Goal: Transaction & Acquisition: Purchase product/service

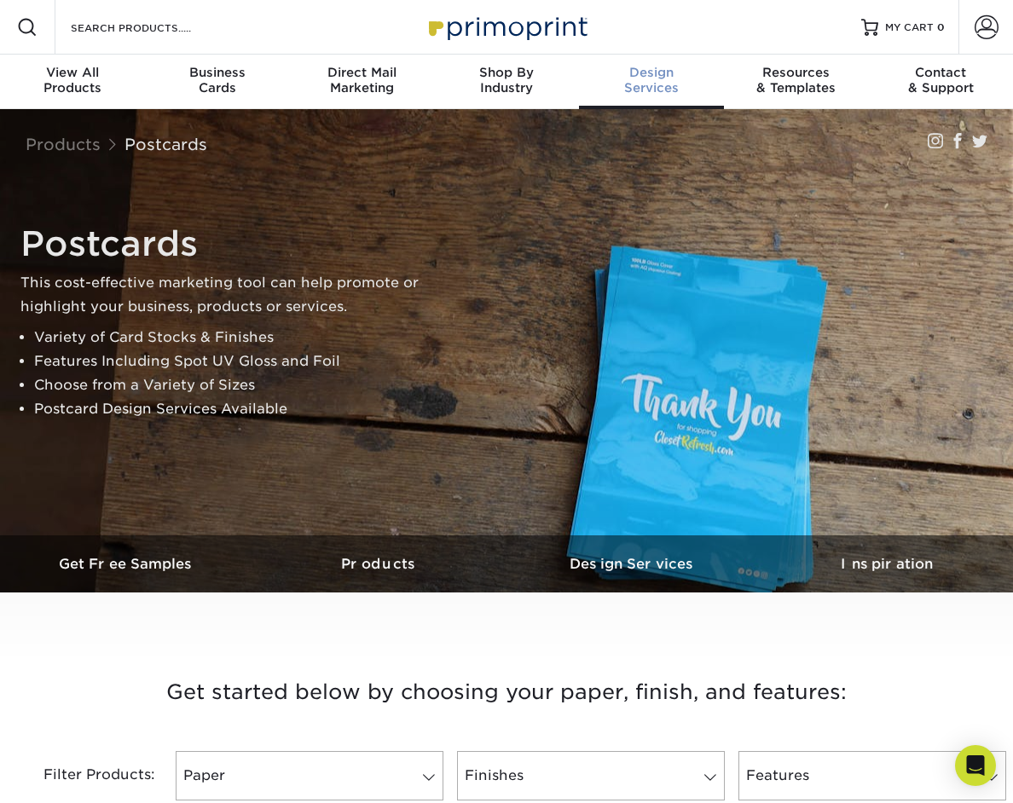
click at [655, 83] on div "Design Services" at bounding box center [651, 80] width 145 height 31
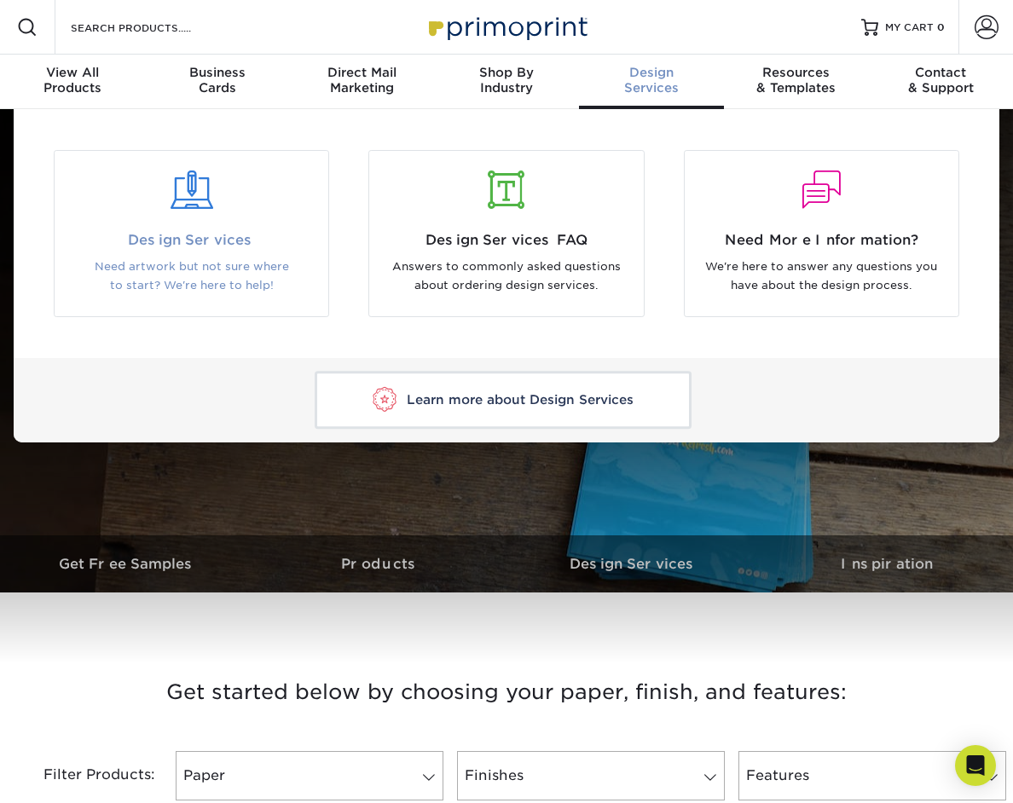
click at [289, 211] on div at bounding box center [192, 200] width 274 height 59
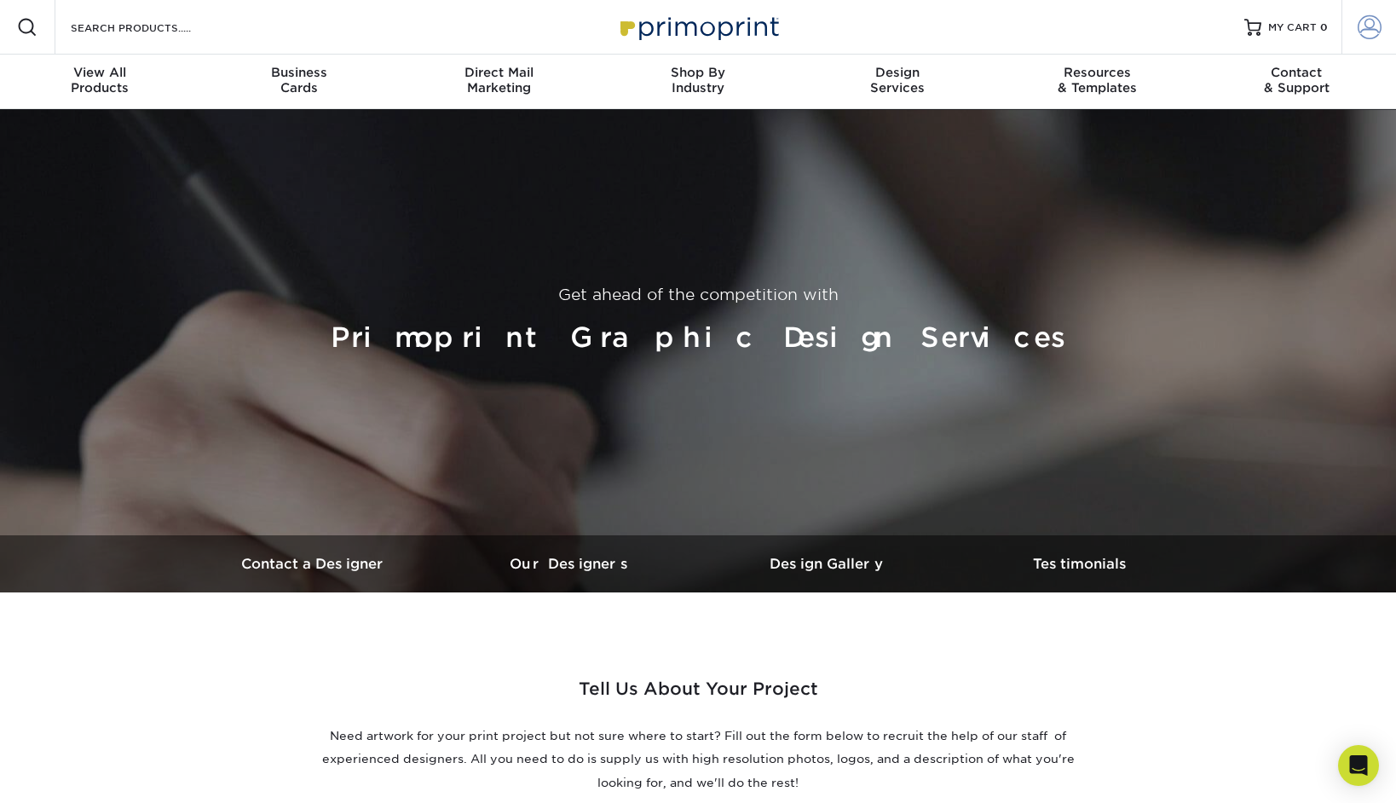
click at [1012, 14] on link "Account" at bounding box center [1369, 27] width 55 height 55
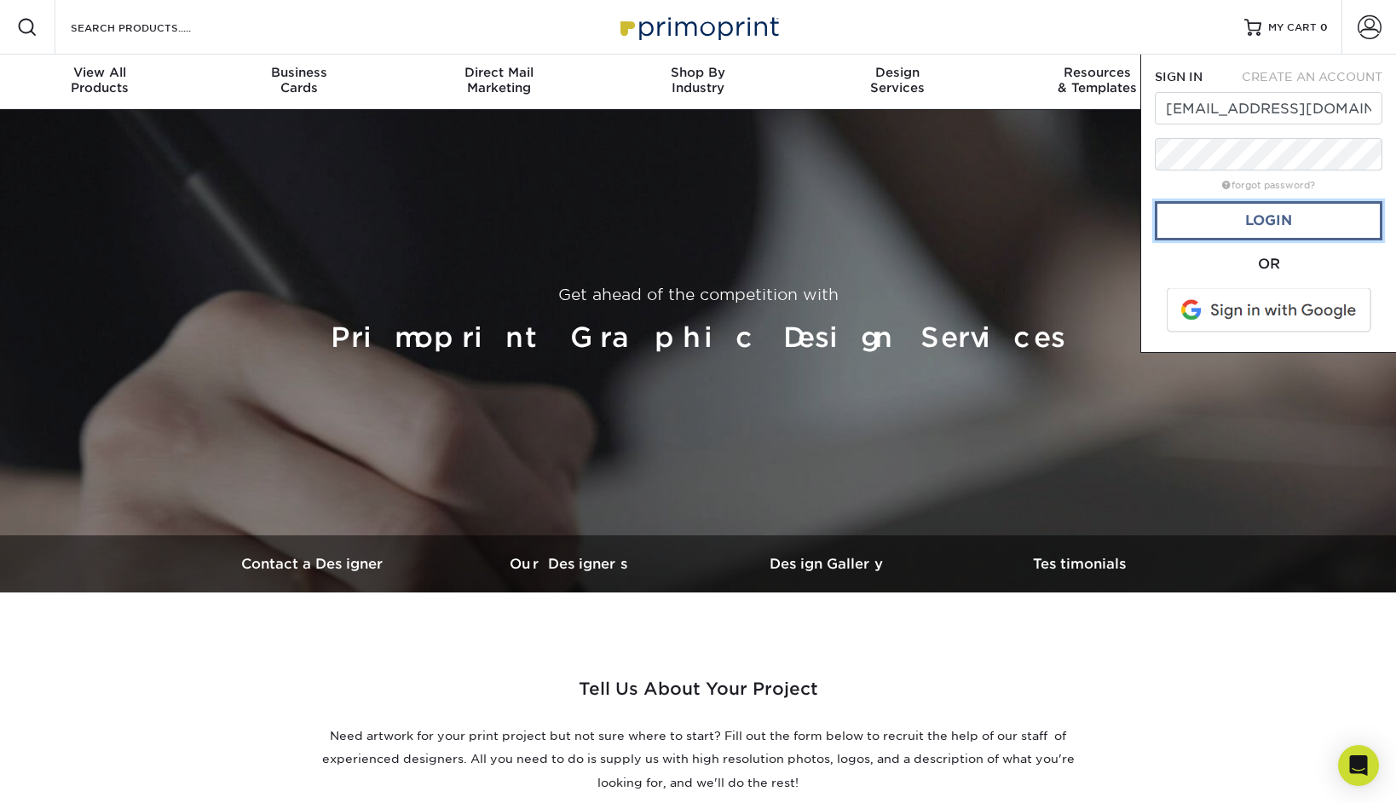
click at [1012, 222] on link "Login" at bounding box center [1269, 220] width 228 height 39
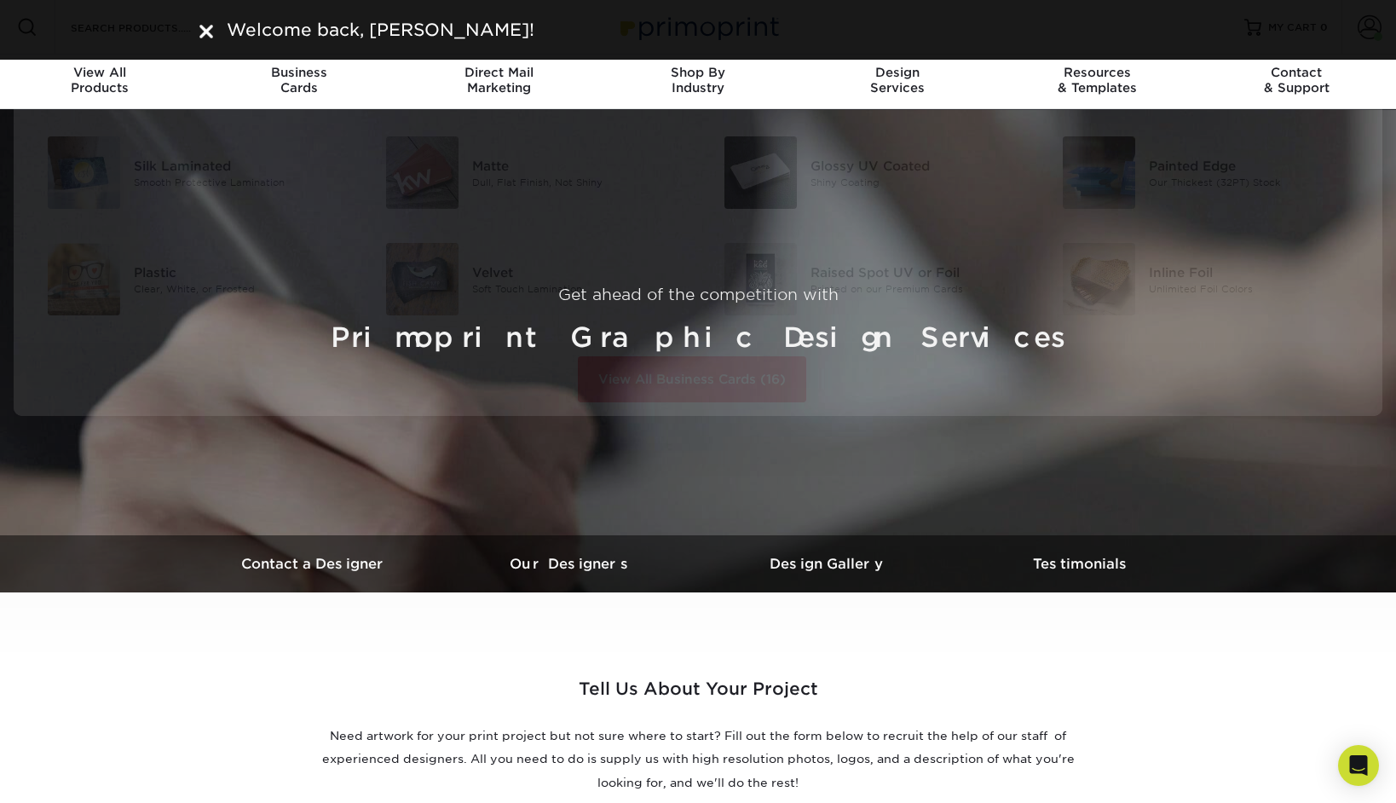
click at [189, 20] on div "Welcome back, Adam!" at bounding box center [698, 30] width 1023 height 26
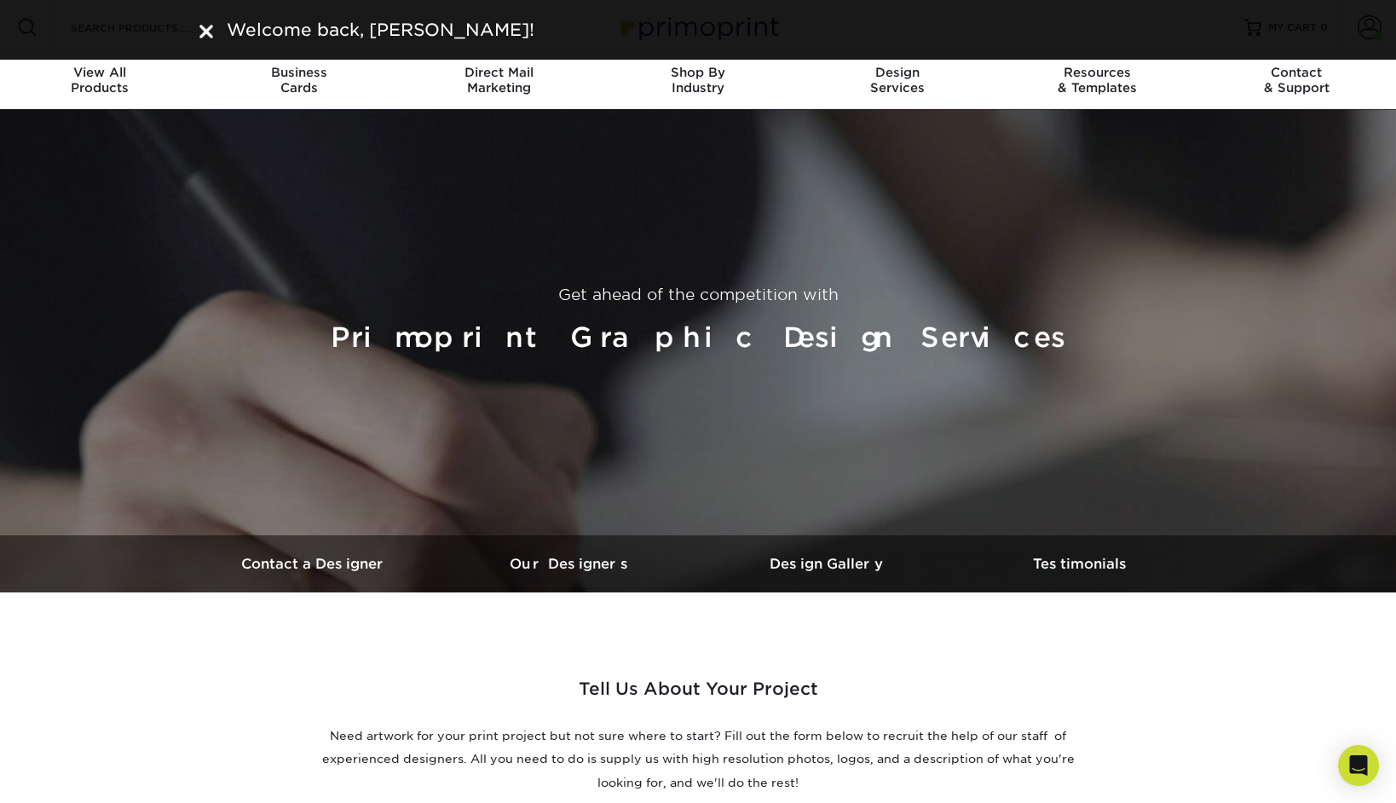
click at [200, 25] on img at bounding box center [206, 32] width 14 height 14
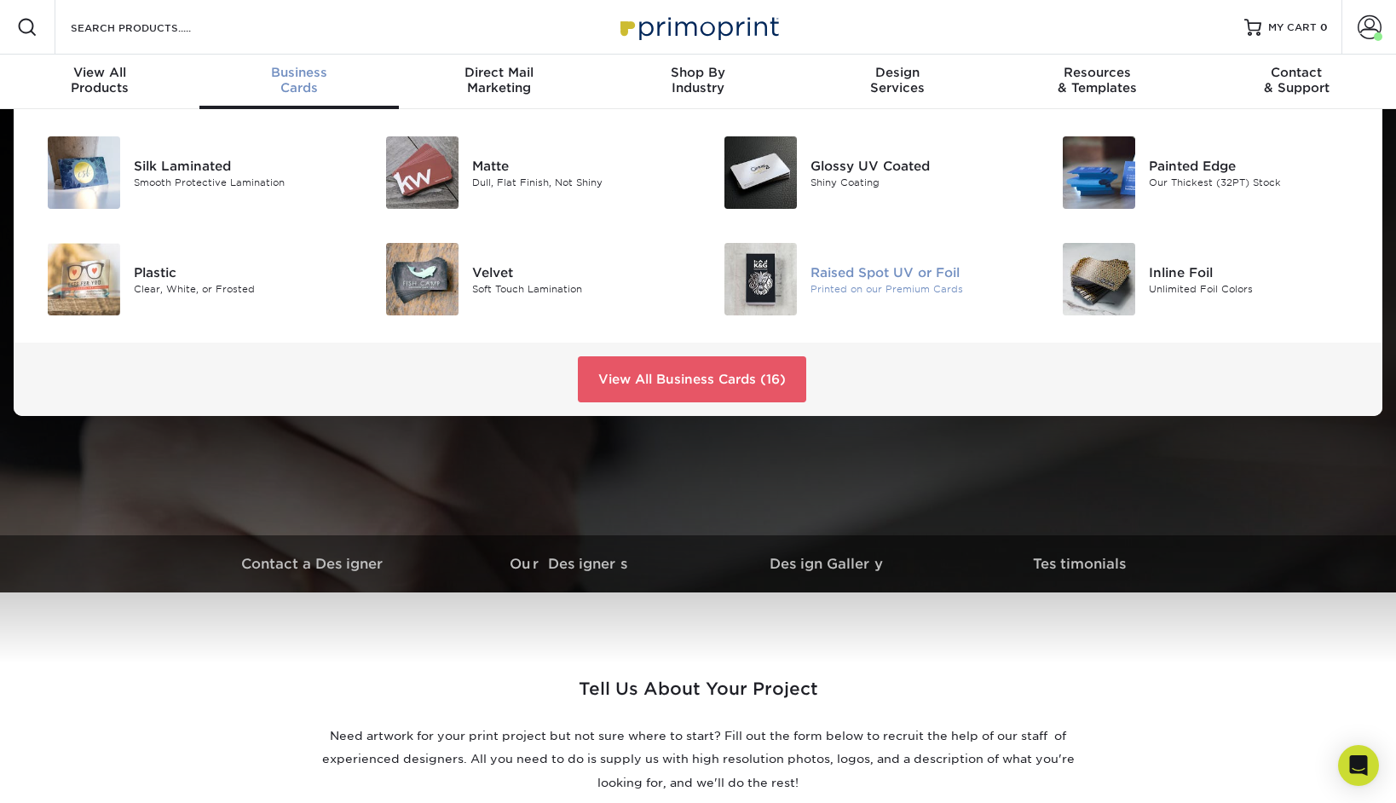
click at [907, 285] on div "Printed on our Premium Cards" at bounding box center [917, 288] width 213 height 14
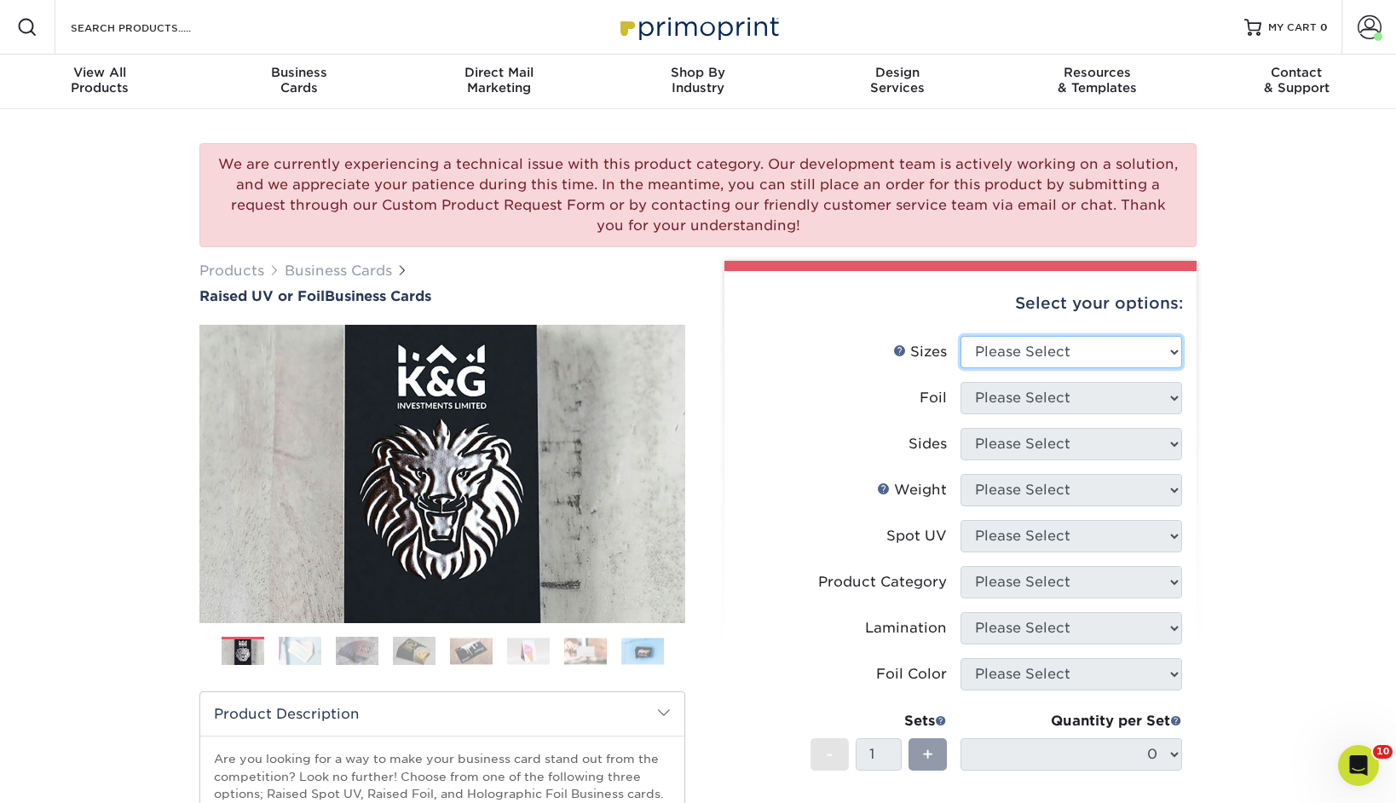
click at [1092, 357] on select "Please Select 2" x 3.5" - Standard" at bounding box center [1072, 352] width 222 height 32
select select "2.00x3.50"
click at [961, 336] on select "Please Select 2" x 3.5" - Standard" at bounding box center [1072, 352] width 222 height 32
click at [1067, 402] on select "Please Select" at bounding box center [1072, 398] width 222 height 32
select select "0"
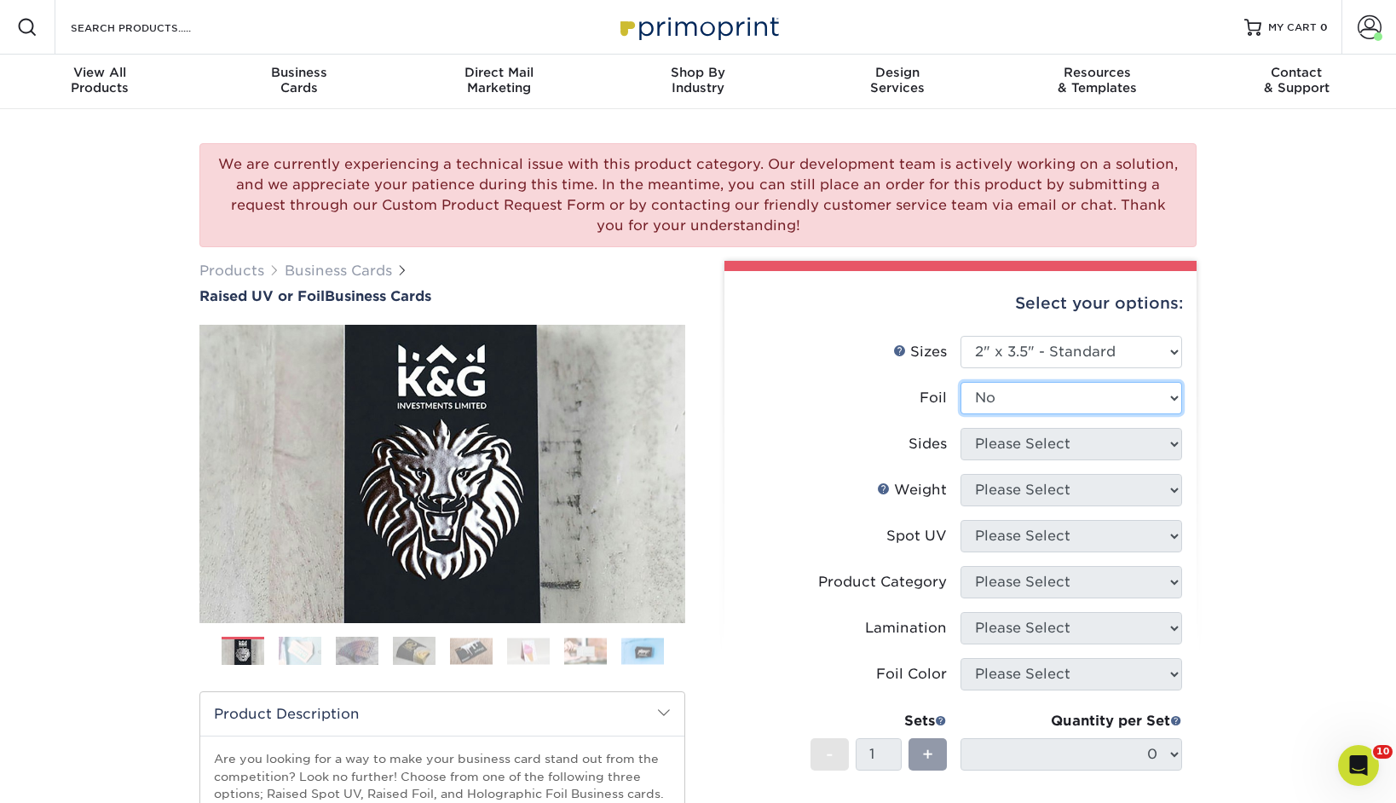
click at [961, 382] on select "Please Select No Yes" at bounding box center [1072, 398] width 222 height 32
click at [1024, 443] on select "Please Select Print Both Sides Print Front Only" at bounding box center [1072, 444] width 222 height 32
select select "13abbda7-1d64-4f25-8bb2-c179b224825d"
click at [961, 428] on select "Please Select Print Both Sides Print Front Only" at bounding box center [1072, 444] width 222 height 32
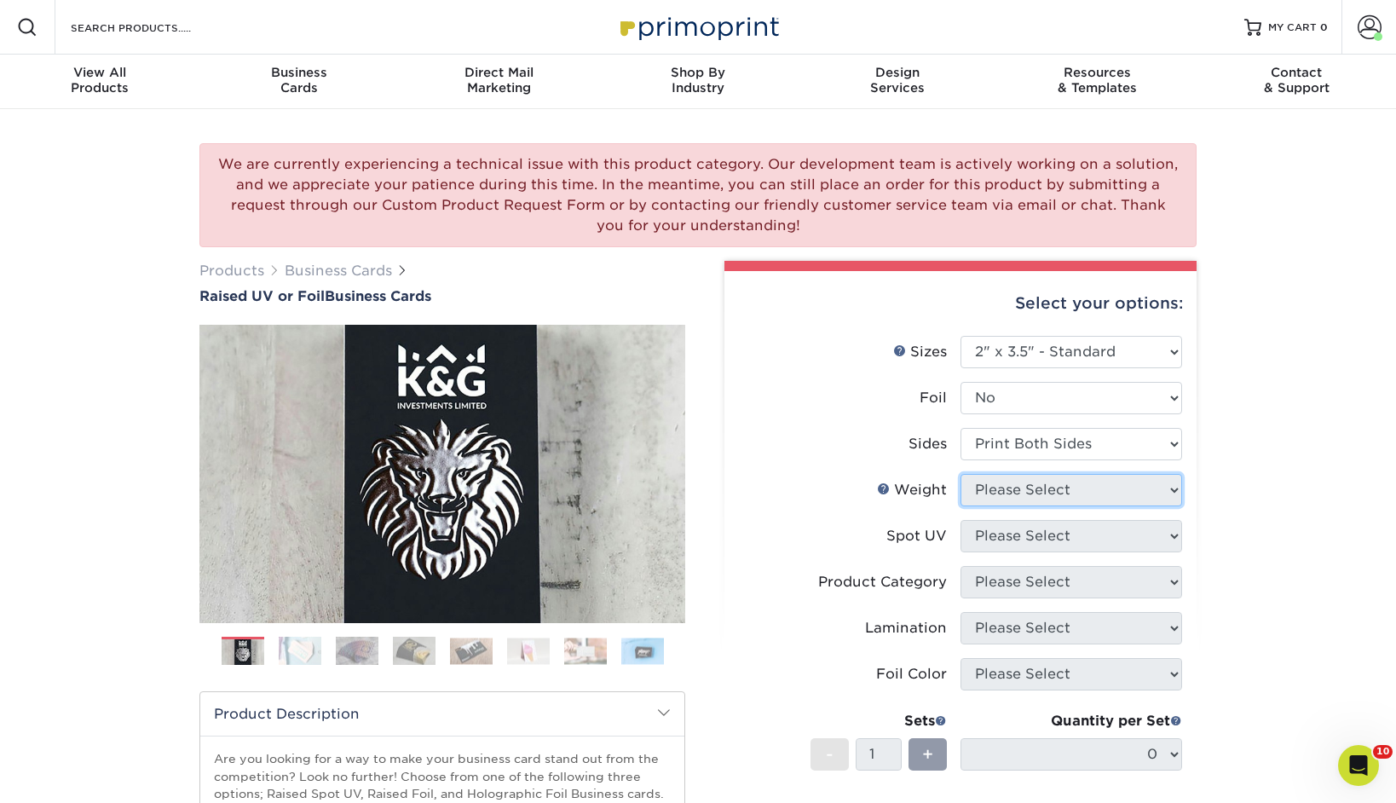
click at [1030, 494] on select "Please Select 16PT" at bounding box center [1072, 490] width 222 height 32
select select "16PT"
click at [961, 474] on select "Please Select 16PT" at bounding box center [1072, 490] width 222 height 32
click at [1009, 540] on select "Please Select No Spot UV Front Only" at bounding box center [1072, 536] width 222 height 32
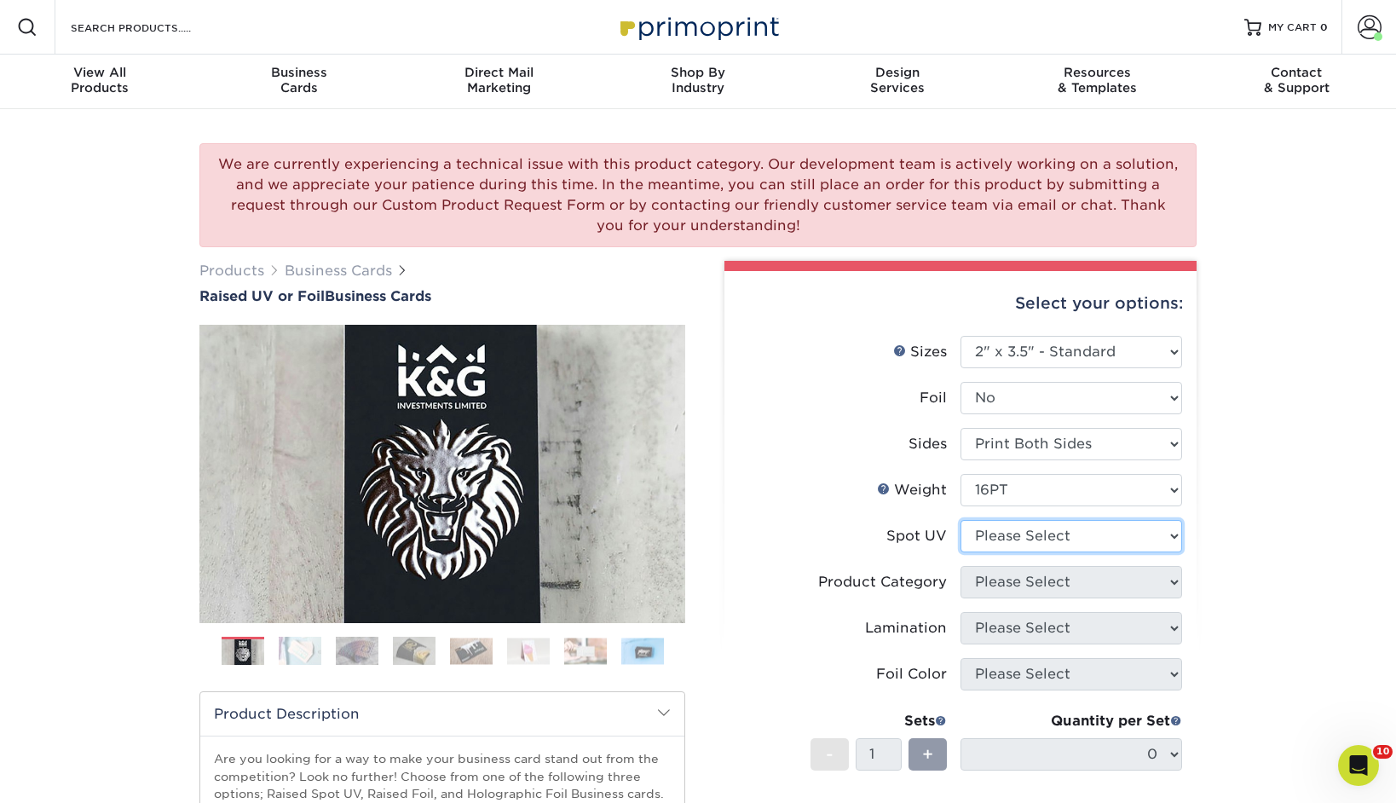
select select "1"
click at [961, 520] on select "Please Select No Spot UV Front Only" at bounding box center [1072, 536] width 222 height 32
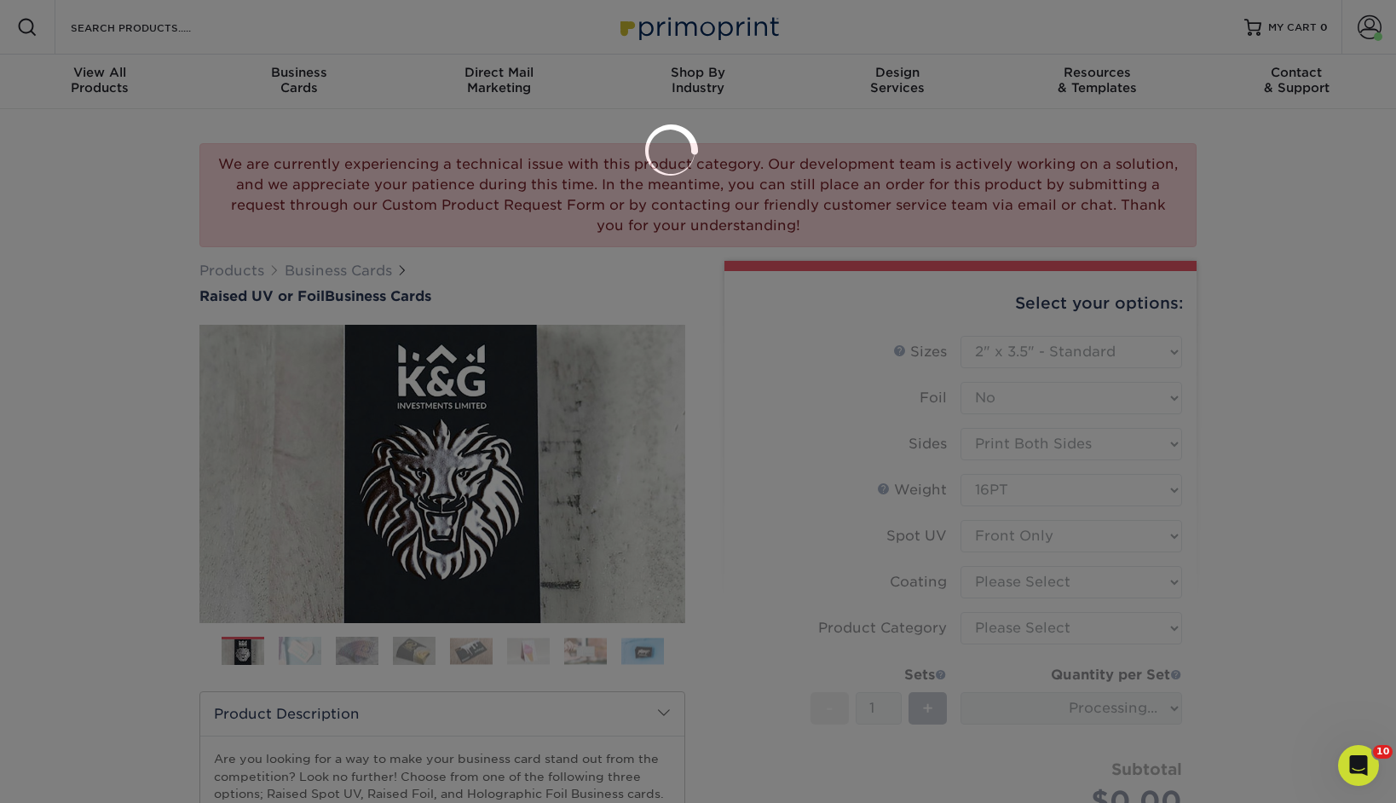
click at [1001, 580] on div at bounding box center [698, 401] width 1396 height 803
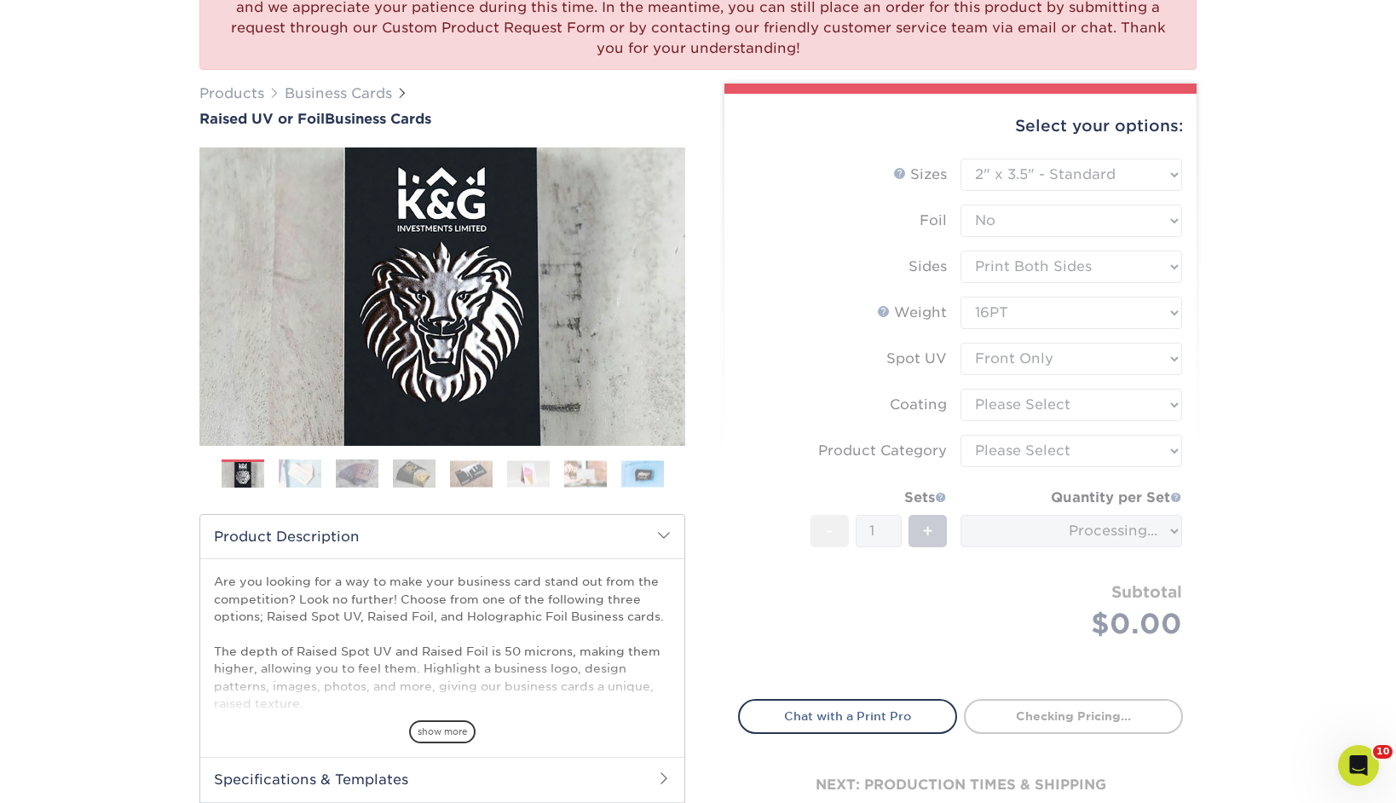
scroll to position [180, 0]
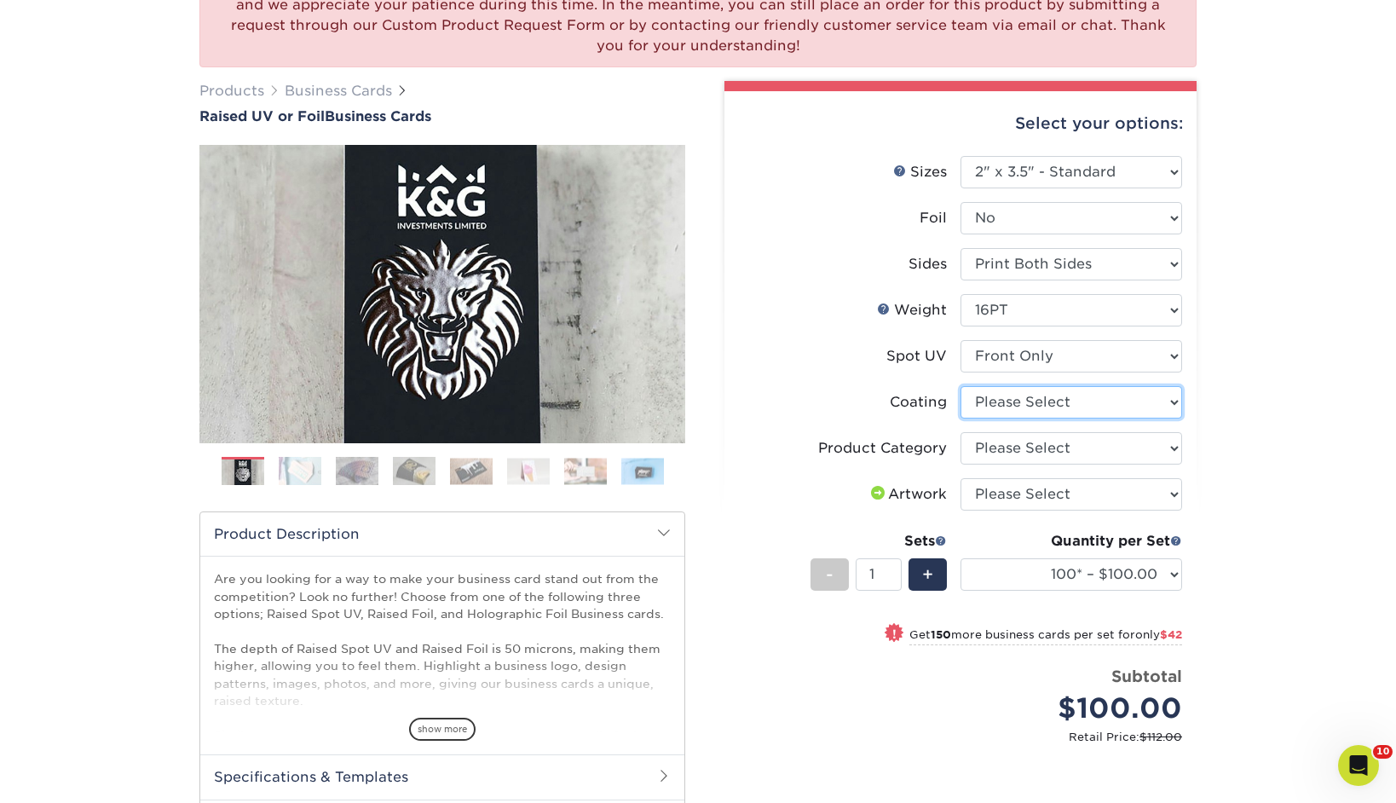
click at [1039, 402] on select at bounding box center [1072, 402] width 222 height 32
select select "3e7618de-abca-4bda-9f97-8b9129e913d8"
click at [961, 386] on select at bounding box center [1072, 402] width 222 height 32
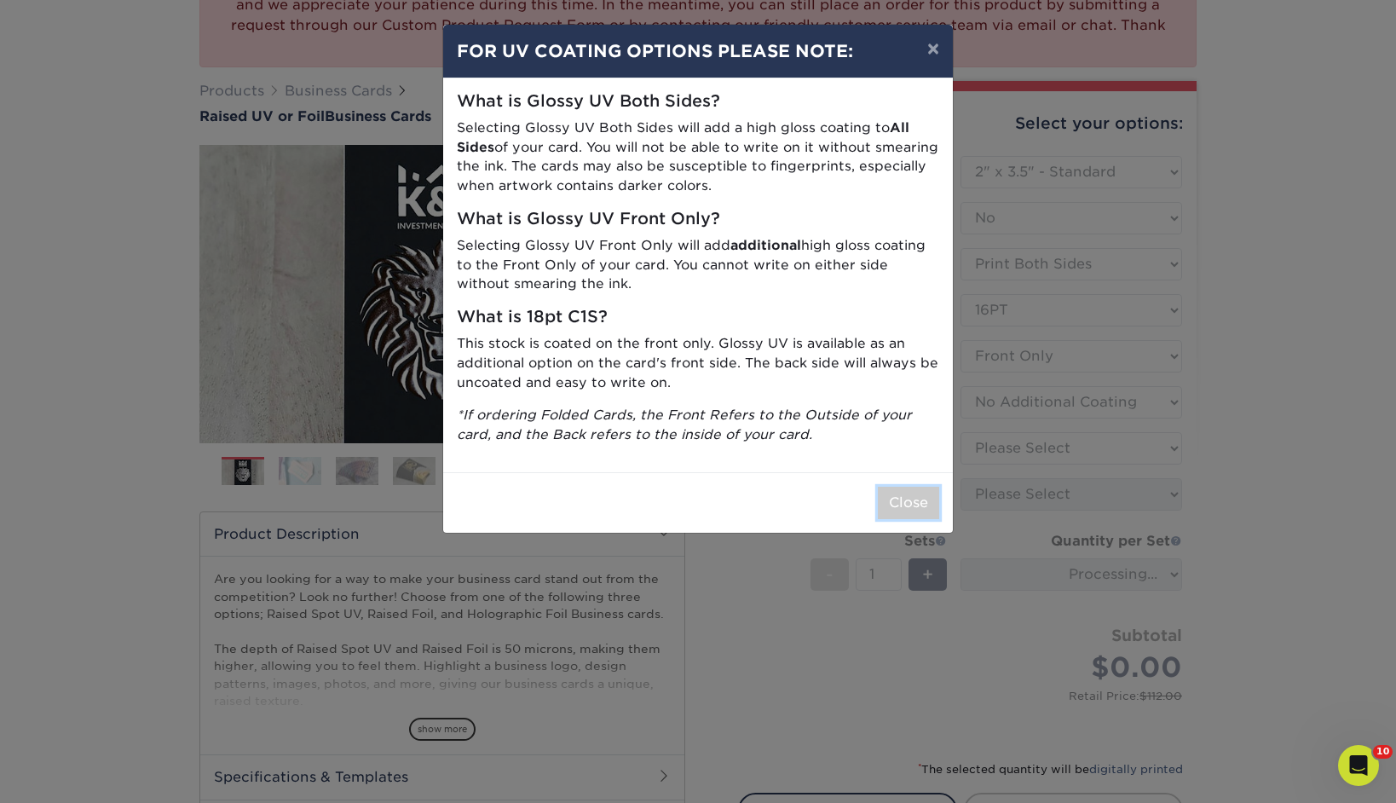
click at [918, 499] on button "Close" at bounding box center [908, 503] width 61 height 32
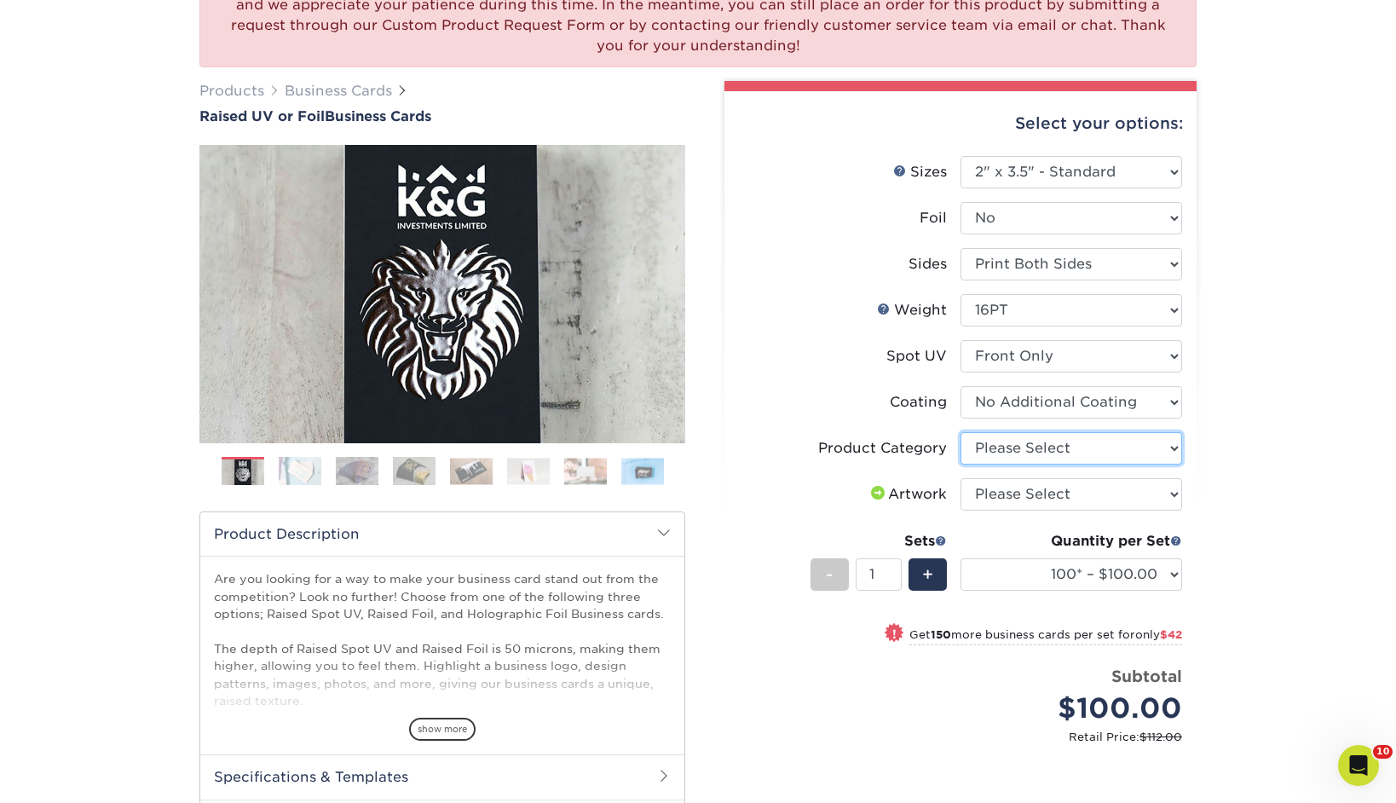
click at [1061, 449] on select "Please Select Business Cards" at bounding box center [1072, 448] width 222 height 32
select select "3b5148f1-0588-4f88-a218-97bcfdce65c1"
click at [961, 432] on select "Please Select Business Cards" at bounding box center [1072, 448] width 222 height 32
click at [1013, 497] on select "Please Select I will upload files I need a design - $100" at bounding box center [1072, 494] width 222 height 32
select select "upload"
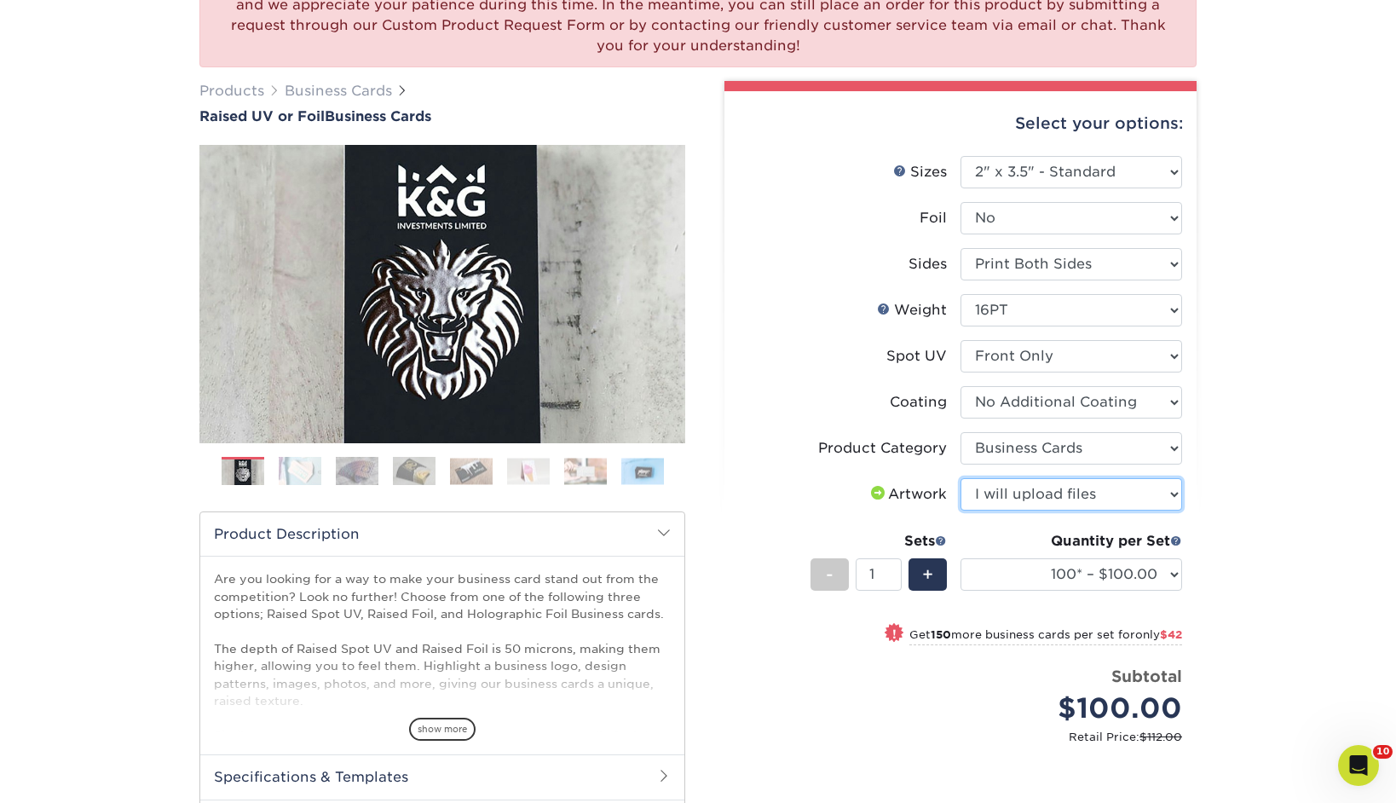
click at [961, 478] on select "Please Select I will upload files I need a design - $100" at bounding box center [1072, 494] width 222 height 32
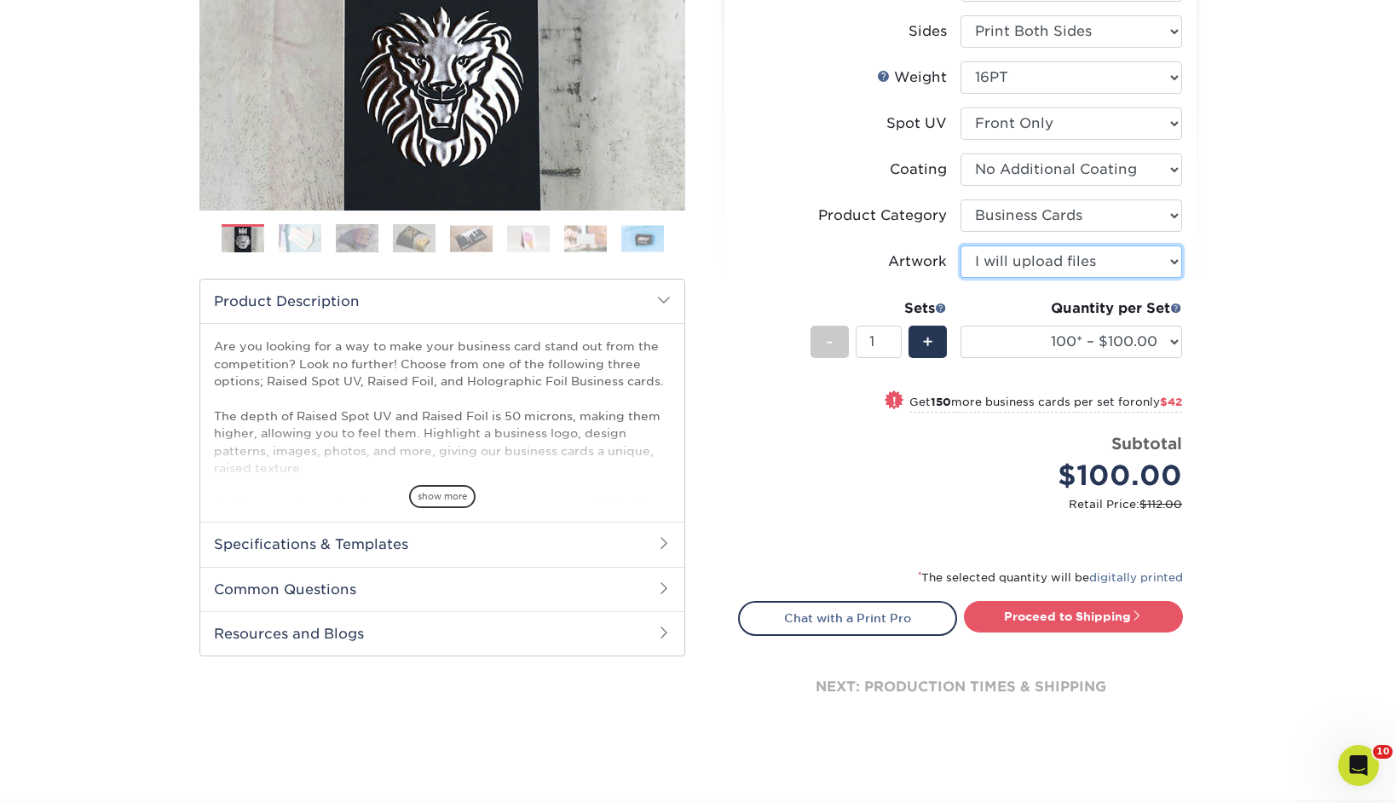
scroll to position [556, 0]
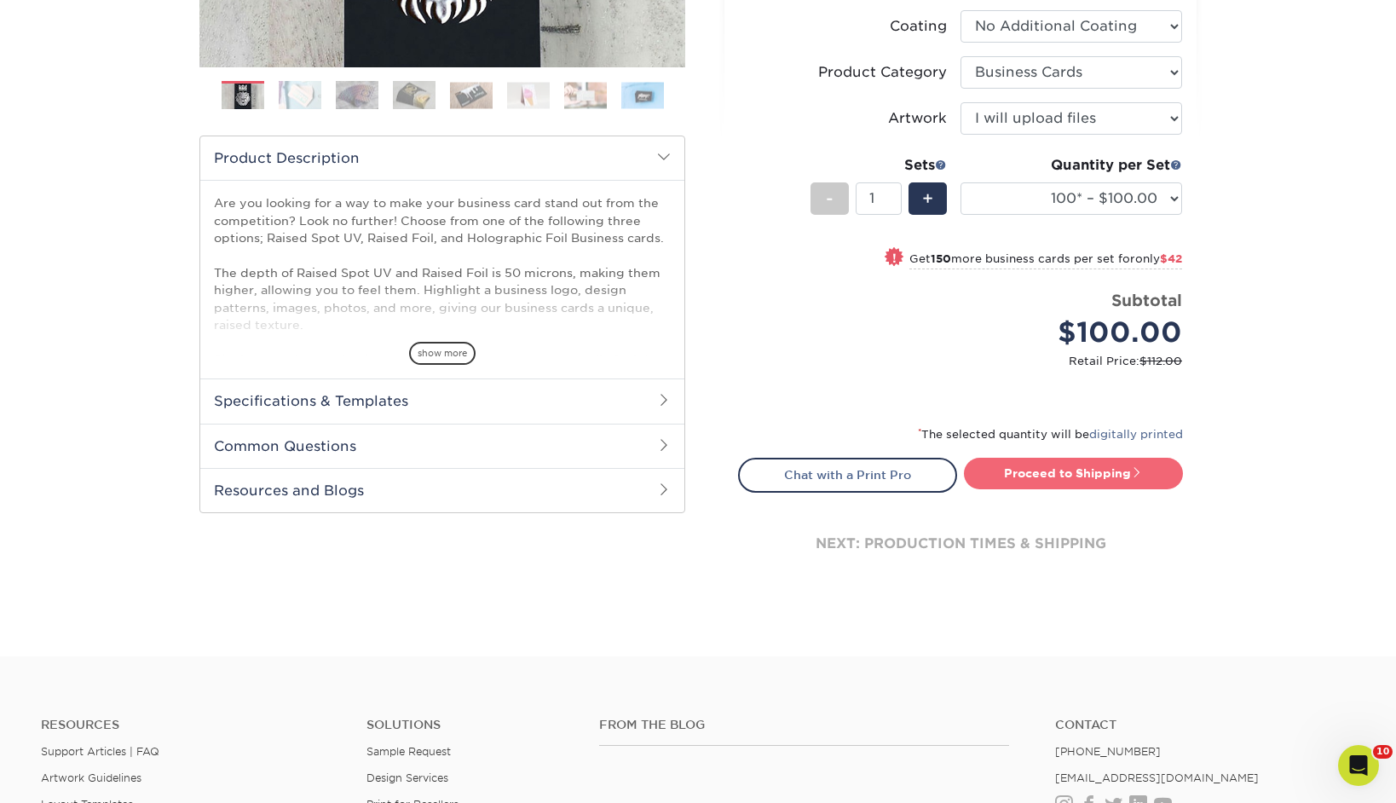
click at [1082, 468] on link "Proceed to Shipping" at bounding box center [1073, 473] width 219 height 31
type input "Set 1"
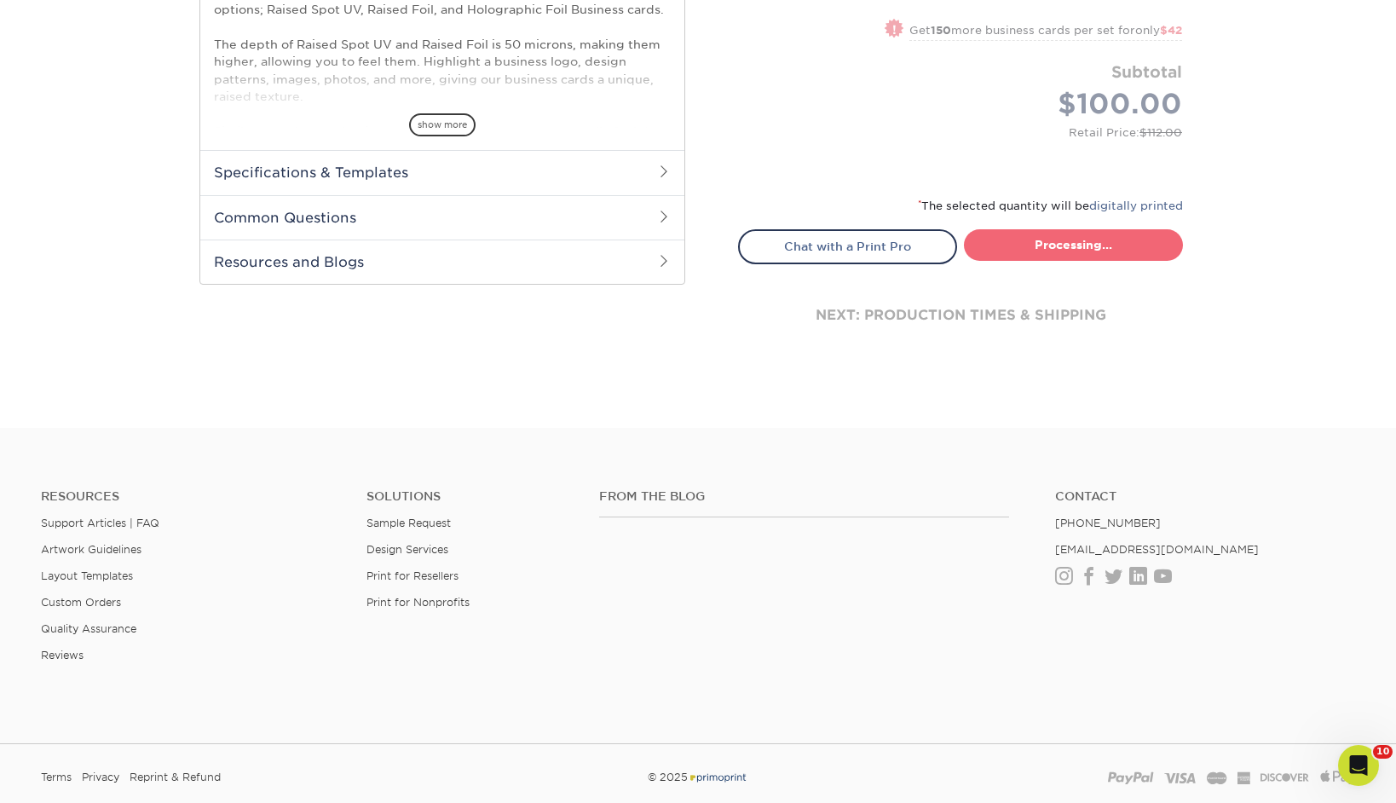
select select "52069502-5f9e-478c-8054-338319a33c46"
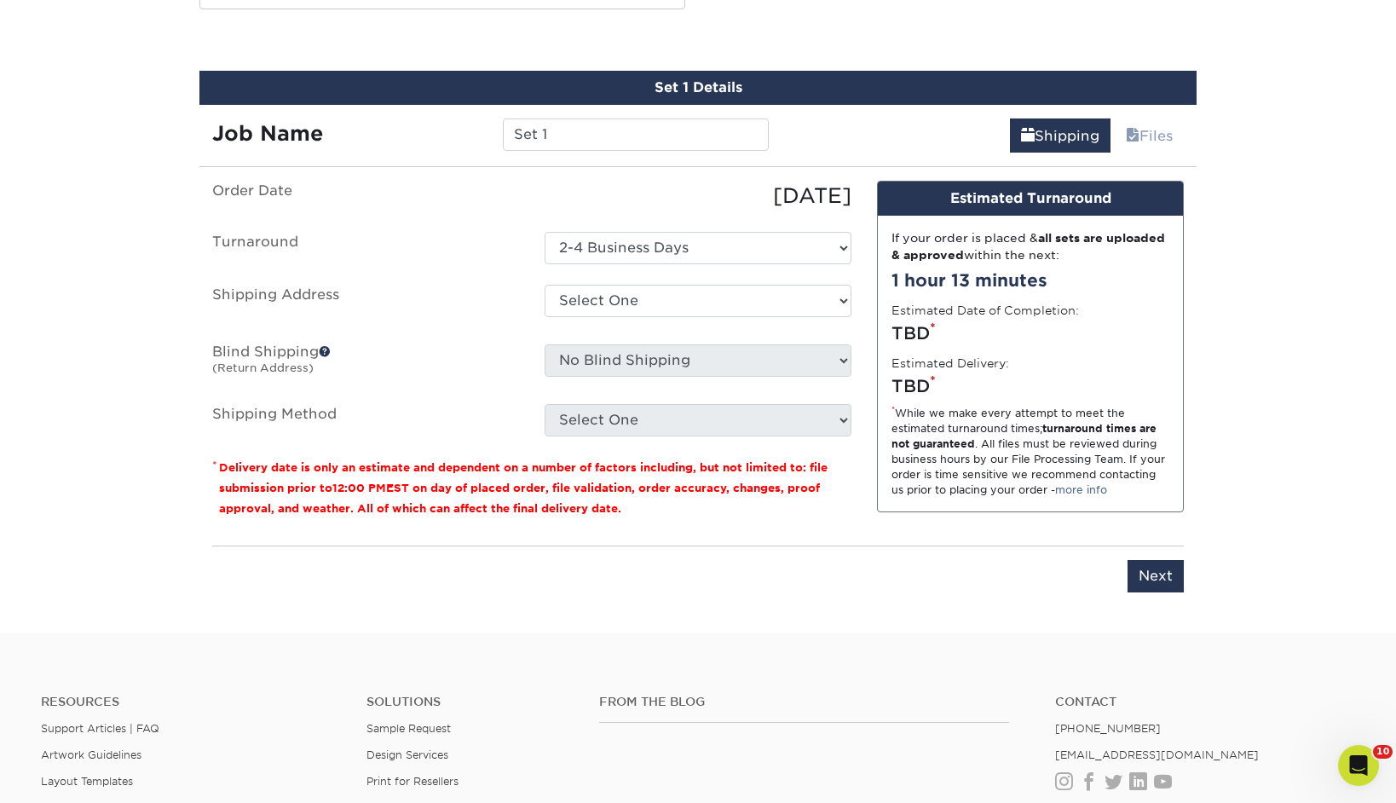
scroll to position [1060, 0]
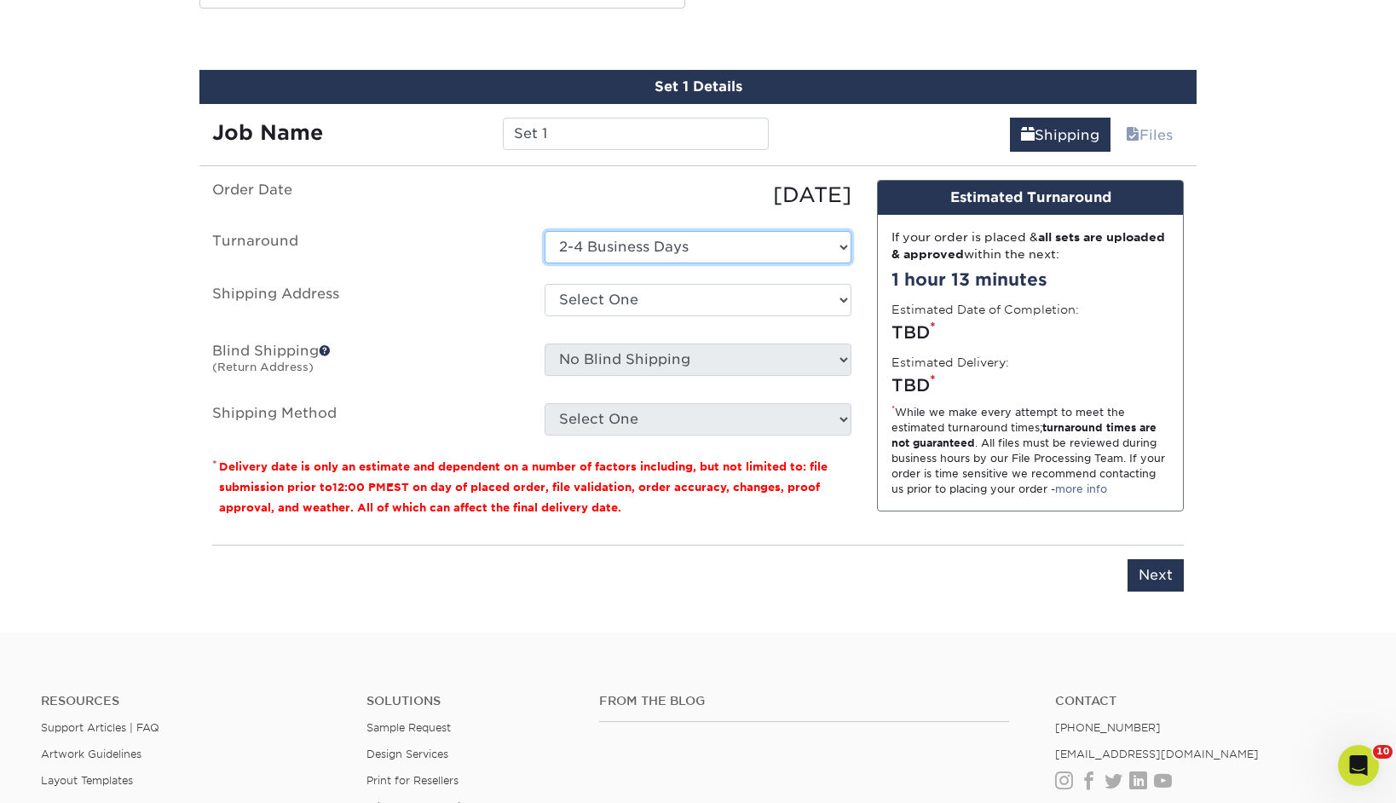
click at [653, 254] on select "Select One 2-4 Business Days" at bounding box center [698, 247] width 307 height 32
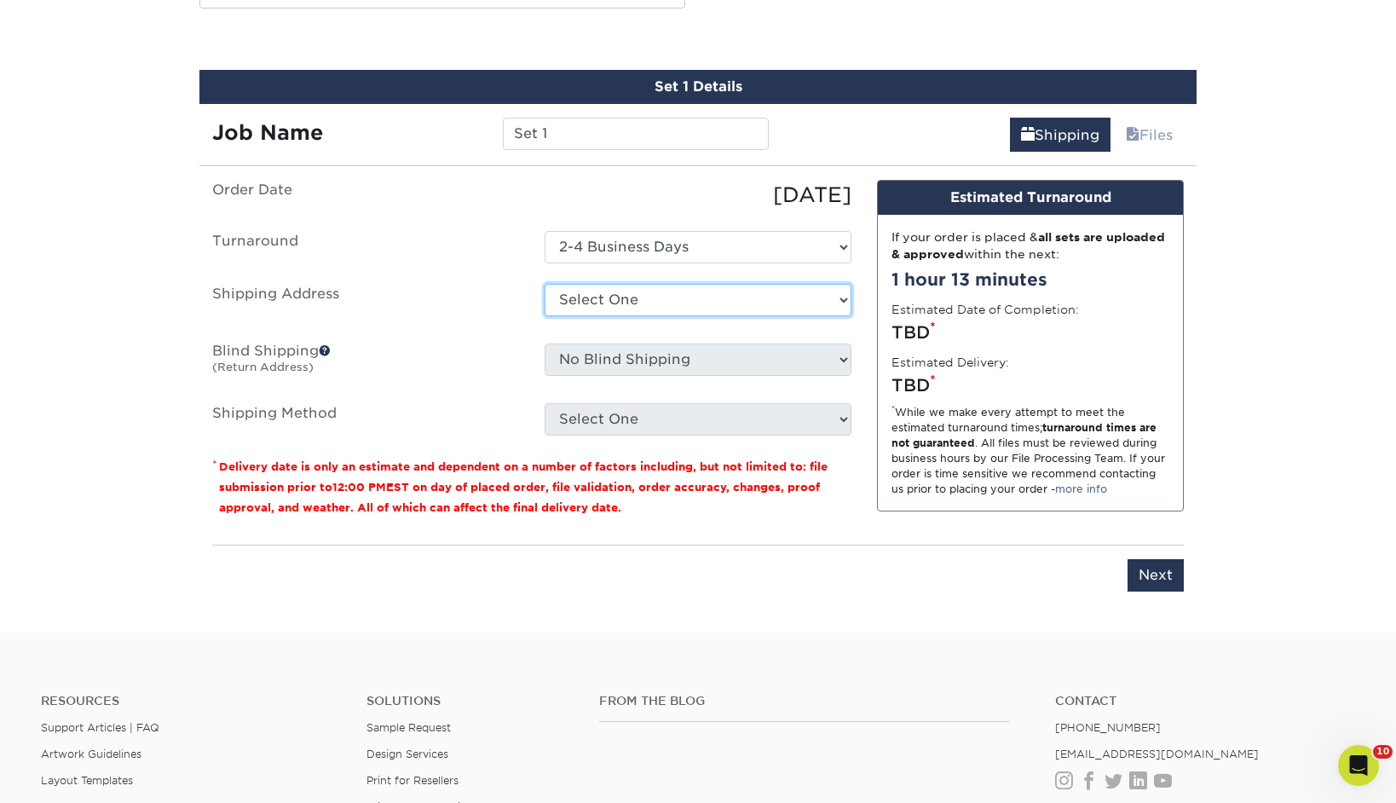
click at [667, 294] on select "Select One AE ARRA Cuyahoga Collective FIVE36, LLC Lewis Eldred Lewis Eldred HQ…" at bounding box center [698, 300] width 307 height 32
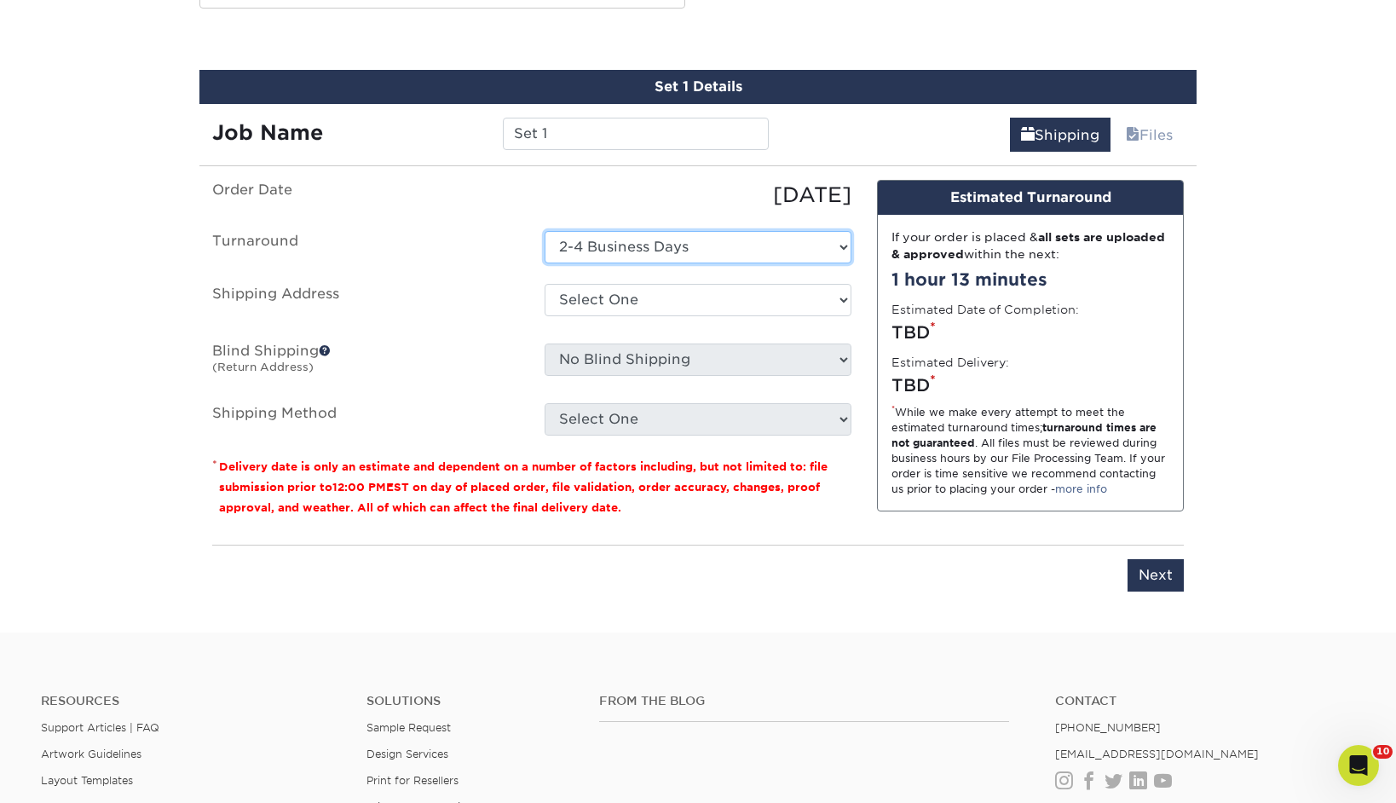
click at [697, 249] on select "Select One 2-4 Business Days" at bounding box center [698, 247] width 307 height 32
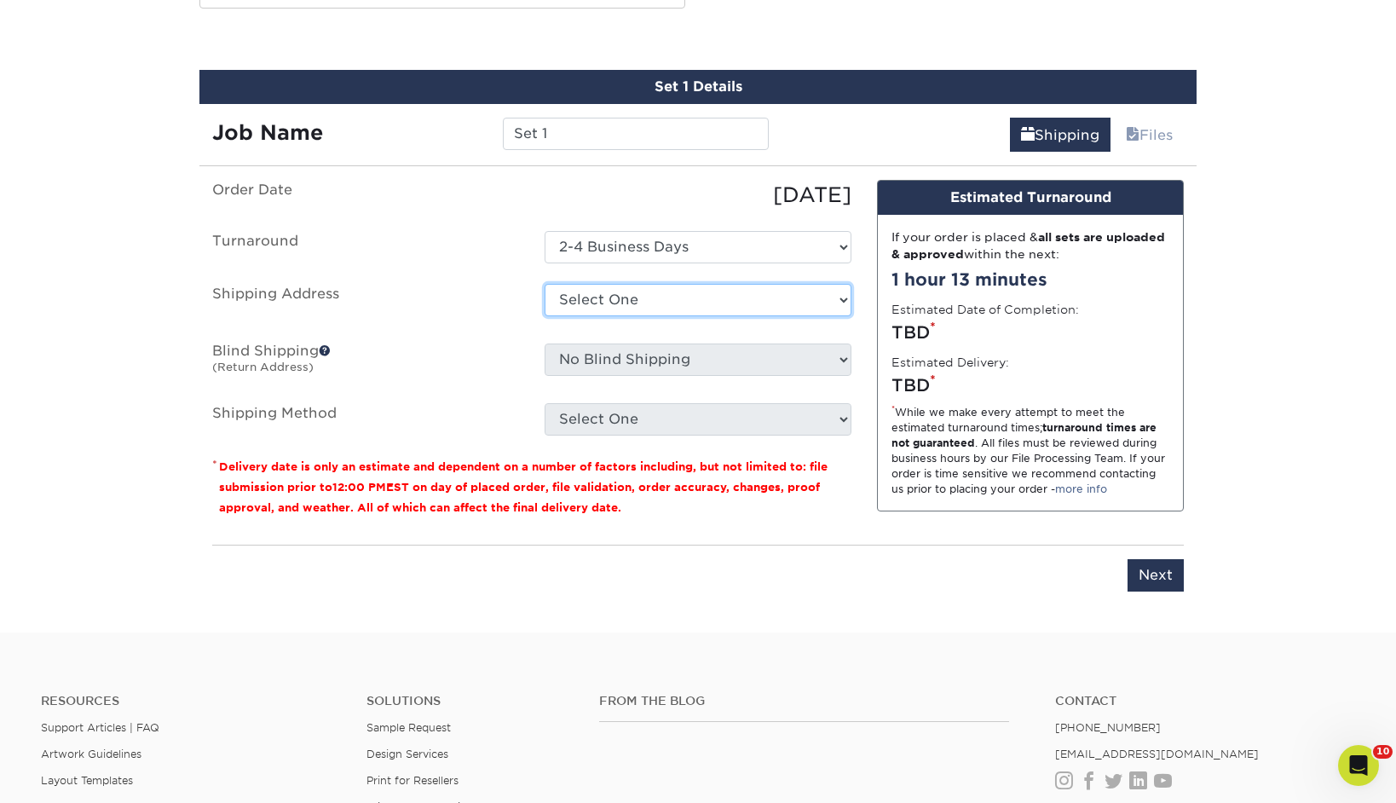
click at [728, 296] on select "Select One AE ARRA Cuyahoga Collective FIVE36, LLC Lewis Eldred Lewis Eldred HQ…" at bounding box center [698, 300] width 307 height 32
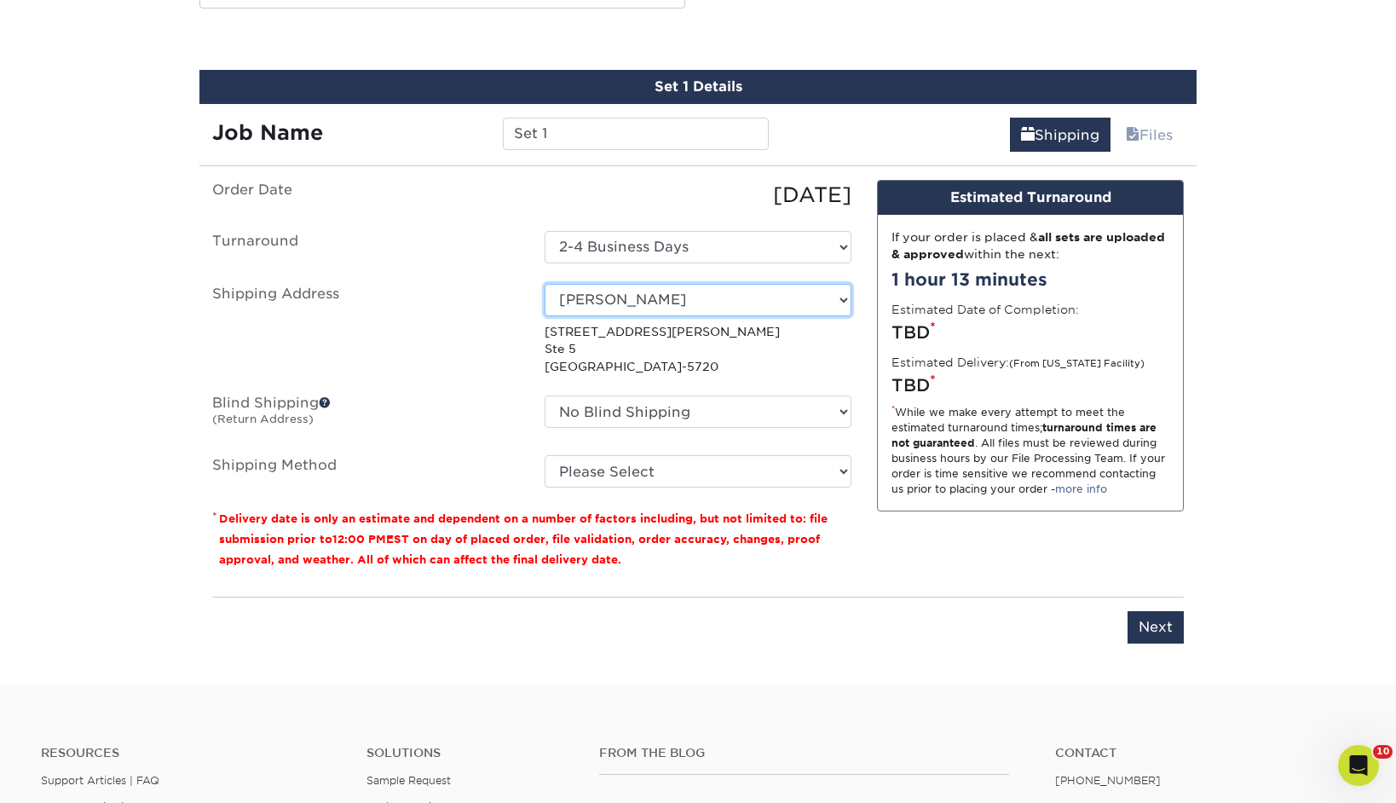
click at [840, 301] on select "Select One AE ARRA Cuyahoga Collective FIVE36, LLC Lewis Eldred Lewis Eldred HQ…" at bounding box center [698, 300] width 307 height 32
select select "243478"
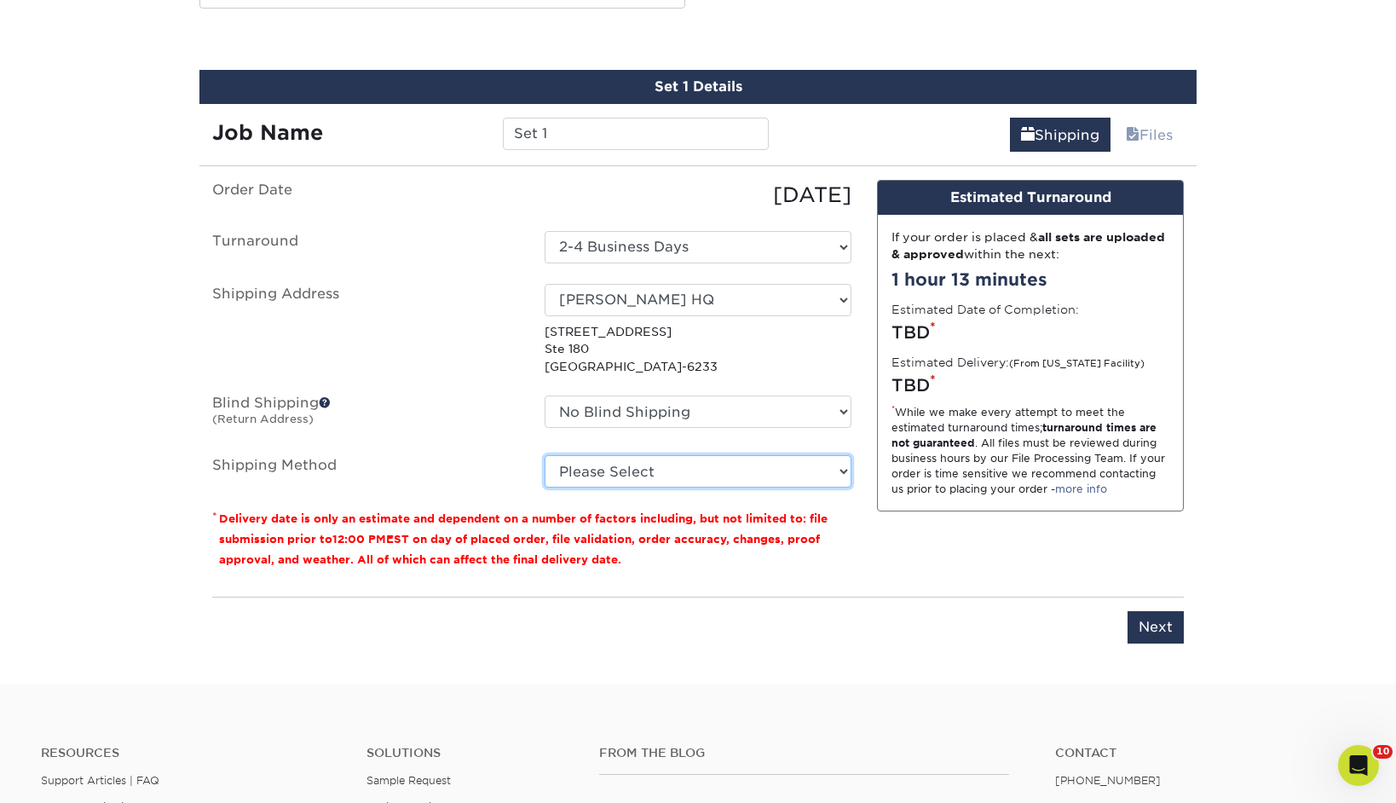
click at [771, 471] on select "Please Select Ground Shipping (+$7.84) 3 Day Shipping Service (+$15.33) 2 Day A…" at bounding box center [698, 471] width 307 height 32
click at [545, 455] on select "Please Select Ground Shipping (+$7.84) 3 Day Shipping Service (+$15.33) 2 Day A…" at bounding box center [698, 471] width 307 height 32
click at [659, 465] on select "Please Select Ground Shipping (+$7.84) 3 Day Shipping Service (+$15.33) 2 Day A…" at bounding box center [698, 471] width 307 height 32
click at [545, 455] on select "Please Select Ground Shipping (+$7.84) 3 Day Shipping Service (+$15.33) 2 Day A…" at bounding box center [698, 471] width 307 height 32
click at [674, 472] on select "Please Select Ground Shipping (+$7.84) 3 Day Shipping Service (+$15.33) 2 Day A…" at bounding box center [698, 471] width 307 height 32
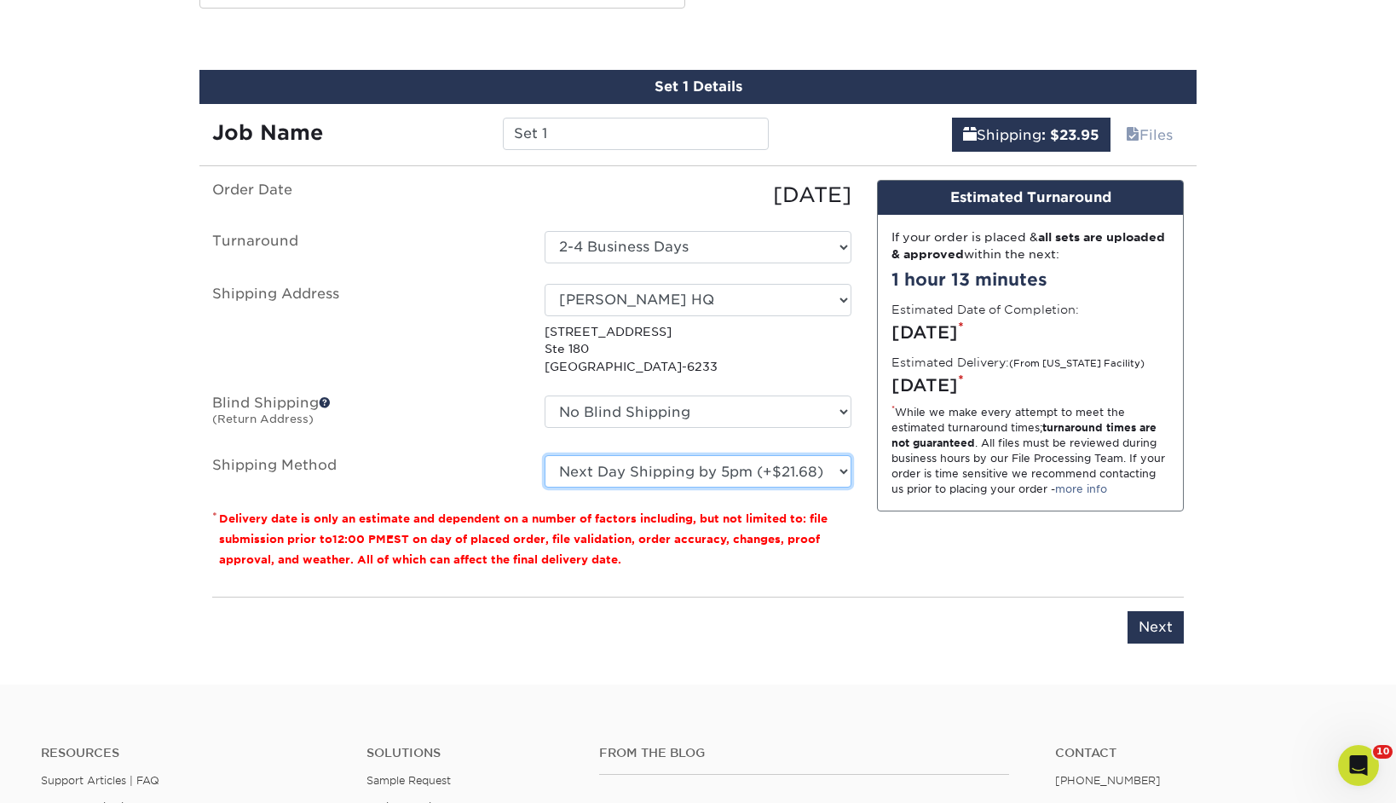
click at [545, 455] on select "Please Select Ground Shipping (+$7.84) 3 Day Shipping Service (+$15.33) 2 Day A…" at bounding box center [698, 471] width 307 height 32
click at [666, 453] on ul "Order Date 10/13/2025 Turnaround Select One 2-4 Business Days Shipping Address …" at bounding box center [531, 334] width 639 height 308
click at [695, 464] on select "Please Select Ground Shipping (+$7.84) 3 Day Shipping Service (+$15.33) 2 Day A…" at bounding box center [698, 471] width 307 height 32
click at [545, 455] on select "Please Select Ground Shipping (+$7.84) 3 Day Shipping Service (+$15.33) 2 Day A…" at bounding box center [698, 471] width 307 height 32
click at [690, 473] on select "Please Select Ground Shipping (+$7.84) 3 Day Shipping Service (+$15.33) 2 Day A…" at bounding box center [698, 471] width 307 height 32
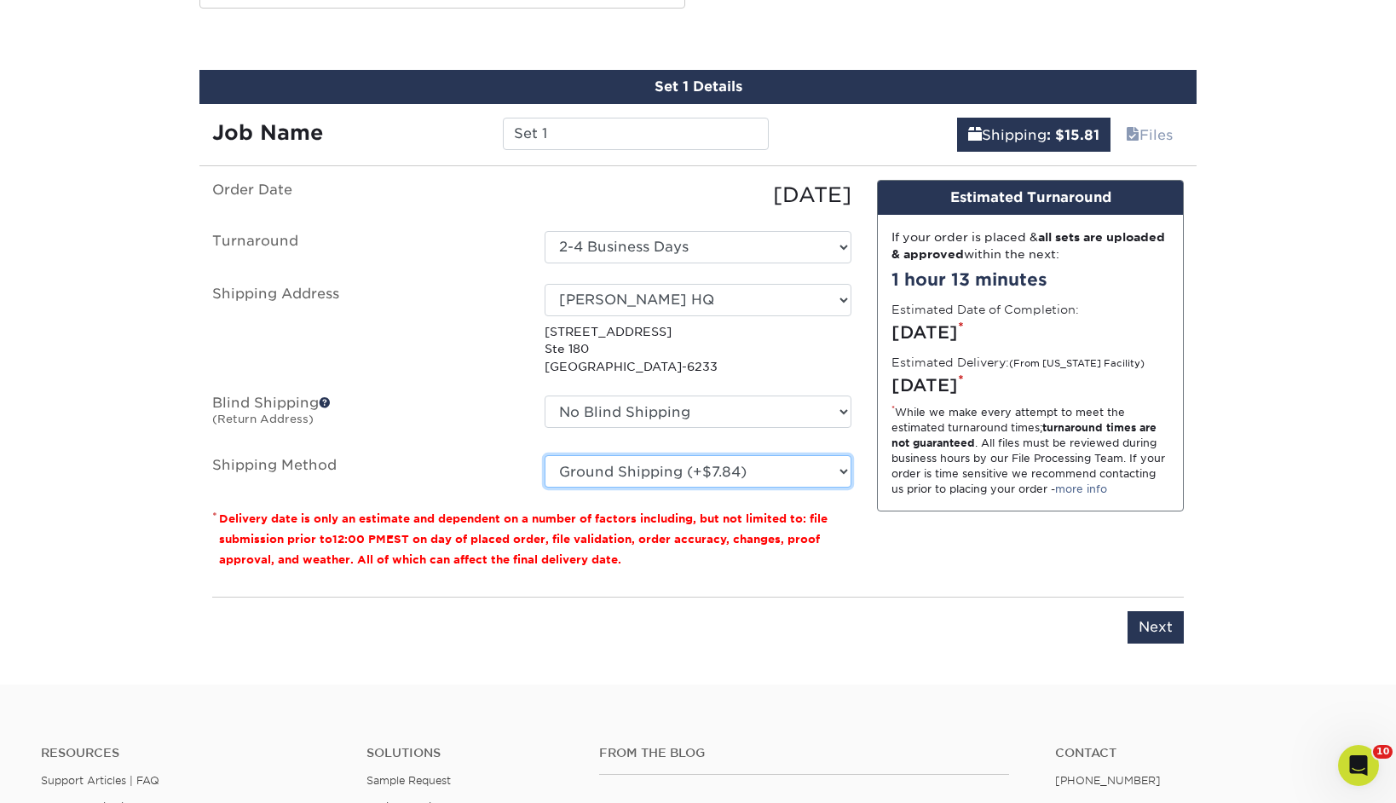
click at [545, 455] on select "Please Select Ground Shipping (+$7.84) 3 Day Shipping Service (+$15.33) 2 Day A…" at bounding box center [698, 471] width 307 height 32
click at [713, 477] on select "Please Select Ground Shipping (+$7.84) 3 Day Shipping Service (+$15.33) 2 Day A…" at bounding box center [698, 471] width 307 height 32
click at [545, 455] on select "Please Select Ground Shipping (+$7.84) 3 Day Shipping Service (+$15.33) 2 Day A…" at bounding box center [698, 471] width 307 height 32
click at [713, 467] on select "Please Select Ground Shipping (+$7.84) 3 Day Shipping Service (+$15.33) 2 Day A…" at bounding box center [698, 471] width 307 height 32
select select "14"
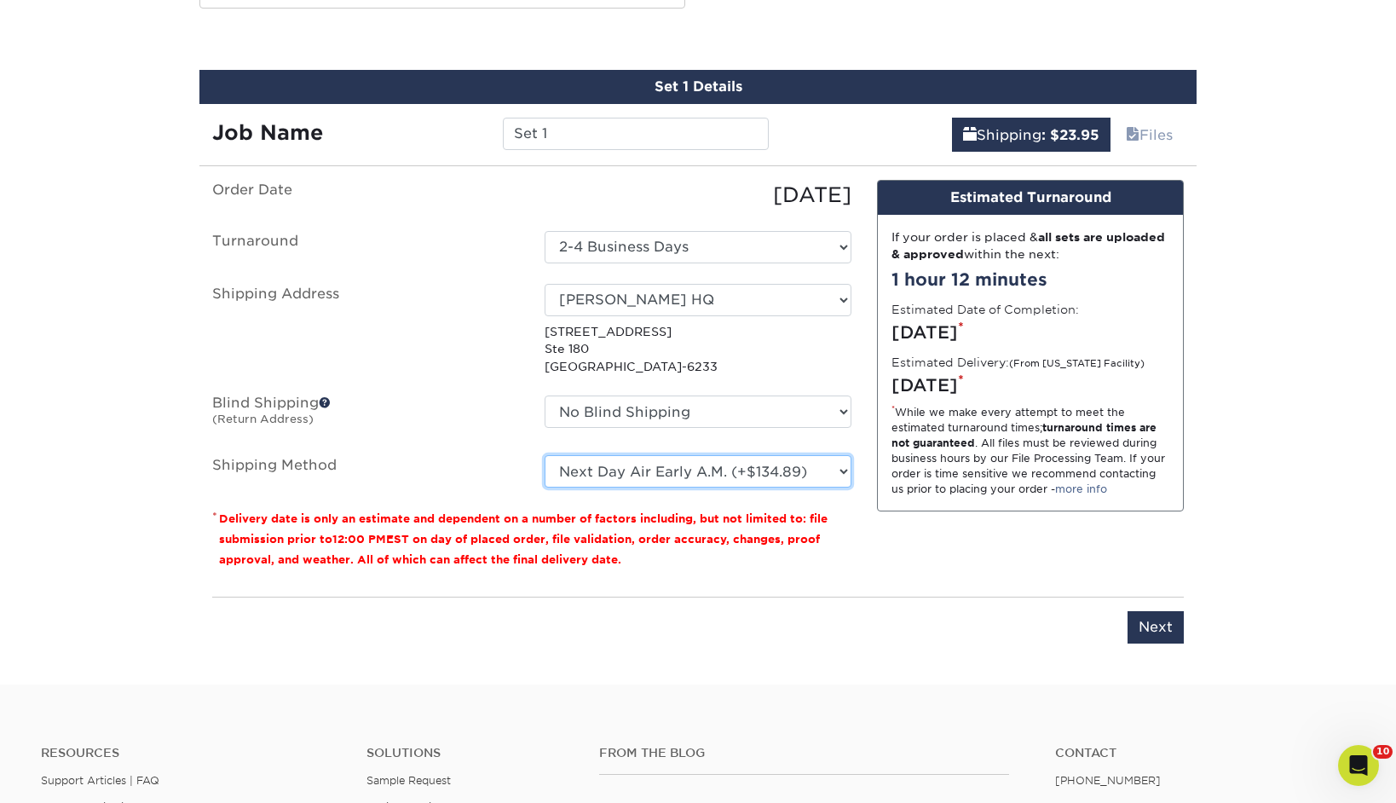
click at [545, 455] on select "Please Select Ground Shipping (+$7.84) 3 Day Shipping Service (+$15.33) 2 Day A…" at bounding box center [698, 471] width 307 height 32
click at [1171, 625] on input "Next" at bounding box center [1156, 627] width 56 height 32
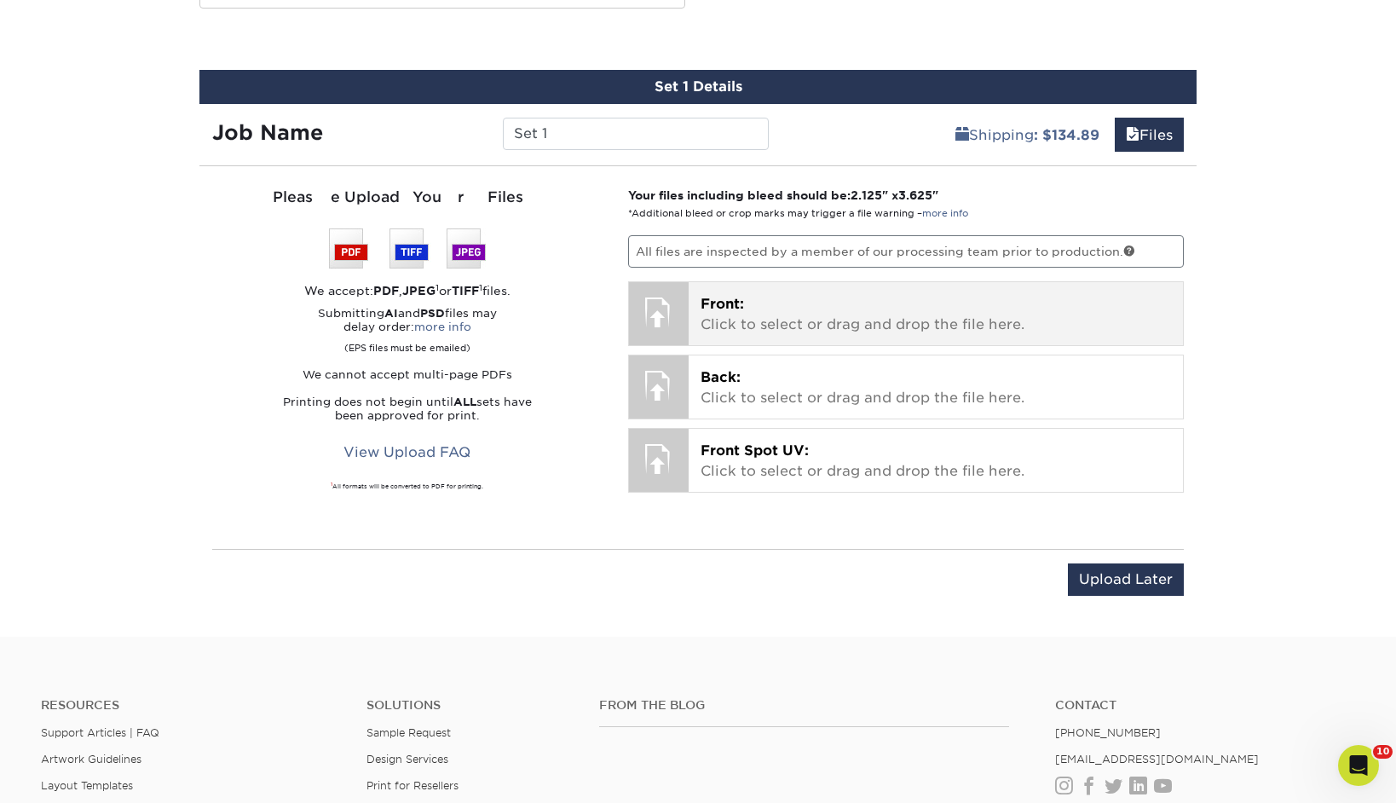
click at [1003, 315] on p "Front: Click to select or drag and drop the file here." at bounding box center [936, 314] width 471 height 41
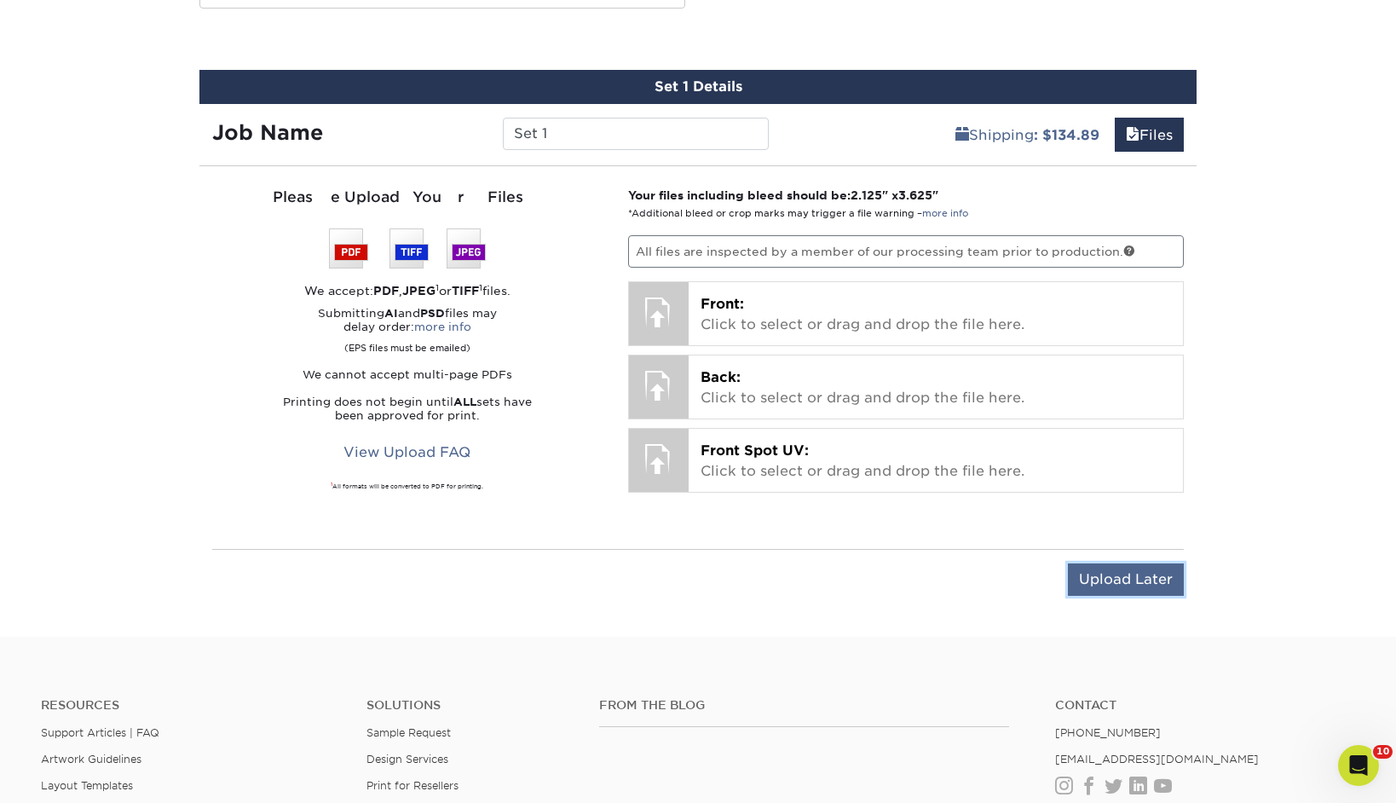
click at [1130, 584] on input "Upload Later" at bounding box center [1126, 579] width 116 height 32
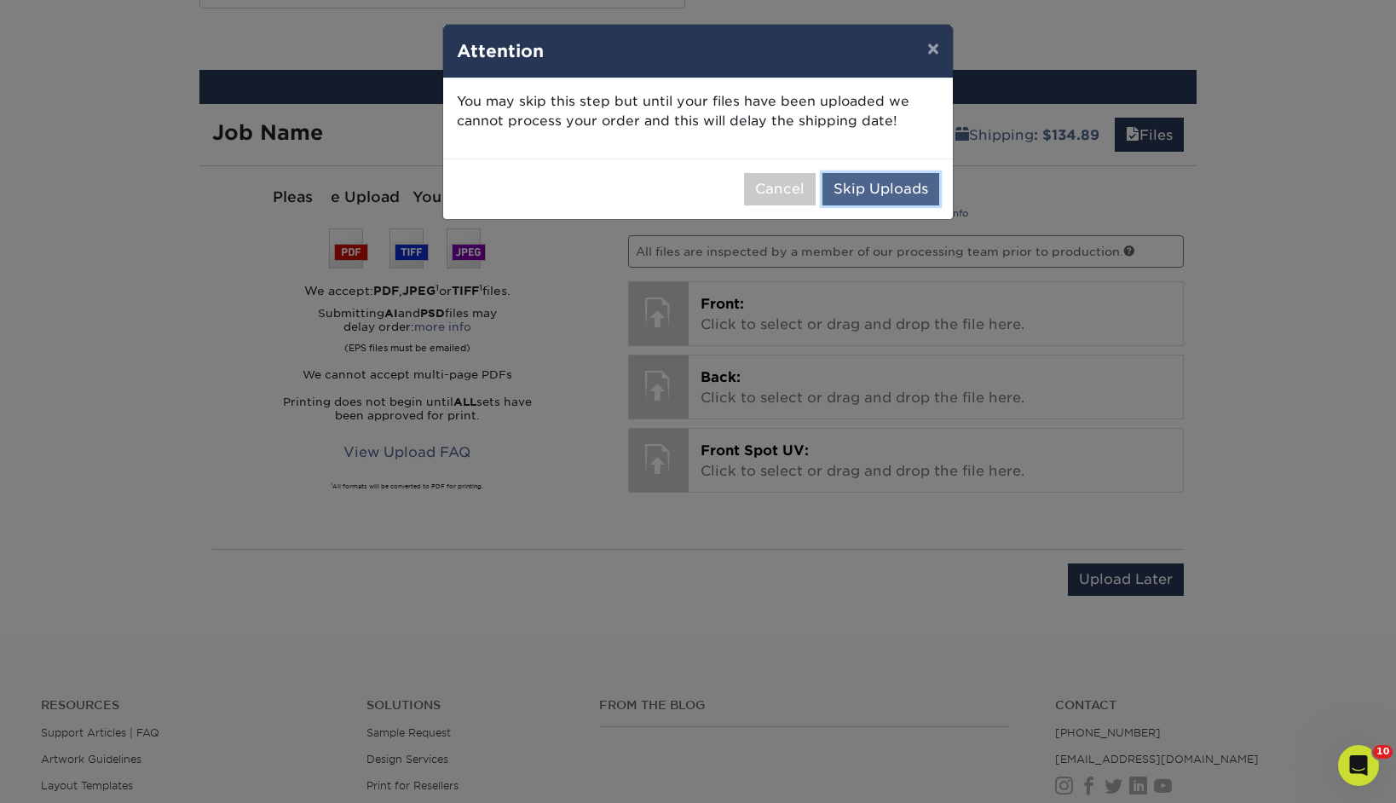
click at [909, 191] on button "Skip Uploads" at bounding box center [880, 189] width 117 height 32
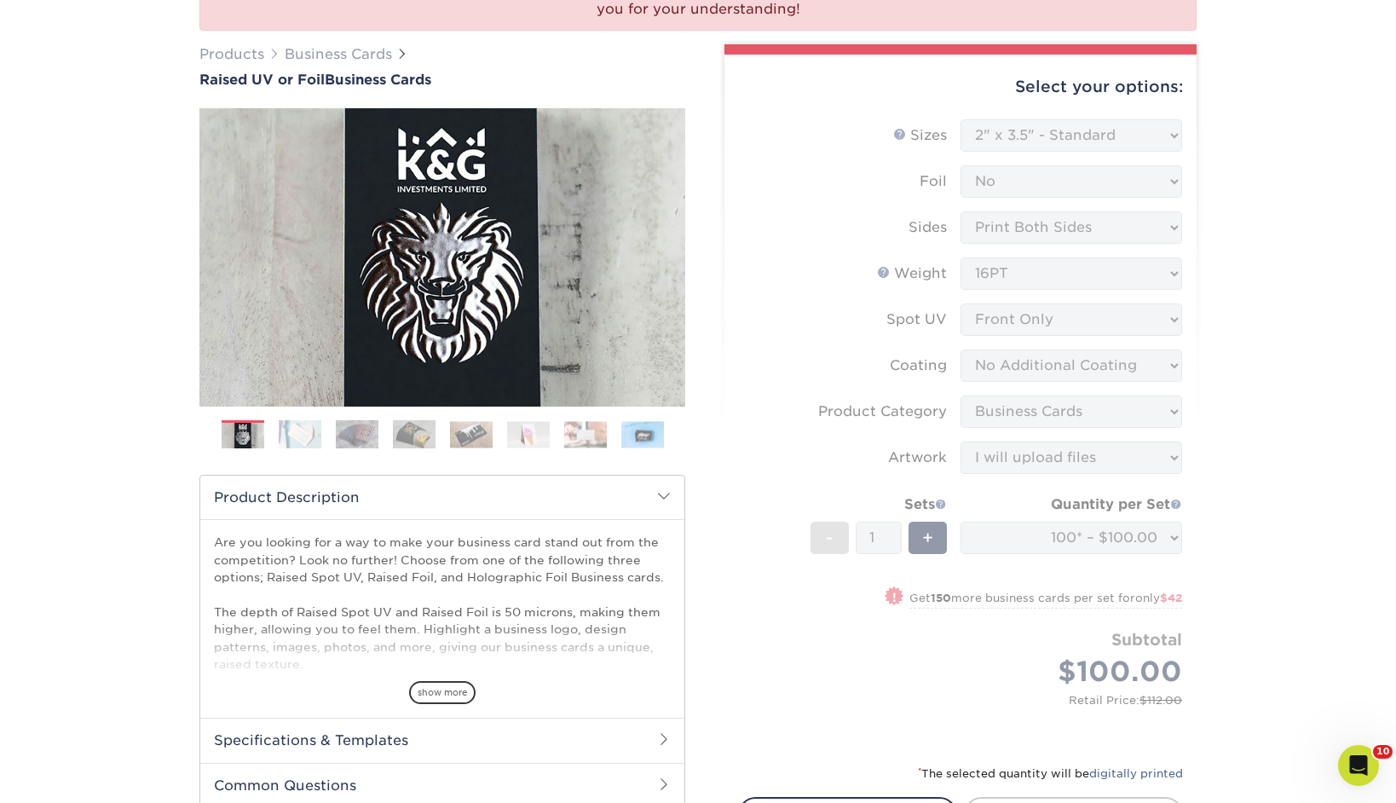
scroll to position [0, 0]
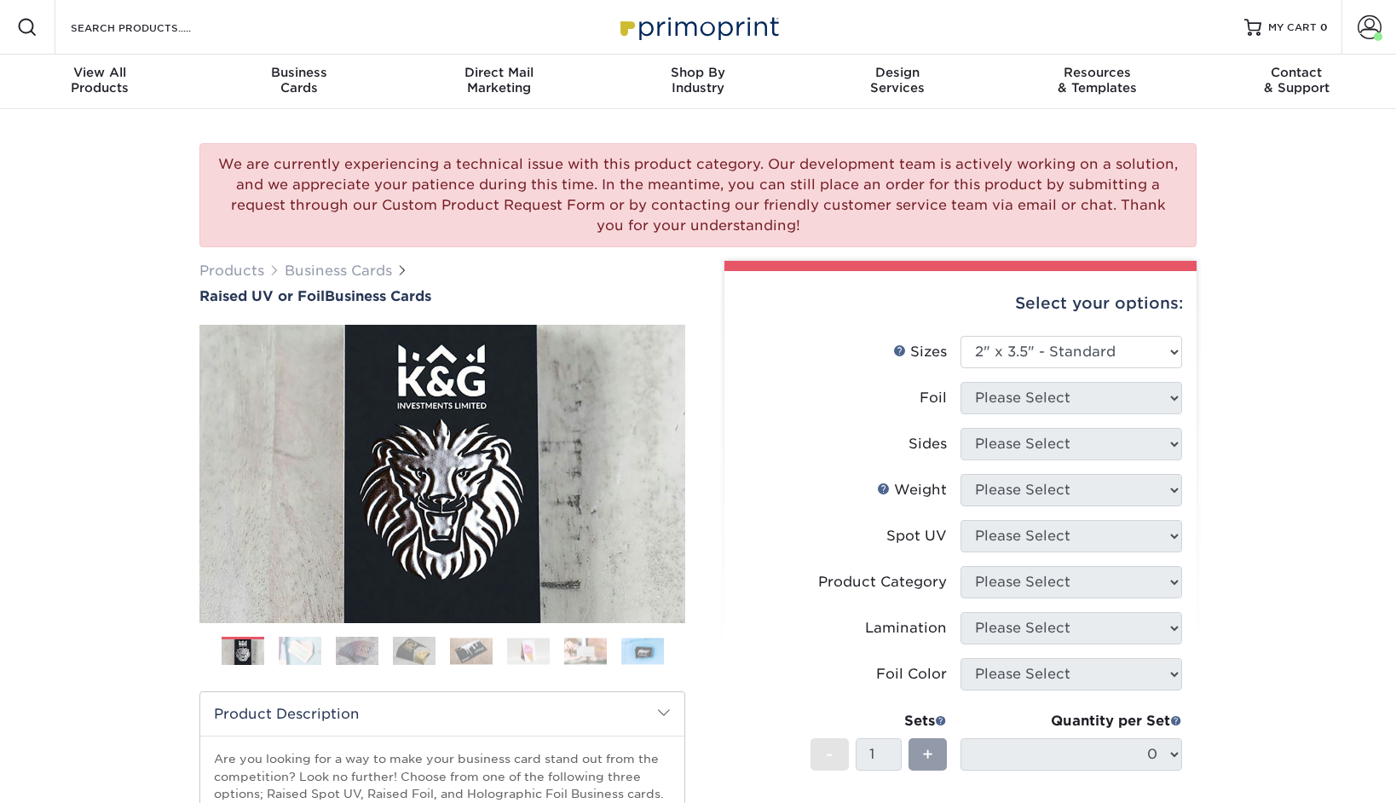
select select "2.00x3.50"
click at [1035, 356] on select "Please Select 2" x 3.5" - Standard" at bounding box center [1072, 352] width 222 height 32
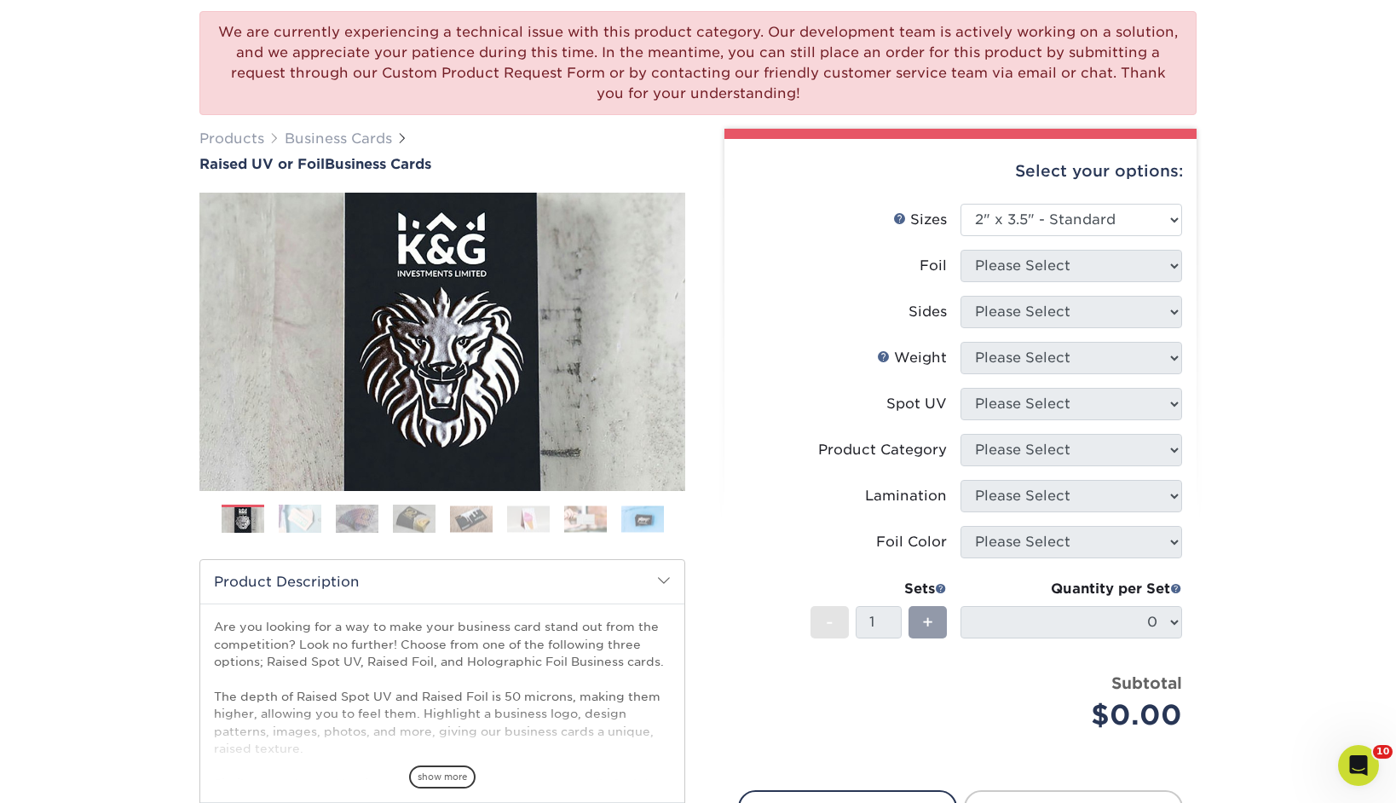
scroll to position [300, 0]
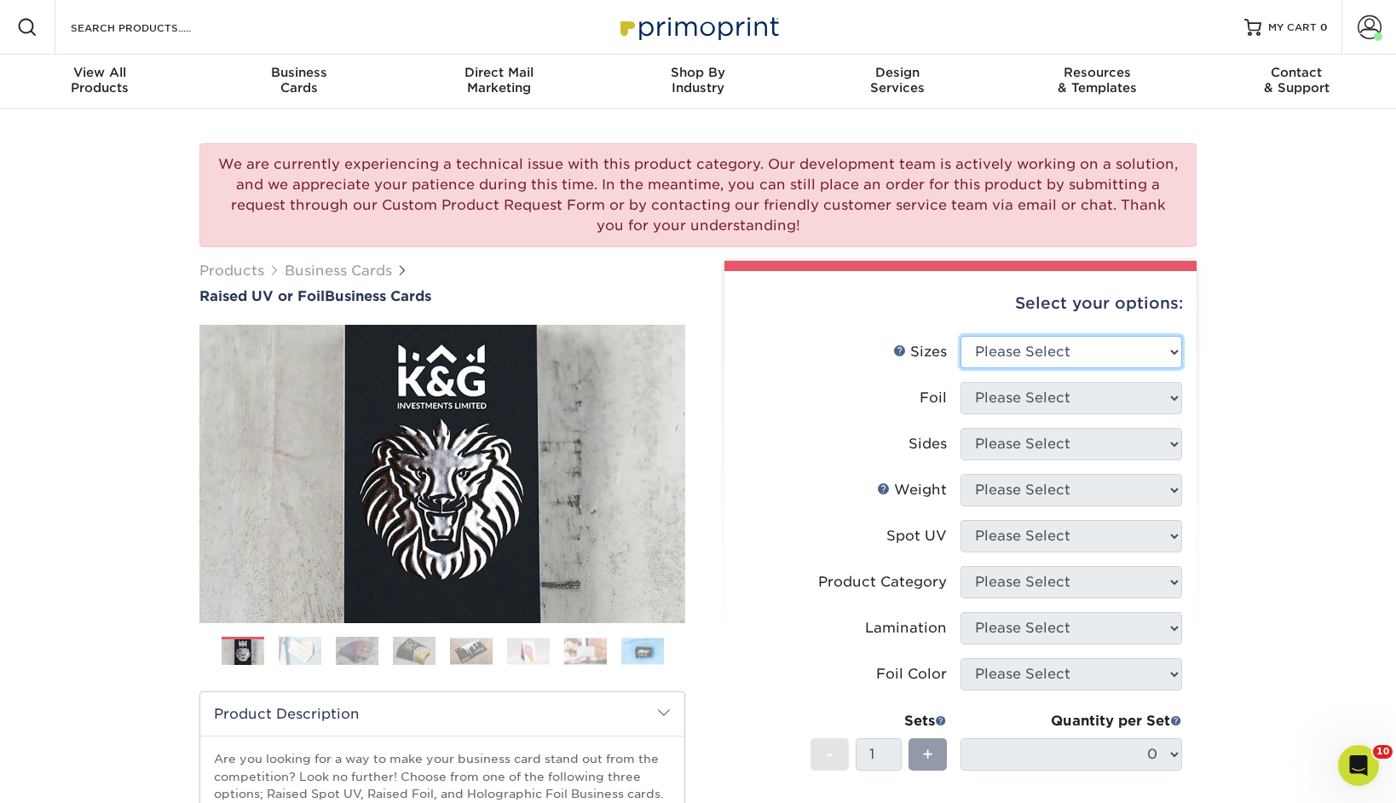
click at [1115, 354] on select "Please Select 2" x 3.5" - Standard" at bounding box center [1072, 352] width 222 height 32
select select "2.00x3.50"
click at [961, 336] on select "Please Select 2" x 3.5" - Standard" at bounding box center [1072, 352] width 222 height 32
click at [1166, 397] on select "Please Select No Yes" at bounding box center [1072, 398] width 222 height 32
select select "0"
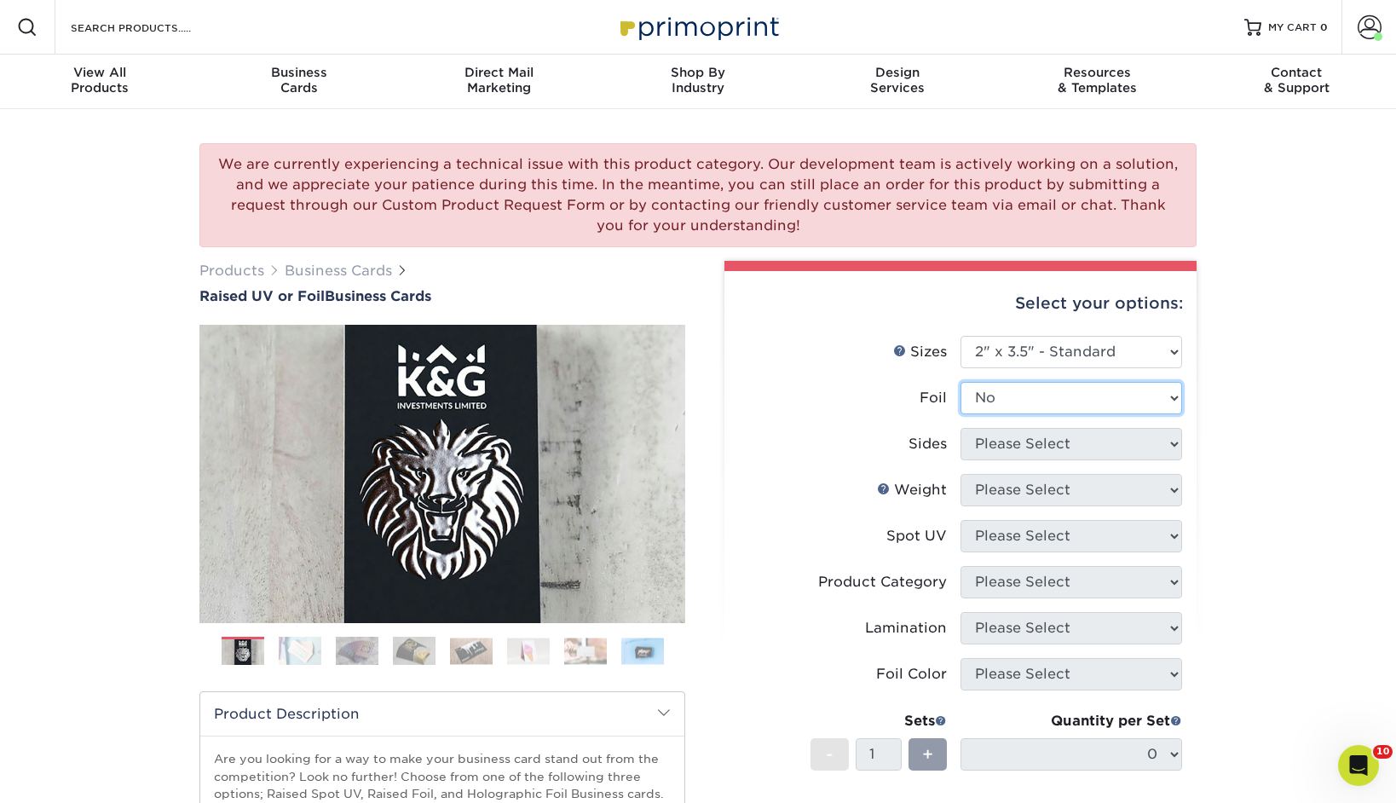
click at [961, 382] on select "Please Select No Yes" at bounding box center [1072, 398] width 222 height 32
click at [1112, 445] on select "Please Select Print Both Sides Print Front Only" at bounding box center [1072, 444] width 222 height 32
select select "13abbda7-1d64-4f25-8bb2-c179b224825d"
click at [961, 428] on select "Please Select Print Both Sides Print Front Only" at bounding box center [1072, 444] width 222 height 32
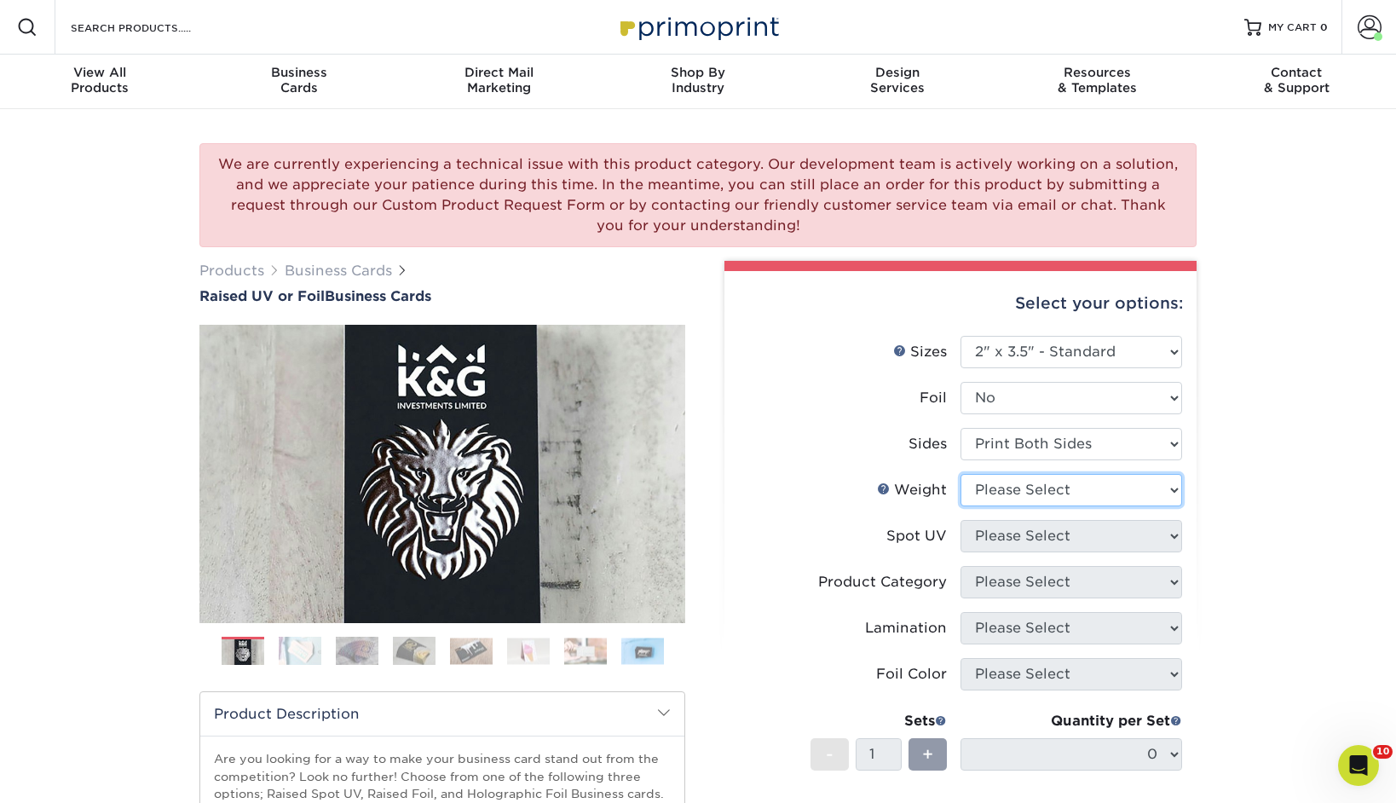
click at [1077, 485] on select "Please Select 16PT" at bounding box center [1072, 490] width 222 height 32
click at [961, 474] on select "Please Select 16PT" at bounding box center [1072, 490] width 222 height 32
click at [1076, 493] on select "Please Select 16PT" at bounding box center [1072, 490] width 222 height 32
select select "16PT"
click at [961, 474] on select "Please Select 16PT" at bounding box center [1072, 490] width 222 height 32
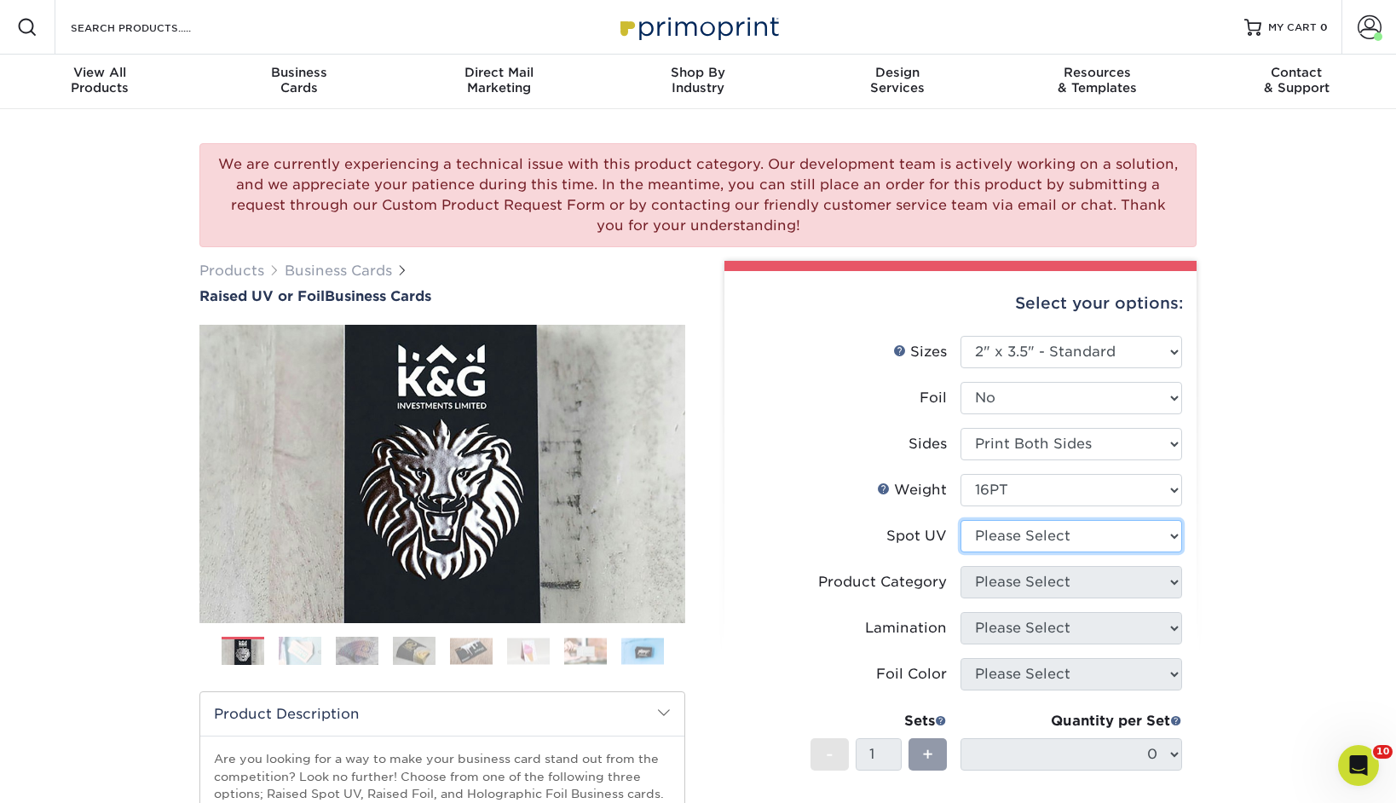
click at [1037, 540] on select "Please Select No Spot UV Front Only" at bounding box center [1072, 536] width 222 height 32
select select "1"
click at [961, 520] on select "Please Select No Spot UV Front Only" at bounding box center [1072, 536] width 222 height 32
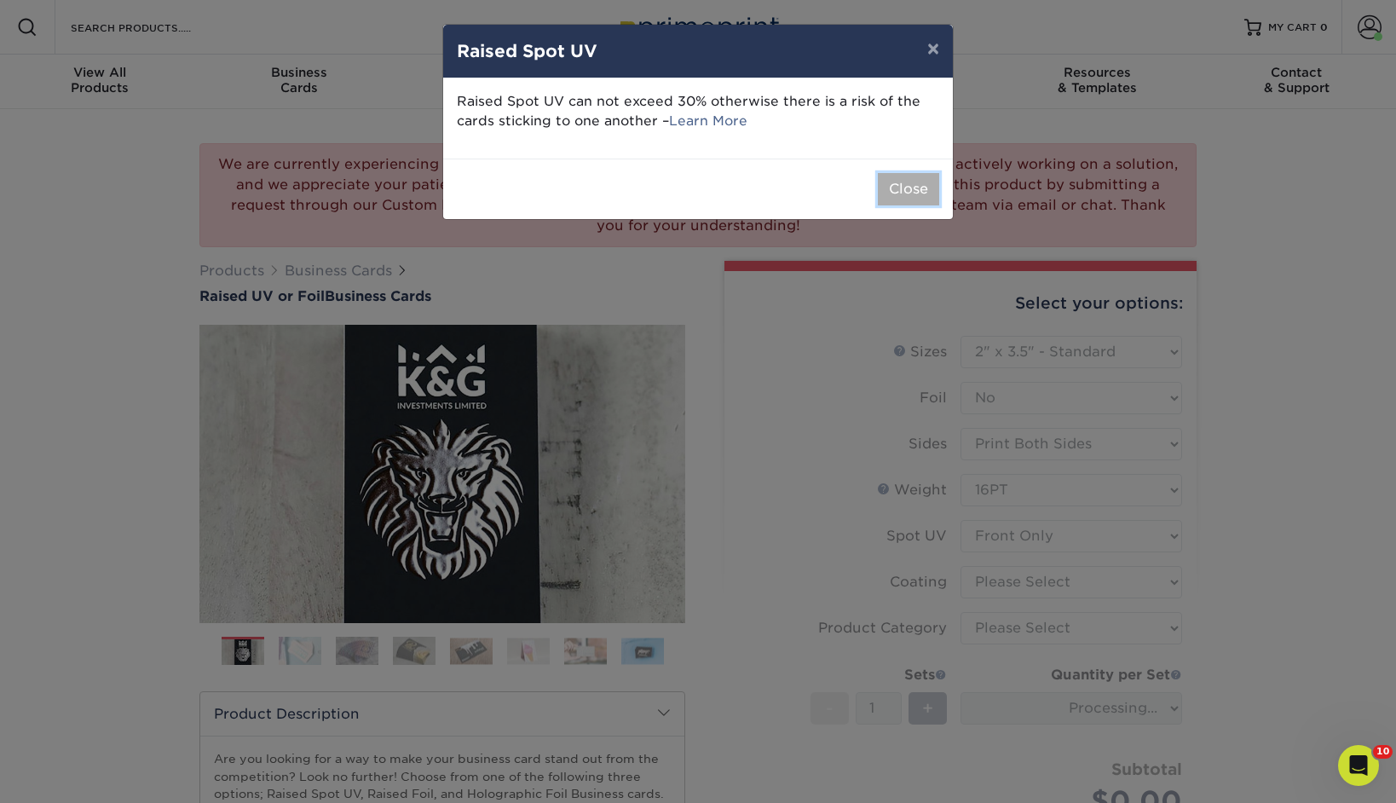
click at [915, 190] on button "Close" at bounding box center [908, 189] width 61 height 32
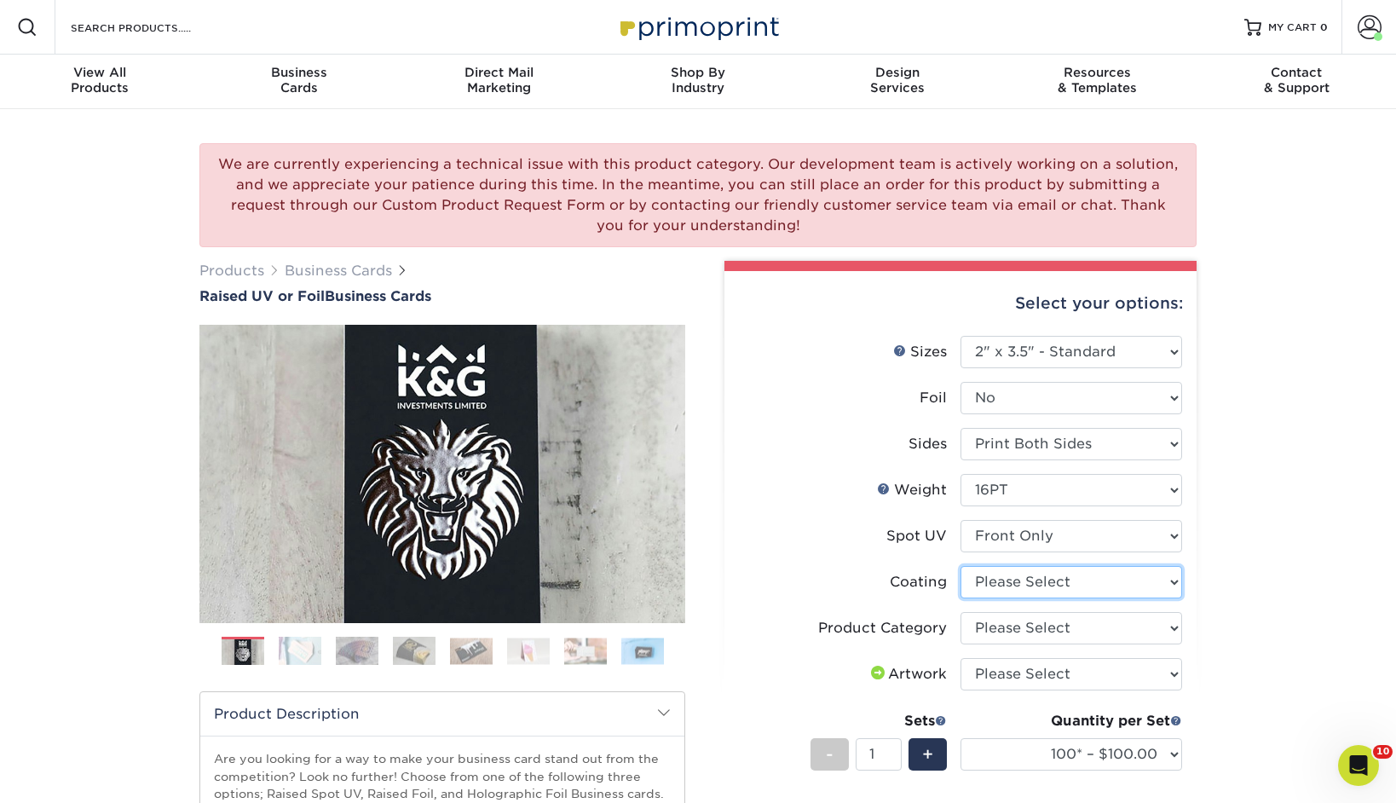
click at [1045, 581] on select at bounding box center [1072, 582] width 222 height 32
select select "3e7618de-abca-4bda-9f97-8b9129e913d8"
click at [961, 566] on select at bounding box center [1072, 582] width 222 height 32
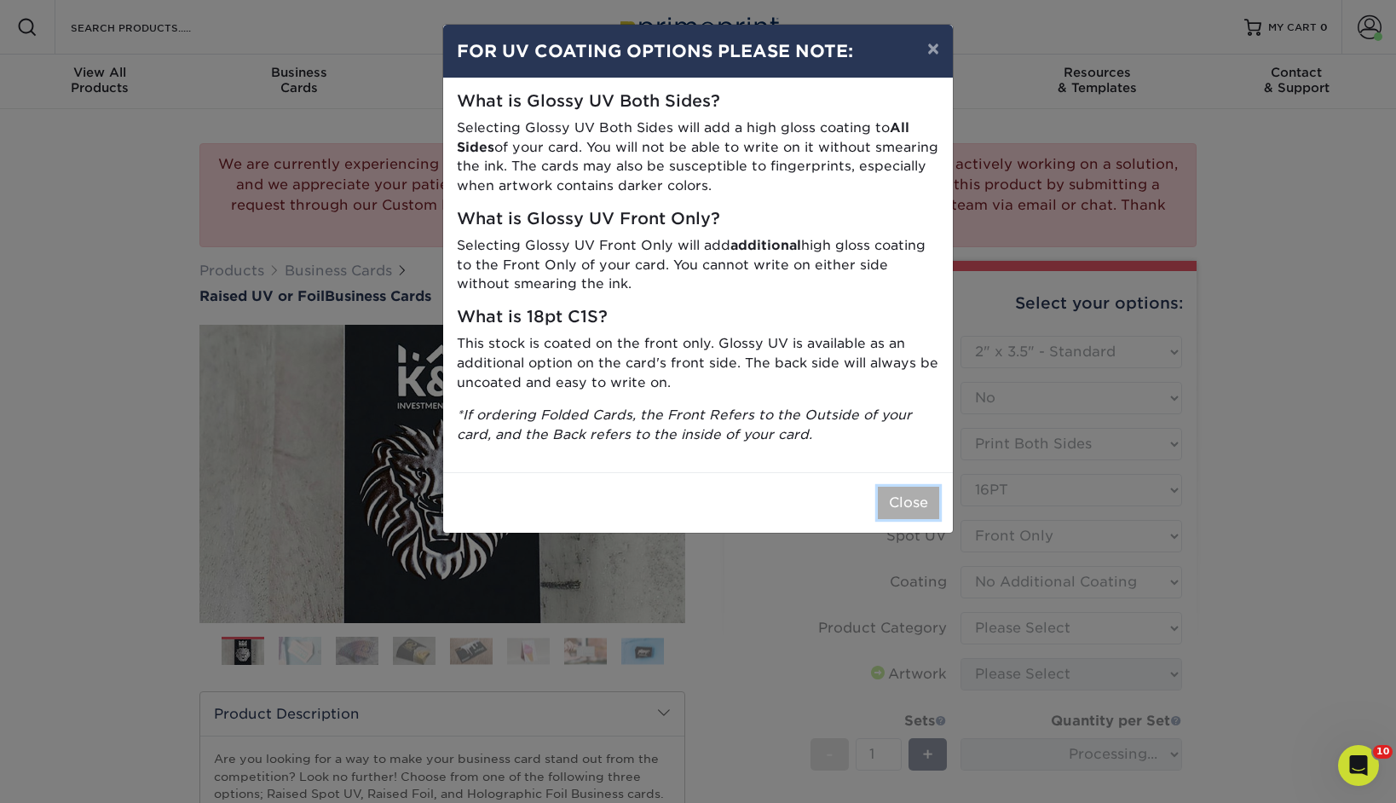
click at [883, 503] on button "Close" at bounding box center [908, 503] width 61 height 32
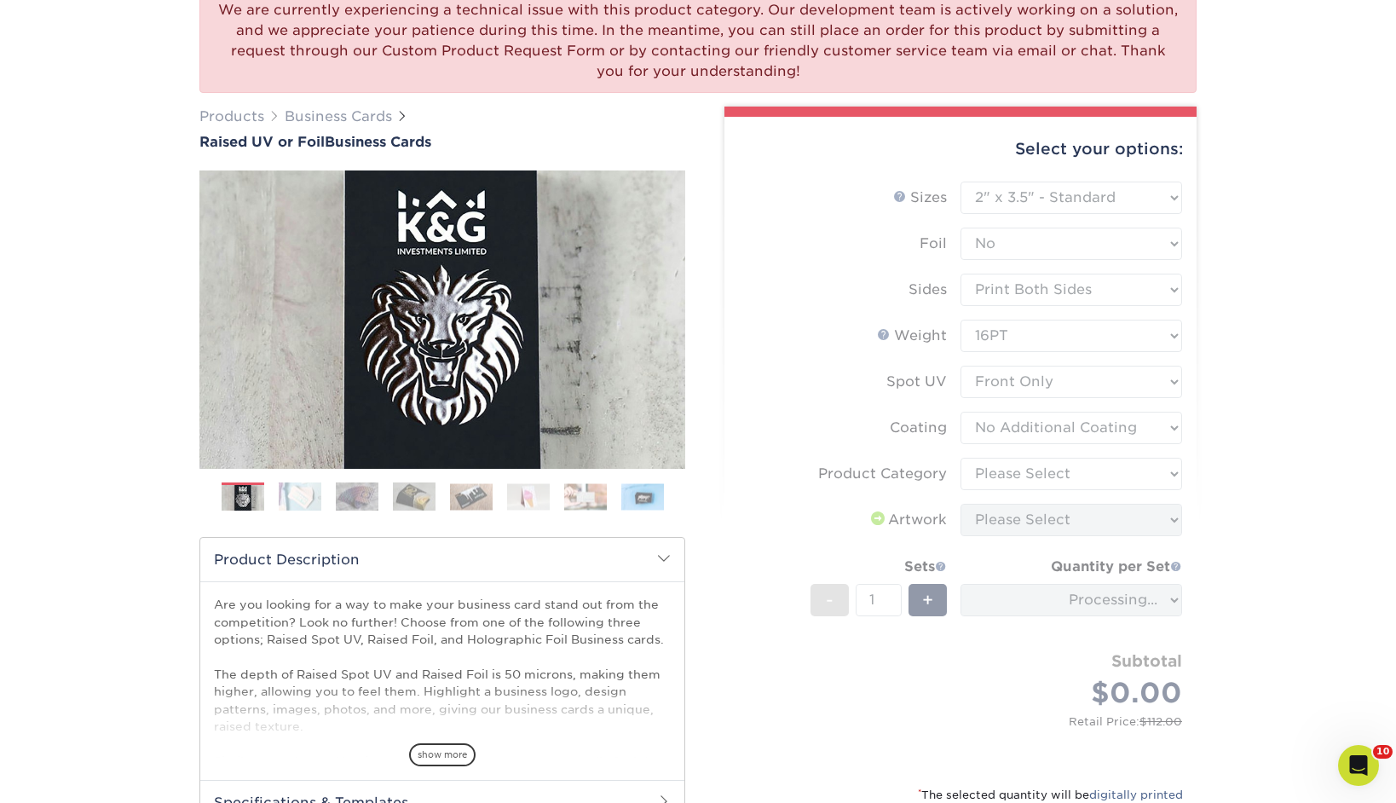
scroll to position [160, 0]
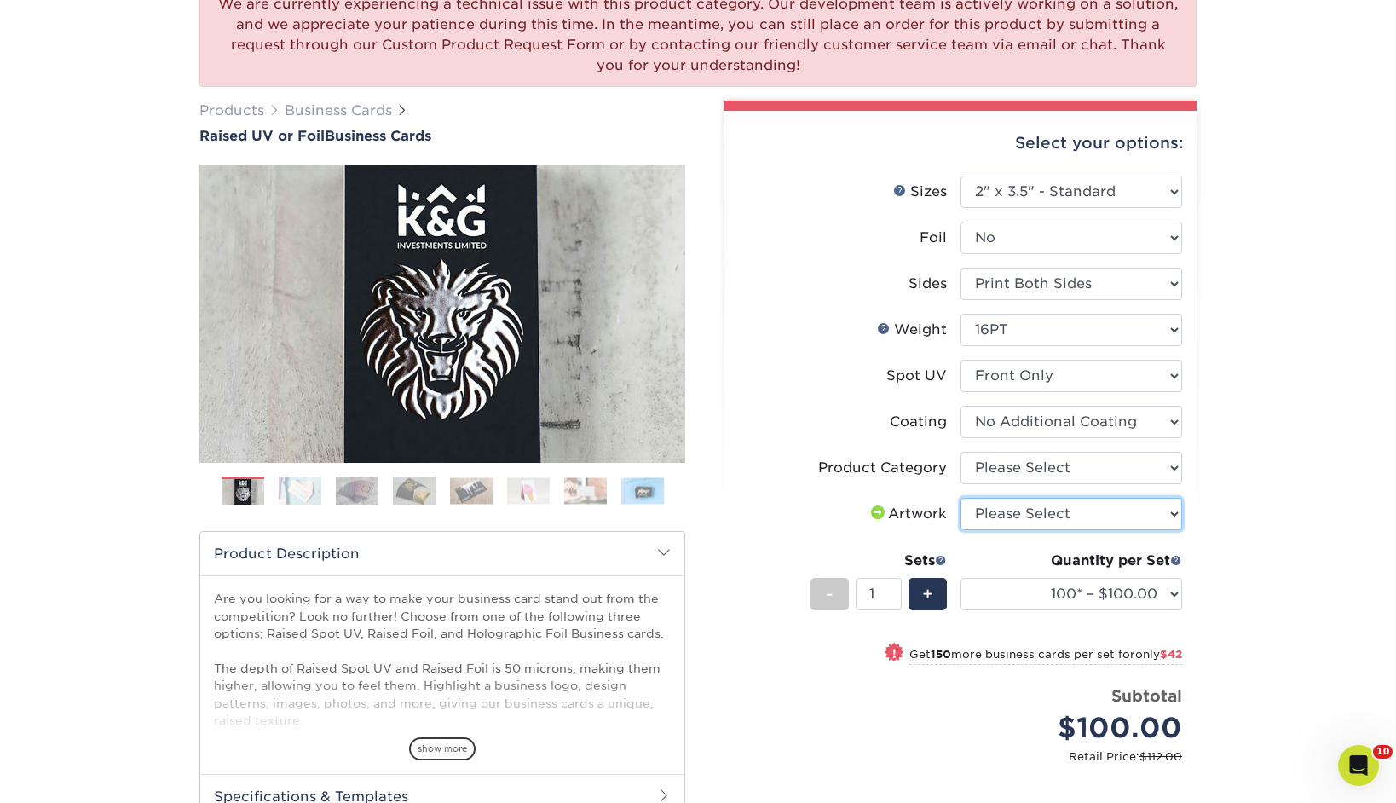
click at [1126, 529] on select "Please Select I will upload files I need a design - $100" at bounding box center [1072, 514] width 222 height 32
select select "upload"
click at [961, 498] on select "Please Select I will upload files I need a design - $100" at bounding box center [1072, 514] width 222 height 32
click at [1028, 472] on select "Please Select Business Cards" at bounding box center [1072, 468] width 222 height 32
select select "3b5148f1-0588-4f88-a218-97bcfdce65c1"
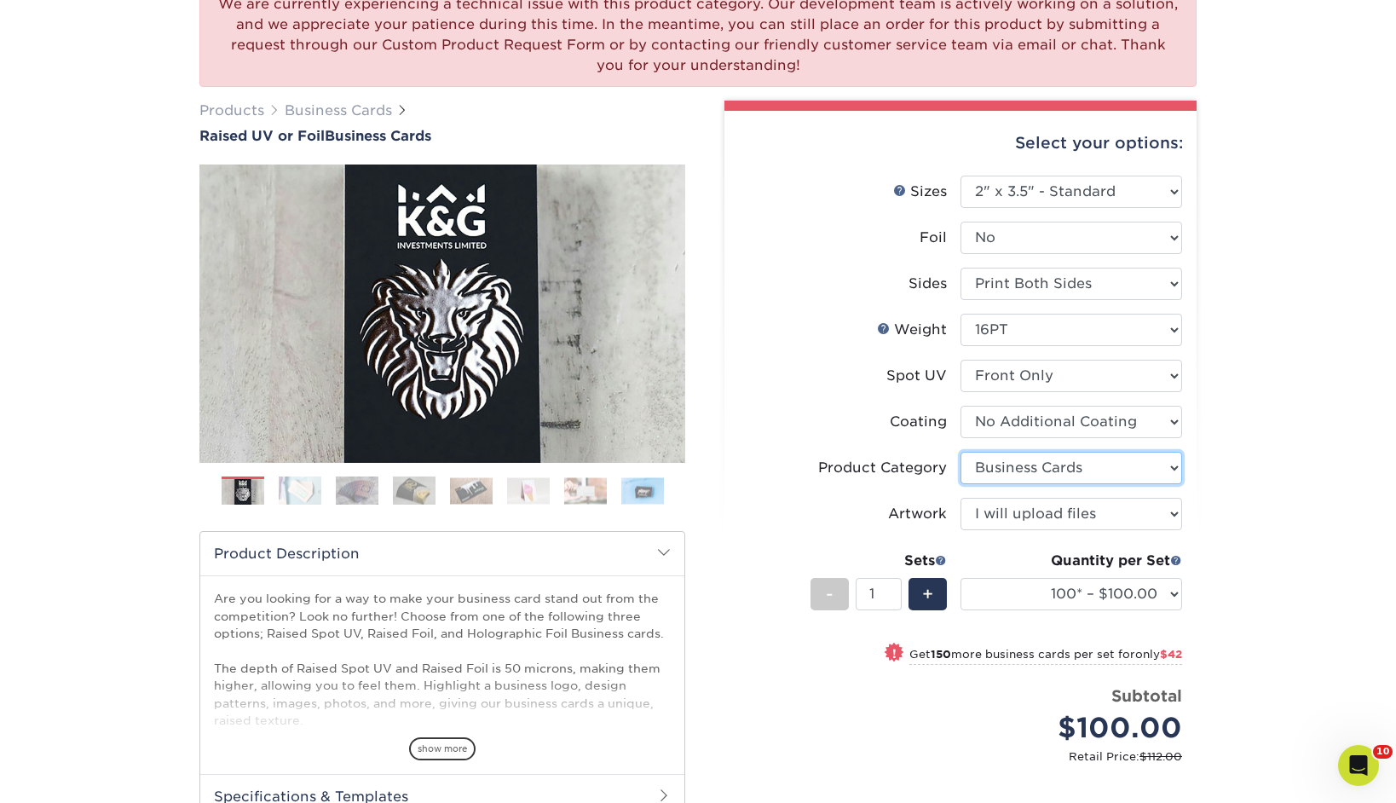
click at [961, 452] on select "Please Select Business Cards" at bounding box center [1072, 468] width 222 height 32
click at [1111, 593] on select "100* – $100.00 250* – $142.00 500* – $192.00" at bounding box center [1072, 594] width 222 height 32
select select "500* – $192.00"
click at [961, 578] on select "100* – $100.00 250* – $142.00 500* – $192.00" at bounding box center [1072, 594] width 222 height 32
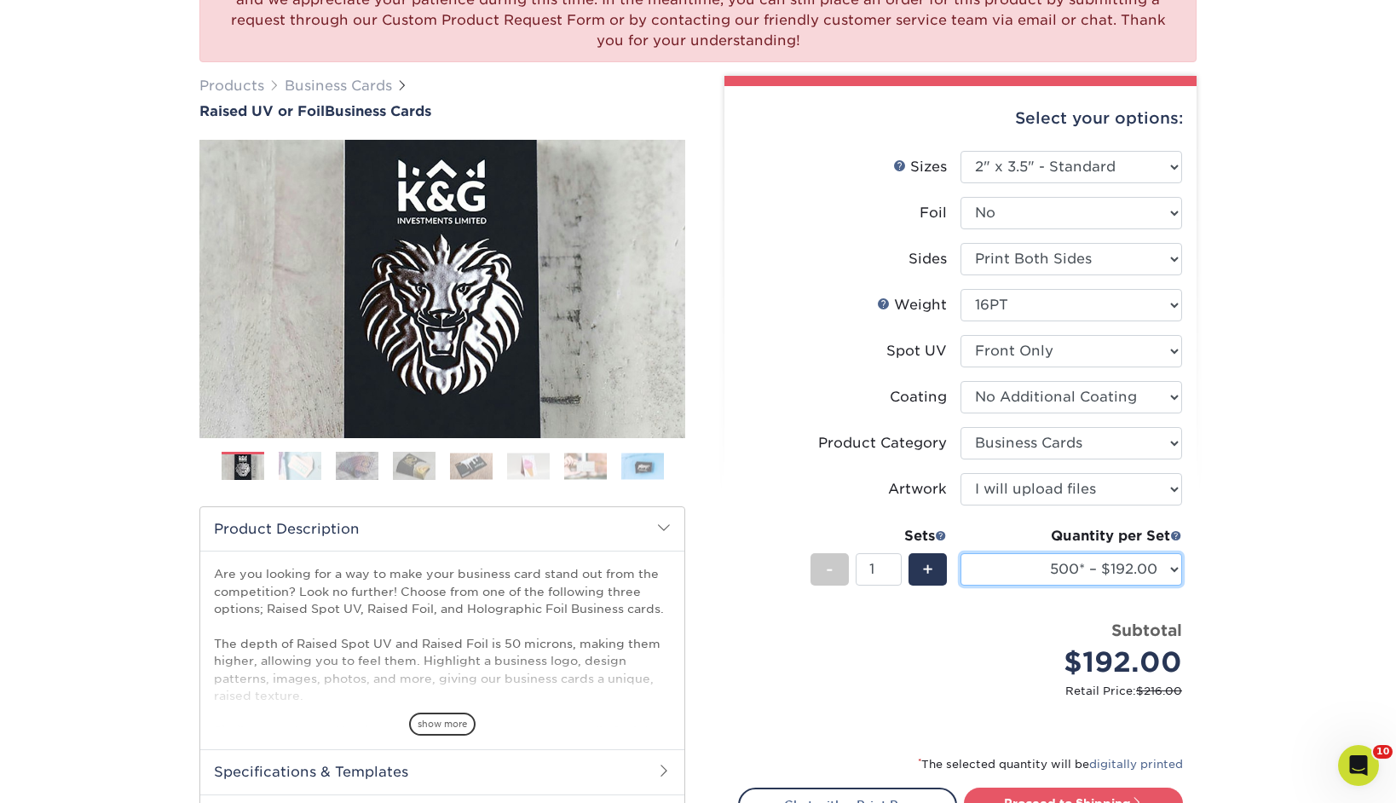
scroll to position [188, 0]
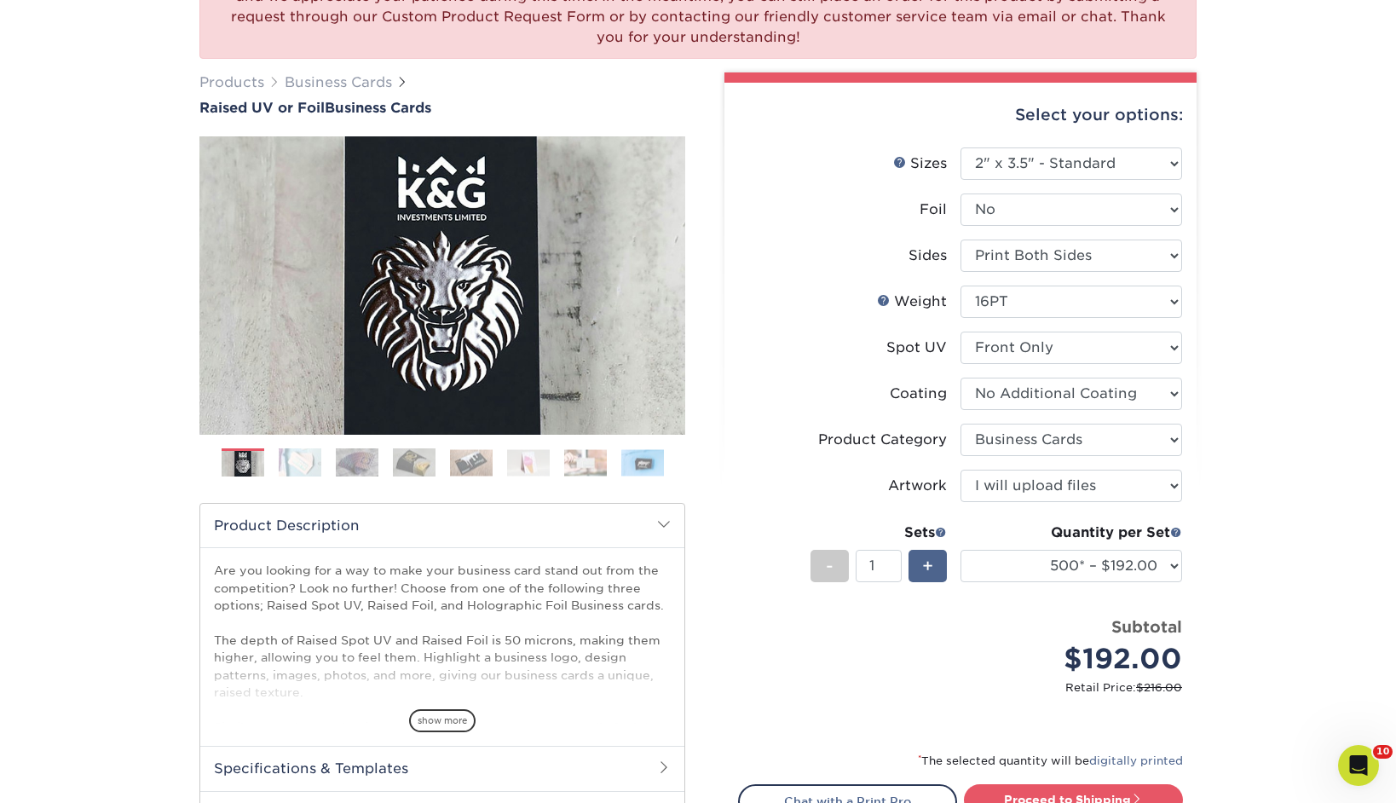
click at [932, 569] on span "+" at bounding box center [927, 566] width 11 height 26
type input "2"
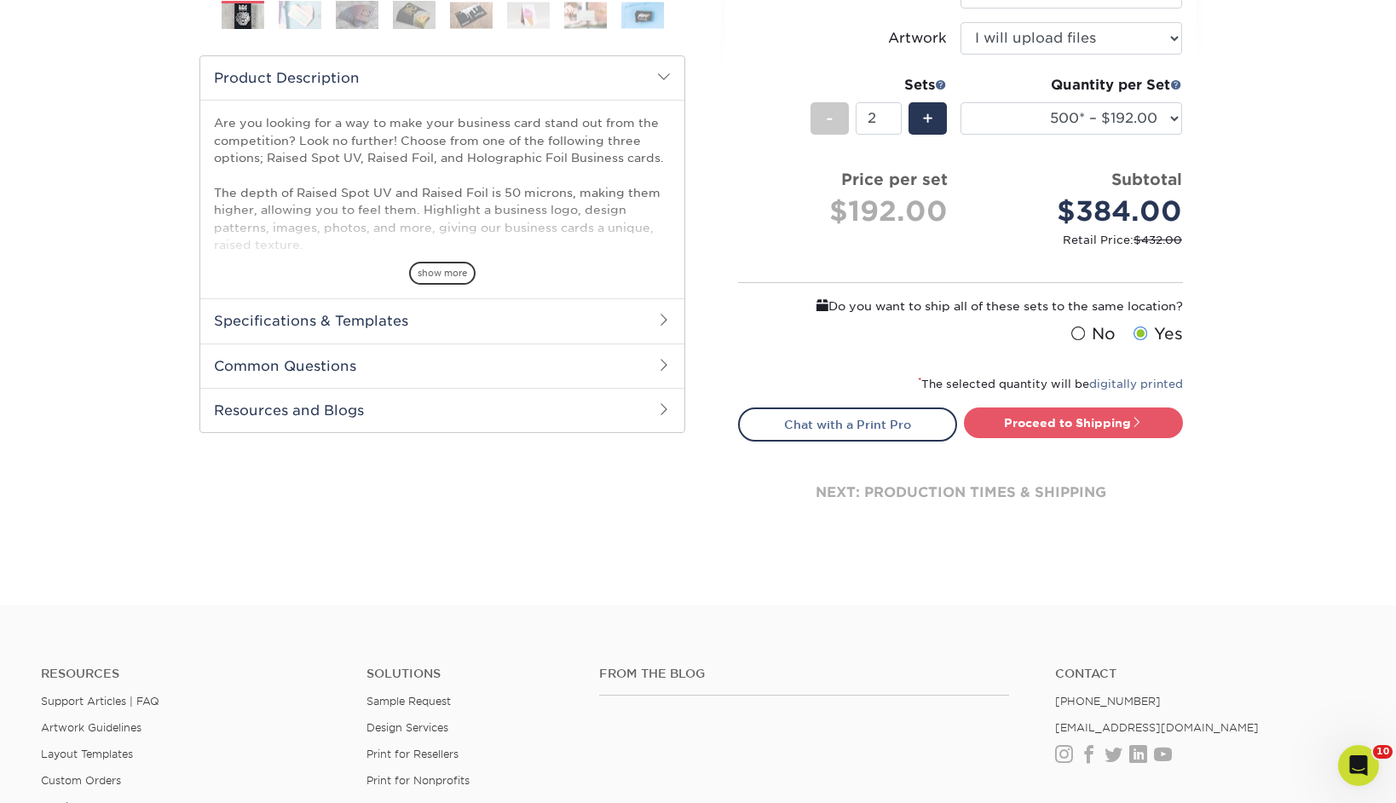
scroll to position [630, 0]
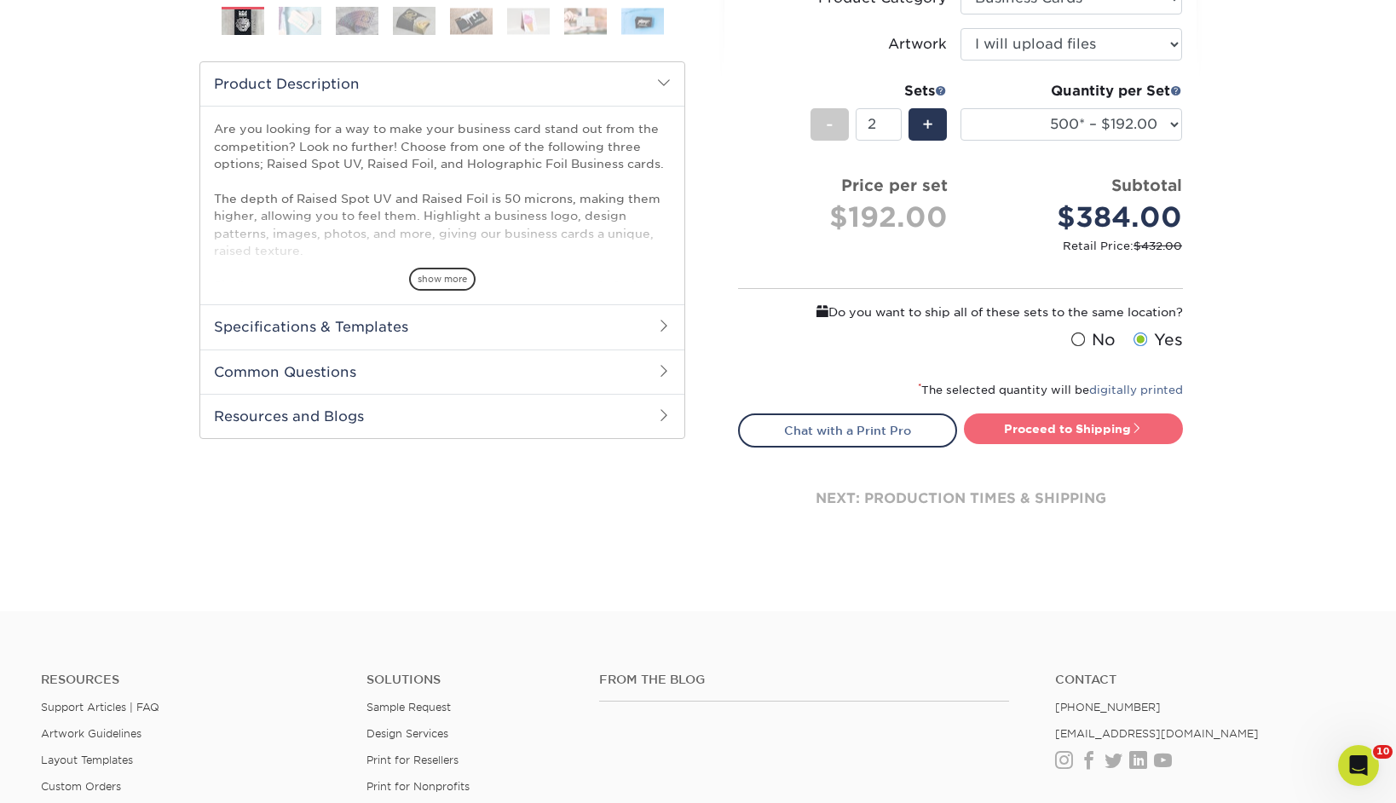
click at [1087, 436] on link "Proceed to Shipping" at bounding box center [1073, 428] width 219 height 31
type input "Set 1"
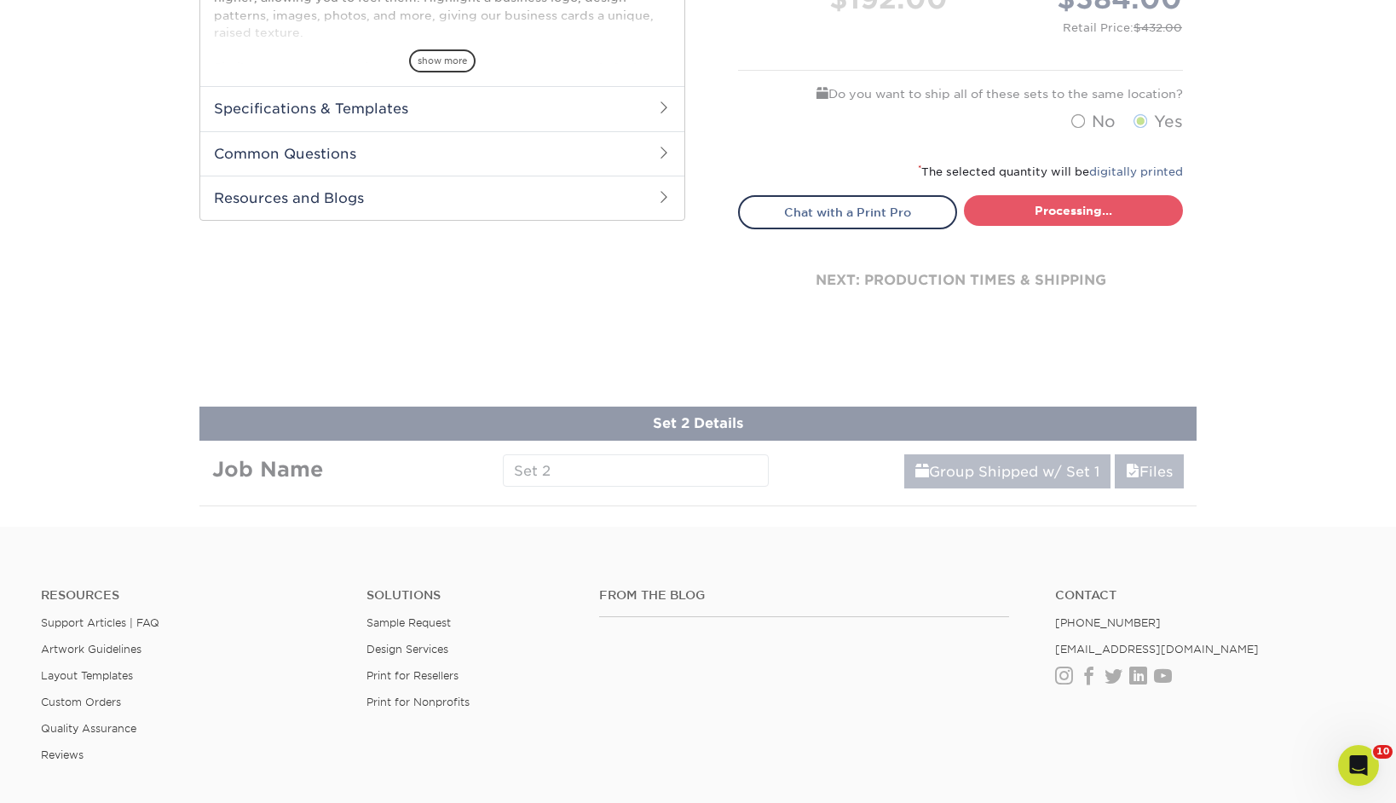
select select "028e9ad4-f42b-42cd-b8a3-fa699623ed4c"
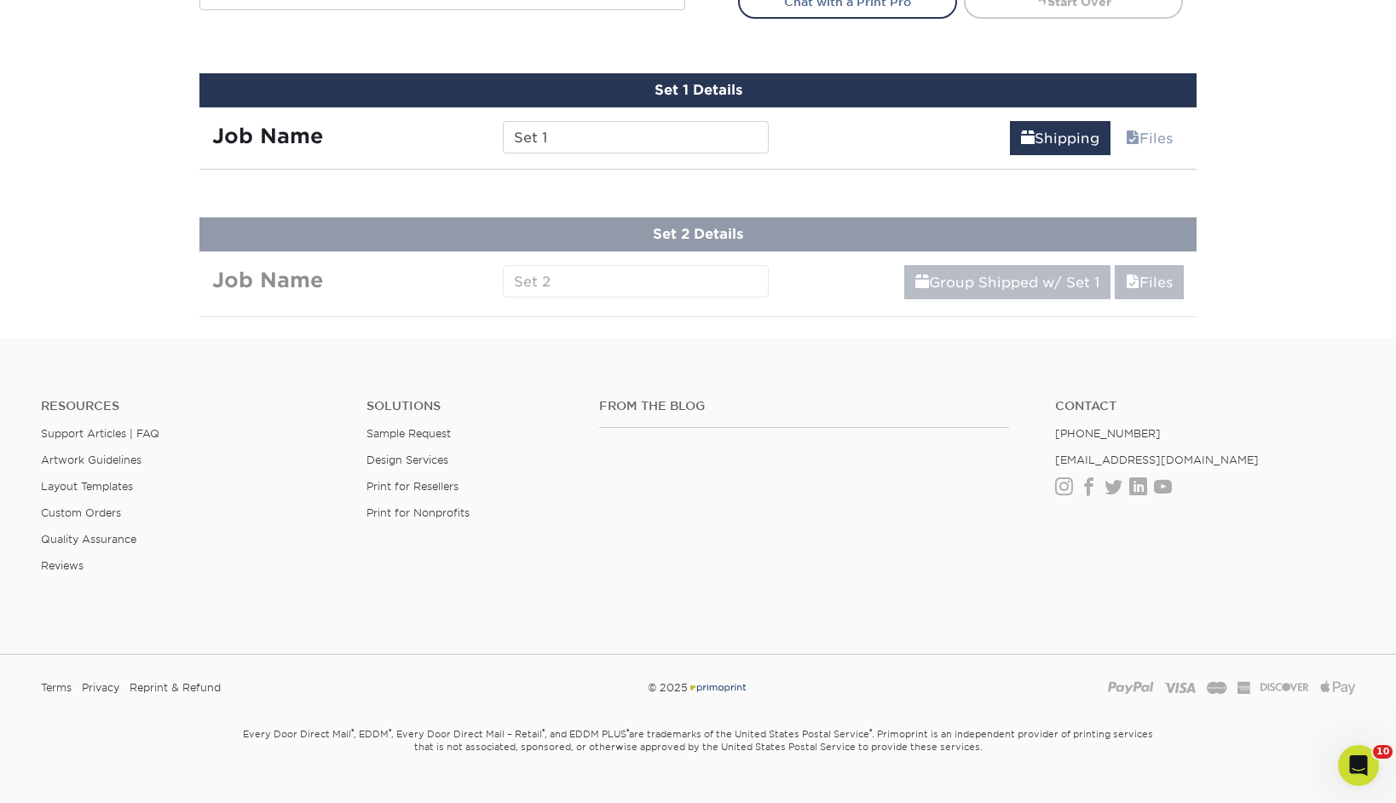
scroll to position [1089, 0]
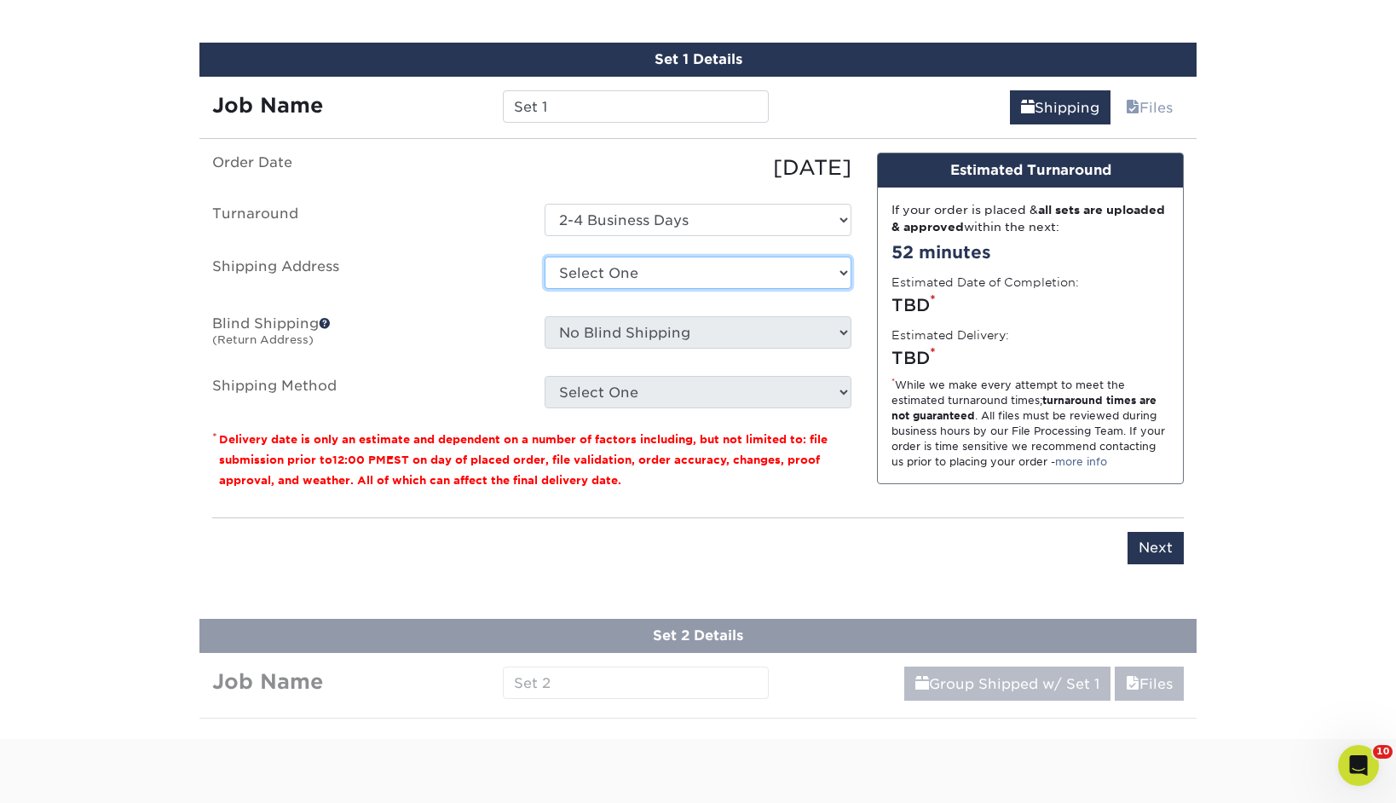
click at [697, 278] on select "Select One AE ARRA Cuyahoga Collective FIVE36, LLC Lewis Eldred Lewis Eldred HQ…" at bounding box center [698, 273] width 307 height 32
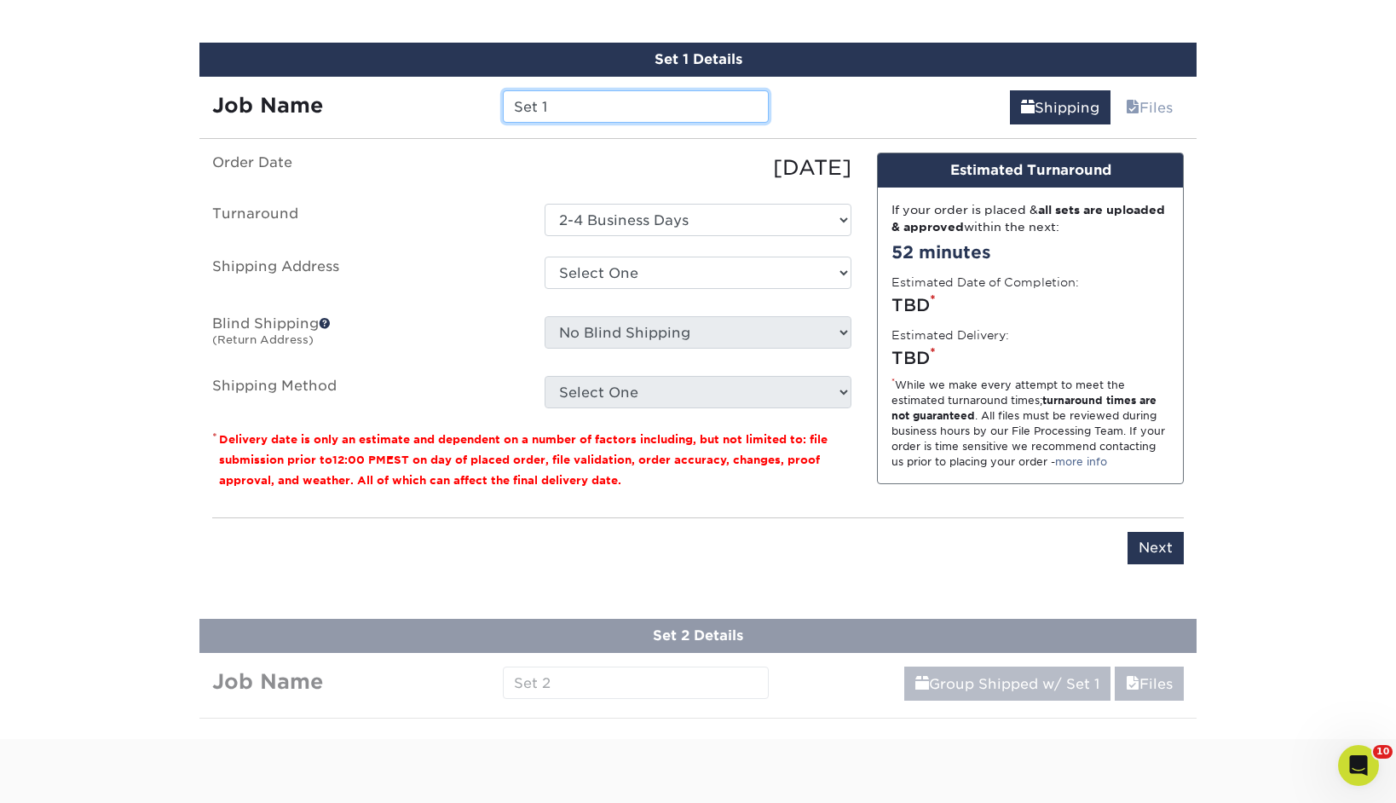
click at [570, 107] on input "Set 1" at bounding box center [635, 106] width 265 height 32
type input "Capt. Jeanette"
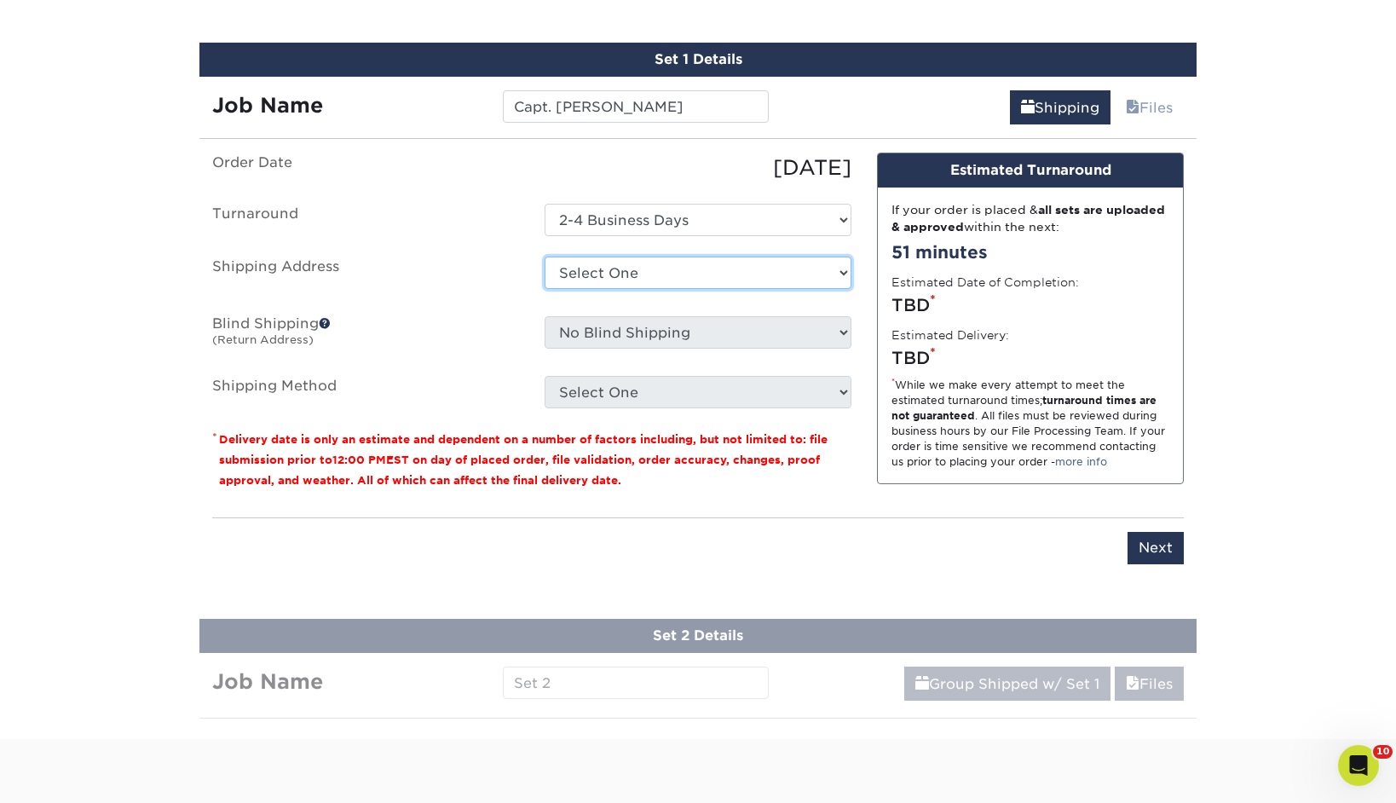
click at [610, 260] on select "Select One AE ARRA Cuyahoga Collective FIVE36, LLC Lewis Eldred Lewis Eldred HQ…" at bounding box center [698, 273] width 307 height 32
select select "243478"
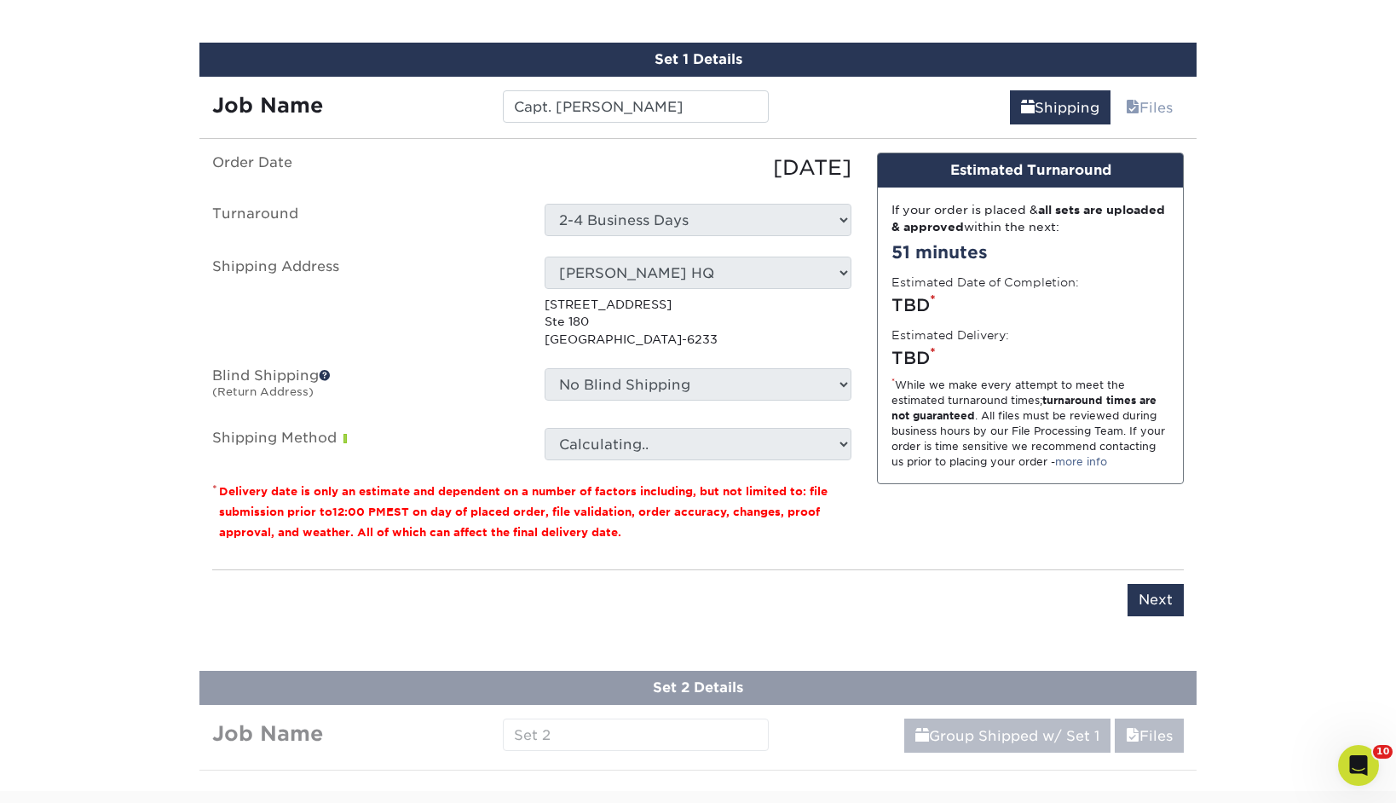
scroll to position [1091, 0]
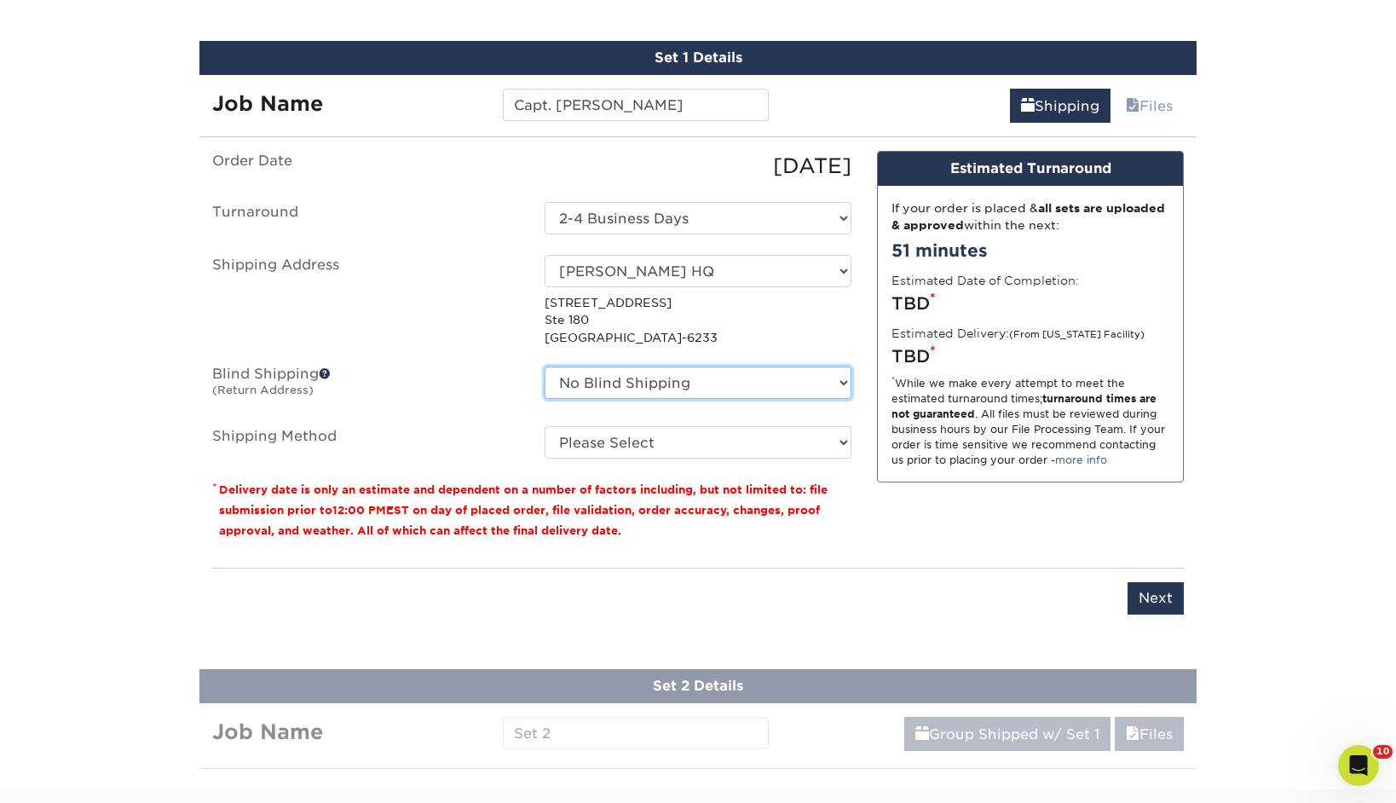
click at [637, 386] on select "No Blind Shipping AE ARRA Cuyahoga Collective FIVE36, LLC Lewis Eldred Lewis El…" at bounding box center [698, 382] width 307 height 32
select select "243478"
click at [545, 366] on select "No Blind Shipping AE ARRA Cuyahoga Collective FIVE36, LLC Lewis Eldred Lewis El…" at bounding box center [698, 382] width 307 height 32
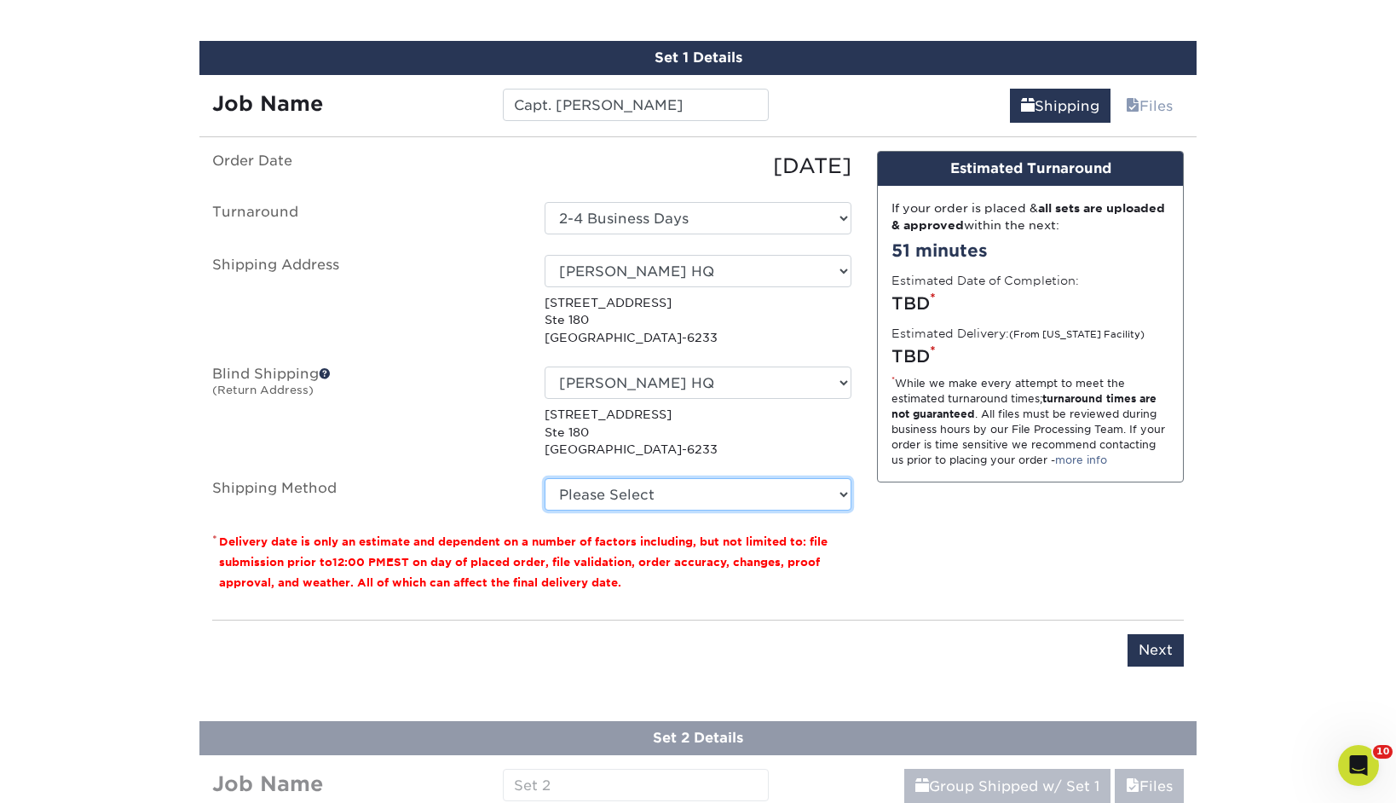
click at [647, 499] on select "Please Select Ground Shipping (+$14.95) 3 Day Shipping Service (+$15.34) 2 Day …" at bounding box center [698, 494] width 307 height 32
click at [545, 478] on select "Please Select Ground Shipping (+$14.95) 3 Day Shipping Service (+$15.34) 2 Day …" at bounding box center [698, 494] width 307 height 32
click at [704, 499] on select "Please Select Ground Shipping (+$14.95) 3 Day Shipping Service (+$15.34) 2 Day …" at bounding box center [698, 494] width 307 height 32
select select "13"
click at [545, 478] on select "Please Select Ground Shipping (+$14.95) 3 Day Shipping Service (+$15.34) 2 Day …" at bounding box center [698, 494] width 307 height 32
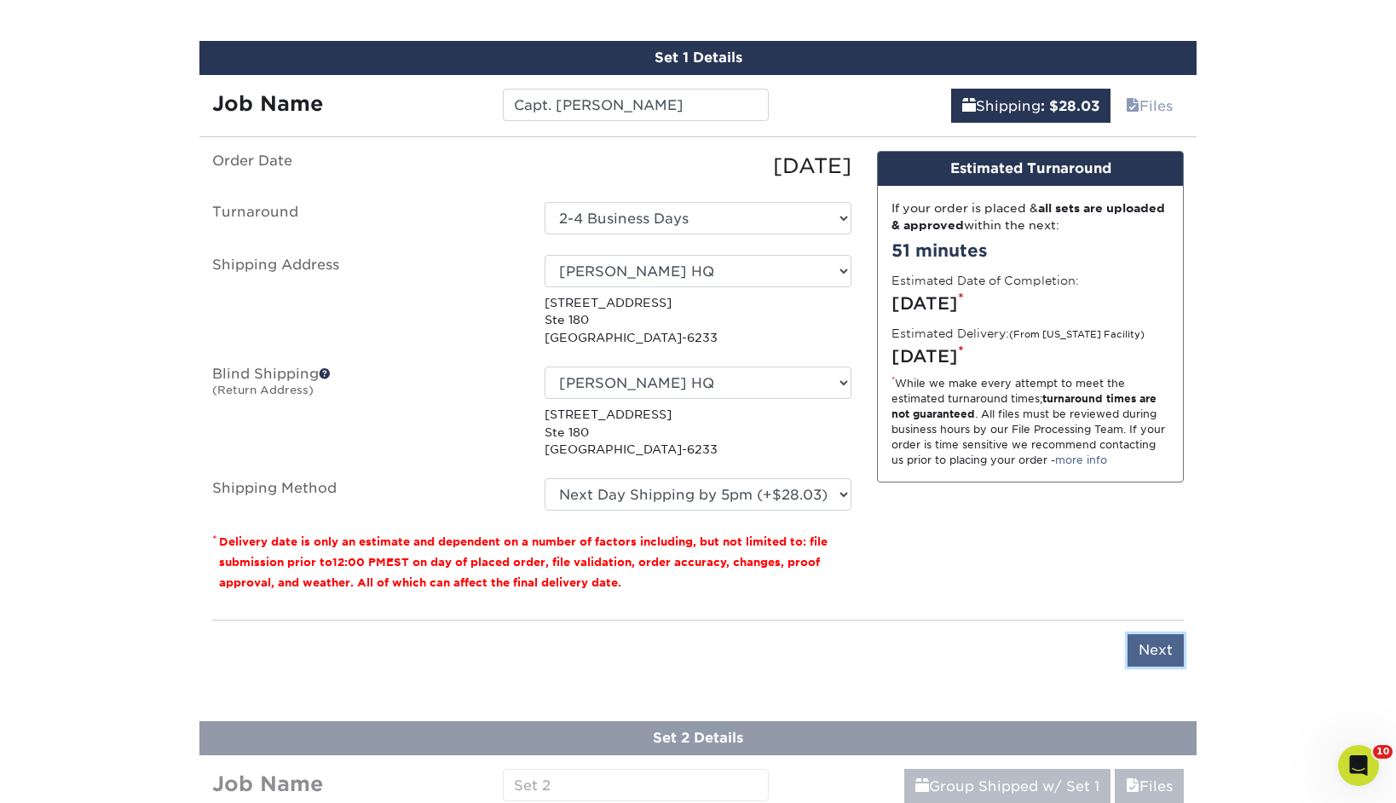
click at [1148, 651] on input "Next" at bounding box center [1156, 650] width 56 height 32
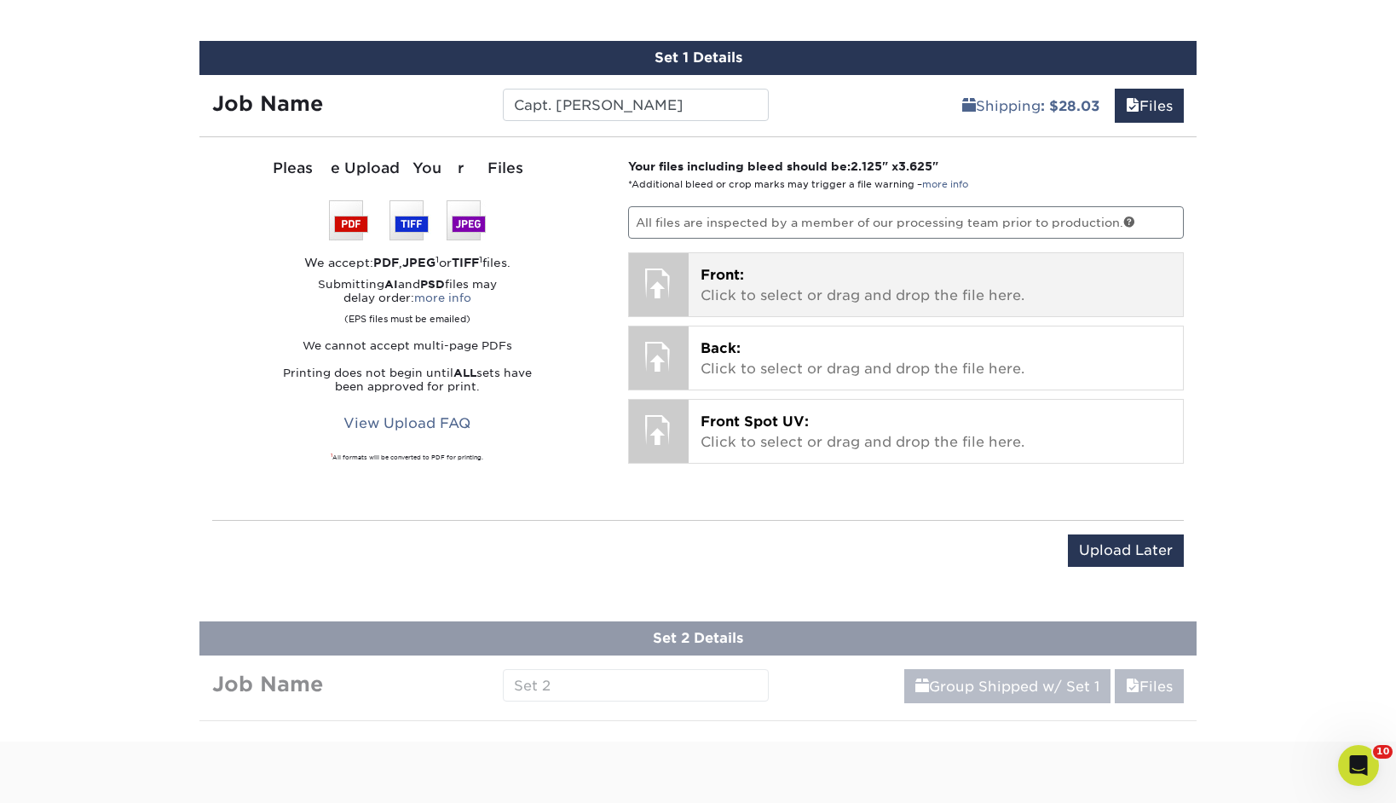
click at [766, 291] on p "Front: Click to select or drag and drop the file here." at bounding box center [936, 285] width 471 height 41
click at [886, 294] on p "Front: Click to select or drag and drop the file here." at bounding box center [936, 285] width 471 height 41
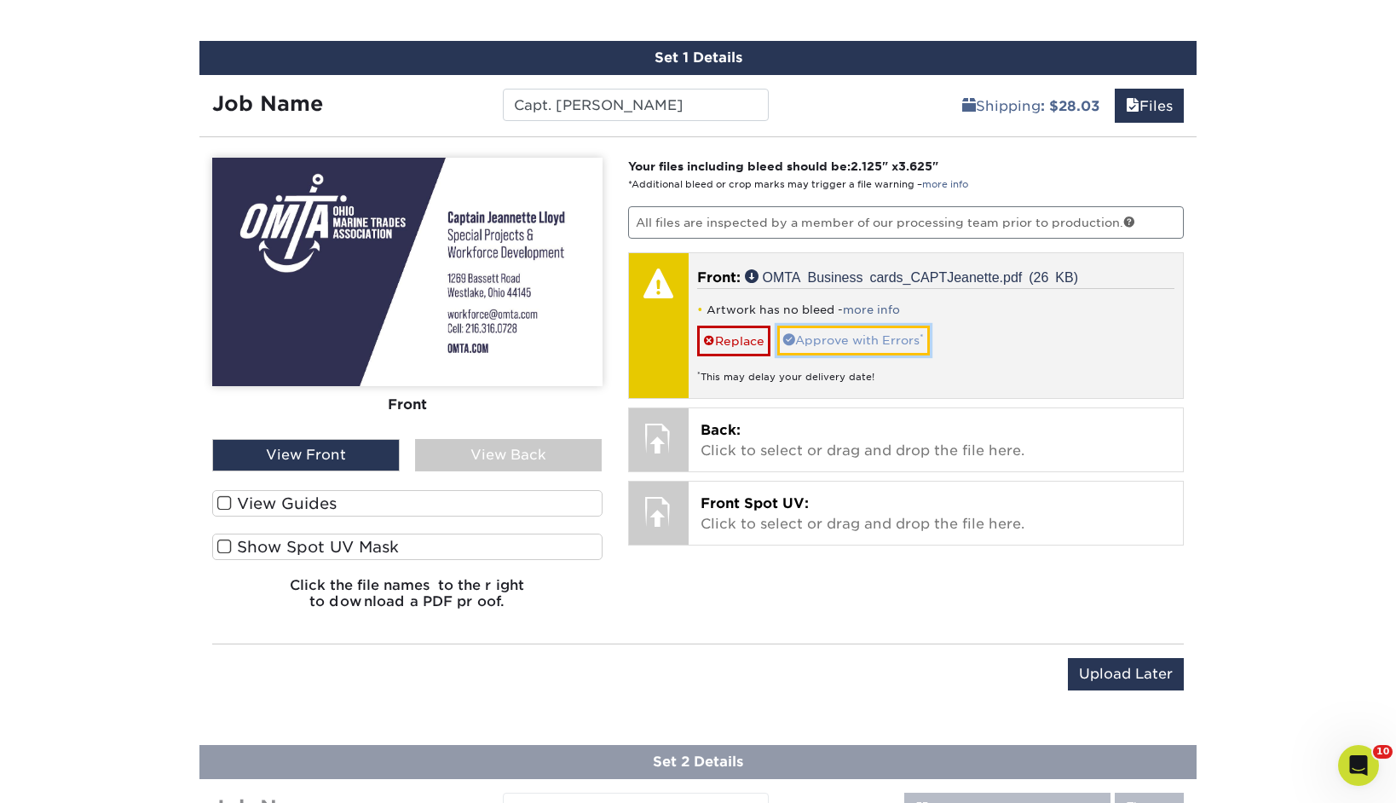
click at [832, 334] on link "Approve with Errors *" at bounding box center [853, 340] width 153 height 29
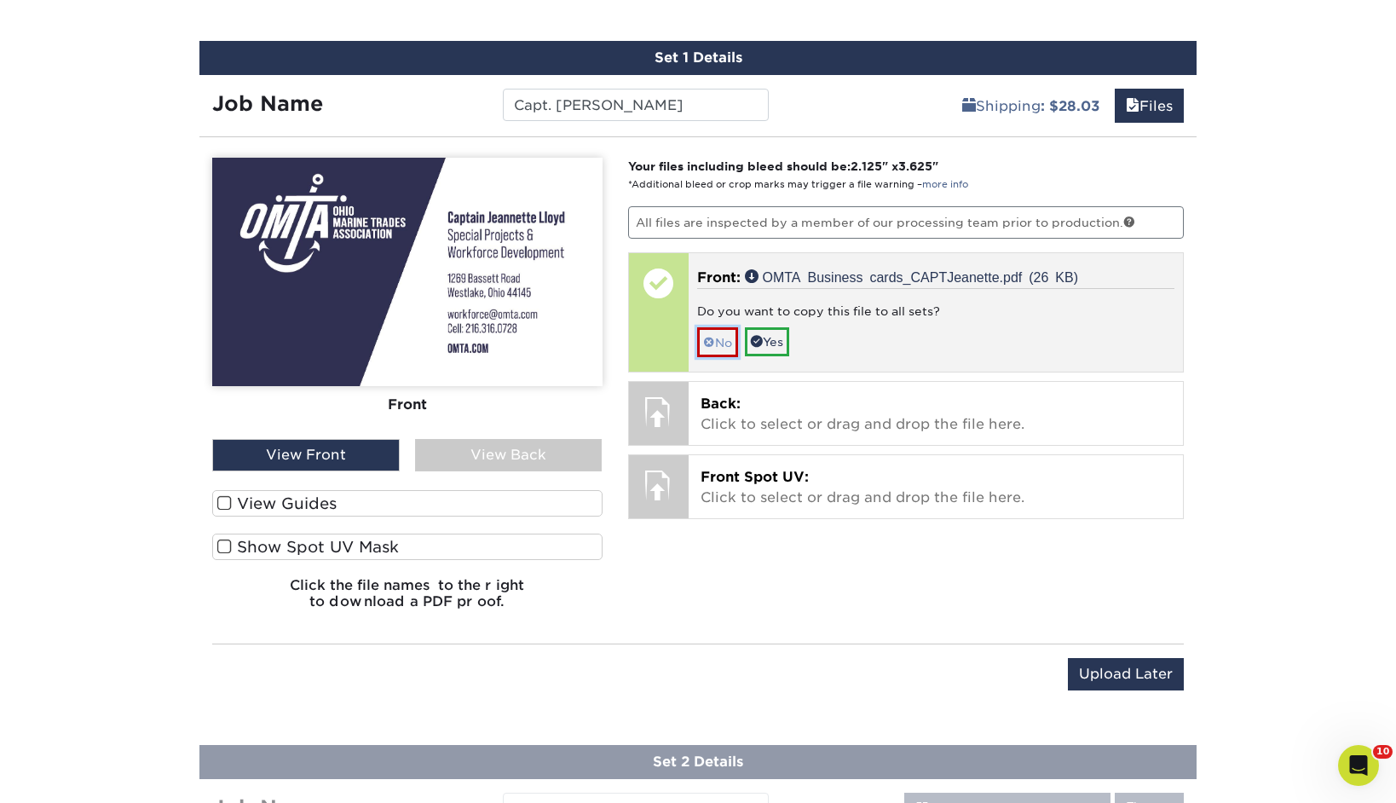
click at [718, 343] on link "No" at bounding box center [717, 342] width 41 height 30
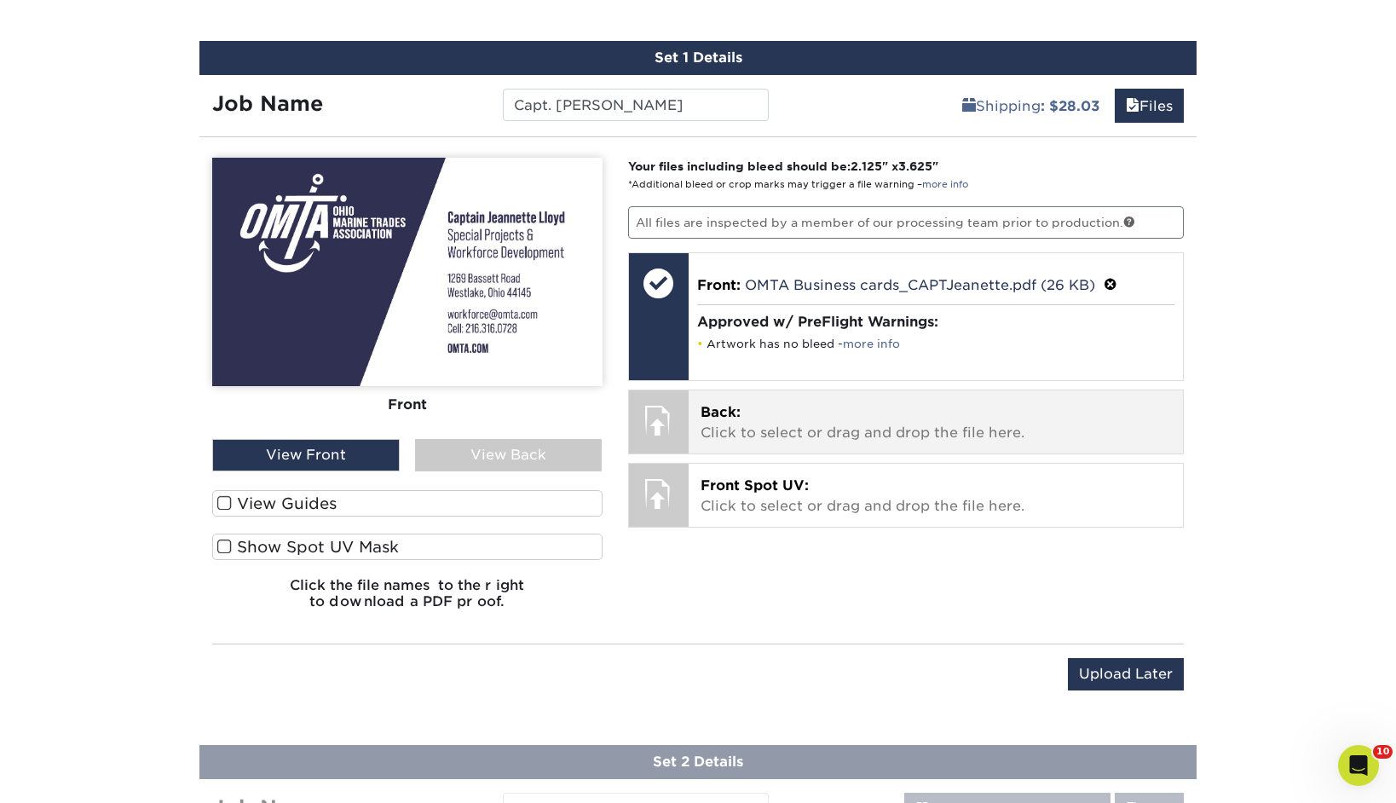
click at [759, 419] on p "Back: Click to select or drag and drop the file here." at bounding box center [936, 422] width 471 height 41
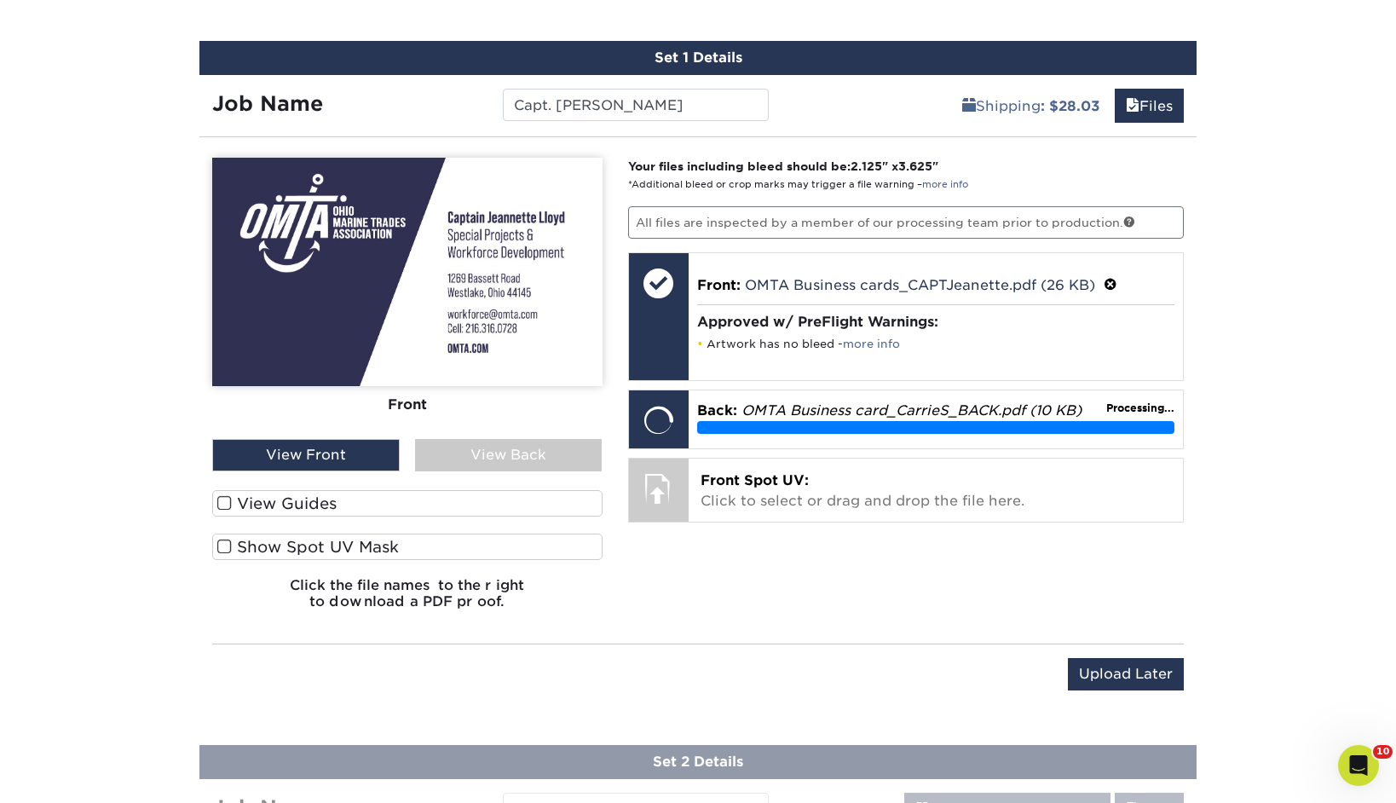
click at [499, 455] on div "View Back" at bounding box center [509, 455] width 188 height 32
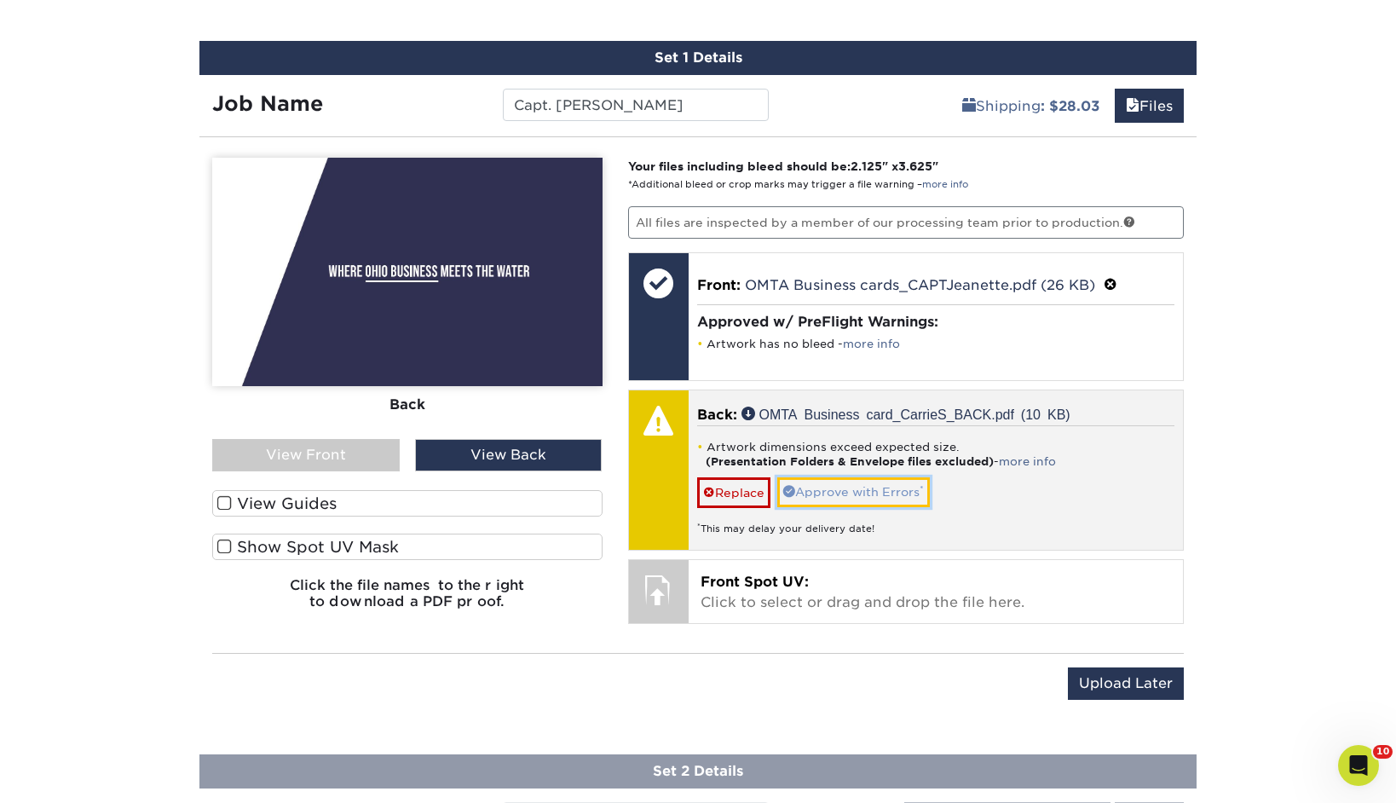
click at [847, 488] on link "Approve with Errors *" at bounding box center [853, 491] width 153 height 29
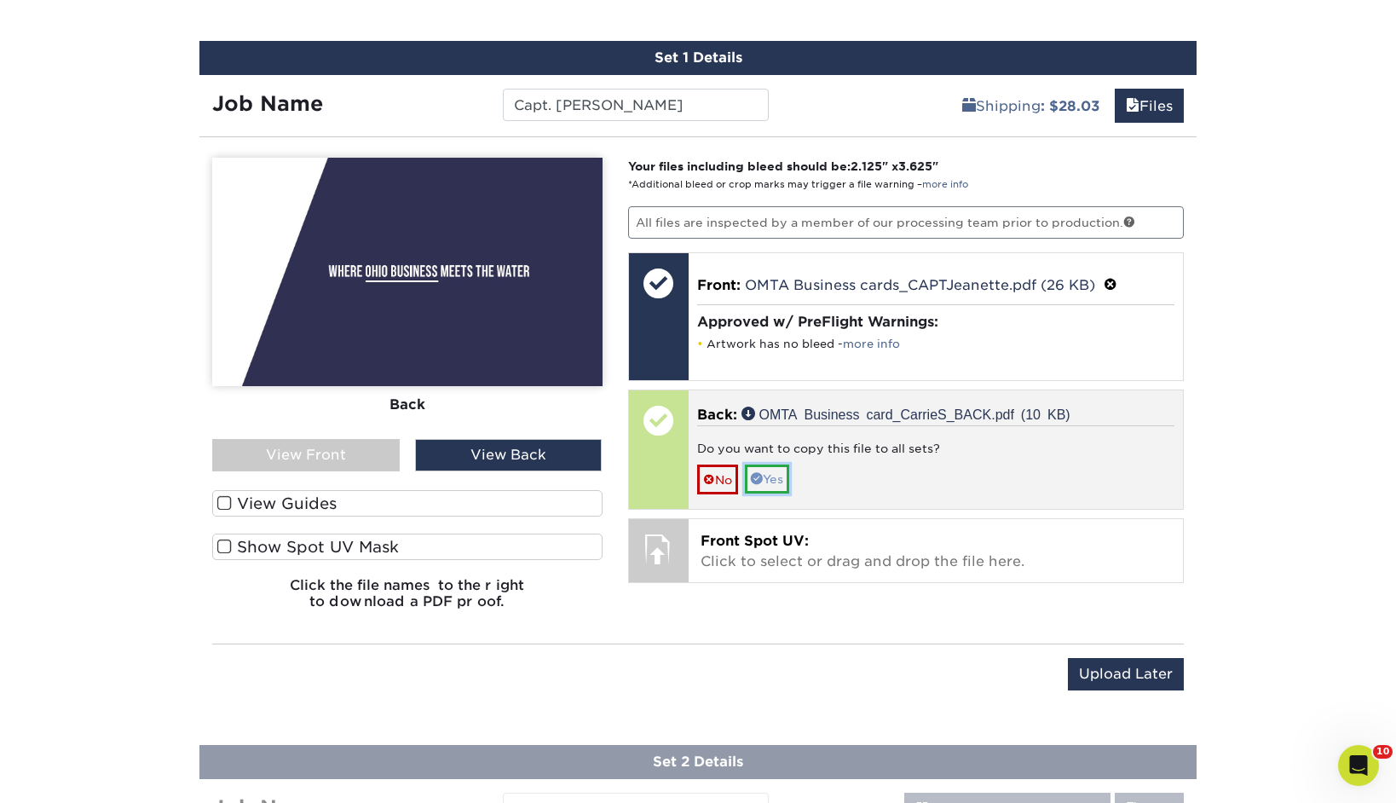
click at [765, 472] on link "Yes" at bounding box center [767, 478] width 44 height 29
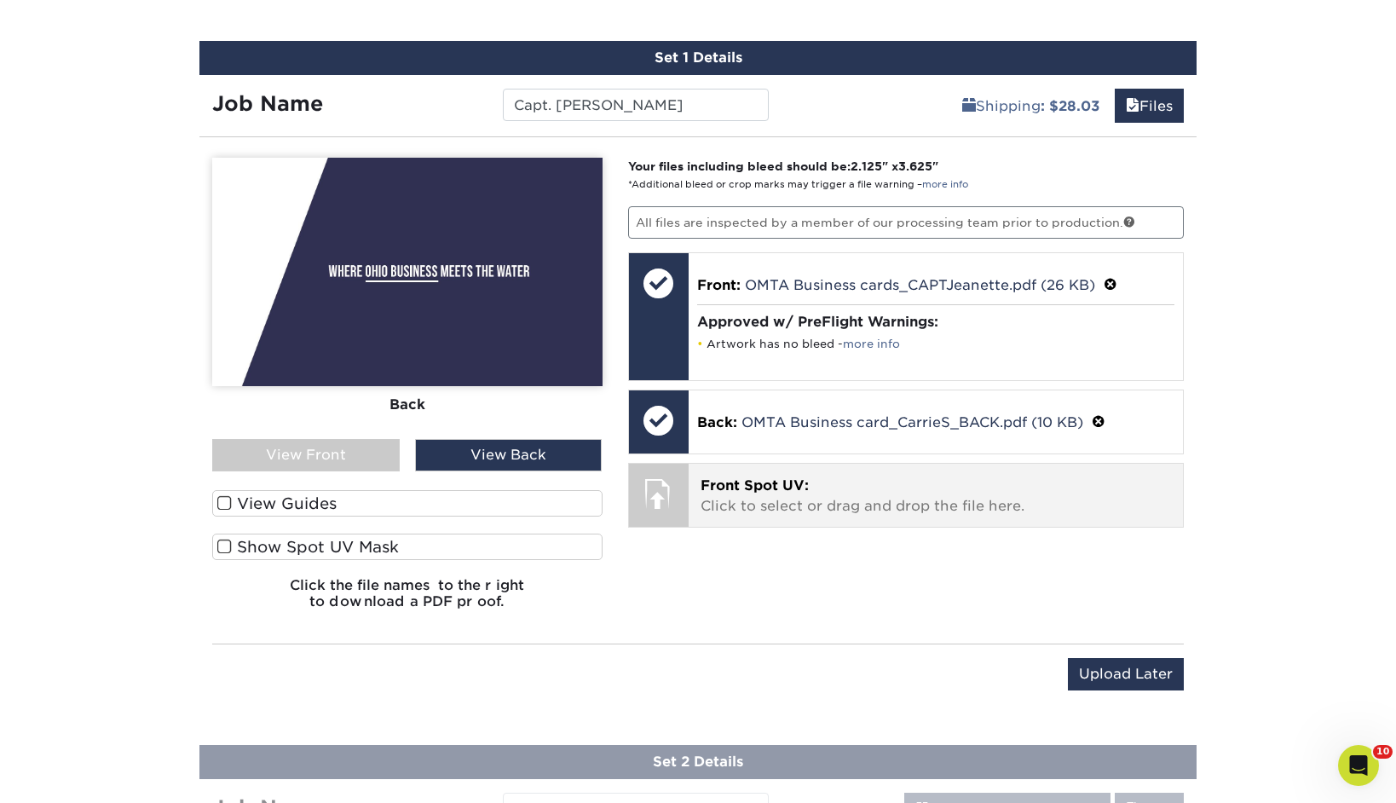
click at [793, 495] on p "Front Spot UV: Click to select or drag and drop the file here." at bounding box center [936, 496] width 471 height 41
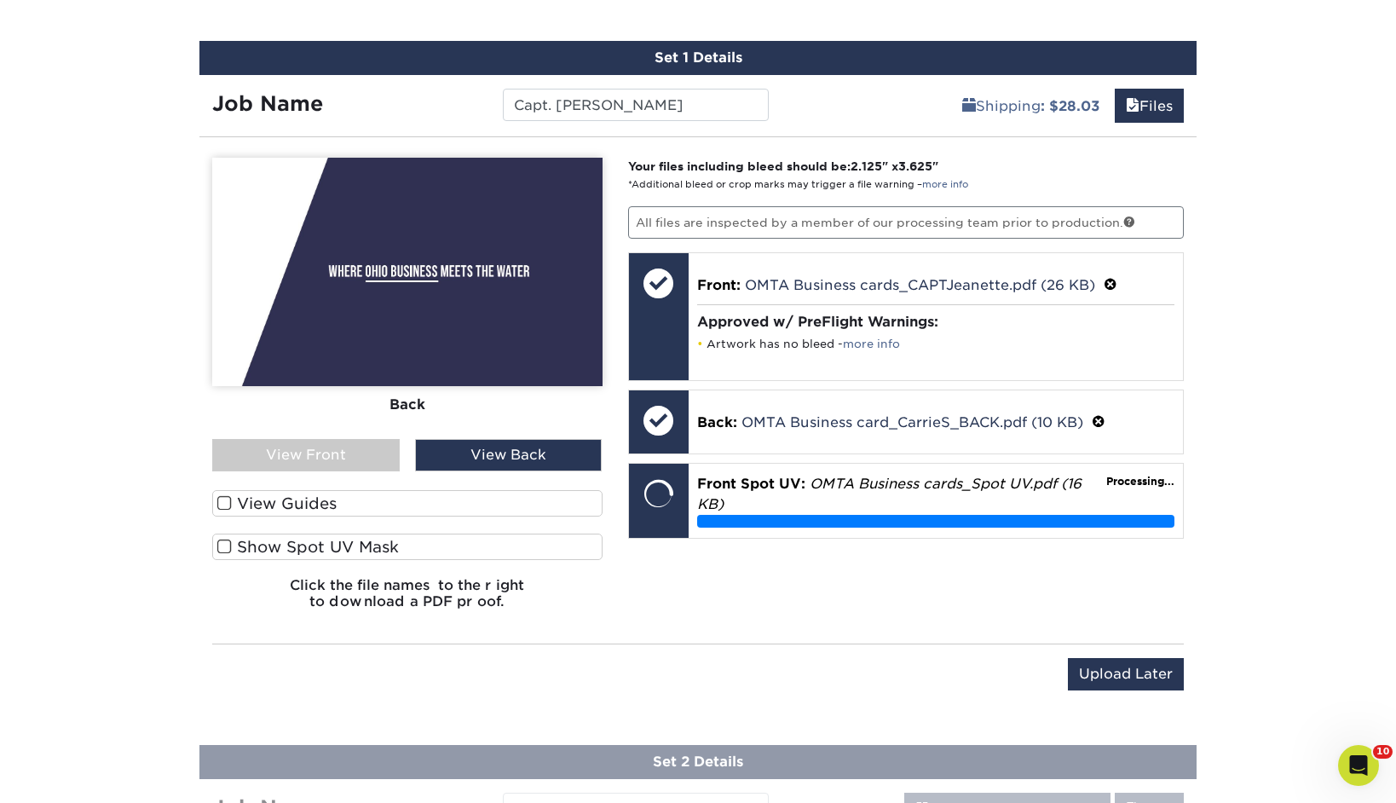
click at [337, 459] on div "View Front" at bounding box center [306, 455] width 188 height 32
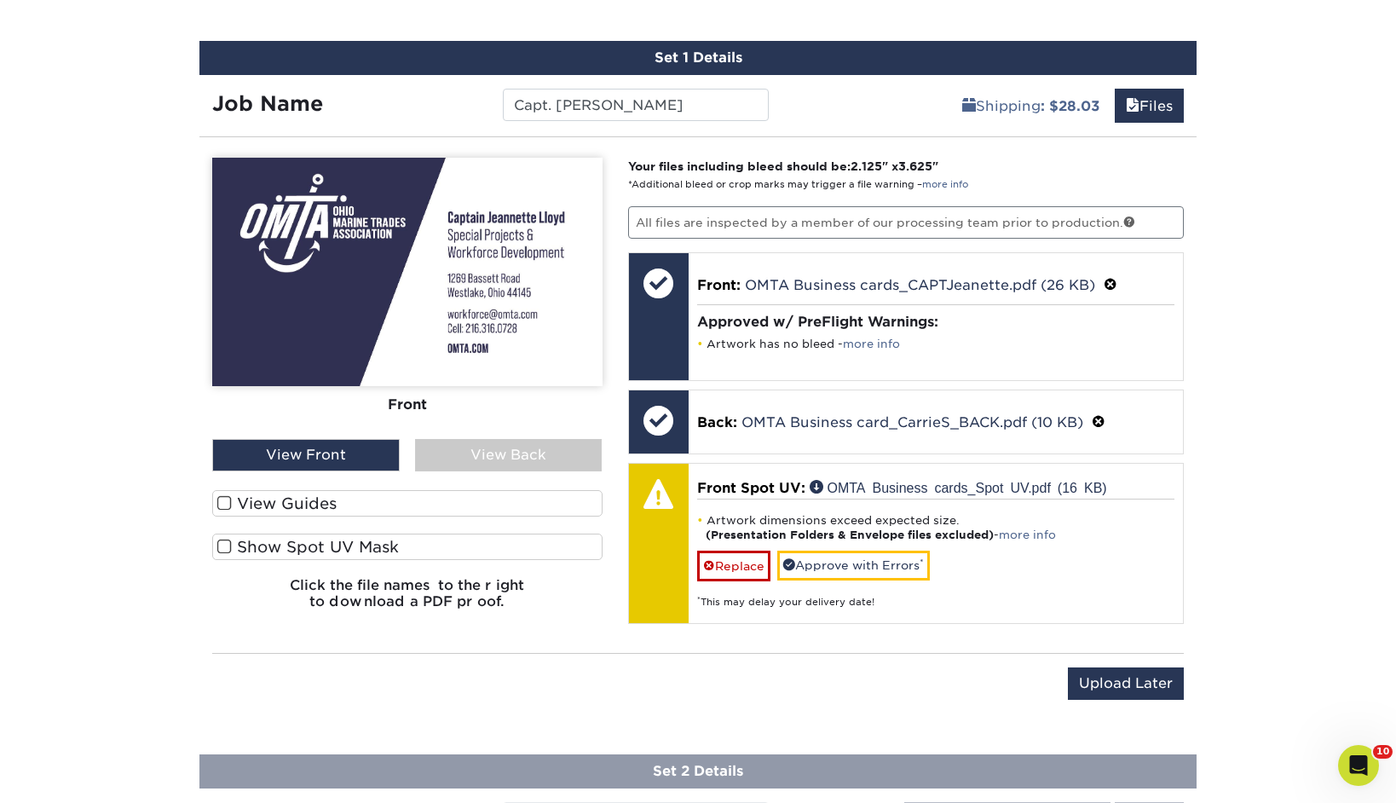
click at [221, 545] on span at bounding box center [224, 547] width 14 height 16
click at [0, 0] on input "Show Spot UV Mask" at bounding box center [0, 0] width 0 height 0
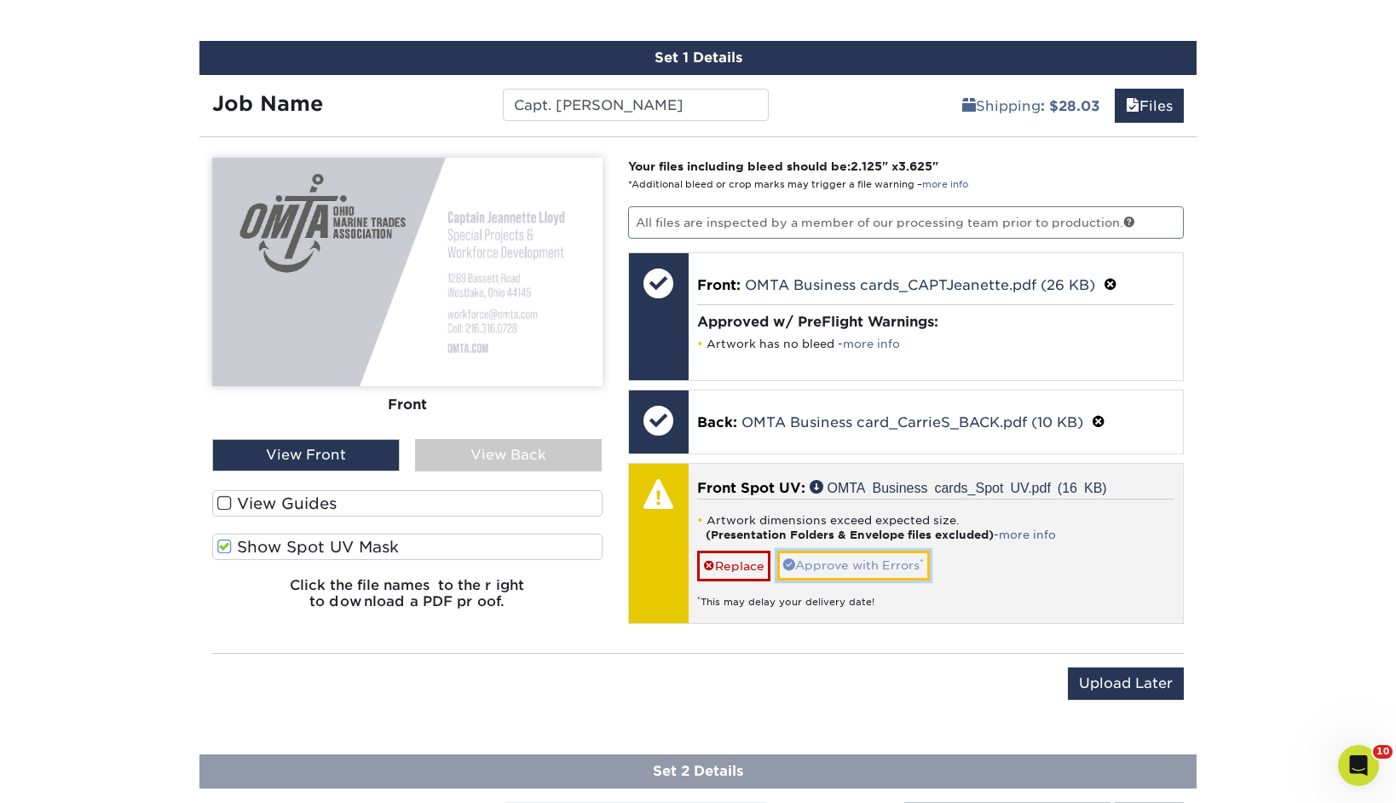
click at [831, 569] on link "Approve with Errors *" at bounding box center [853, 565] width 153 height 29
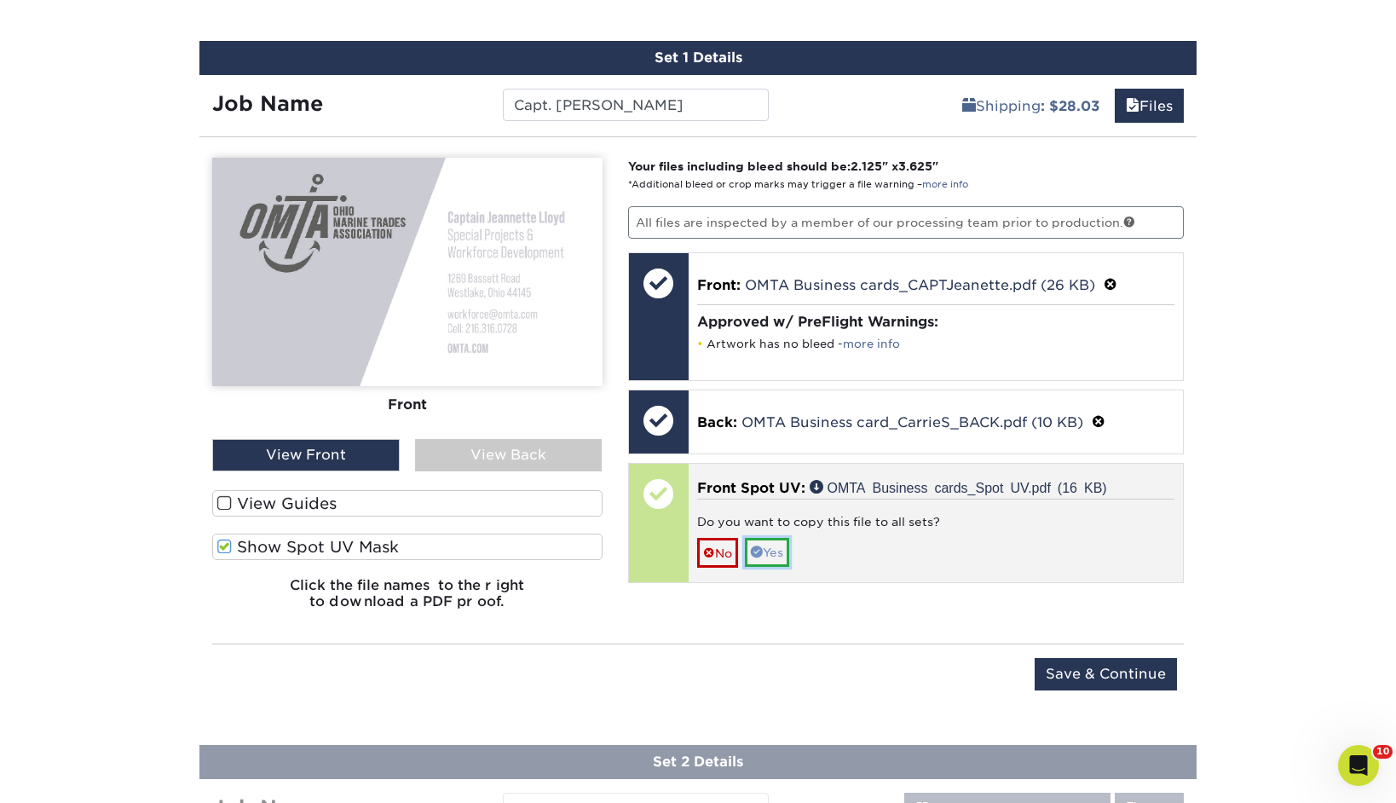
click at [770, 545] on link "Yes" at bounding box center [767, 552] width 44 height 29
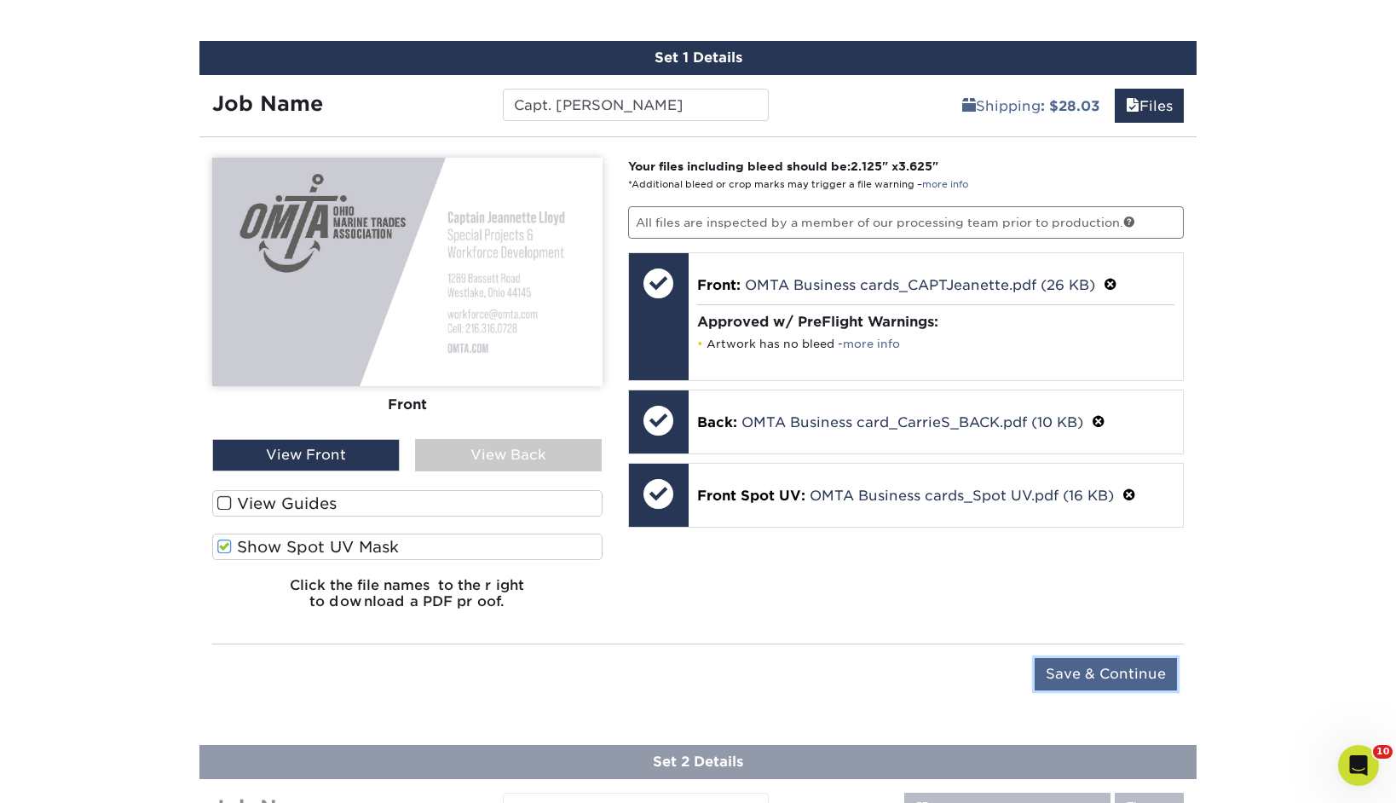
click at [1112, 678] on input "Save & Continue" at bounding box center [1106, 674] width 142 height 32
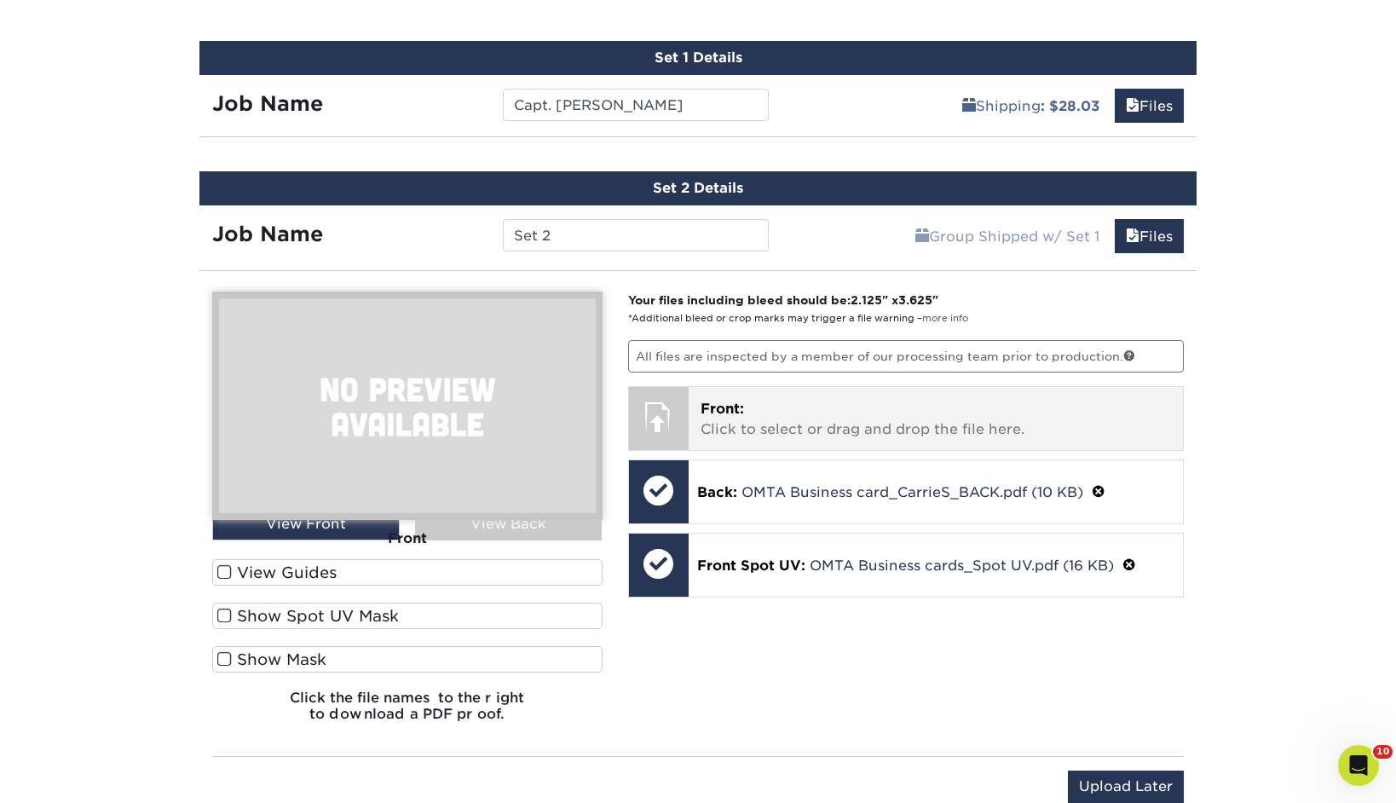
click at [762, 396] on div "Front: Click to select or drag and drop the file here. Choose file" at bounding box center [936, 418] width 495 height 63
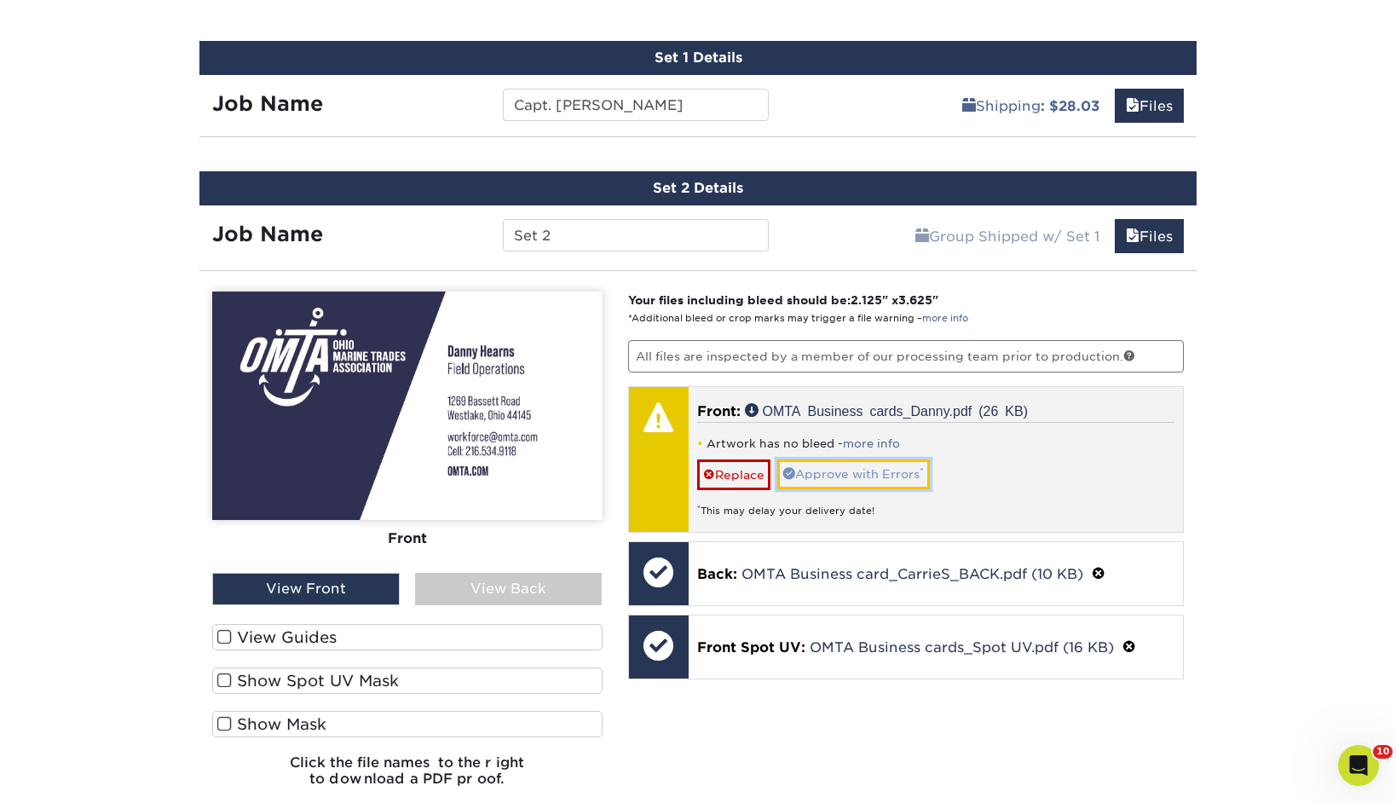
click at [892, 472] on link "Approve with Errors *" at bounding box center [853, 473] width 153 height 29
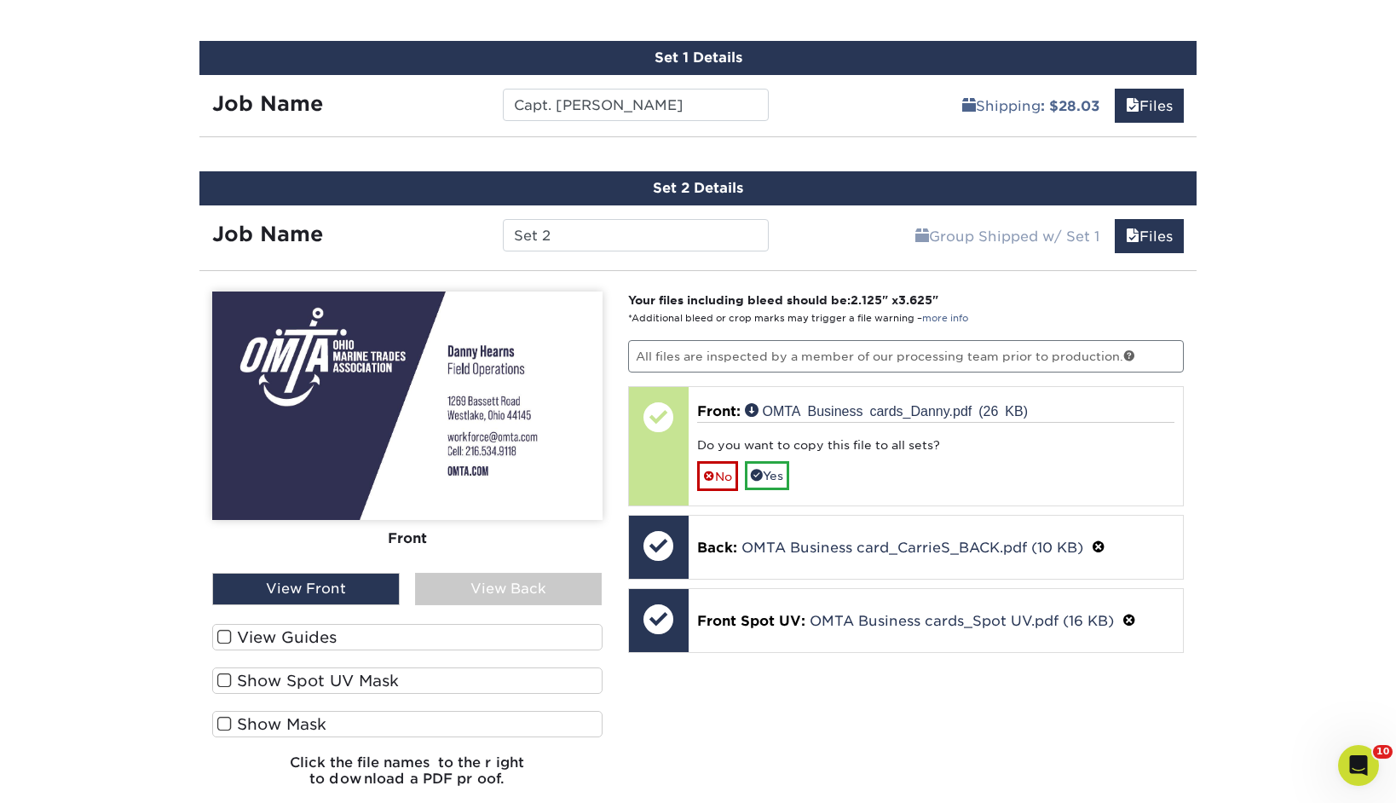
click at [220, 674] on span at bounding box center [224, 680] width 14 height 16
click at [0, 0] on input "Show Spot UV Mask" at bounding box center [0, 0] width 0 height 0
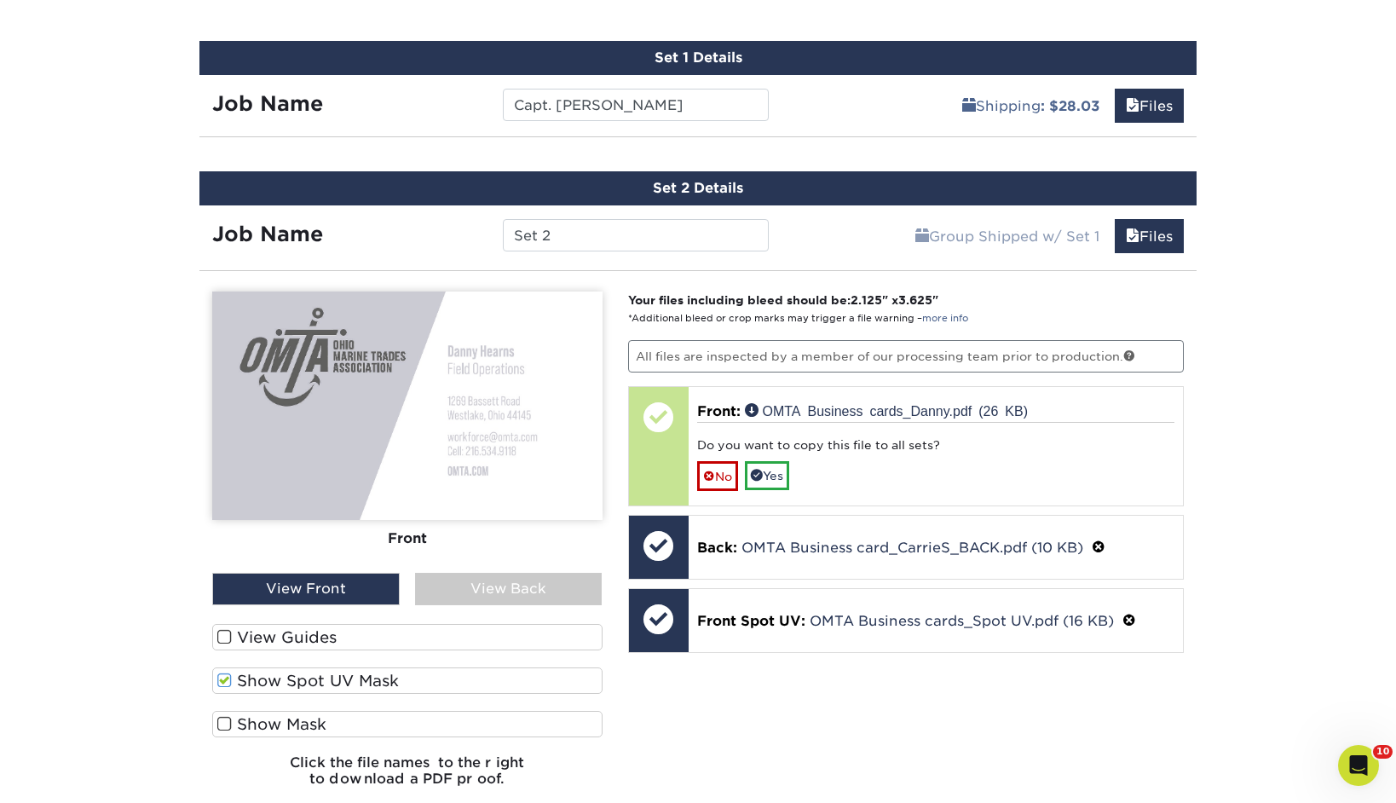
click at [222, 718] on span at bounding box center [224, 724] width 14 height 16
click at [0, 0] on input "Show Mask" at bounding box center [0, 0] width 0 height 0
click at [222, 634] on span at bounding box center [224, 637] width 14 height 16
click at [0, 0] on input "View Guides" at bounding box center [0, 0] width 0 height 0
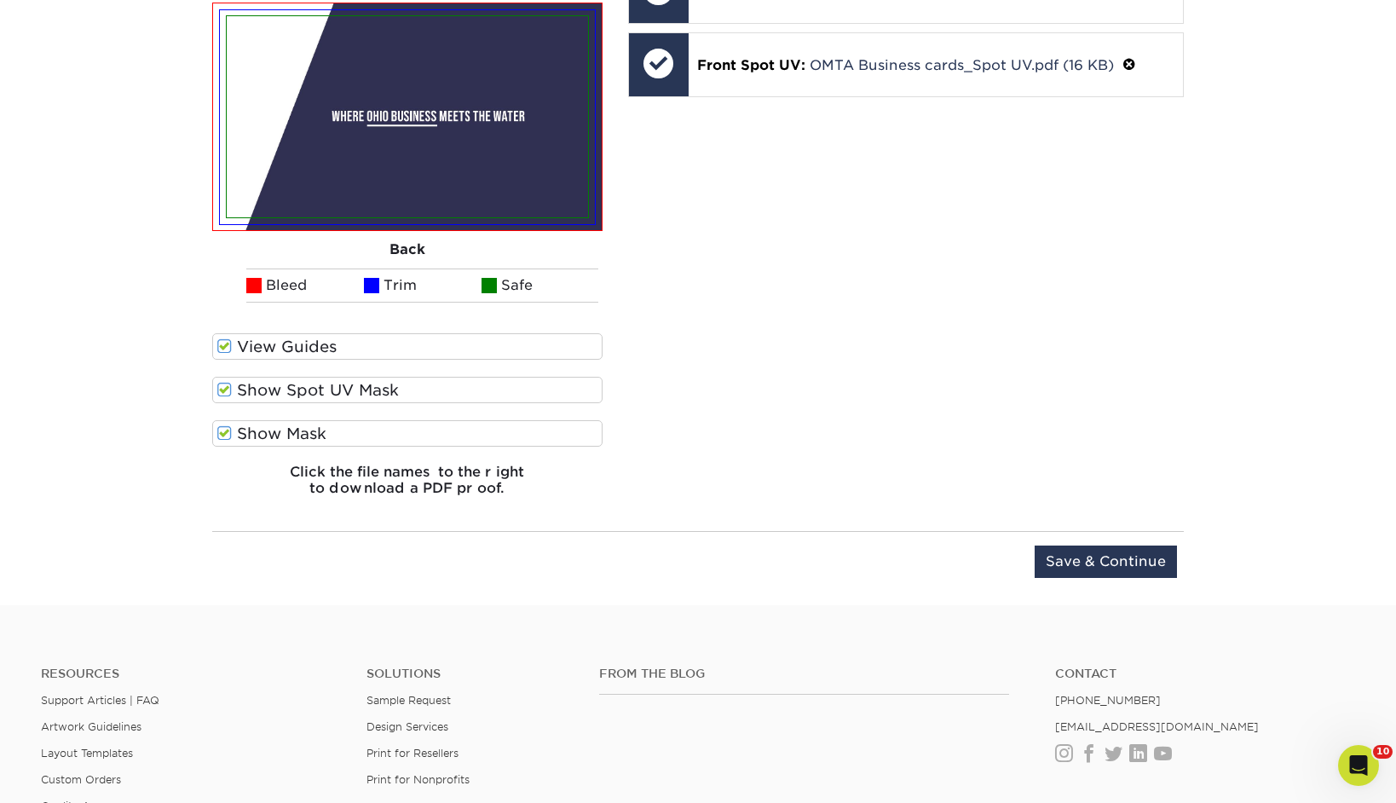
scroll to position [1648, 0]
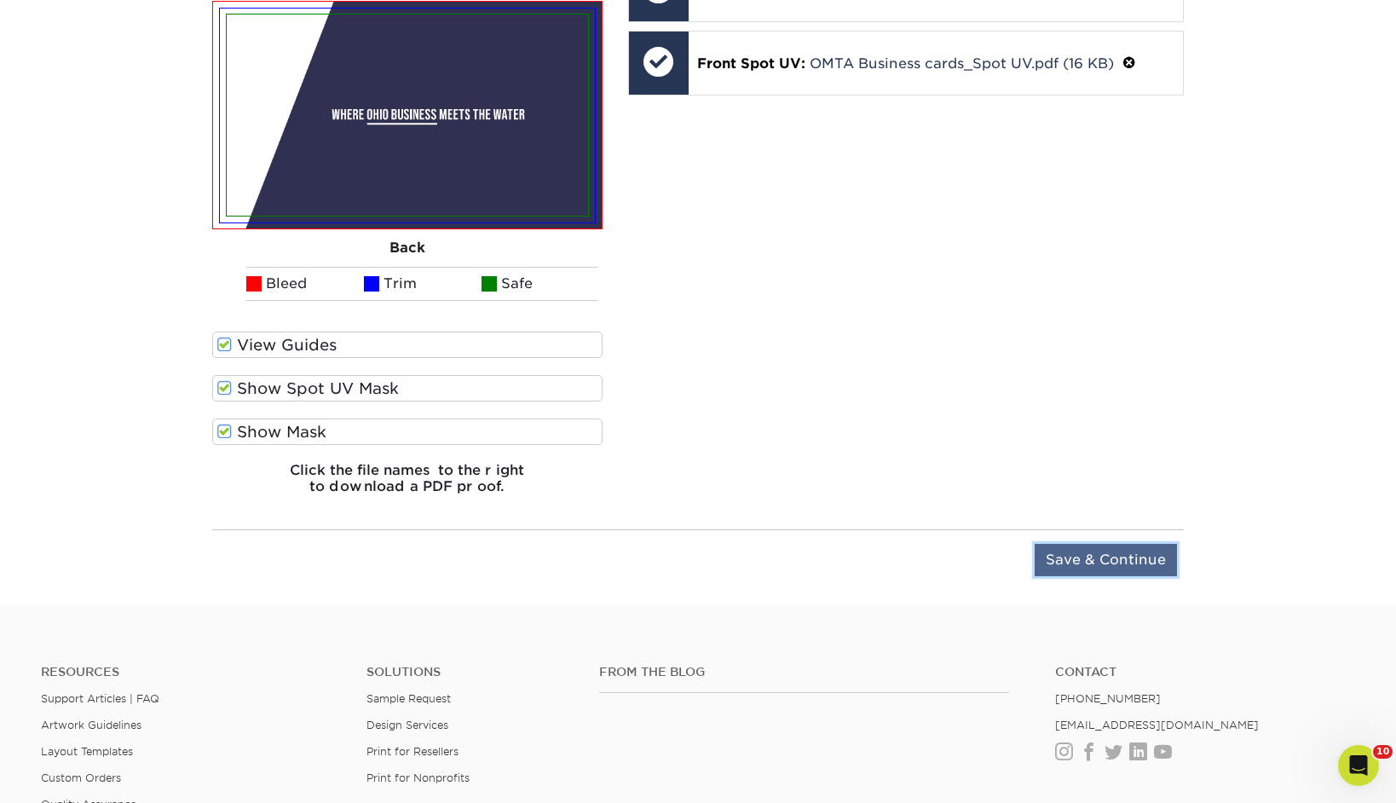
click at [1134, 563] on input "Save & Continue" at bounding box center [1106, 560] width 142 height 32
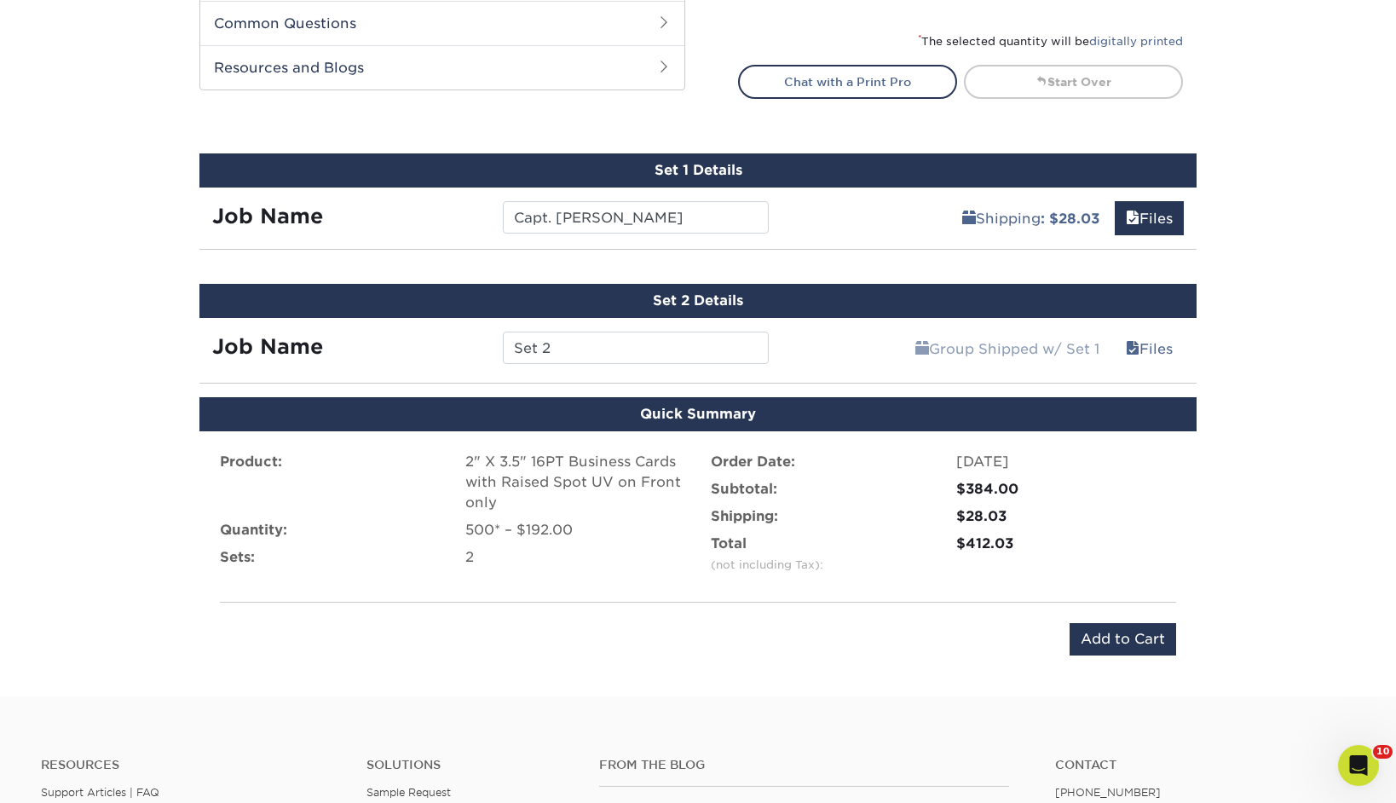
scroll to position [901, 0]
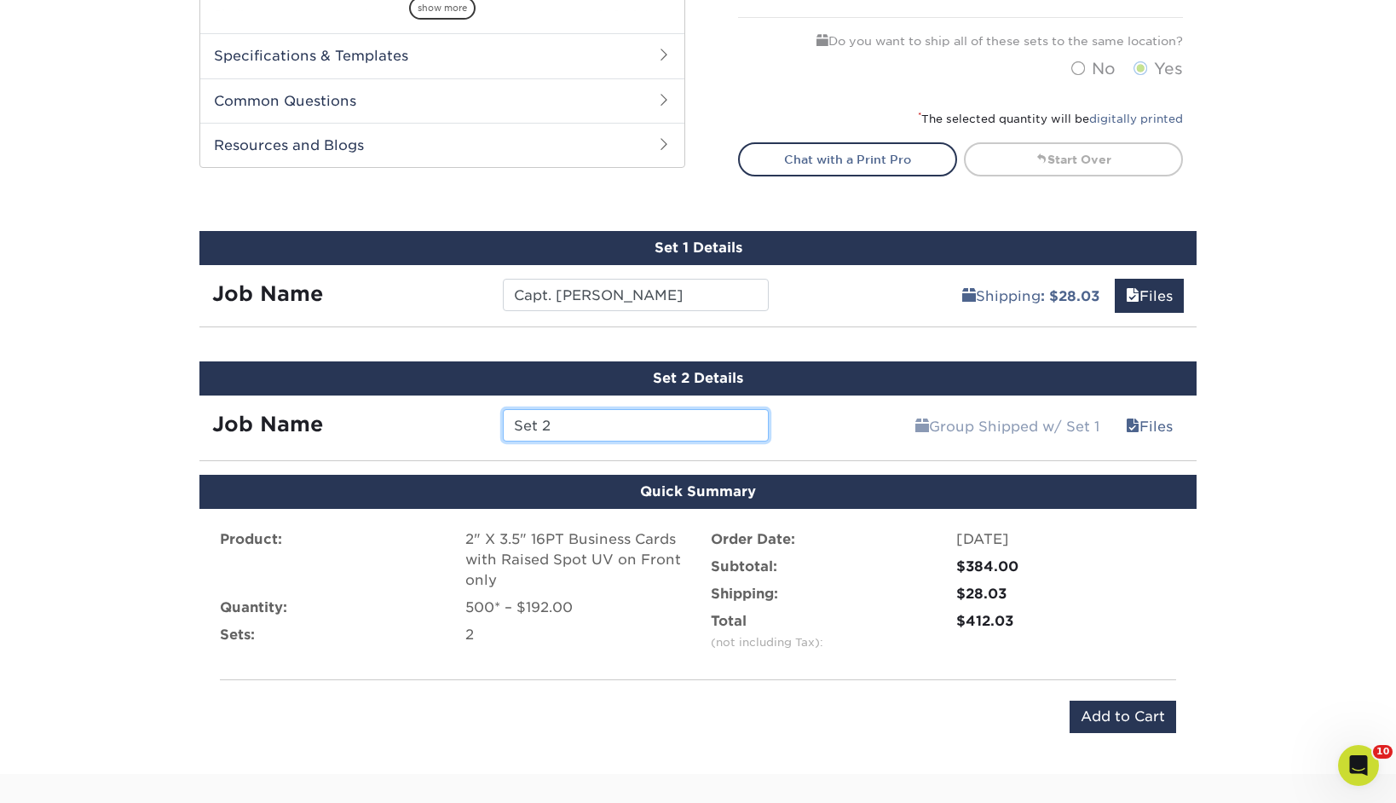
click at [586, 429] on input "Set 2" at bounding box center [635, 425] width 265 height 32
type input "Danny"
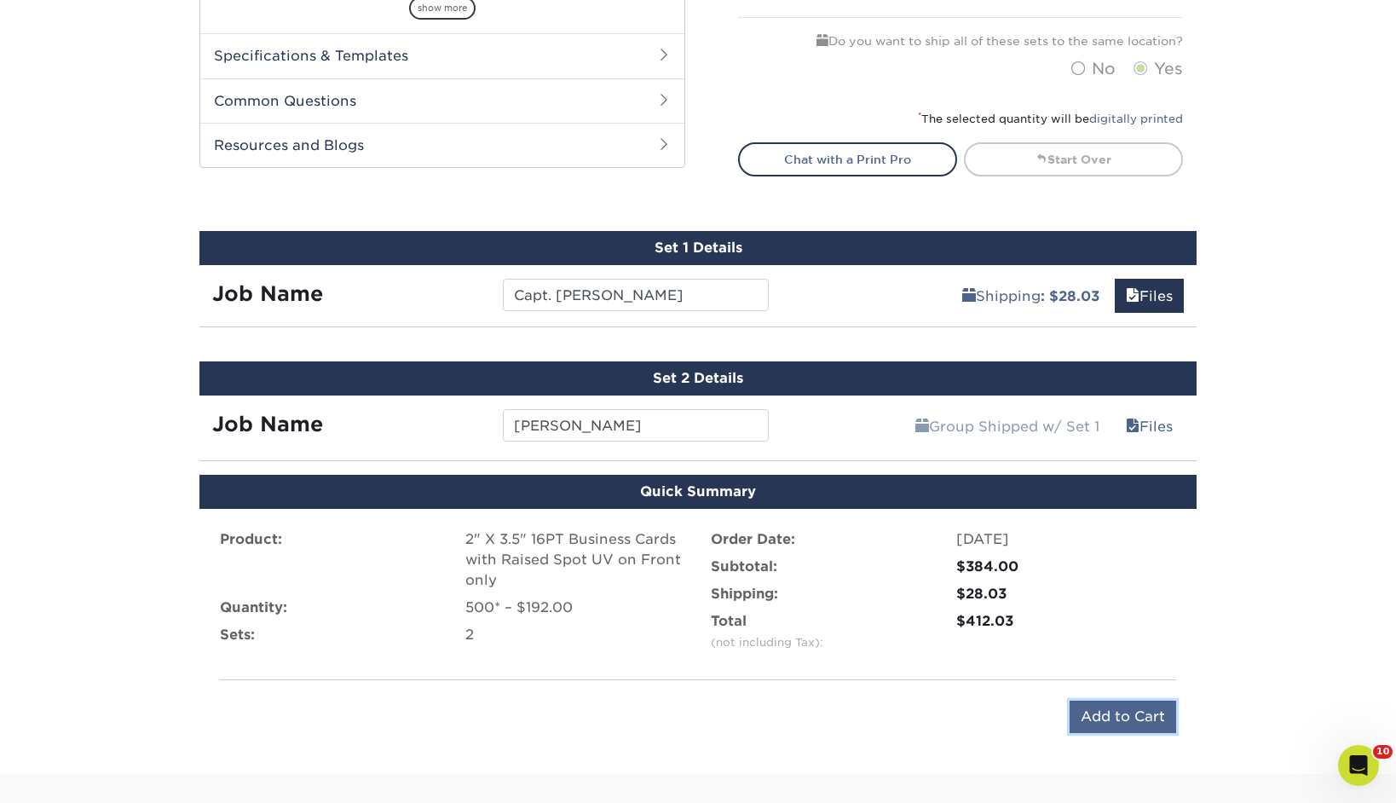
click at [1123, 718] on input "Add to Cart" at bounding box center [1123, 717] width 107 height 32
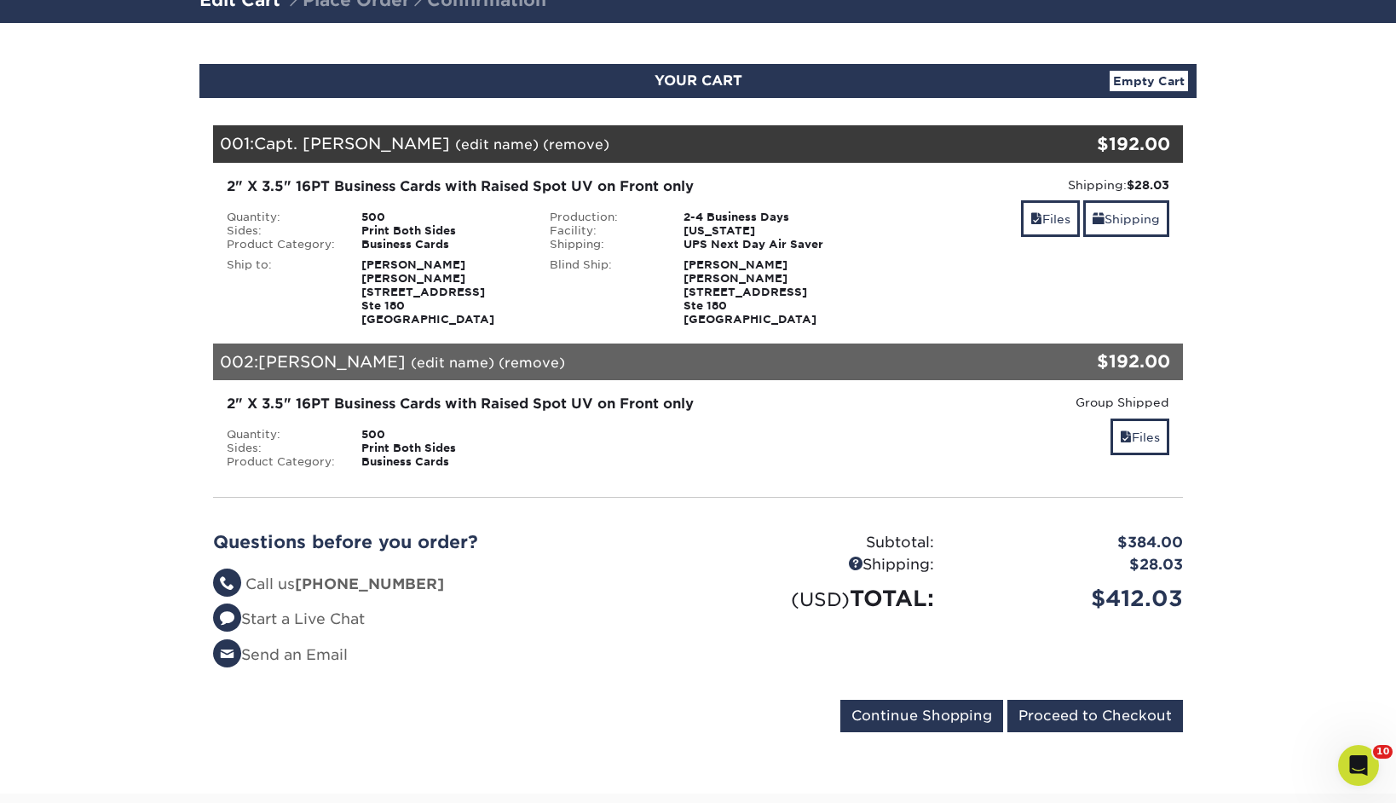
scroll to position [126, 0]
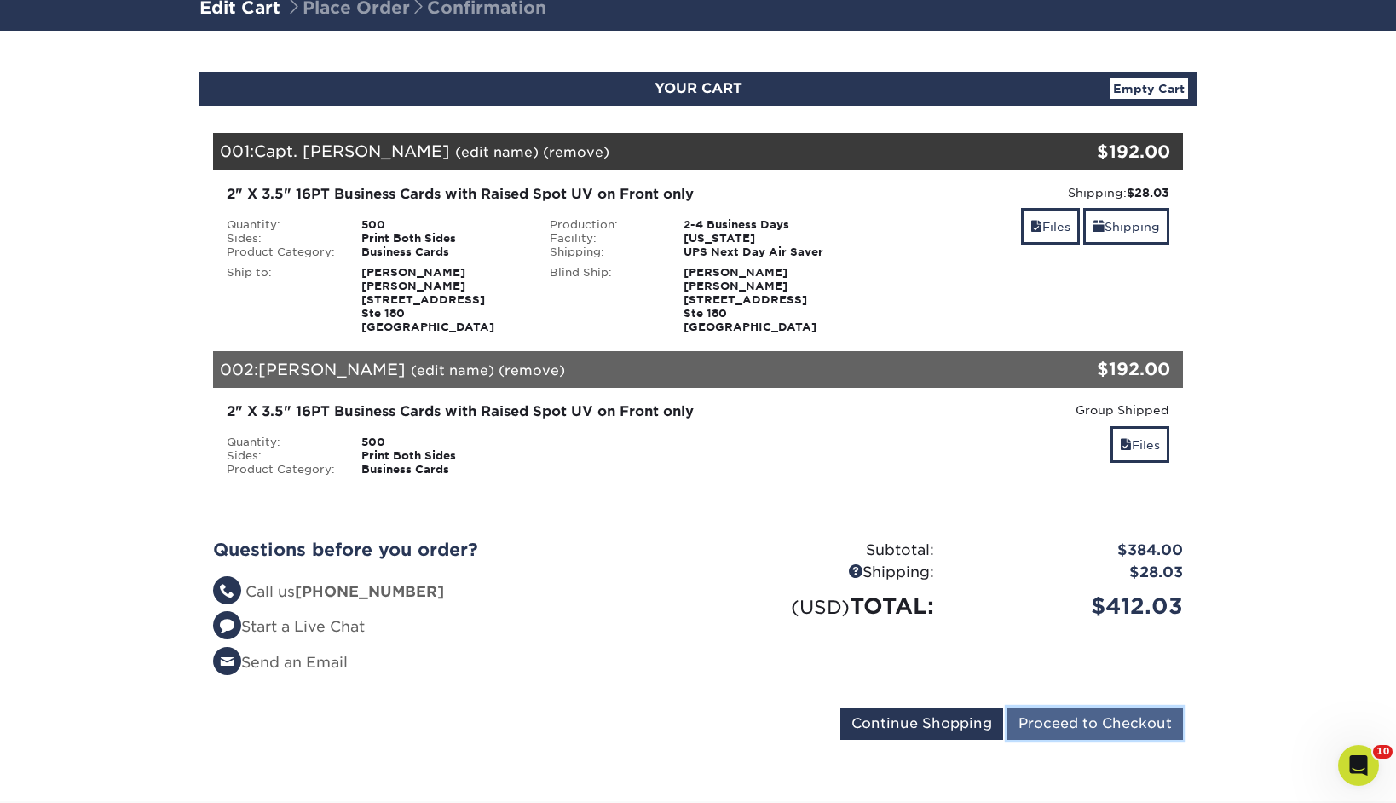
click at [1114, 718] on input "Proceed to Checkout" at bounding box center [1095, 723] width 176 height 32
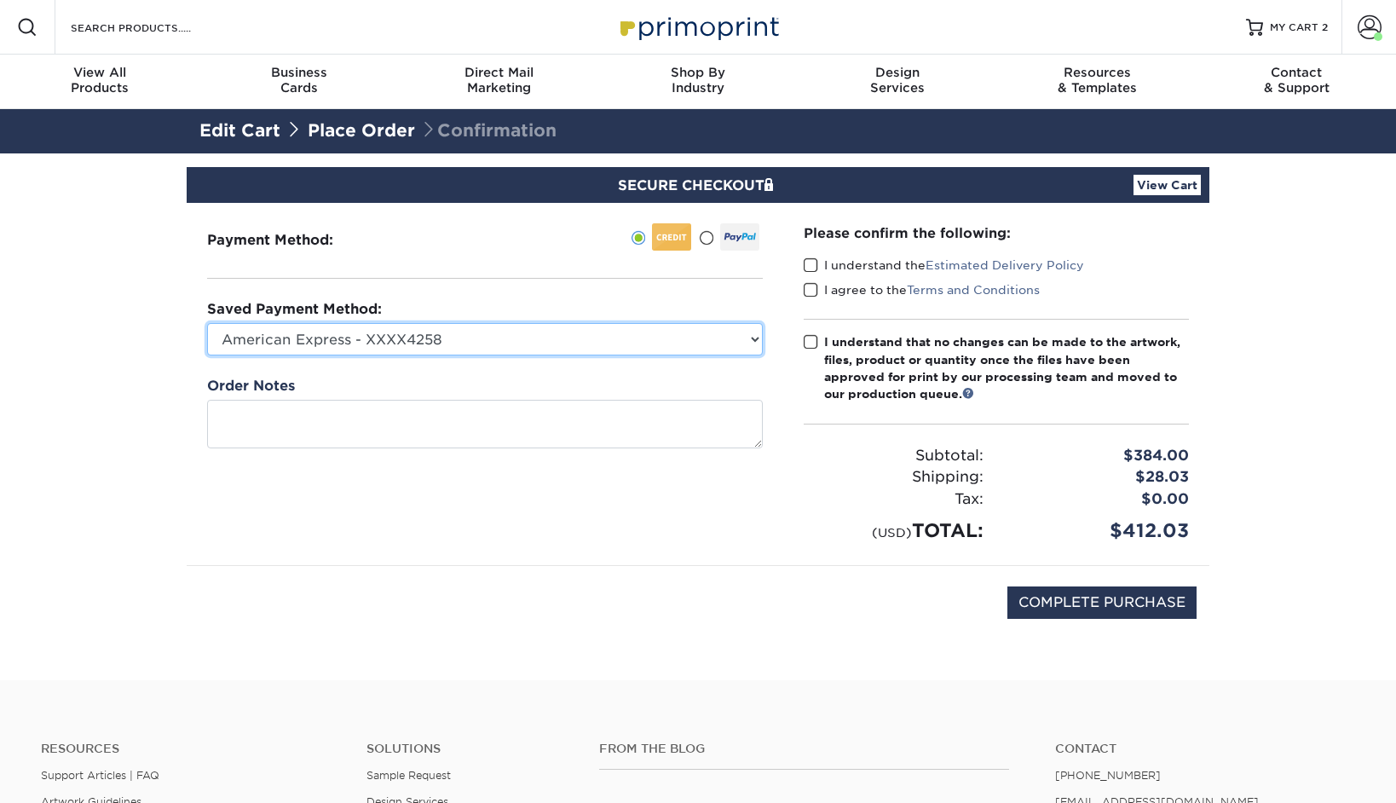
click at [385, 340] on select "American Express - XXXX4258 Visa - XXXX4779 Visa - XXXX8672 Visa - XXXX7688 Vis…" at bounding box center [485, 339] width 556 height 32
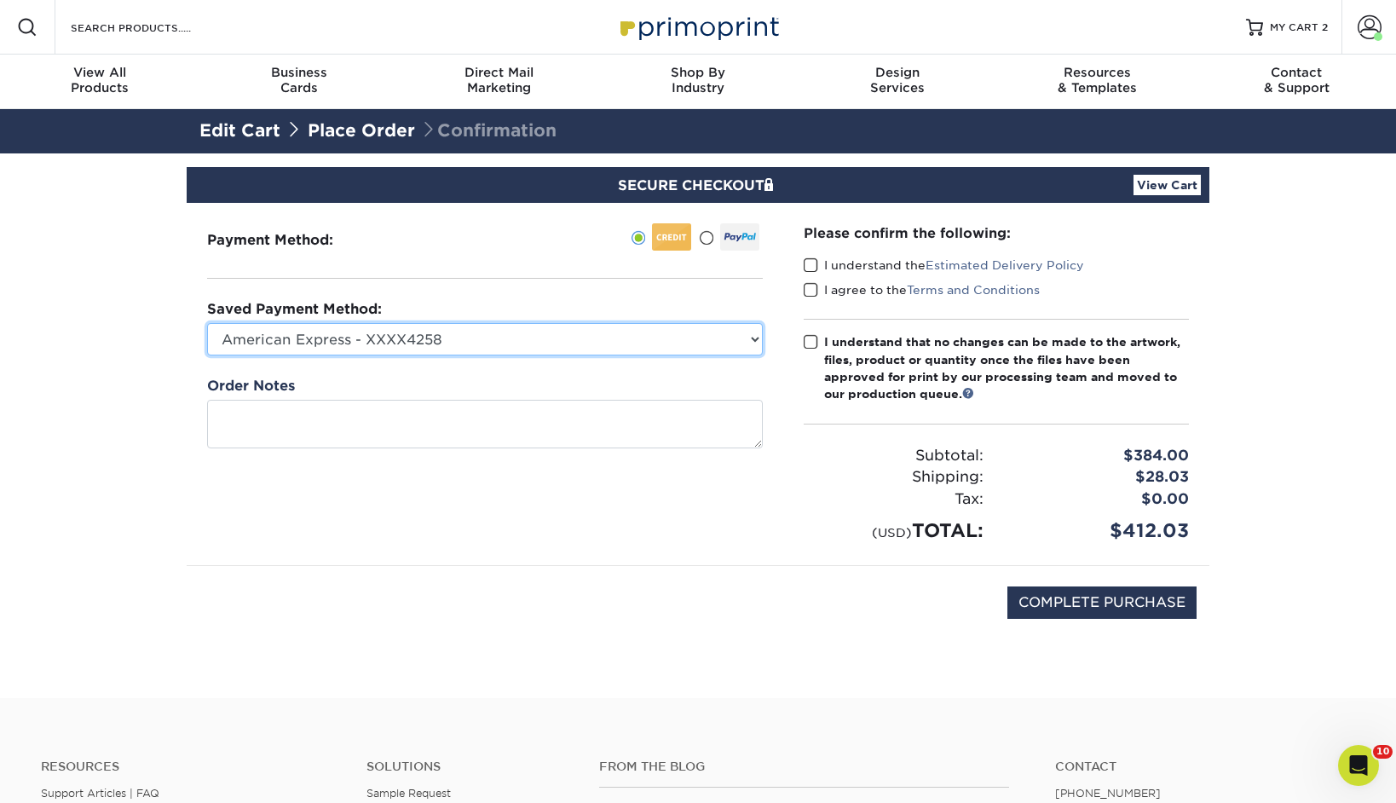
select select
click at [207, 323] on select "American Express - XXXX4258 Visa - XXXX4779 Visa - XXXX8672 Visa - XXXX7688 Vis…" at bounding box center [485, 339] width 556 height 32
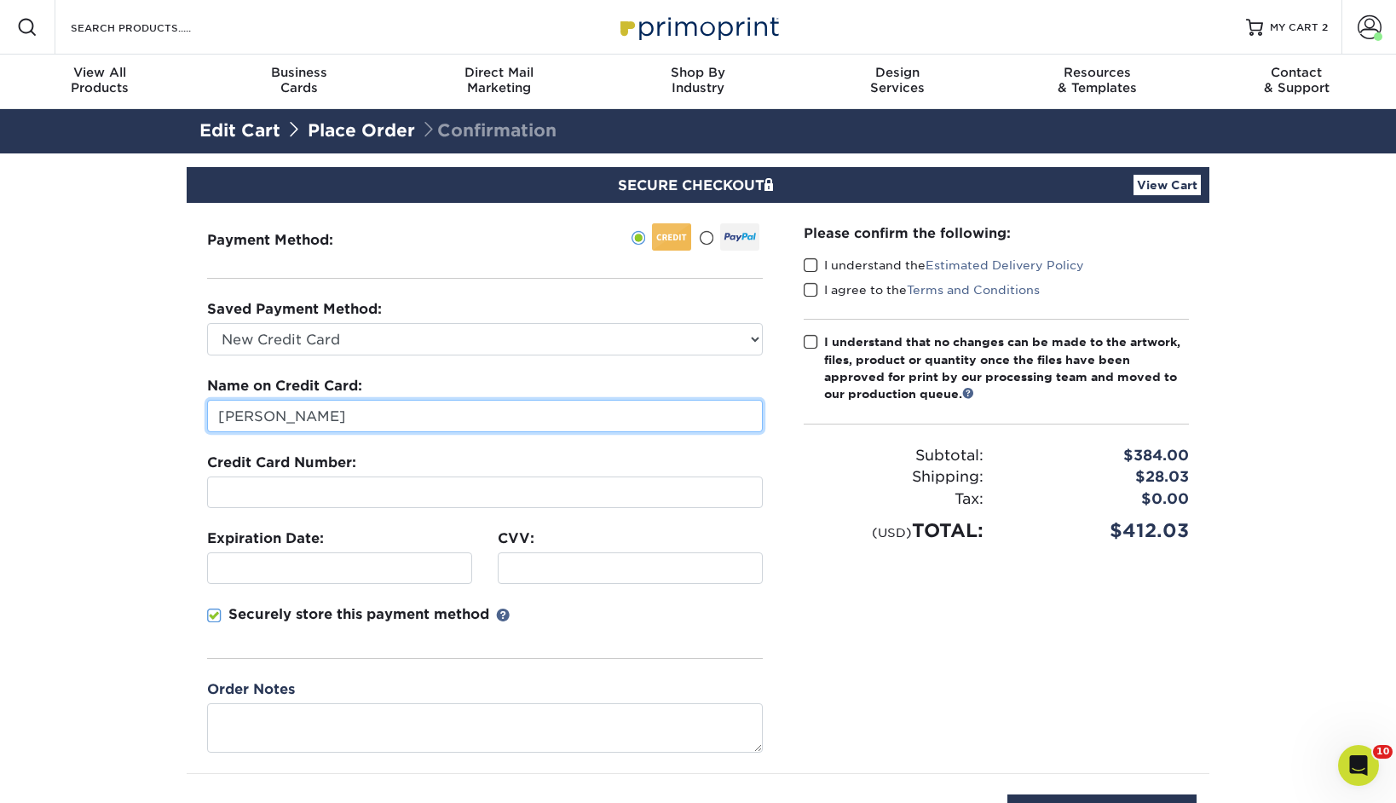
click at [332, 412] on input "[PERSON_NAME]" at bounding box center [485, 416] width 556 height 32
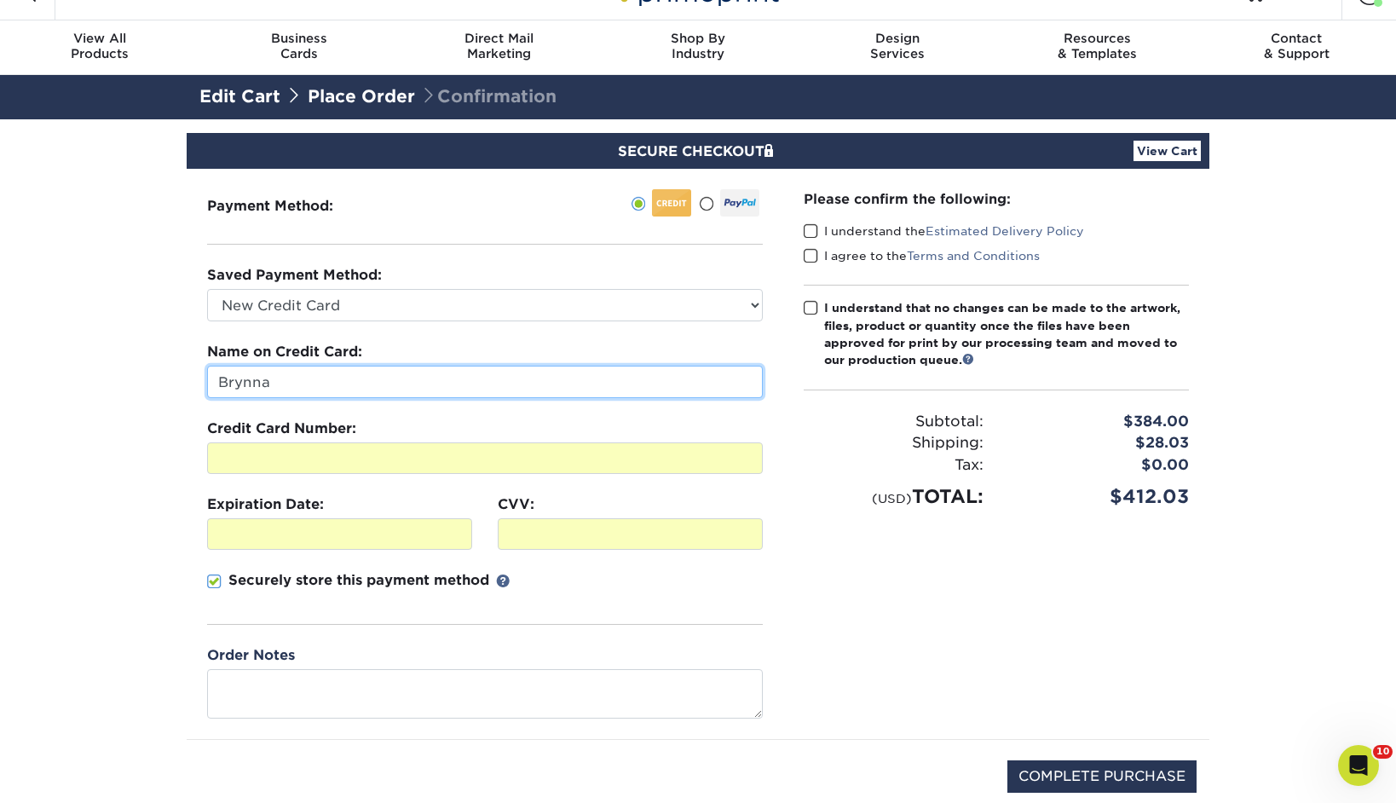
scroll to position [35, 0]
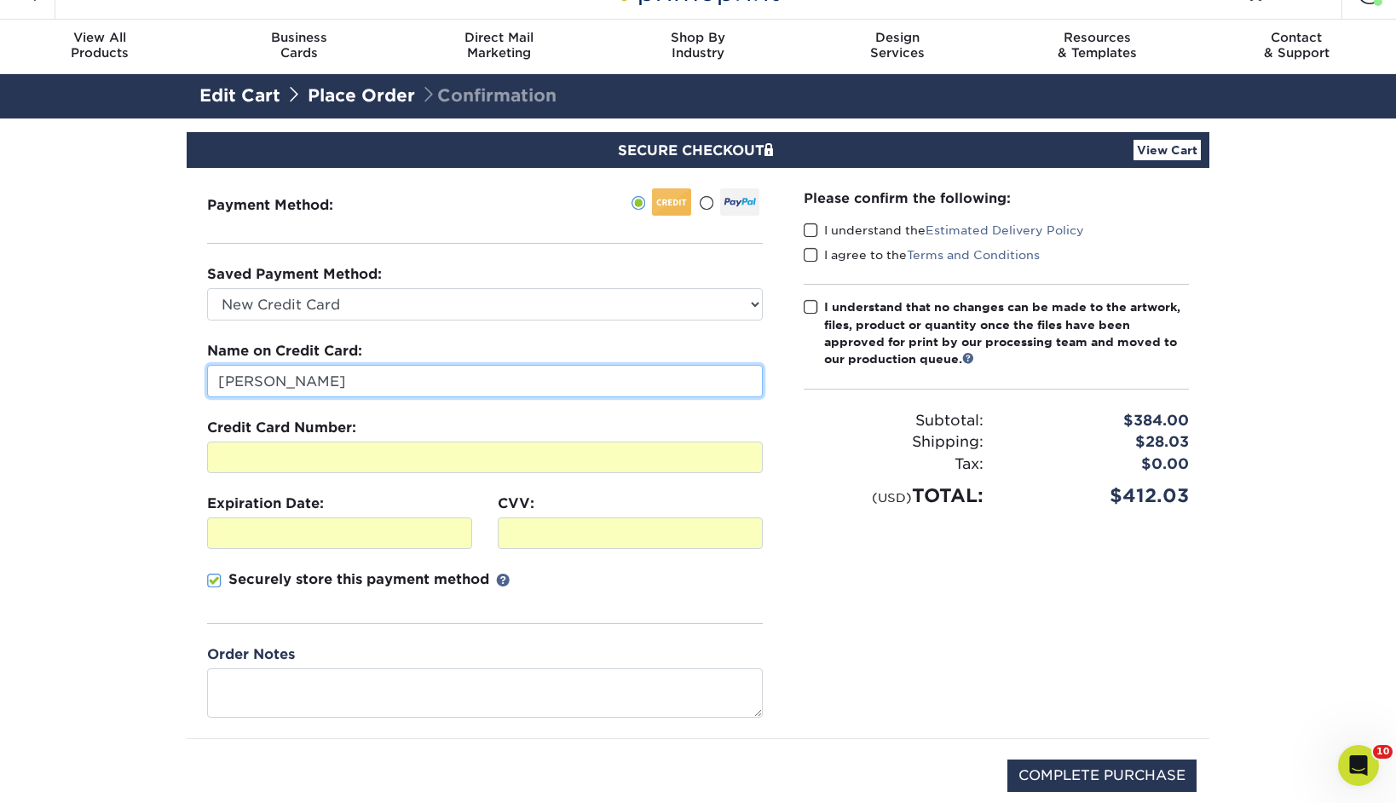
type input "[PERSON_NAME]"
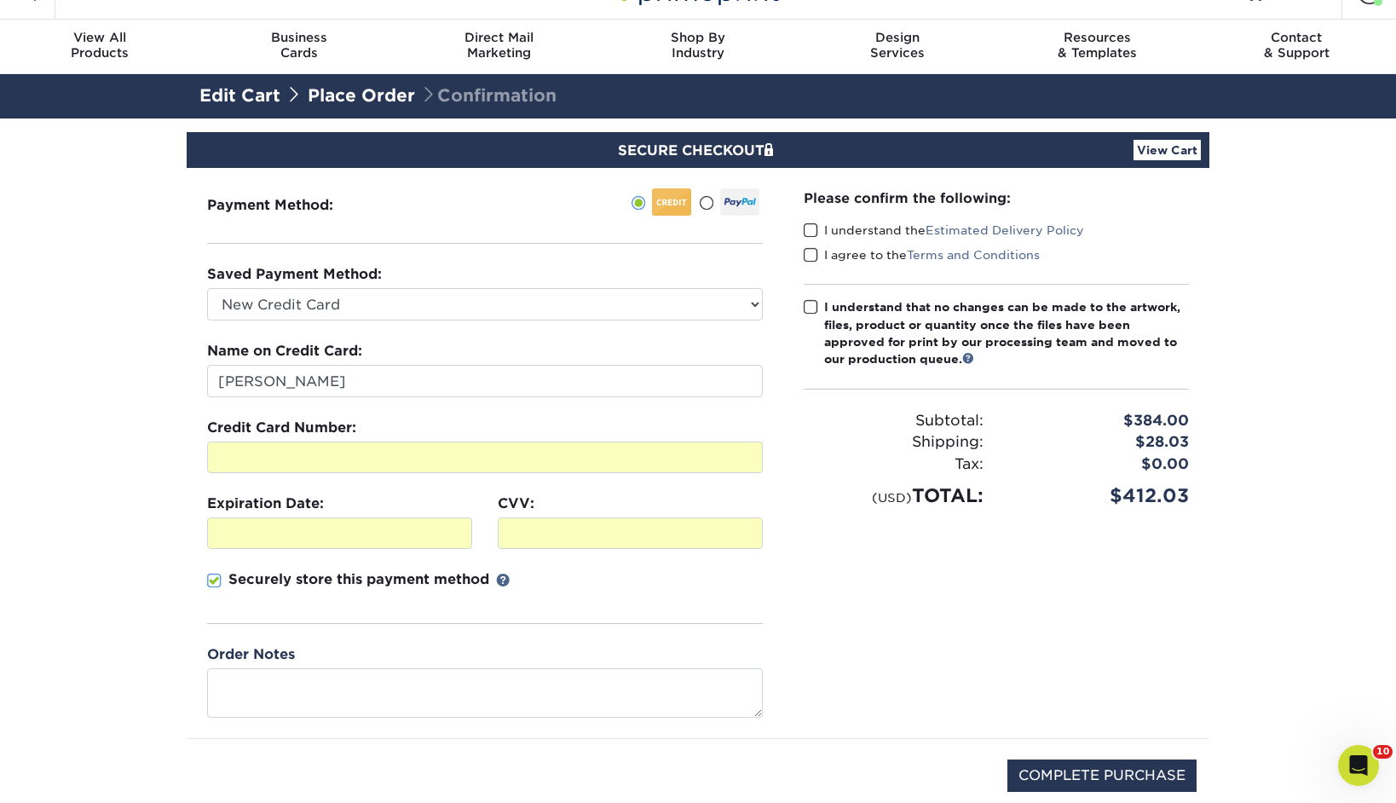
click at [126, 502] on section "SECURE CHECKOUT View Cart Payment Method: Saved Payment Method:" at bounding box center [698, 494] width 1396 height 753
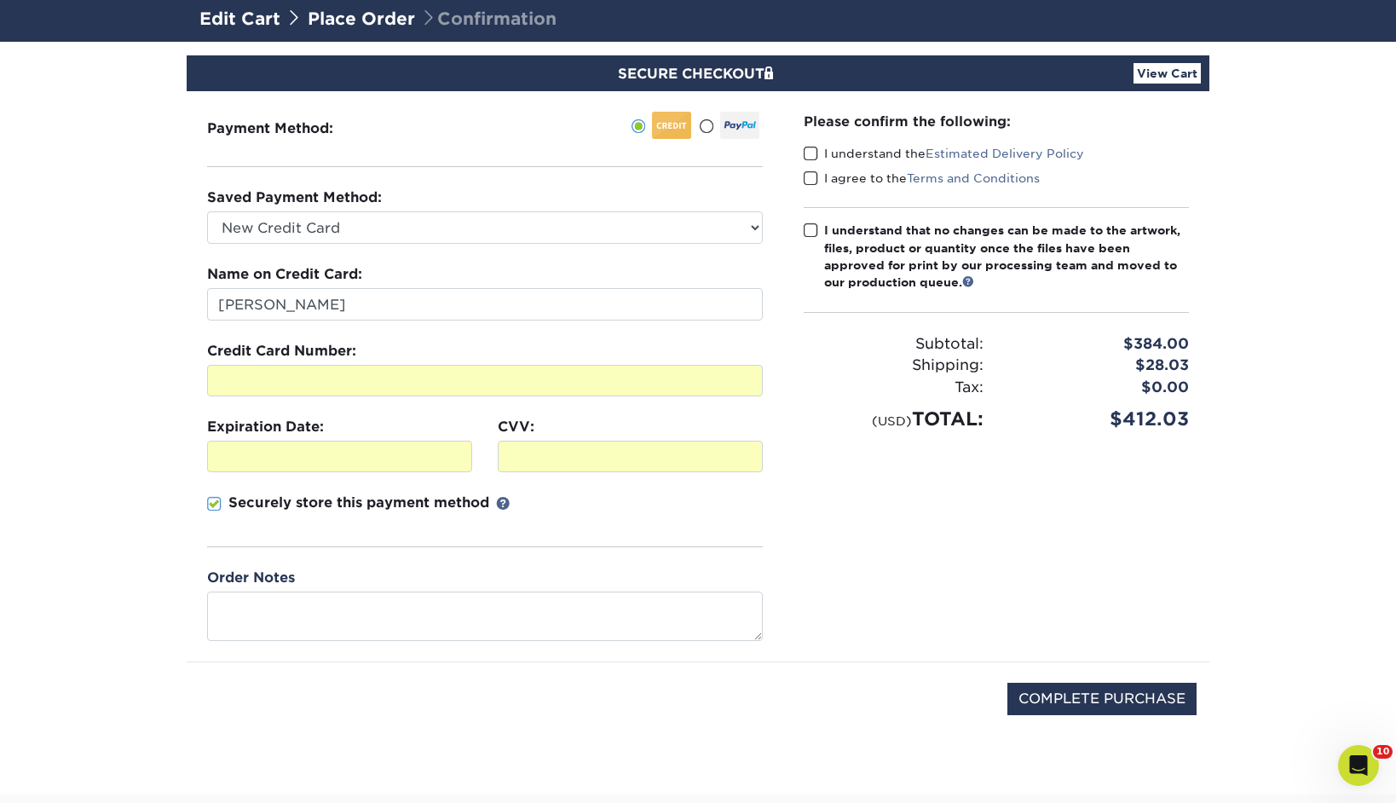
scroll to position [114, 0]
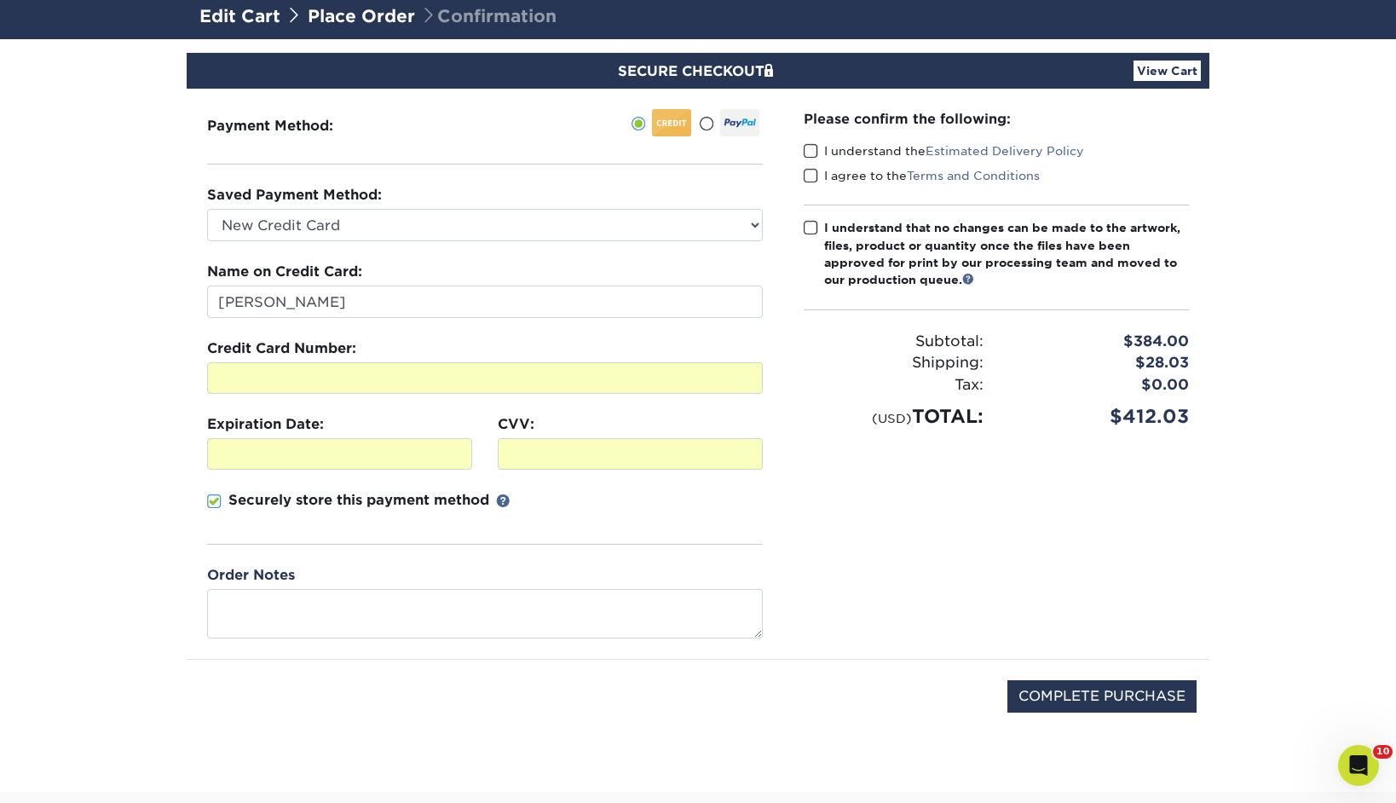
click at [812, 151] on span at bounding box center [811, 151] width 14 height 16
click at [0, 0] on input "I understand the Estimated Delivery Policy" at bounding box center [0, 0] width 0 height 0
drag, startPoint x: 809, startPoint y: 177, endPoint x: 808, endPoint y: 199, distance: 22.2
click at [808, 177] on span at bounding box center [811, 176] width 14 height 16
click at [0, 0] on input "I agree to the Terms and Conditions" at bounding box center [0, 0] width 0 height 0
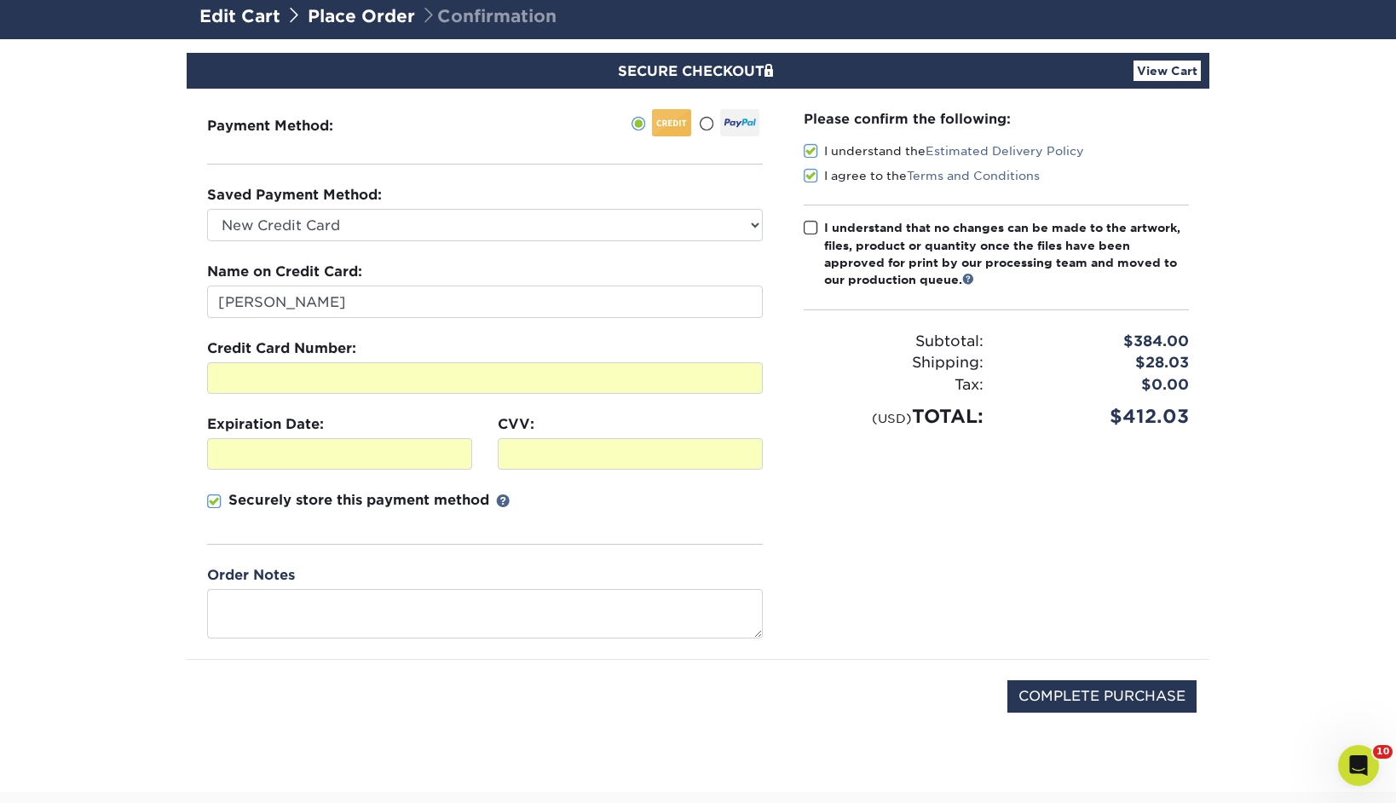
drag, startPoint x: 808, startPoint y: 211, endPoint x: 808, endPoint y: 222, distance: 11.1
click at [808, 211] on div "Please confirm the following: I understand the Estimated Delivery Policy I agre…" at bounding box center [996, 269] width 385 height 321
click at [808, 224] on span at bounding box center [811, 228] width 14 height 16
click at [0, 0] on input "I understand that no changes can be made to the artwork, files, product or quan…" at bounding box center [0, 0] width 0 height 0
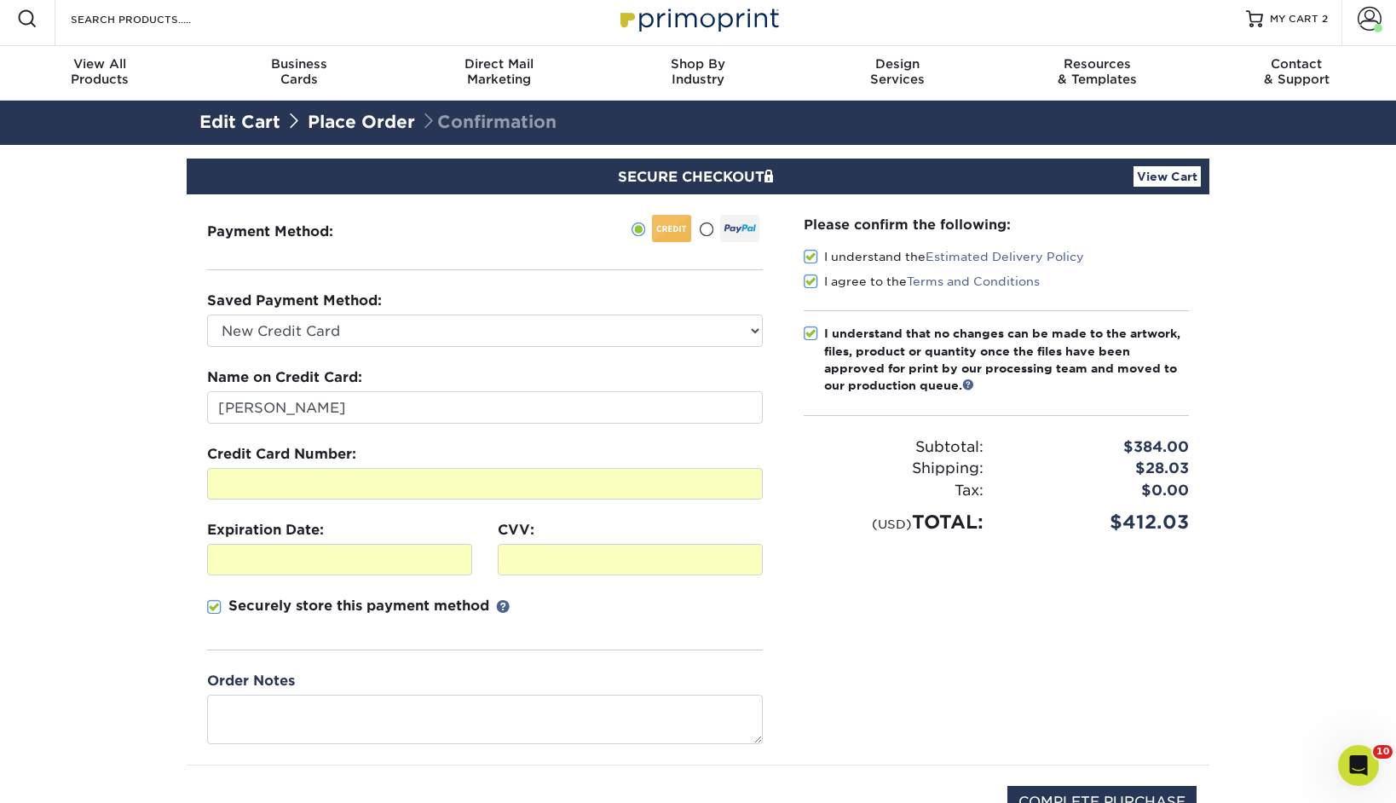
scroll to position [0, 0]
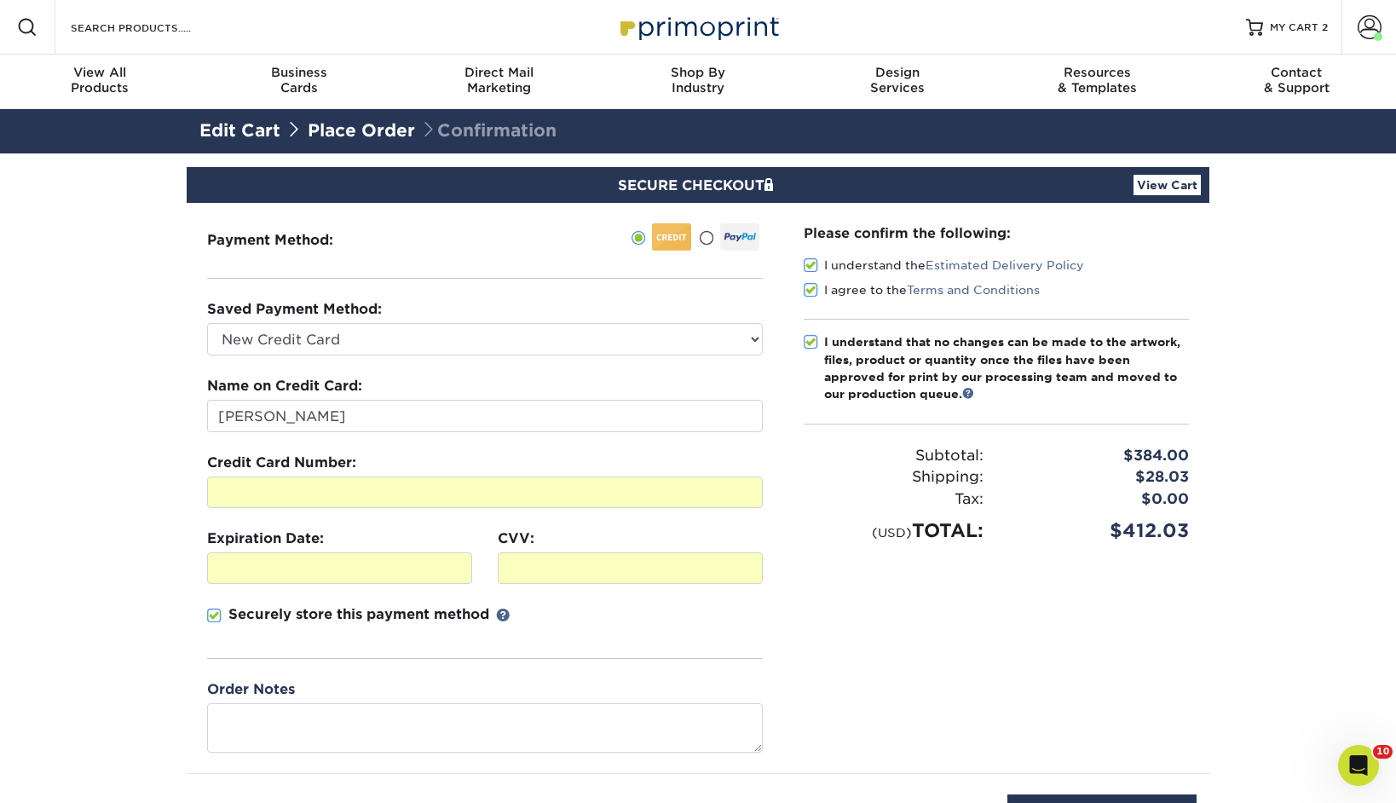
click at [372, 128] on link "Place Order" at bounding box center [361, 130] width 107 height 20
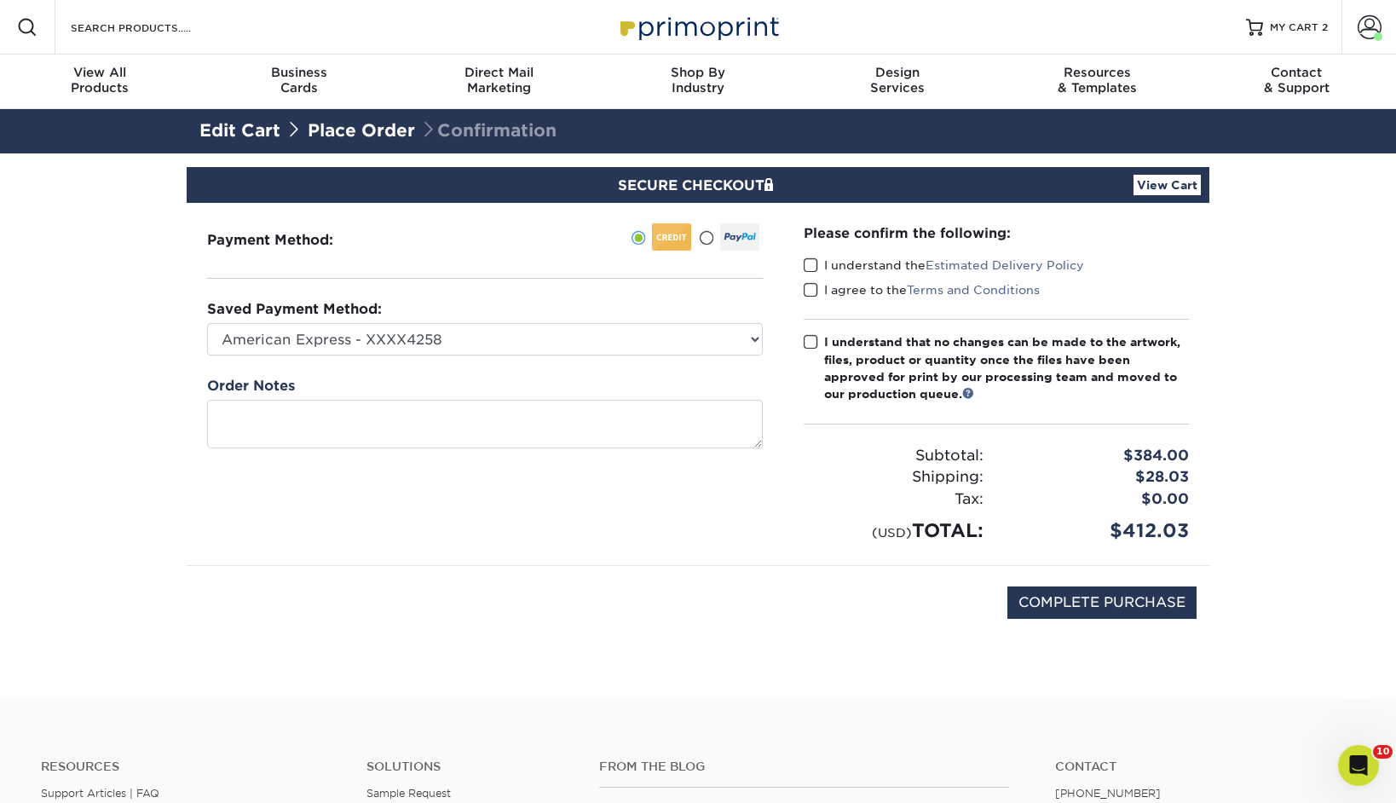
click at [252, 129] on link "Edit Cart" at bounding box center [239, 130] width 81 height 20
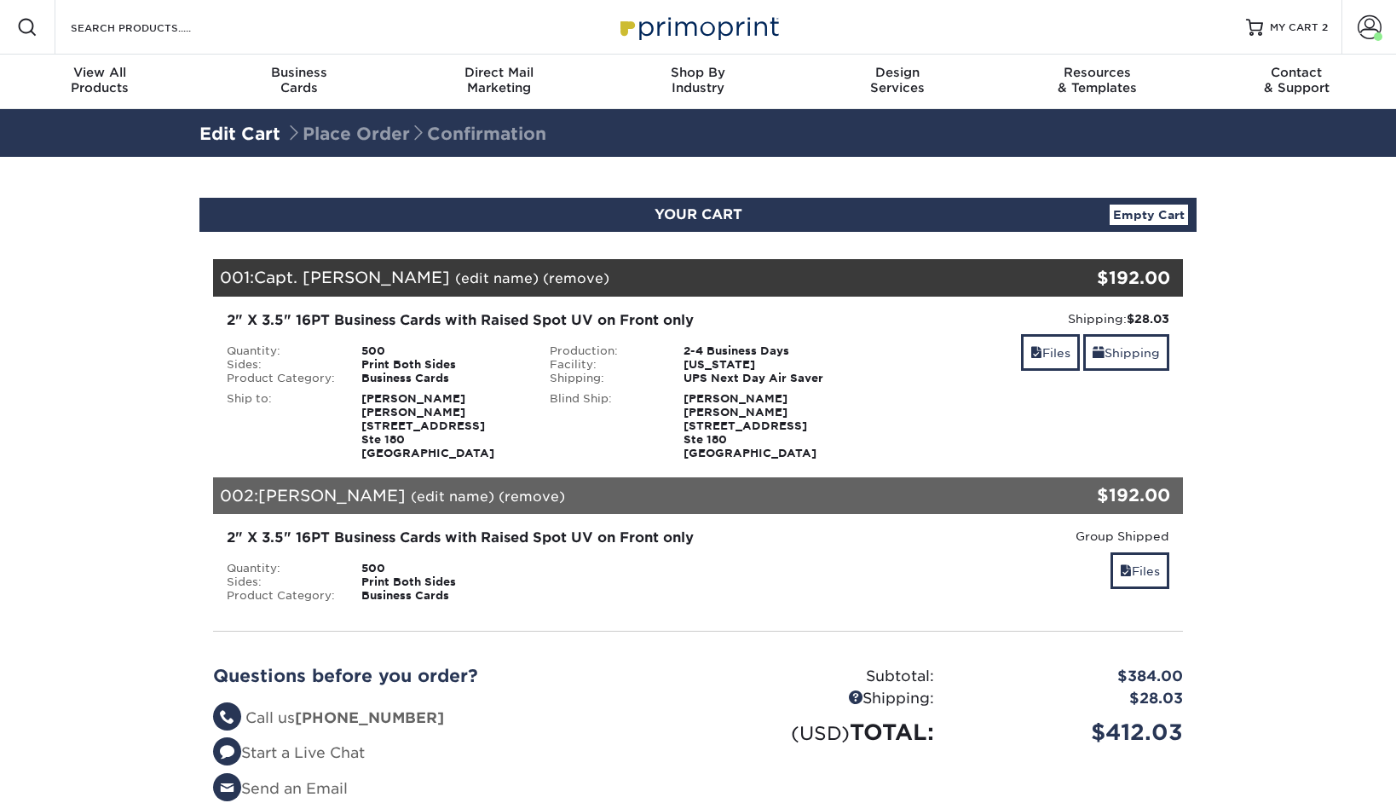
select select "243478"
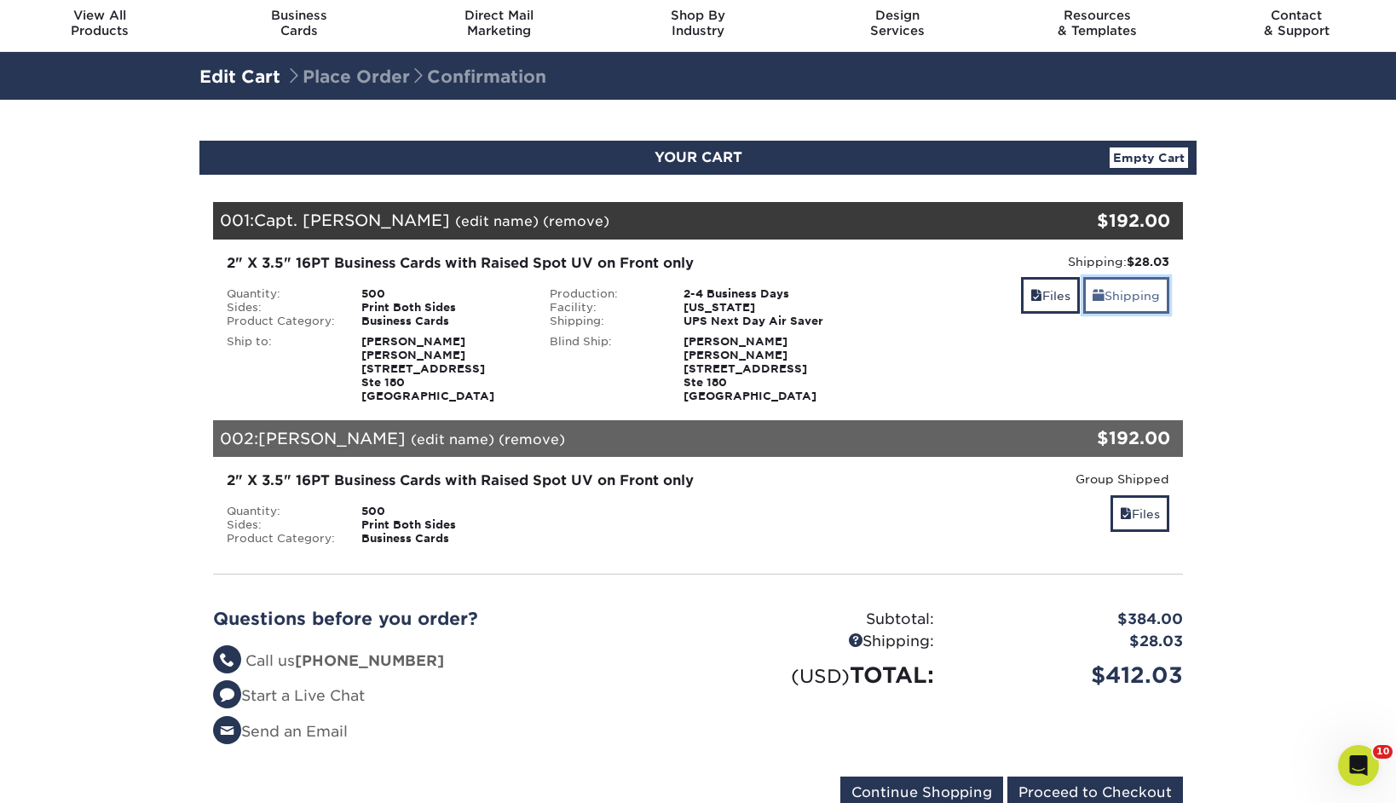
click at [1132, 297] on link "Shipping" at bounding box center [1126, 295] width 86 height 37
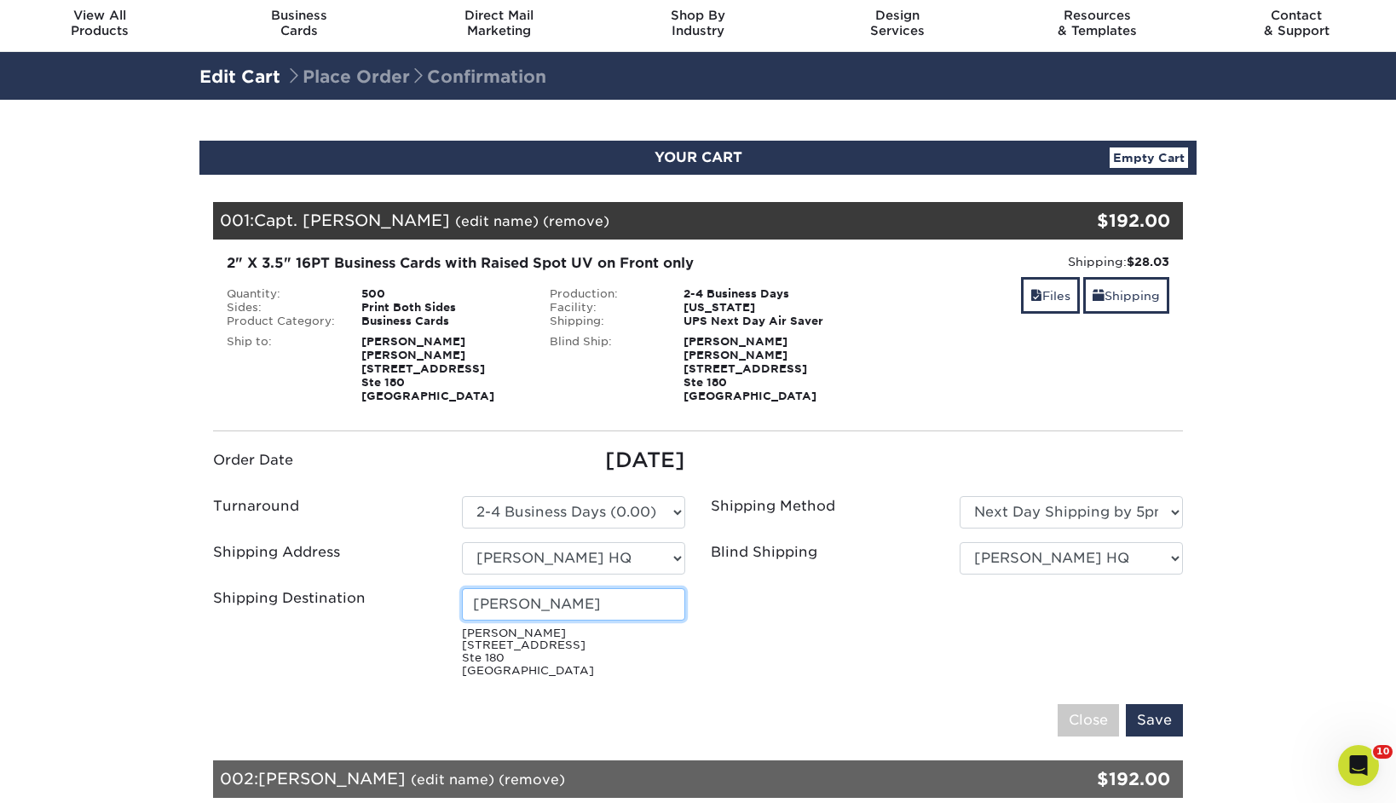
click at [573, 603] on input "[PERSON_NAME]" at bounding box center [573, 604] width 223 height 32
type input "[PERSON_NAME]"
click at [1150, 717] on input "Save" at bounding box center [1154, 720] width 57 height 32
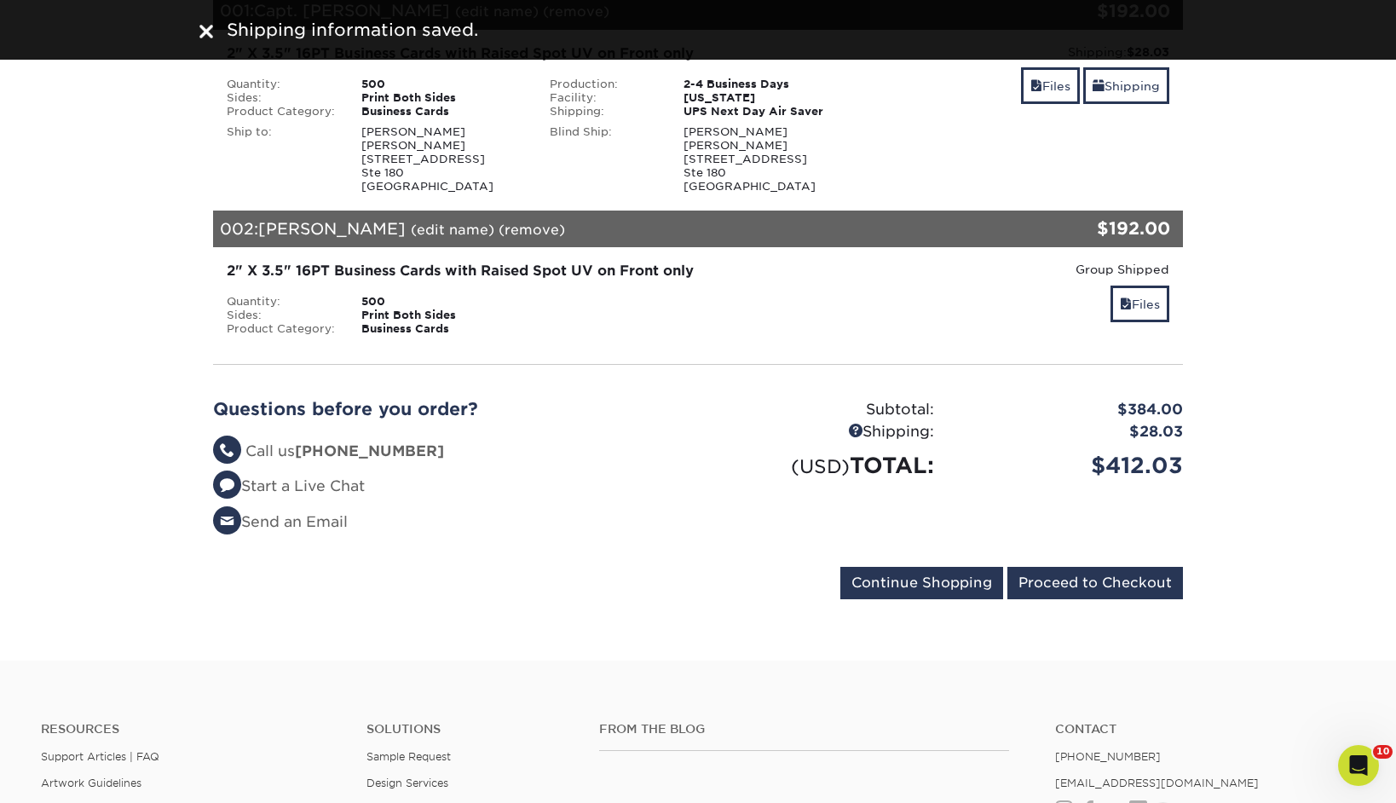
scroll to position [277, 0]
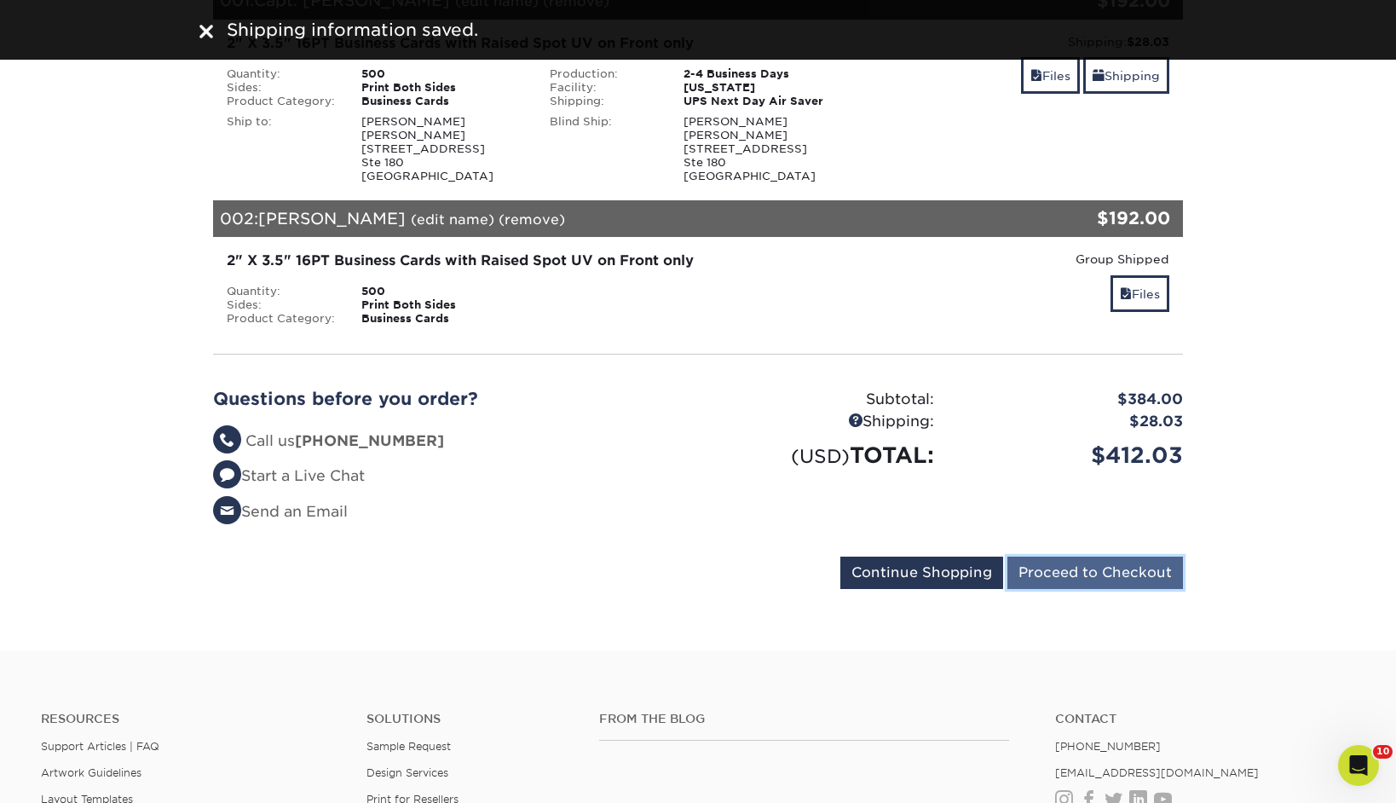
click at [1129, 586] on input "Proceed to Checkout" at bounding box center [1095, 573] width 176 height 32
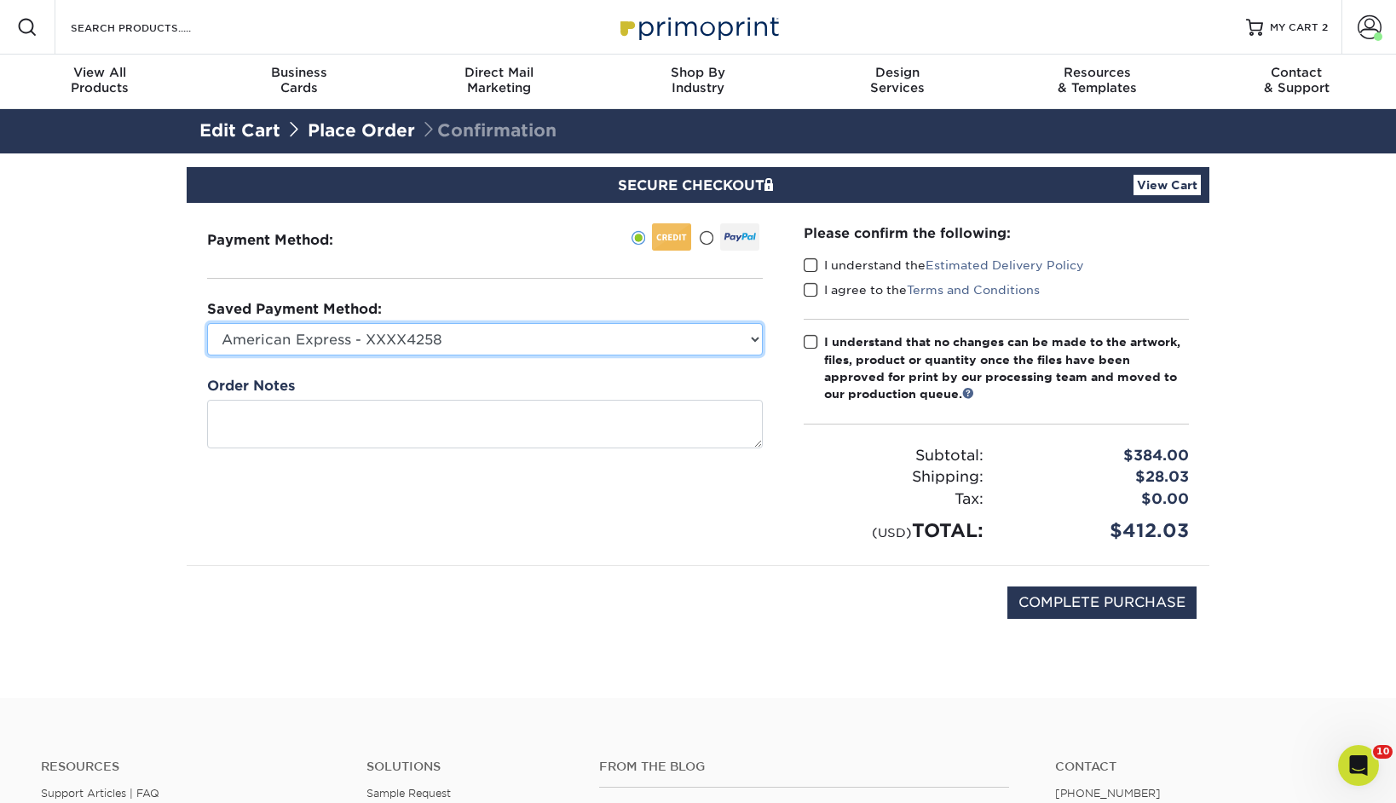
click at [329, 338] on select "American Express - XXXX4258 Visa - XXXX4779 Visa - XXXX8672 Visa - XXXX7688 Vis…" at bounding box center [485, 339] width 556 height 32
select select "75237"
click at [207, 323] on select "American Express - XXXX4258 Visa - XXXX4779 Visa - XXXX8672 Visa - XXXX7688 Vis…" at bounding box center [485, 339] width 556 height 32
click at [597, 343] on select "American Express - XXXX4258 Visa - XXXX4779 Visa - XXXX8672 Visa - XXXX7688 Vis…" at bounding box center [485, 339] width 556 height 32
select select
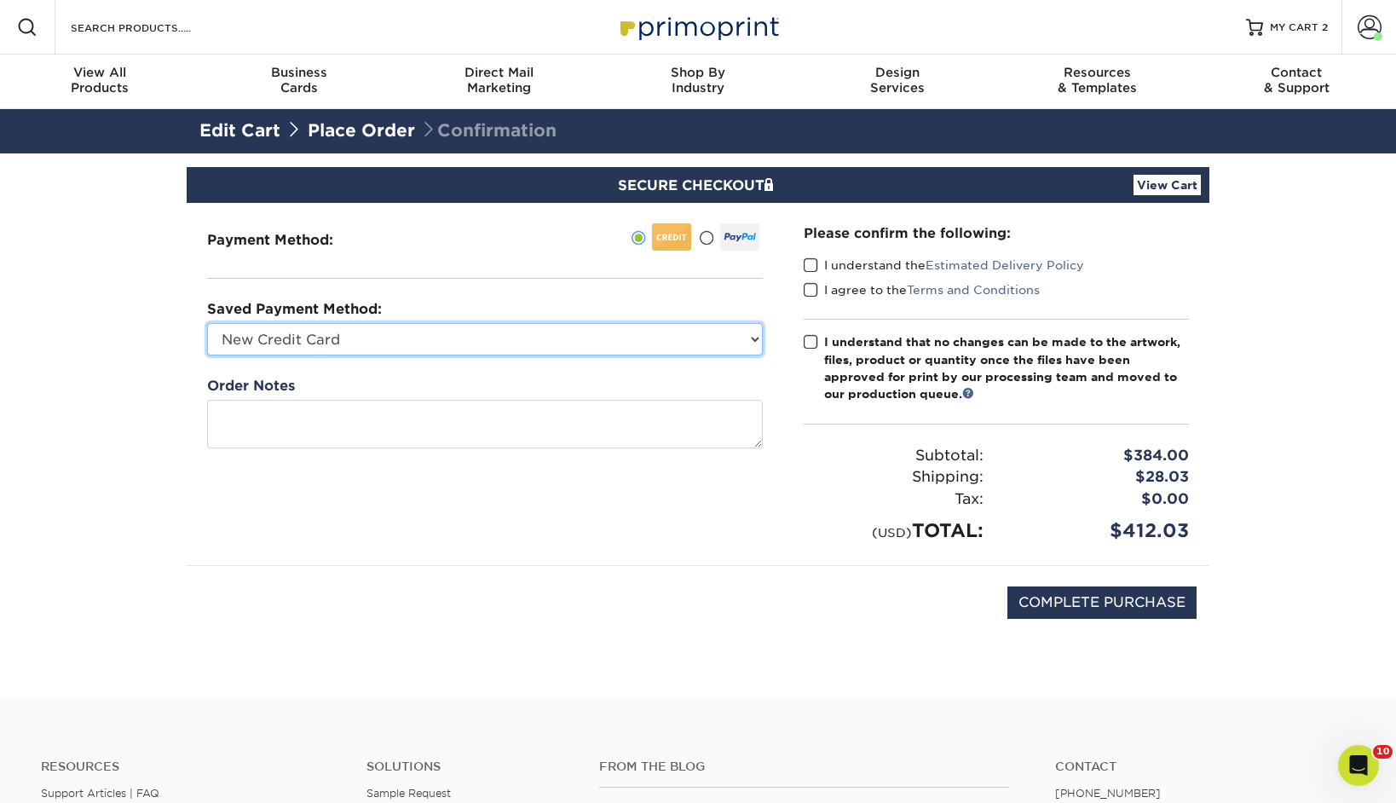
click at [207, 323] on select "American Express - XXXX4258 Visa - XXXX4779 Visa - XXXX8672 Visa - XXXX7688 Vis…" at bounding box center [485, 339] width 556 height 32
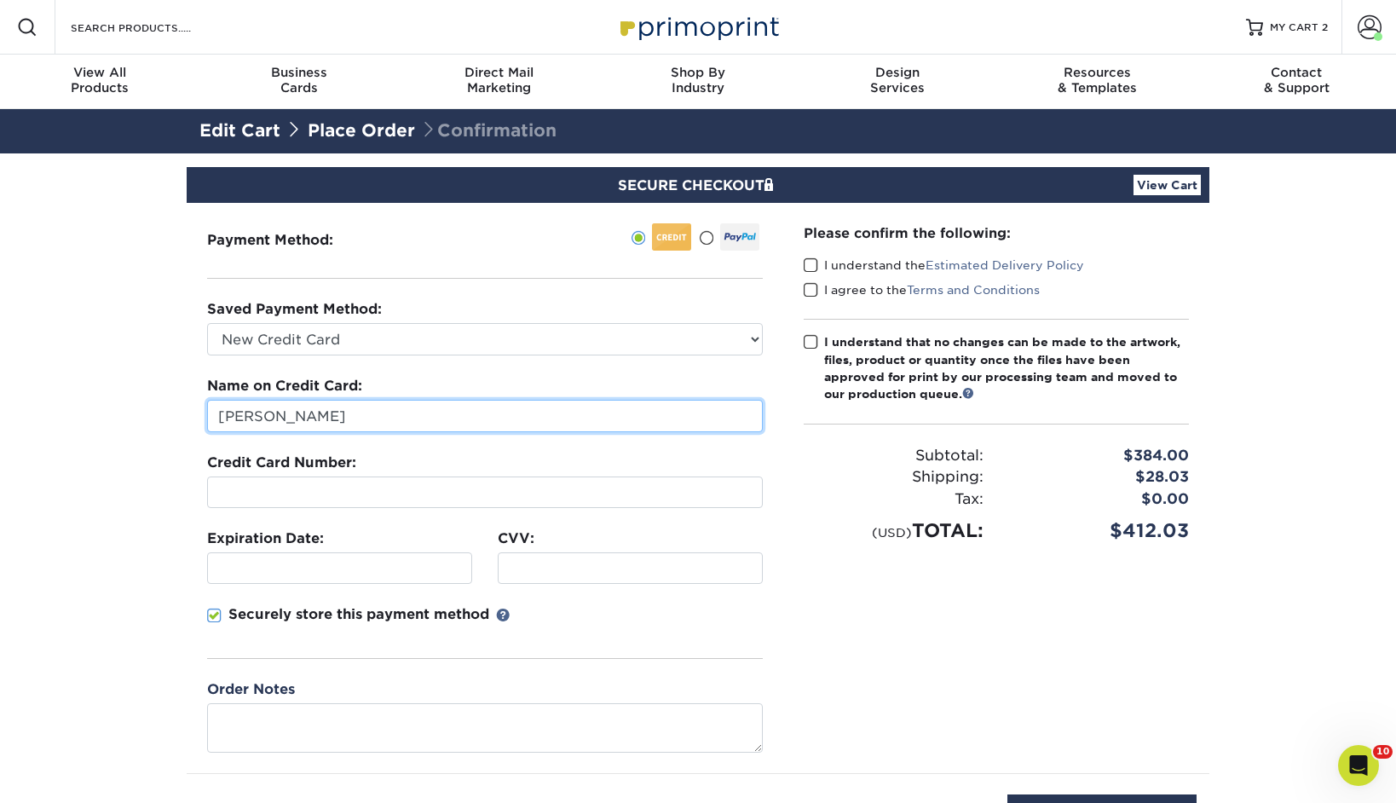
click at [426, 406] on input "[PERSON_NAME]" at bounding box center [485, 416] width 556 height 32
type input "B"
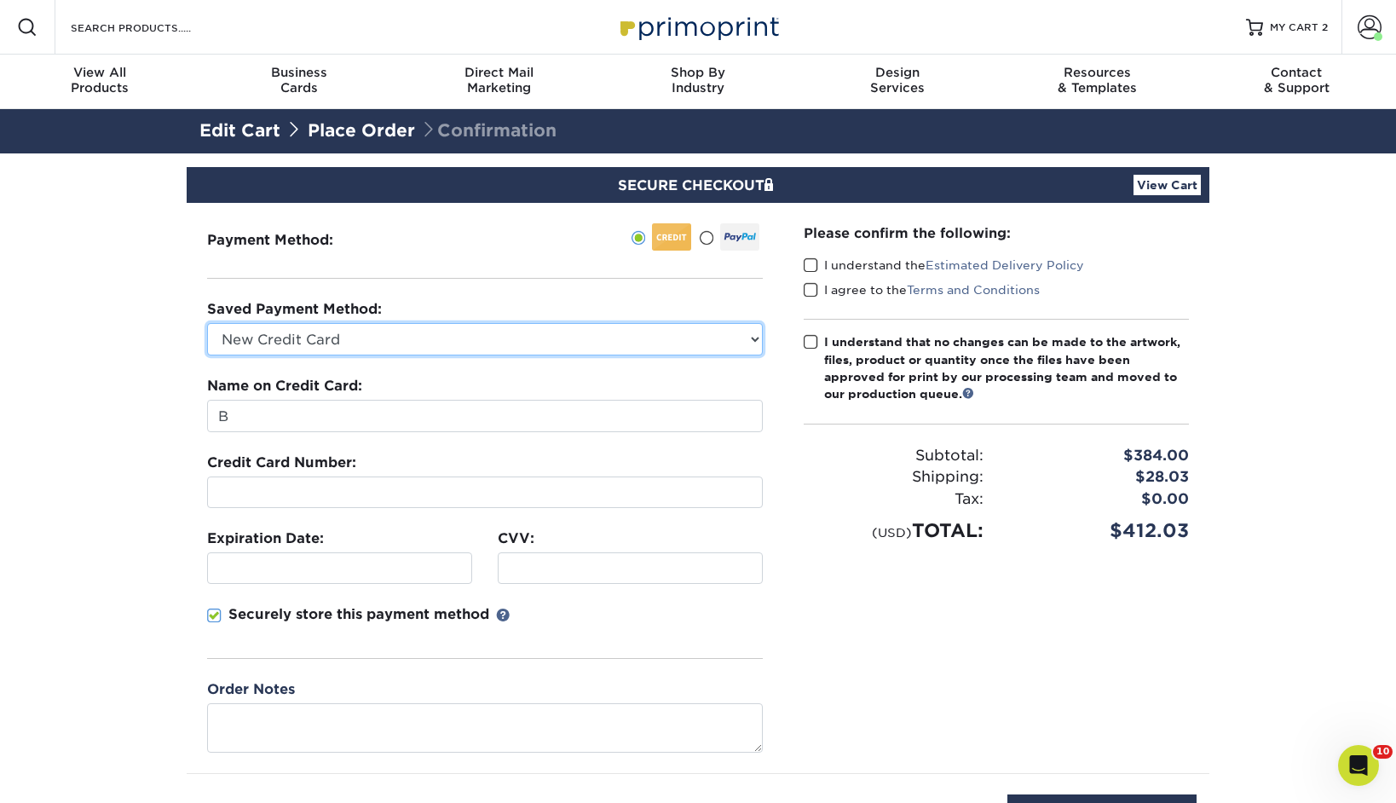
click at [385, 336] on select "American Express - XXXX4258 Visa - XXXX4779 Visa - XXXX8672 Visa - XXXX7688 Vis…" at bounding box center [485, 339] width 556 height 32
select select "75237"
click at [207, 323] on select "American Express - XXXX4258 Visa - XXXX4779 Visa - XXXX8672 Visa - XXXX7688 Vis…" at bounding box center [485, 339] width 556 height 32
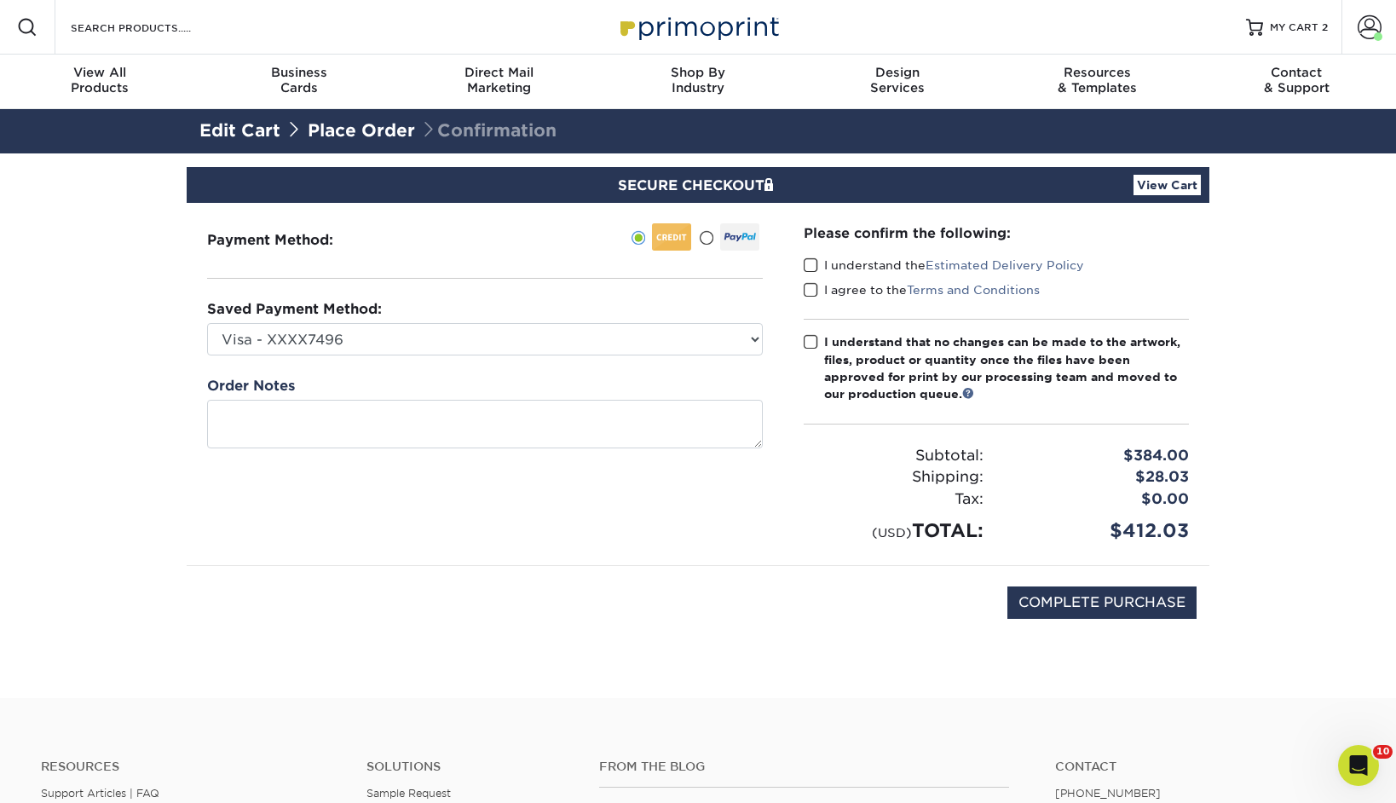
click at [809, 268] on span at bounding box center [811, 265] width 14 height 16
click at [0, 0] on input "I understand the Estimated Delivery Policy" at bounding box center [0, 0] width 0 height 0
click at [822, 297] on label "I agree to the Terms and Conditions" at bounding box center [922, 289] width 236 height 17
click at [0, 0] on input "I agree to the Terms and Conditions" at bounding box center [0, 0] width 0 height 0
click at [811, 340] on span at bounding box center [811, 342] width 14 height 16
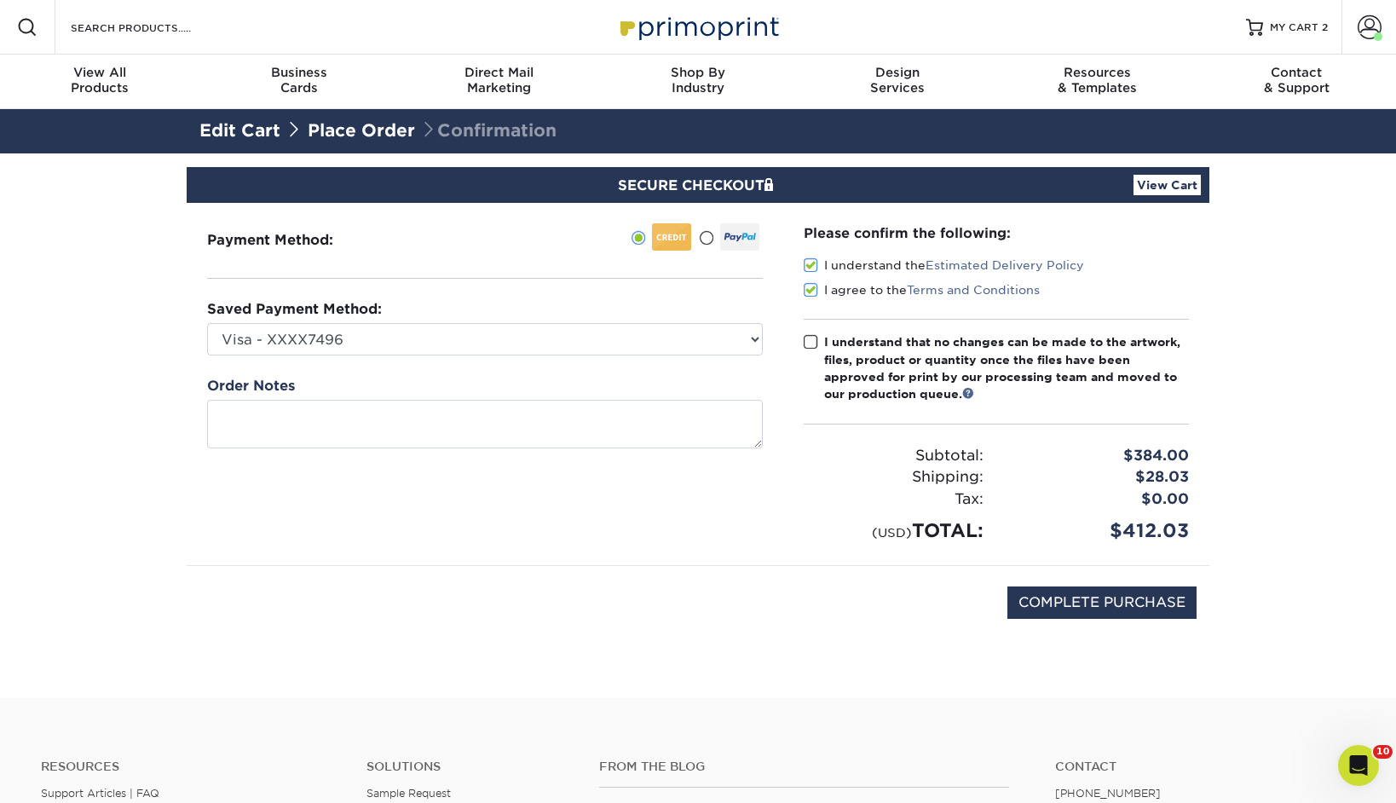
click at [0, 0] on input "I understand that no changes can be made to the artwork, files, product or quan…" at bounding box center [0, 0] width 0 height 0
click at [1163, 597] on input "COMPLETE PURCHASE" at bounding box center [1101, 602] width 189 height 32
type input "COMPLETE PURCHASE"
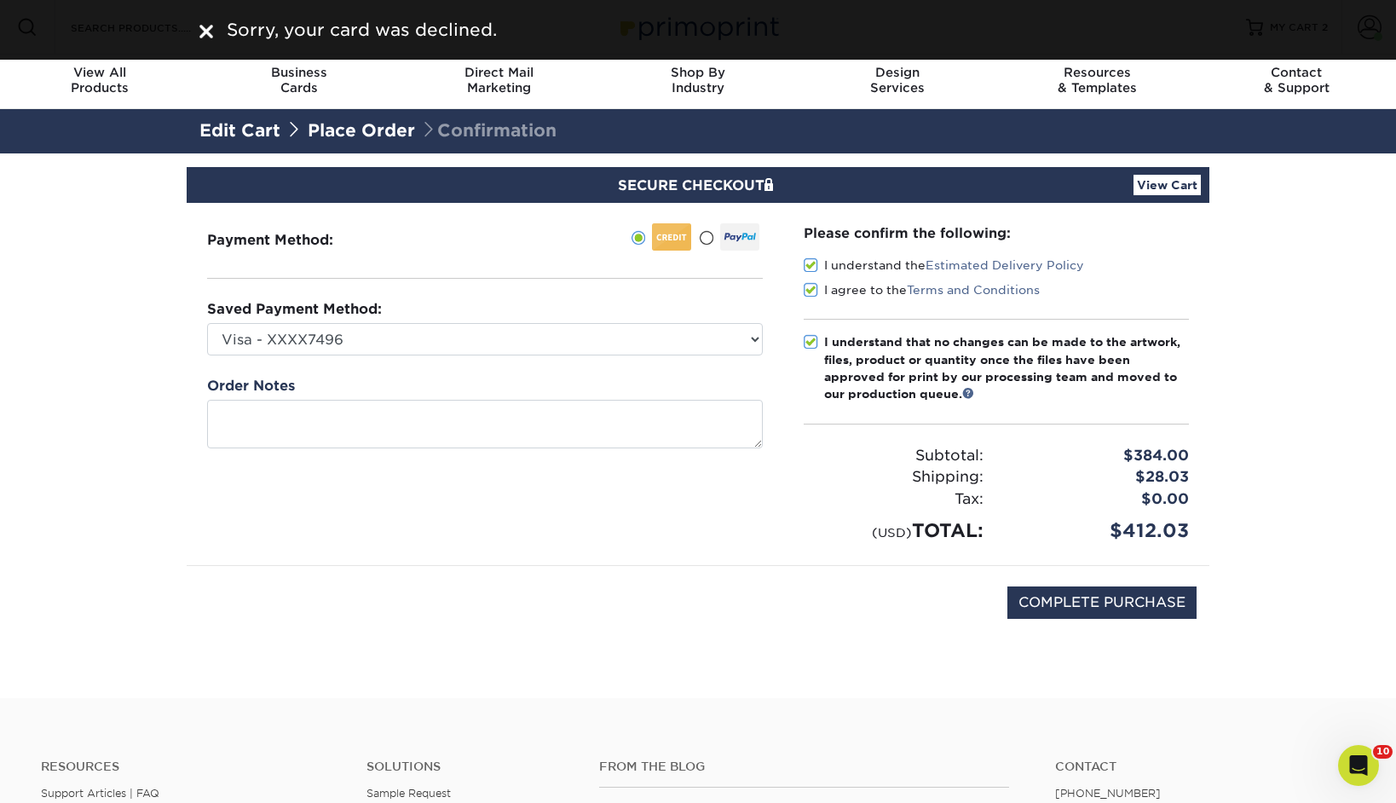
click at [207, 33] on img at bounding box center [206, 32] width 14 height 14
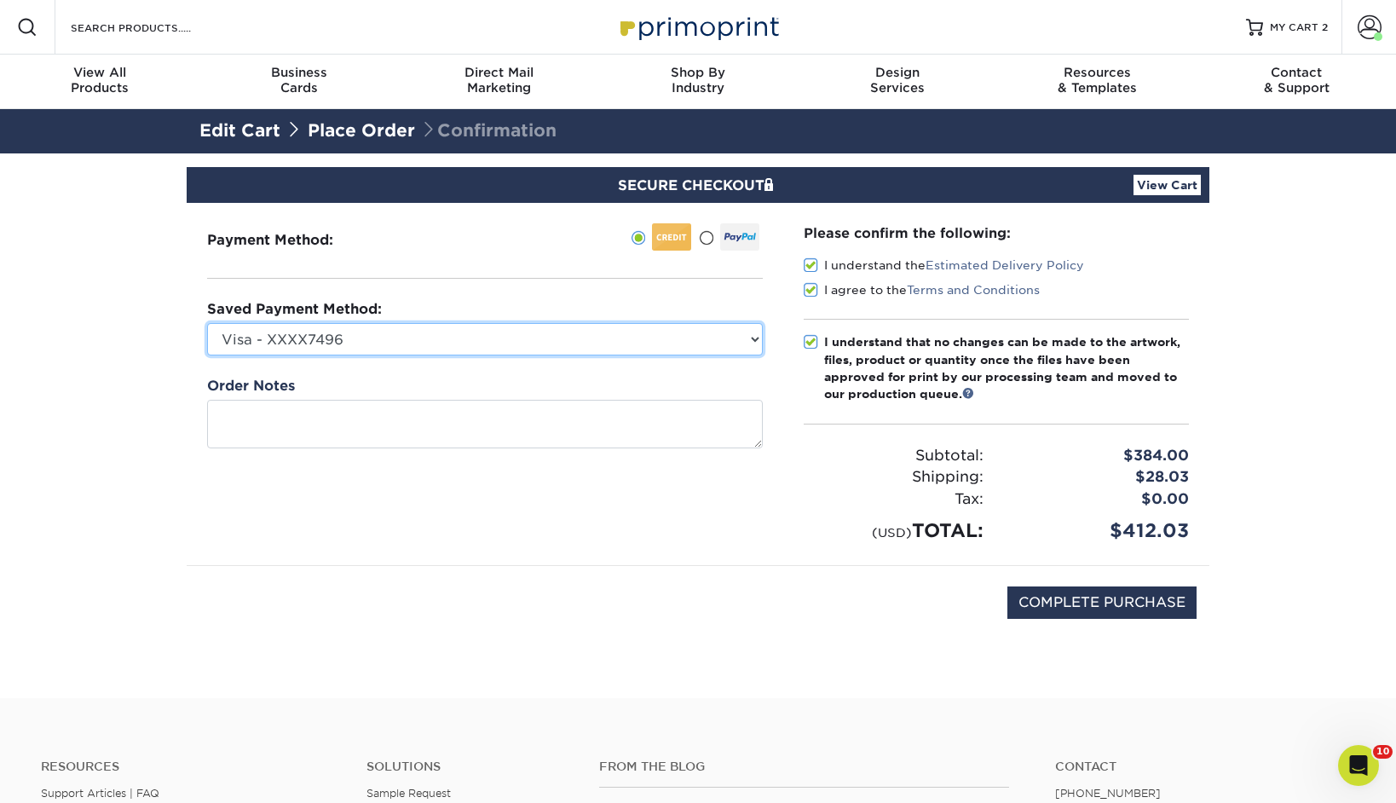
click at [467, 340] on select "American Express - XXXX4258 Visa - XXXX4779 Visa - XXXX8672 Visa - XXXX7688 Vis…" at bounding box center [485, 339] width 556 height 32
select select "74754"
click at [207, 323] on select "American Express - XXXX4258 Visa - XXXX4779 Visa - XXXX8672 Visa - XXXX7688 Vis…" at bounding box center [485, 339] width 556 height 32
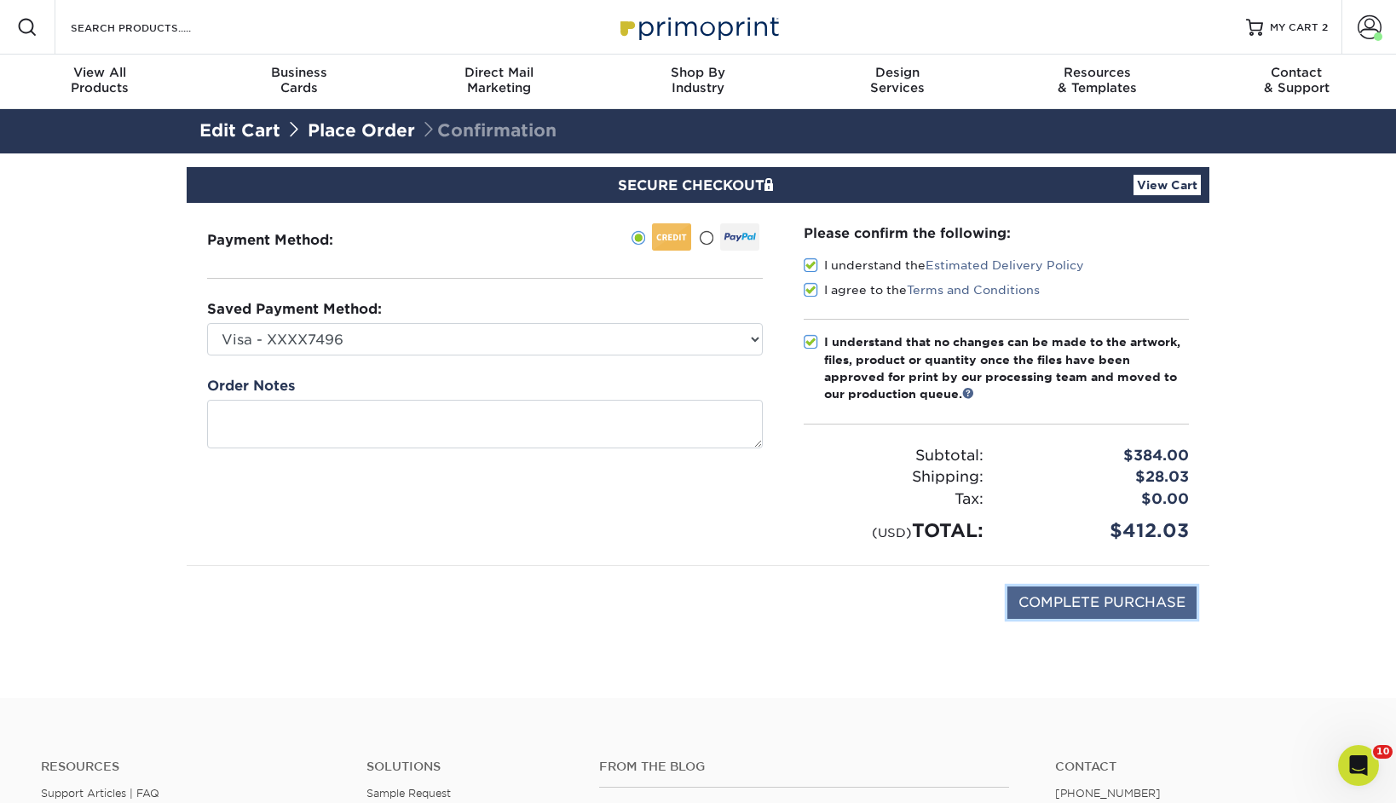
click at [1076, 603] on input "COMPLETE PURCHASE" at bounding box center [1101, 602] width 189 height 32
type input "COMPLETE PURCHASE"
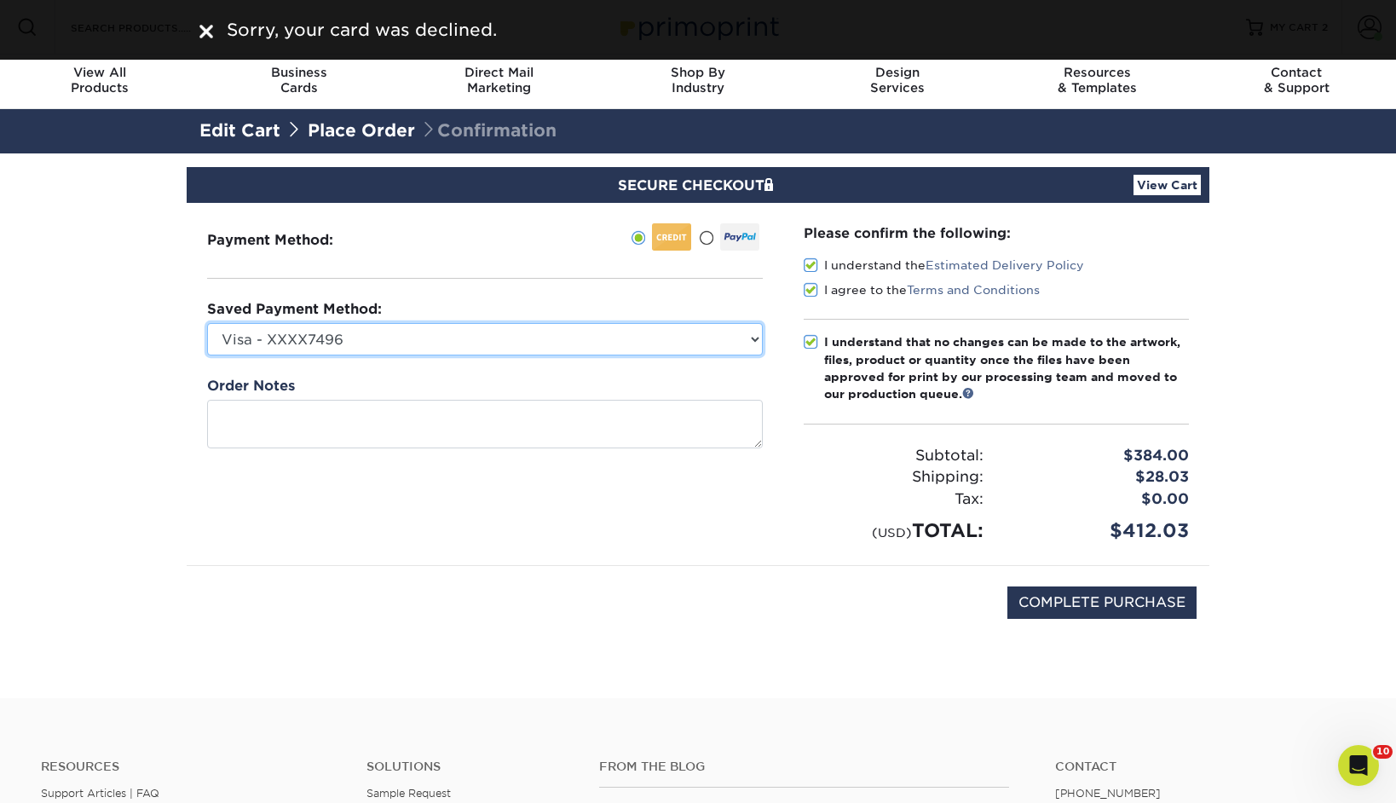
click at [306, 339] on select "American Express - XXXX4258 Visa - XXXX4779 Visa - XXXX8672 Visa - XXXX7688 Vis…" at bounding box center [485, 339] width 556 height 32
select select
click at [207, 323] on select "American Express - XXXX4258 Visa - XXXX4779 Visa - XXXX8672 Visa - XXXX7688 Vis…" at bounding box center [485, 339] width 556 height 32
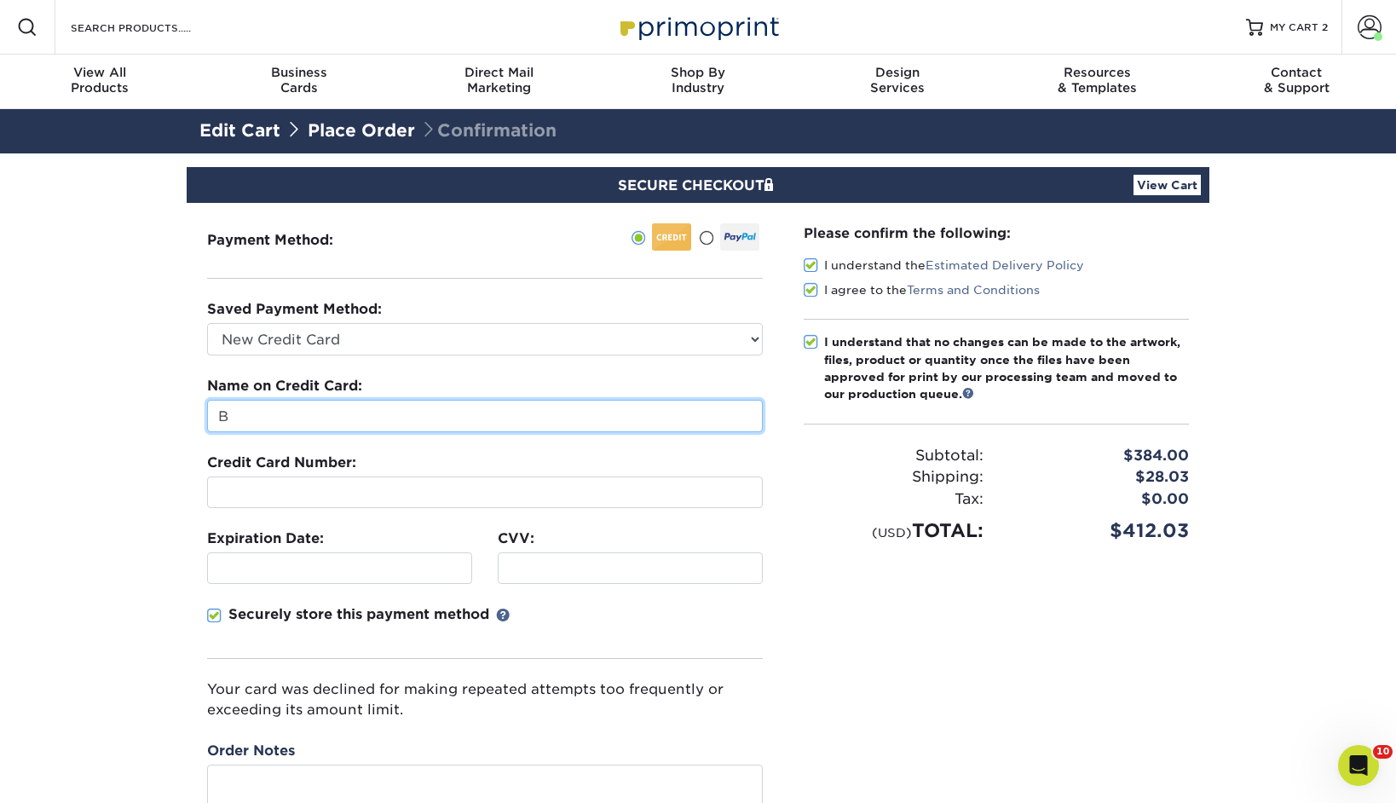
click at [332, 414] on input "B" at bounding box center [485, 416] width 556 height 32
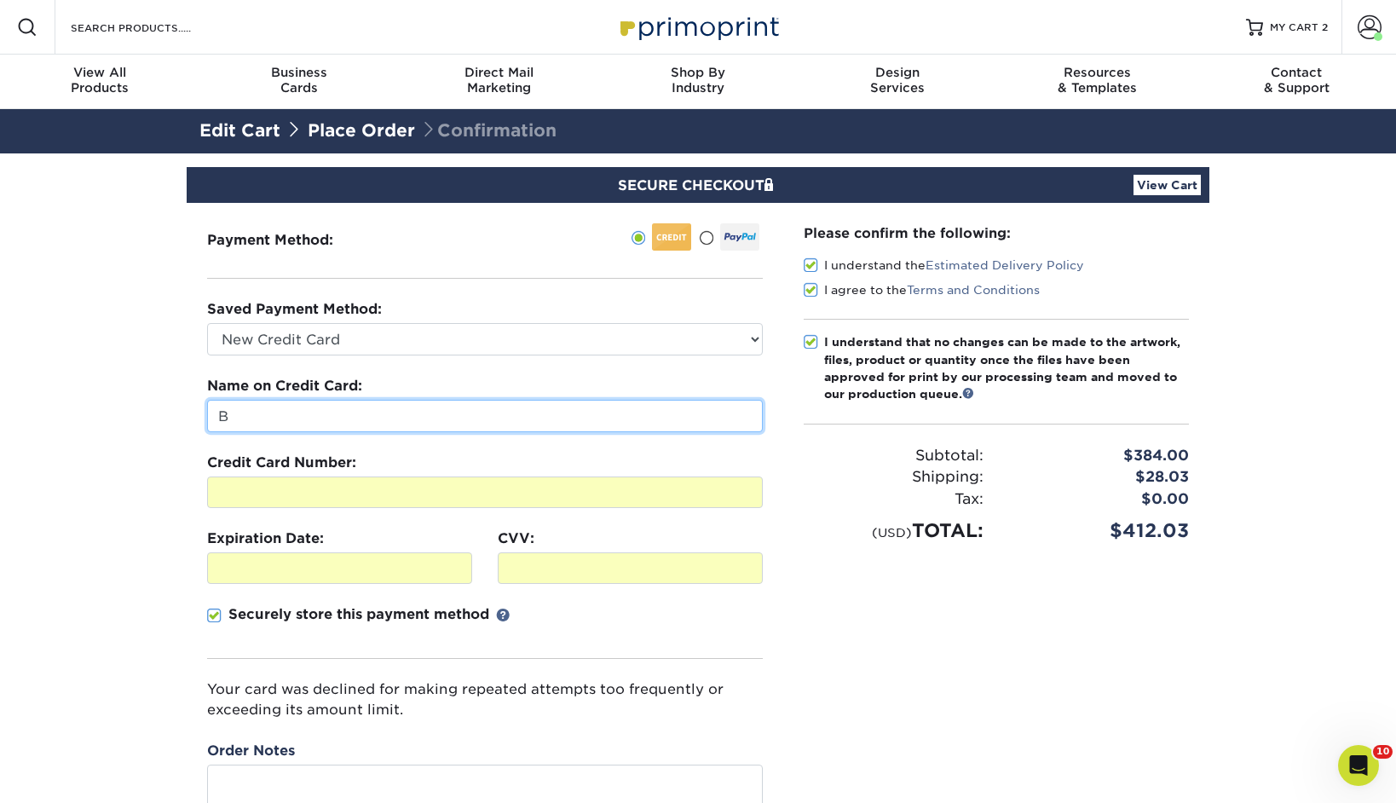
click at [286, 416] on input "B" at bounding box center [485, 416] width 556 height 32
type input "[PERSON_NAME]"
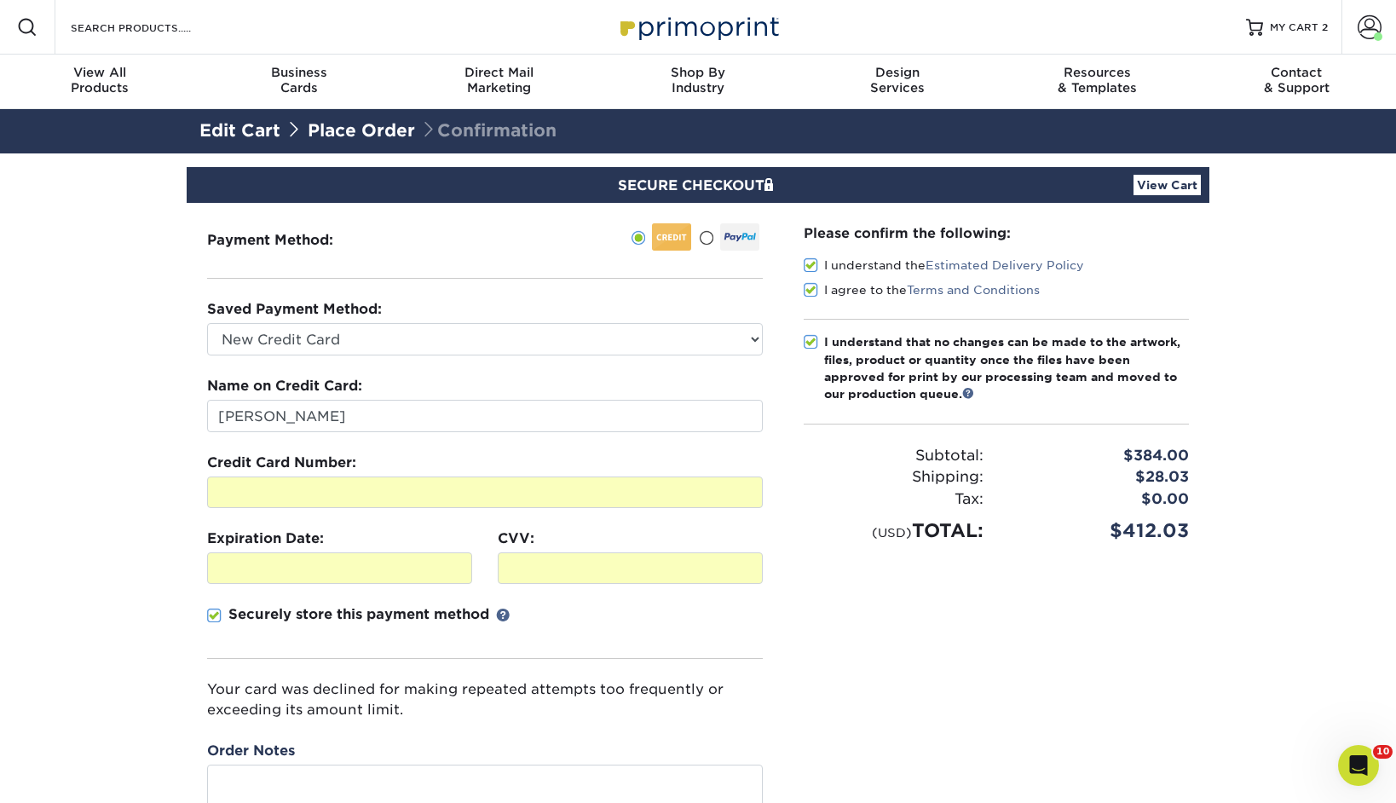
click at [96, 434] on section "SECURE CHECKOUT View Cart Payment Method: Saved Payment Method:" at bounding box center [698, 560] width 1396 height 814
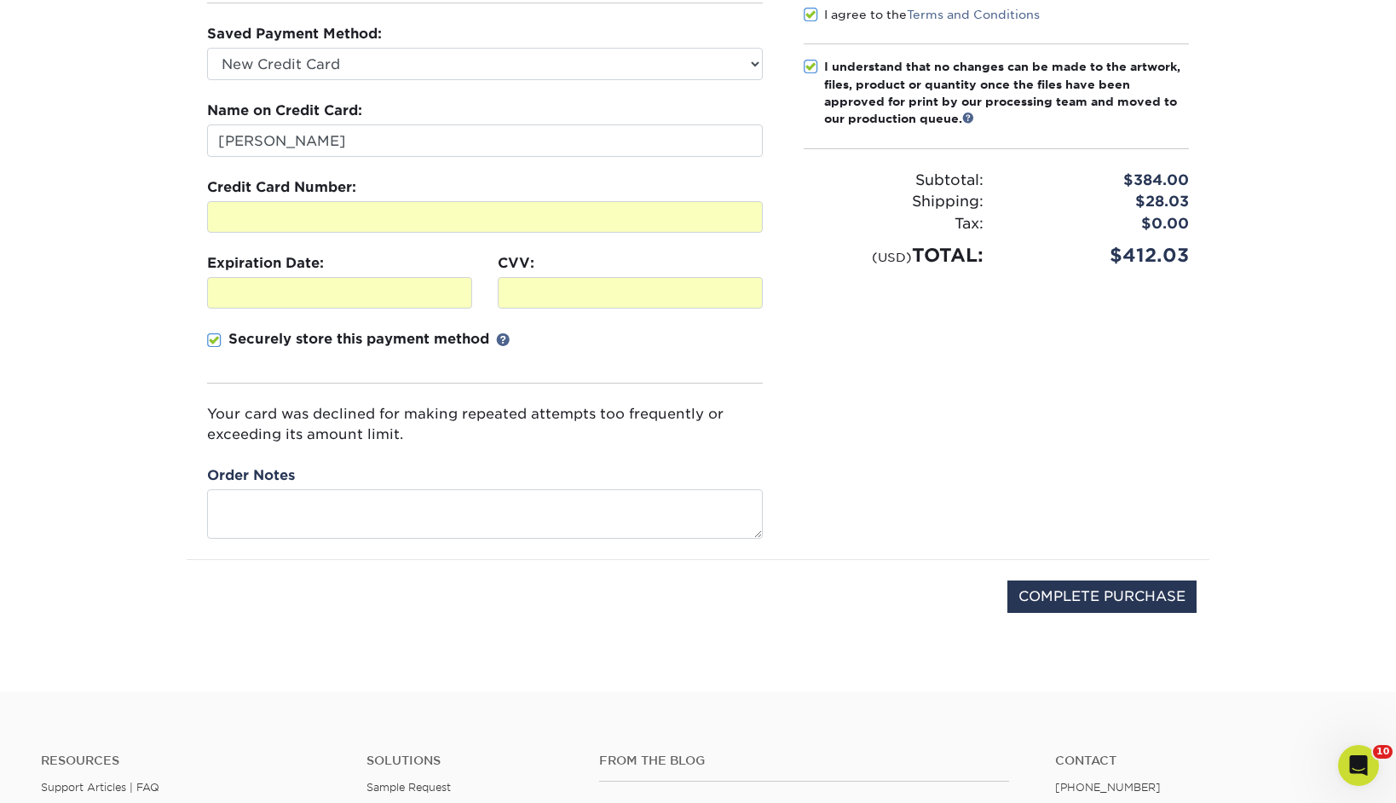
scroll to position [282, 0]
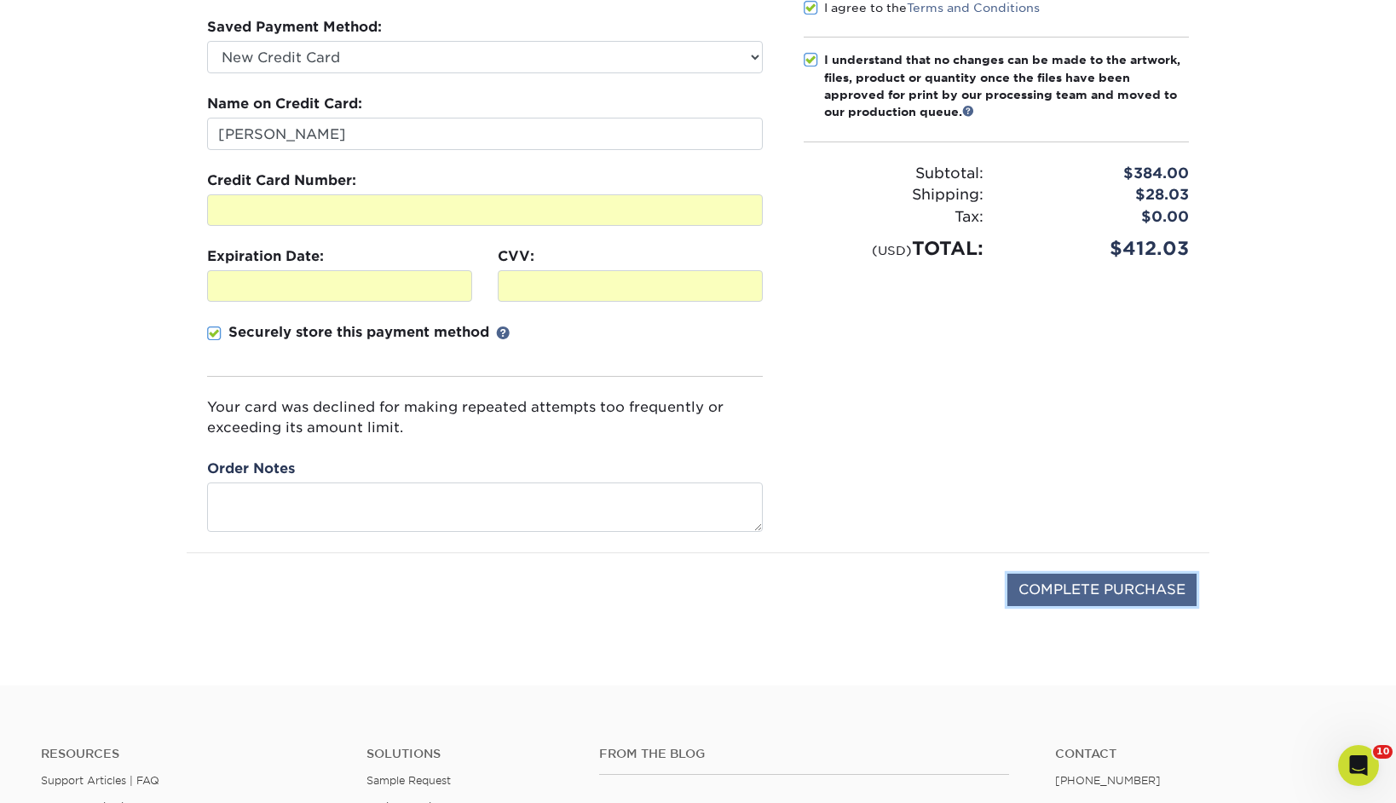
click at [1088, 602] on input "COMPLETE PURCHASE" at bounding box center [1101, 590] width 189 height 32
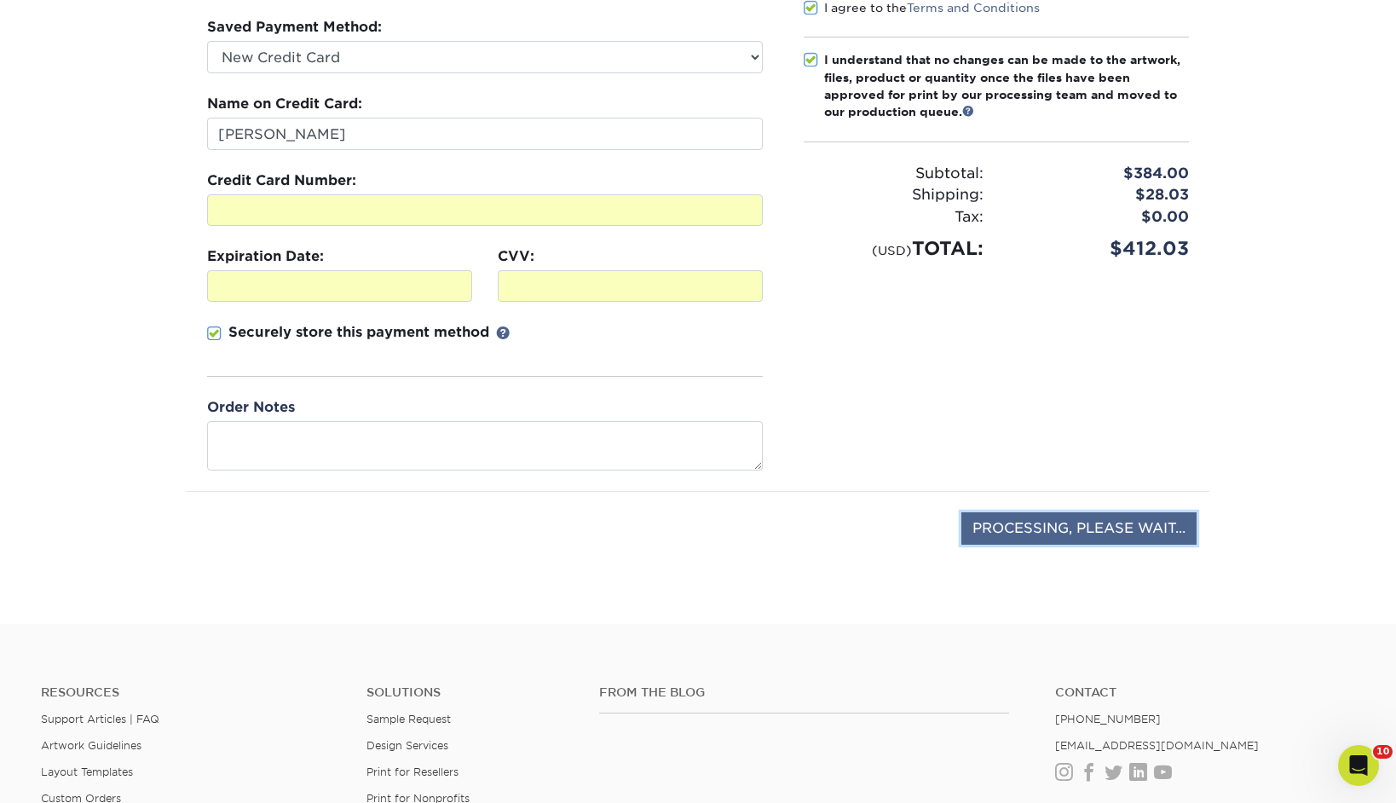
type input "COMPLETE PURCHASE"
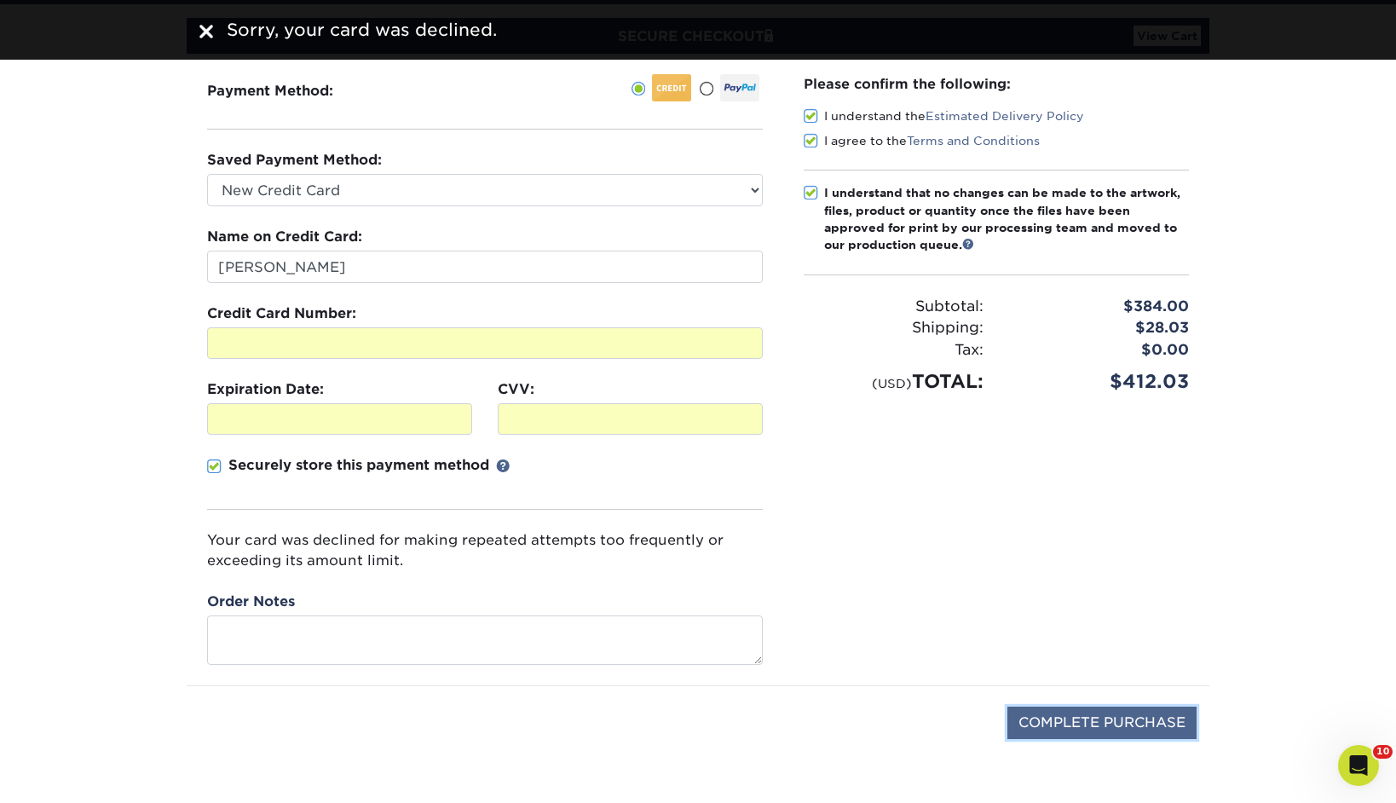
scroll to position [66, 0]
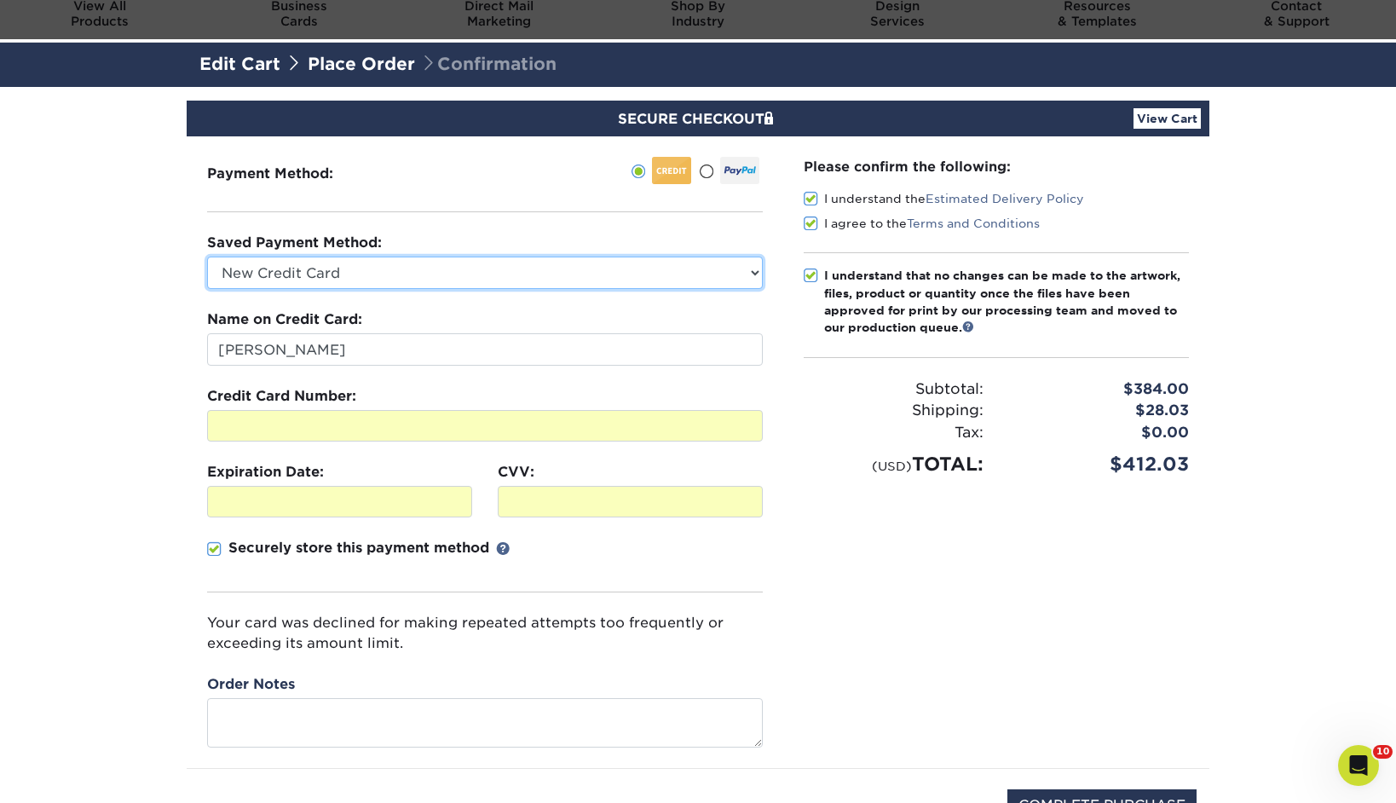
click at [303, 269] on select "American Express - XXXX4258 Visa - XXXX4779 Visa - XXXX8672 Visa - XXXX7688 Vis…" at bounding box center [485, 273] width 556 height 32
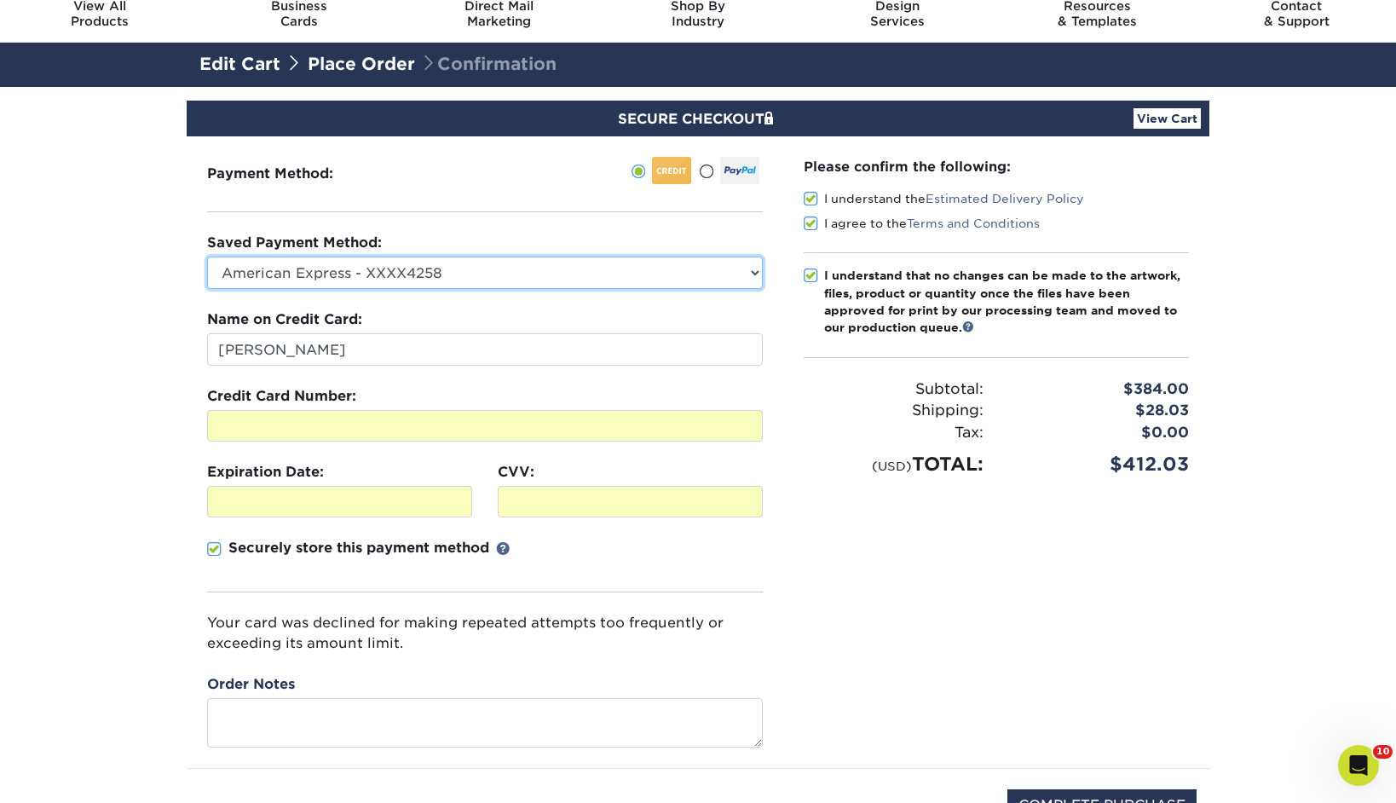
click at [207, 257] on select "American Express - XXXX4258 Visa - XXXX4779 Visa - XXXX8672 Visa - XXXX7688 Vis…" at bounding box center [485, 273] width 556 height 32
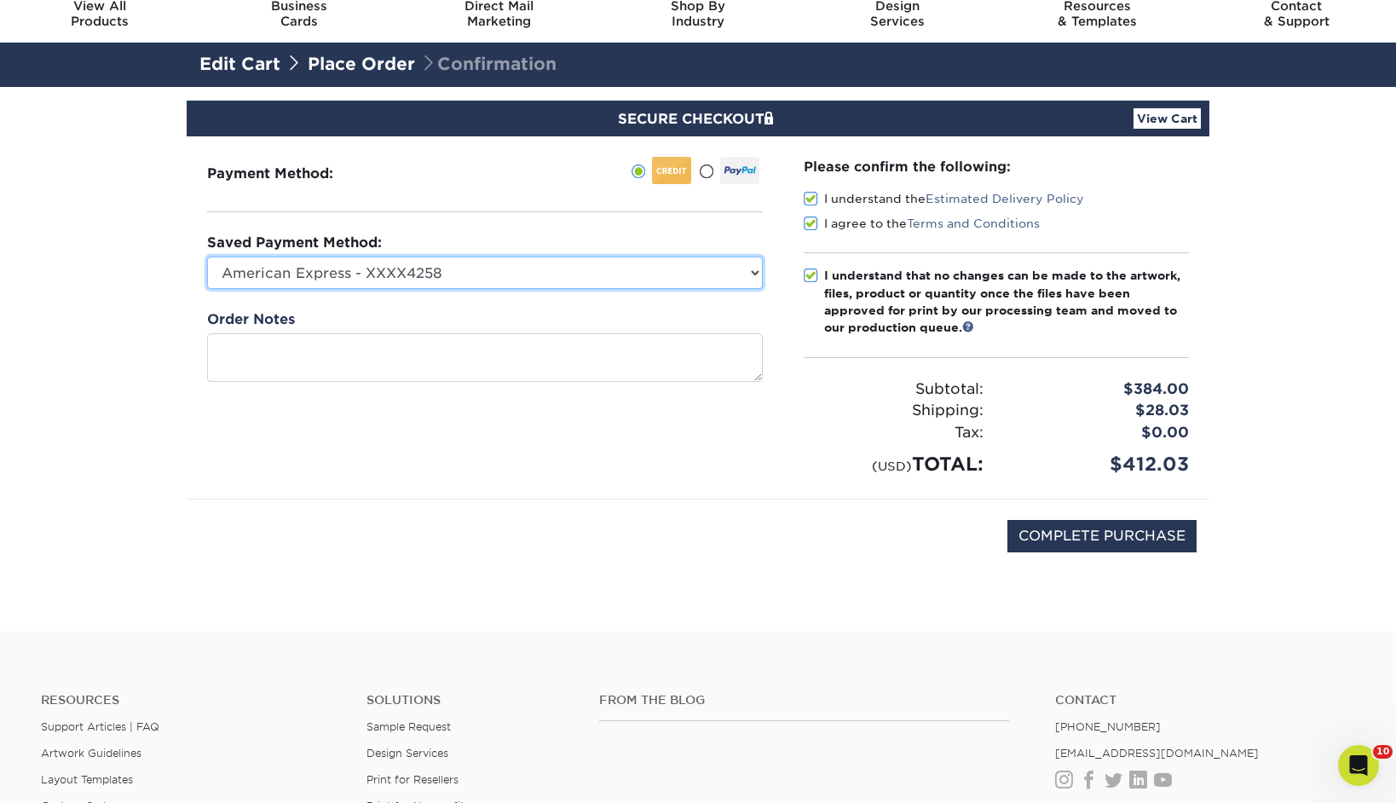
click at [457, 282] on select "American Express - XXXX4258 Visa - XXXX4779 Visa - XXXX8672 Visa - XXXX7688 Vis…" at bounding box center [485, 273] width 556 height 32
select select "59487"
click at [207, 257] on select "American Express - XXXX4258 Visa - XXXX4779 Visa - XXXX8672 Visa - XXXX7688 Vis…" at bounding box center [485, 273] width 556 height 32
click at [286, 269] on select "American Express - XXXX4258 Visa - XXXX4779 Visa - XXXX8672 Visa - XXXX7688 Vis…" at bounding box center [485, 273] width 556 height 32
click at [499, 276] on select "American Express - XXXX4258 Visa - XXXX4779 Visa - XXXX8672 Visa - XXXX7688 Vis…" at bounding box center [485, 273] width 556 height 32
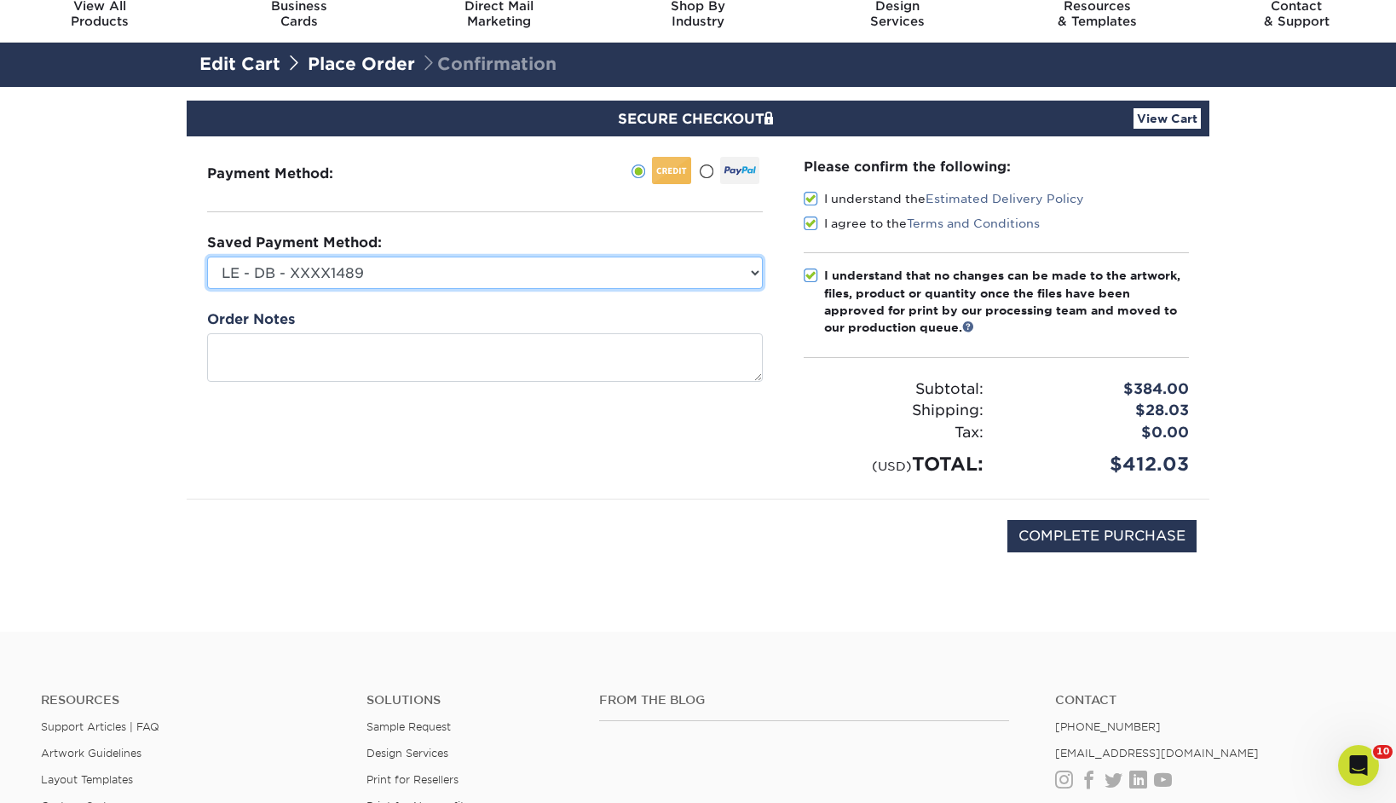
select select
click at [207, 257] on select "American Express - XXXX4258 Visa - XXXX4779 Visa - XXXX8672 Visa - XXXX7688 Vis…" at bounding box center [485, 273] width 556 height 32
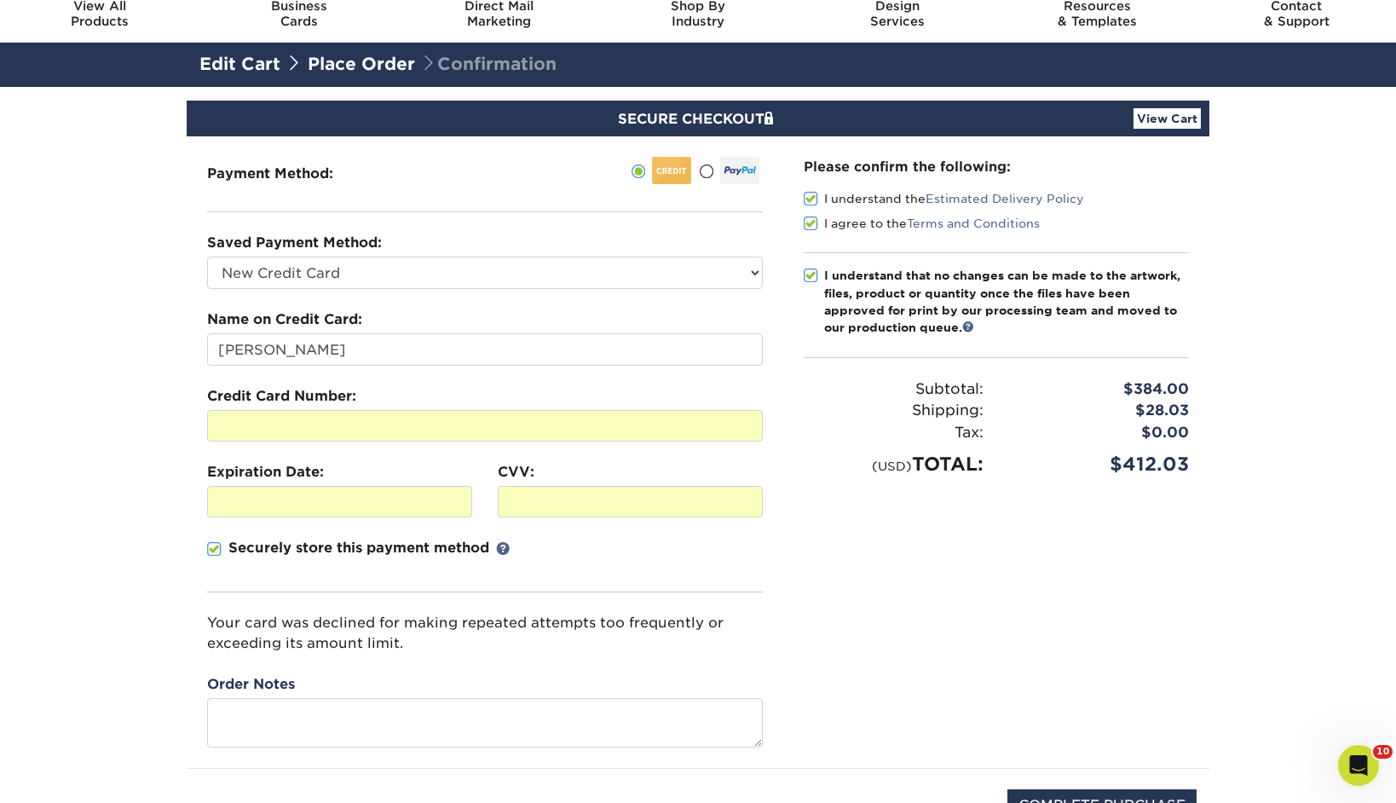
drag, startPoint x: 1347, startPoint y: 179, endPoint x: 1253, endPoint y: 147, distance: 98.9
click at [1344, 180] on section "SECURE CHECKOUT View Cart Payment Method: Saved Payment Method:" at bounding box center [698, 494] width 1396 height 814
click at [1171, 125] on link "View Cart" at bounding box center [1167, 118] width 67 height 20
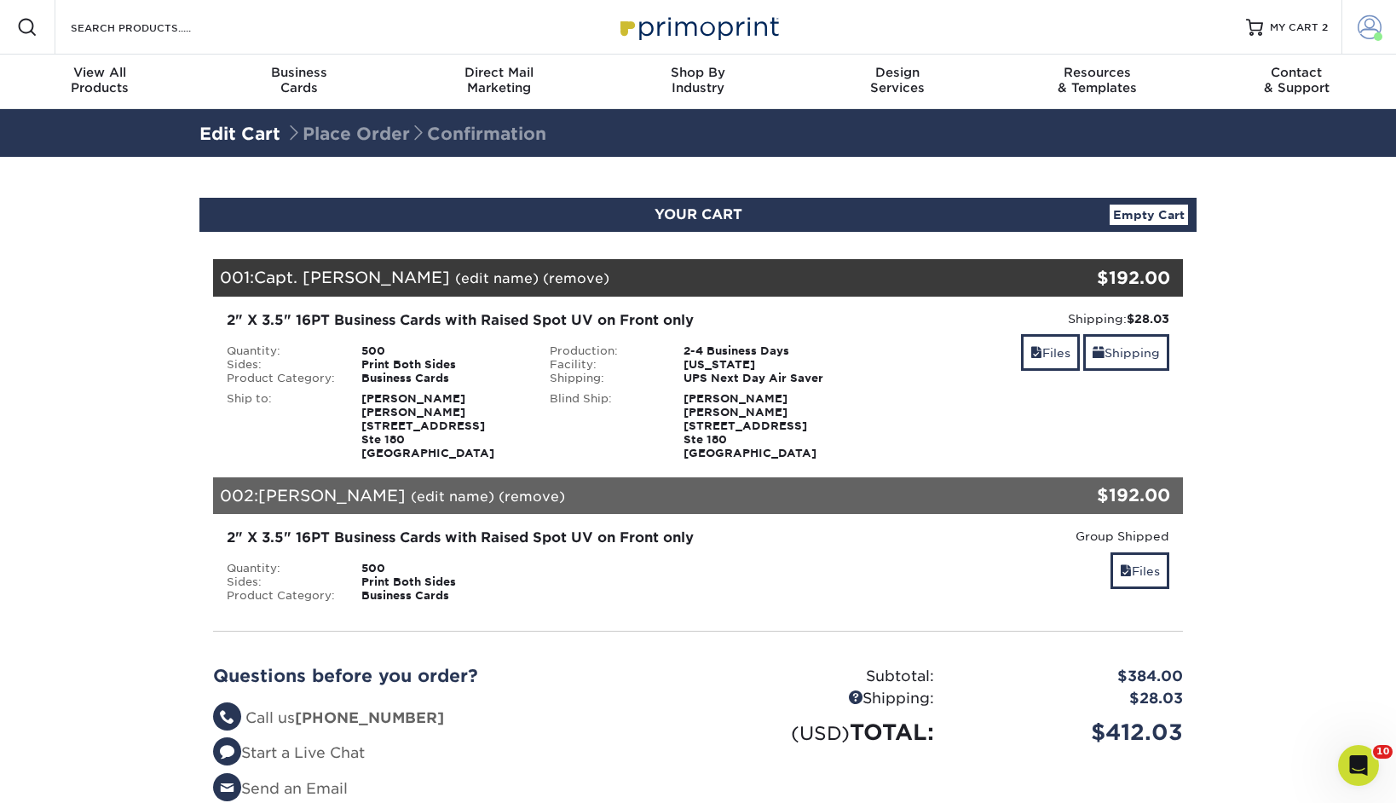
click at [1361, 26] on span at bounding box center [1370, 27] width 24 height 24
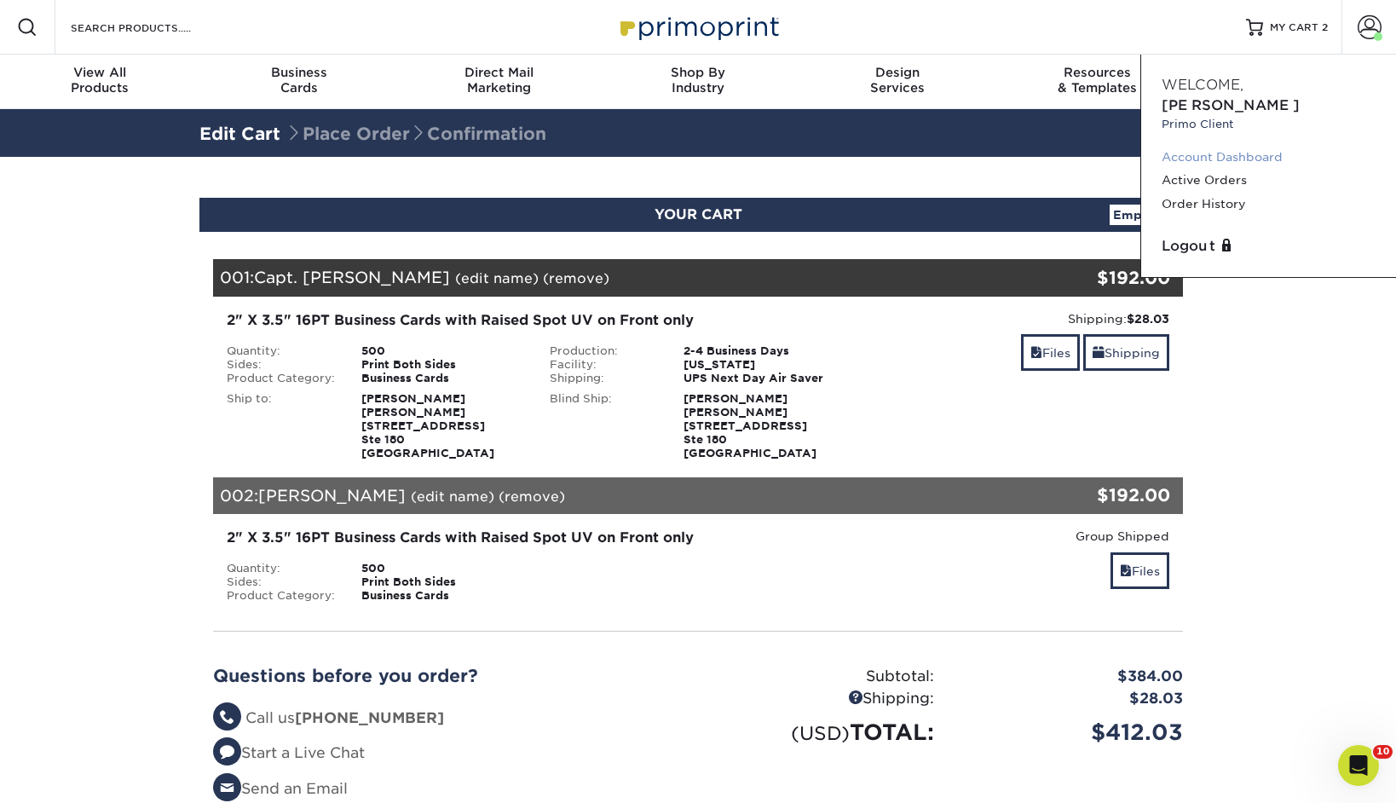
click at [1221, 146] on link "Account Dashboard" at bounding box center [1269, 157] width 214 height 23
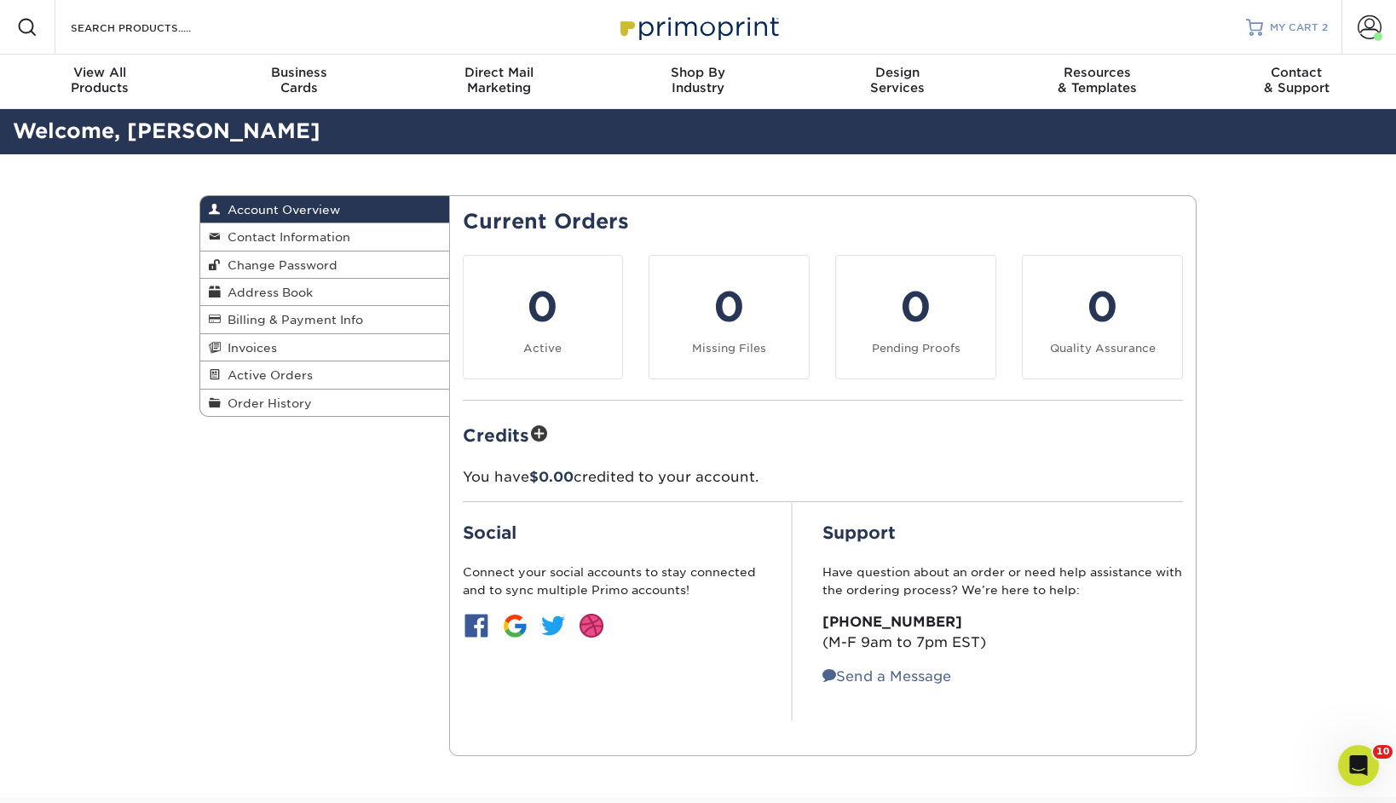
click at [1274, 21] on span "MY CART" at bounding box center [1294, 27] width 49 height 14
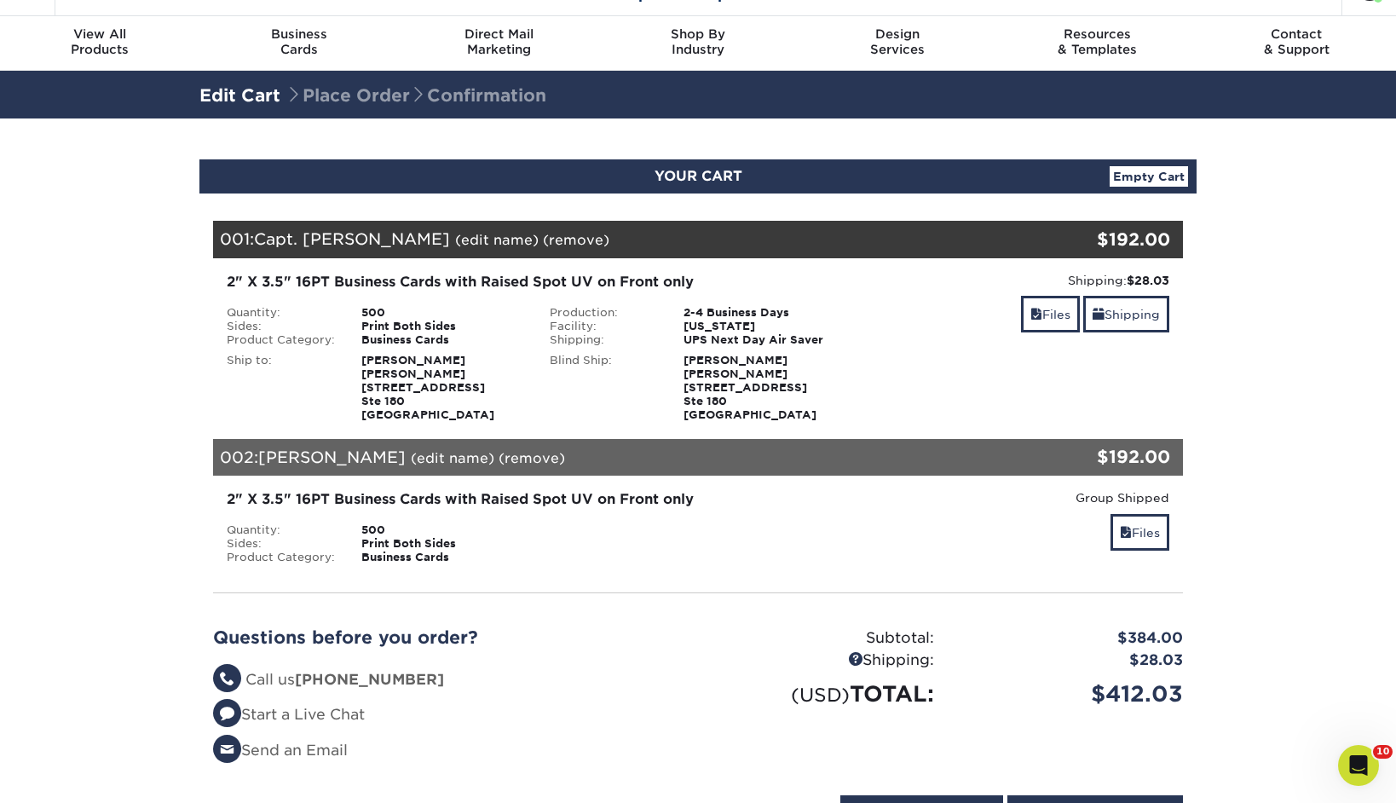
scroll to position [39, 0]
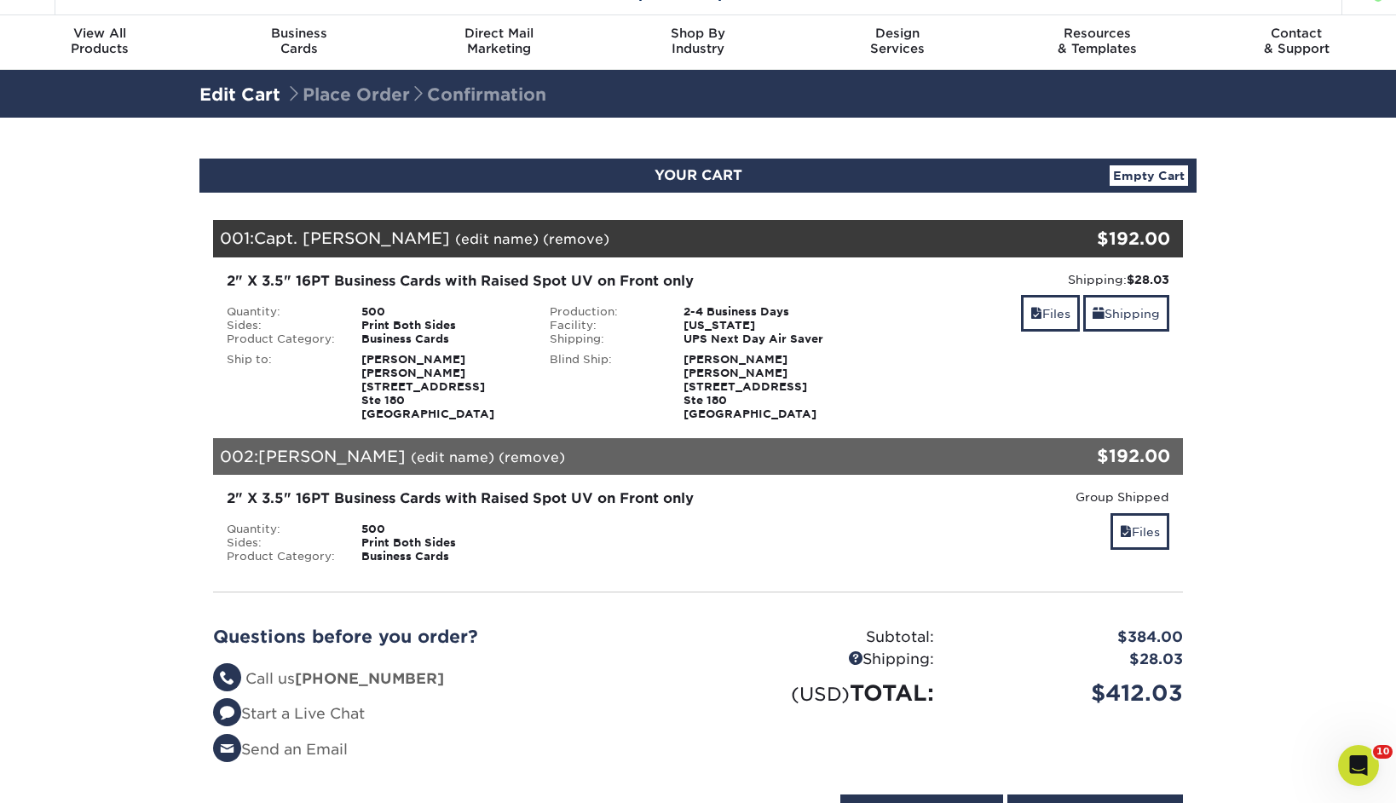
click at [1290, 314] on section "YOUR CART Empty Cart Your Cart is Empty View Account Active Orders Order Histor…" at bounding box center [698, 503] width 1396 height 770
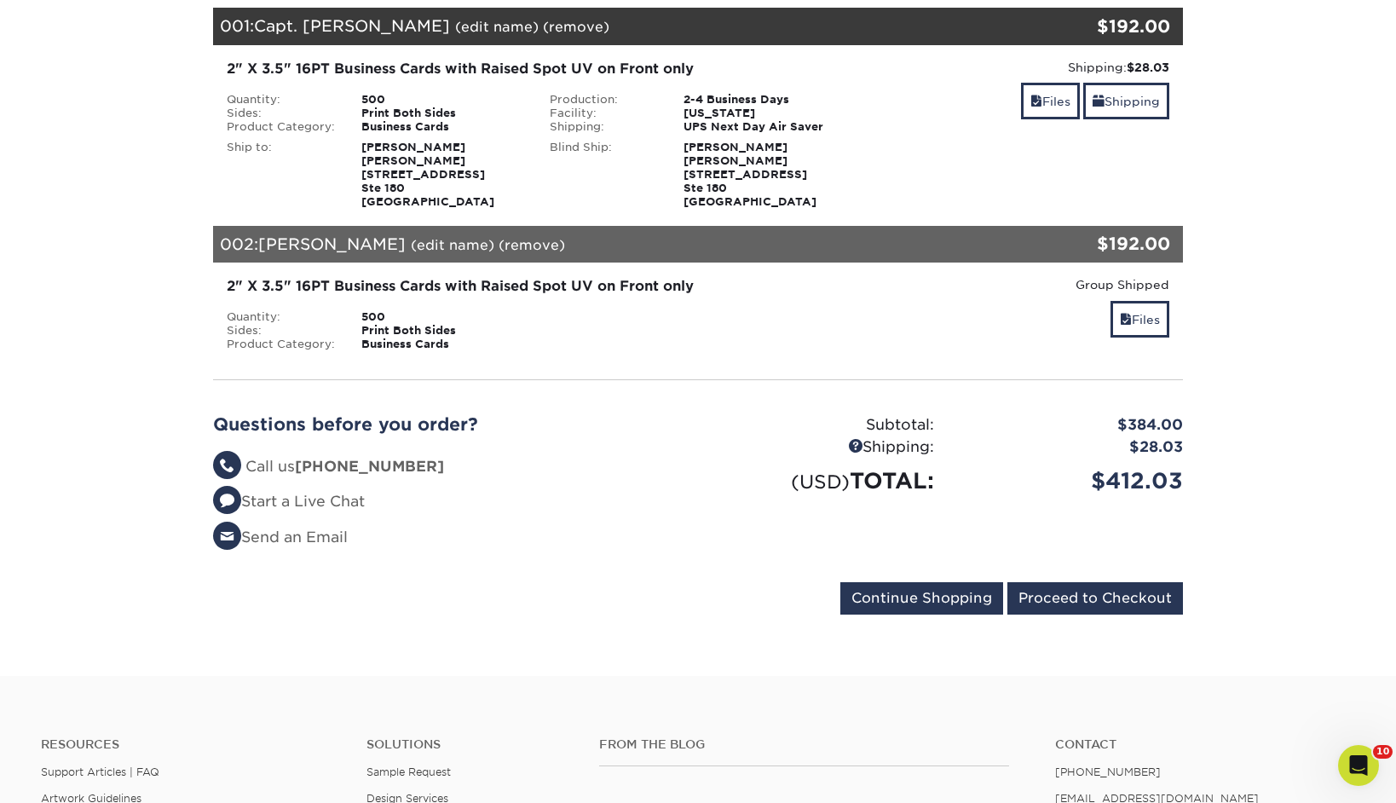
scroll to position [260, 0]
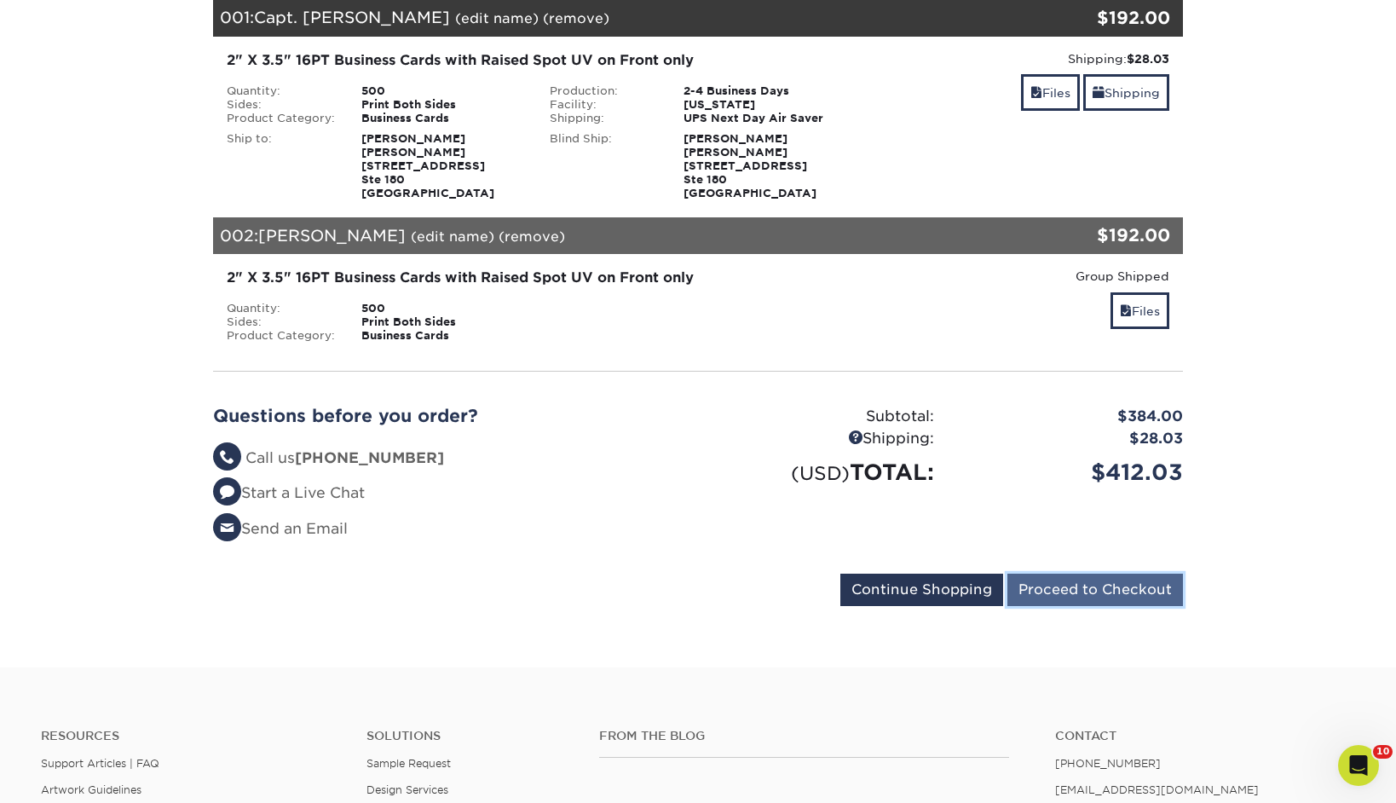
click at [1083, 602] on input "Proceed to Checkout" at bounding box center [1095, 590] width 176 height 32
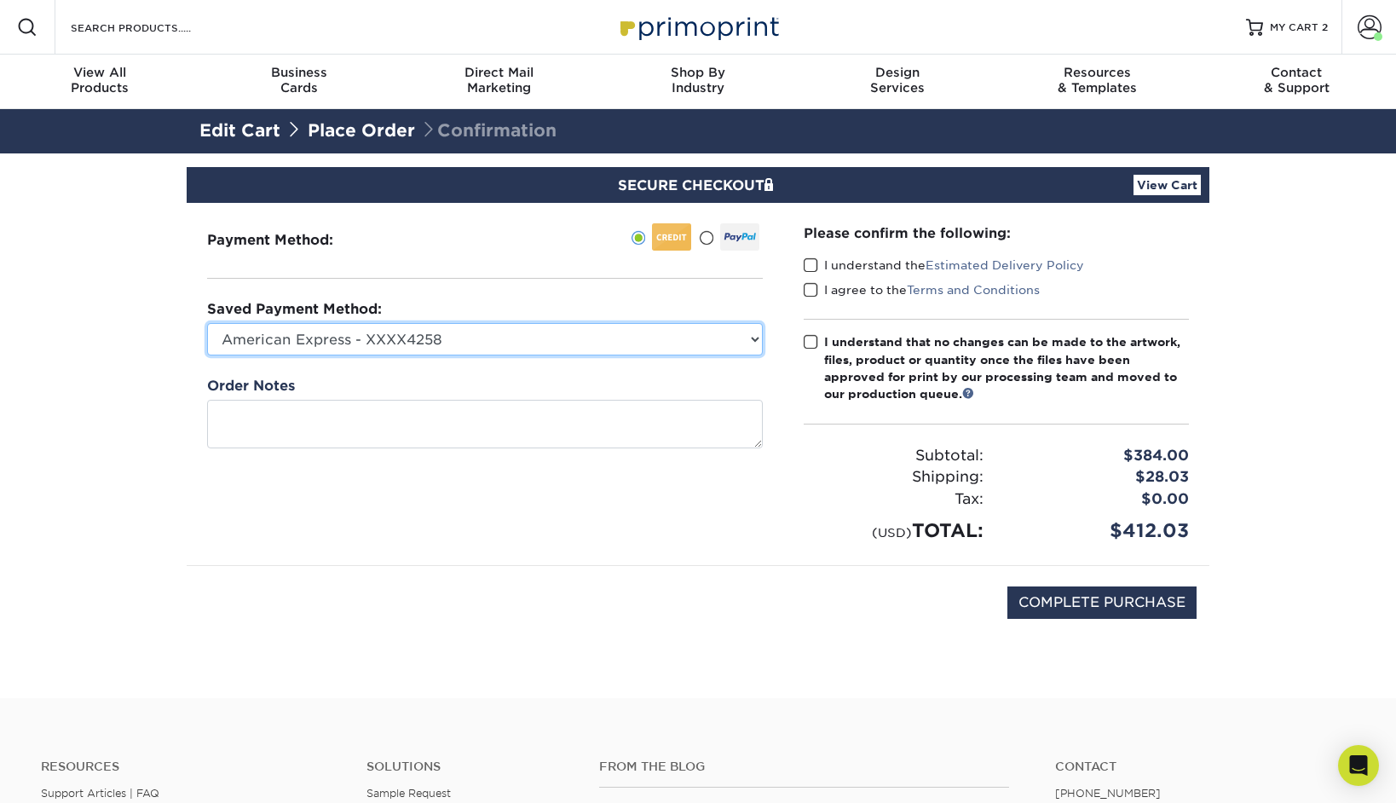
click at [425, 332] on select "American Express - XXXX4258 Visa - XXXX4779 Visa - XXXX8672 Visa - XXXX7688 Vis…" at bounding box center [485, 339] width 556 height 32
select select "75920"
click at [207, 323] on select "American Express - XXXX4258 Visa - XXXX4779 Visa - XXXX8672 Visa - XXXX7688 Vis…" at bounding box center [485, 339] width 556 height 32
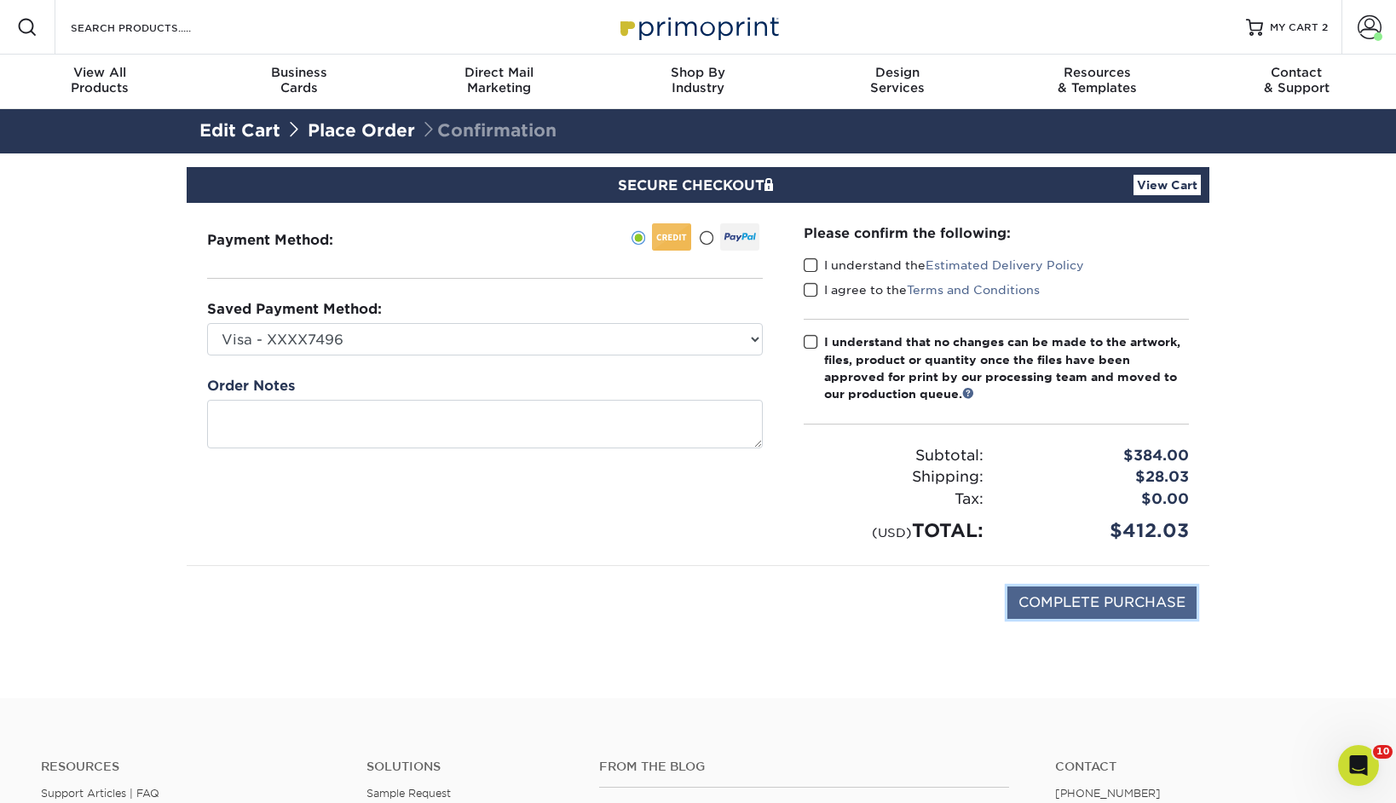
click at [1145, 616] on input "COMPLETE PURCHASE" at bounding box center [1101, 602] width 189 height 32
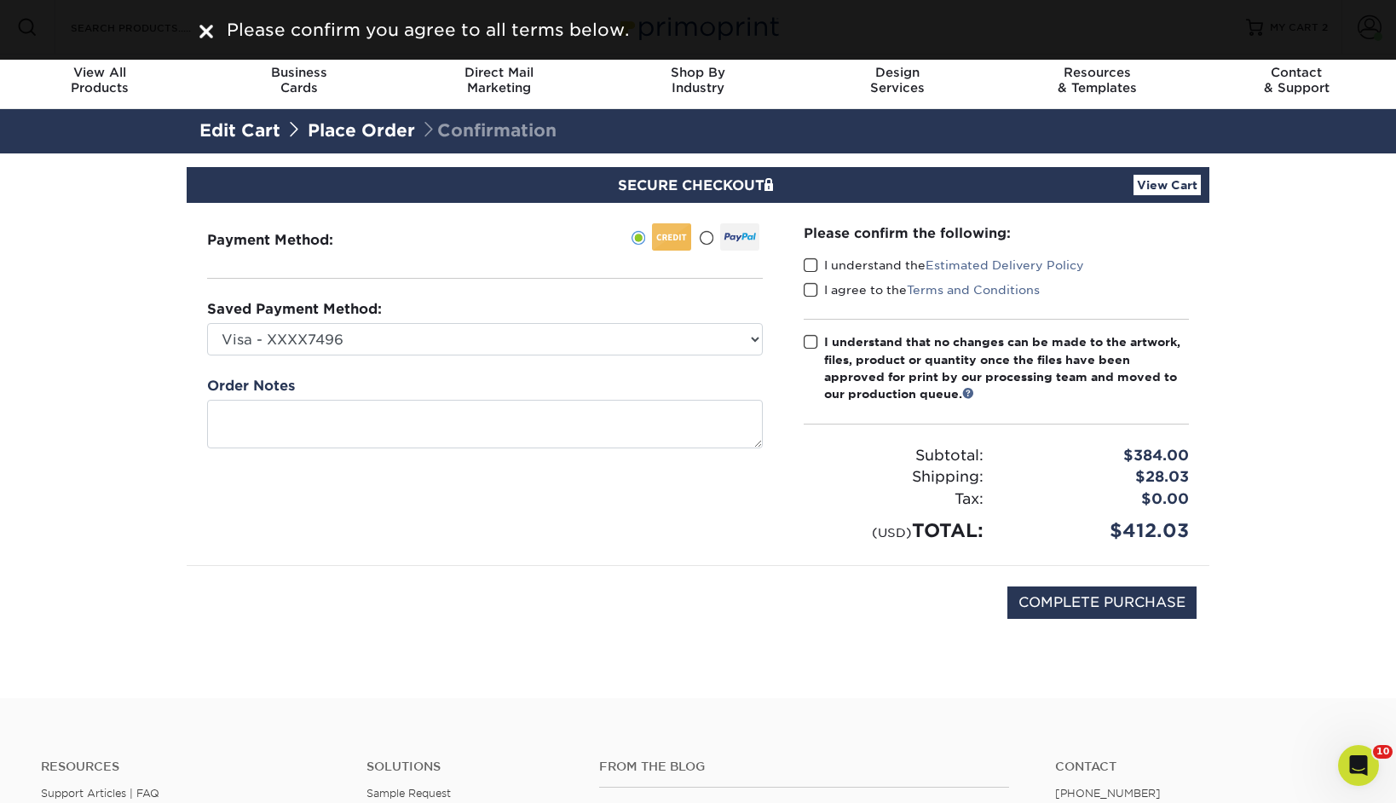
click at [816, 258] on span at bounding box center [811, 265] width 14 height 16
click at [0, 0] on input "I understand the Estimated Delivery Policy" at bounding box center [0, 0] width 0 height 0
drag, startPoint x: 808, startPoint y: 289, endPoint x: 811, endPoint y: 317, distance: 28.2
click at [807, 290] on span at bounding box center [811, 290] width 14 height 16
click at [0, 0] on input "I agree to the Terms and Conditions" at bounding box center [0, 0] width 0 height 0
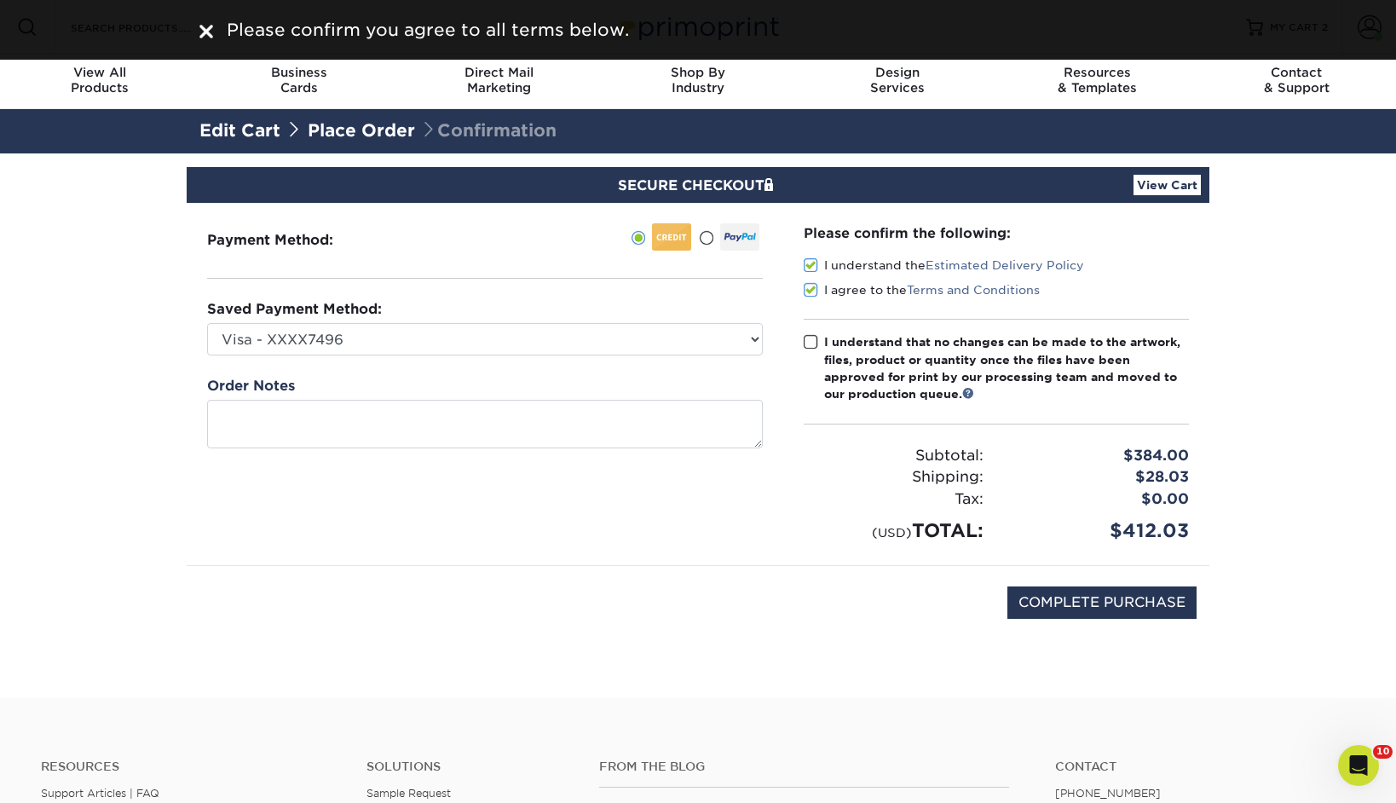
click at [810, 334] on span at bounding box center [811, 342] width 14 height 16
click at [0, 0] on input "I understand that no changes can be made to the artwork, files, product or quan…" at bounding box center [0, 0] width 0 height 0
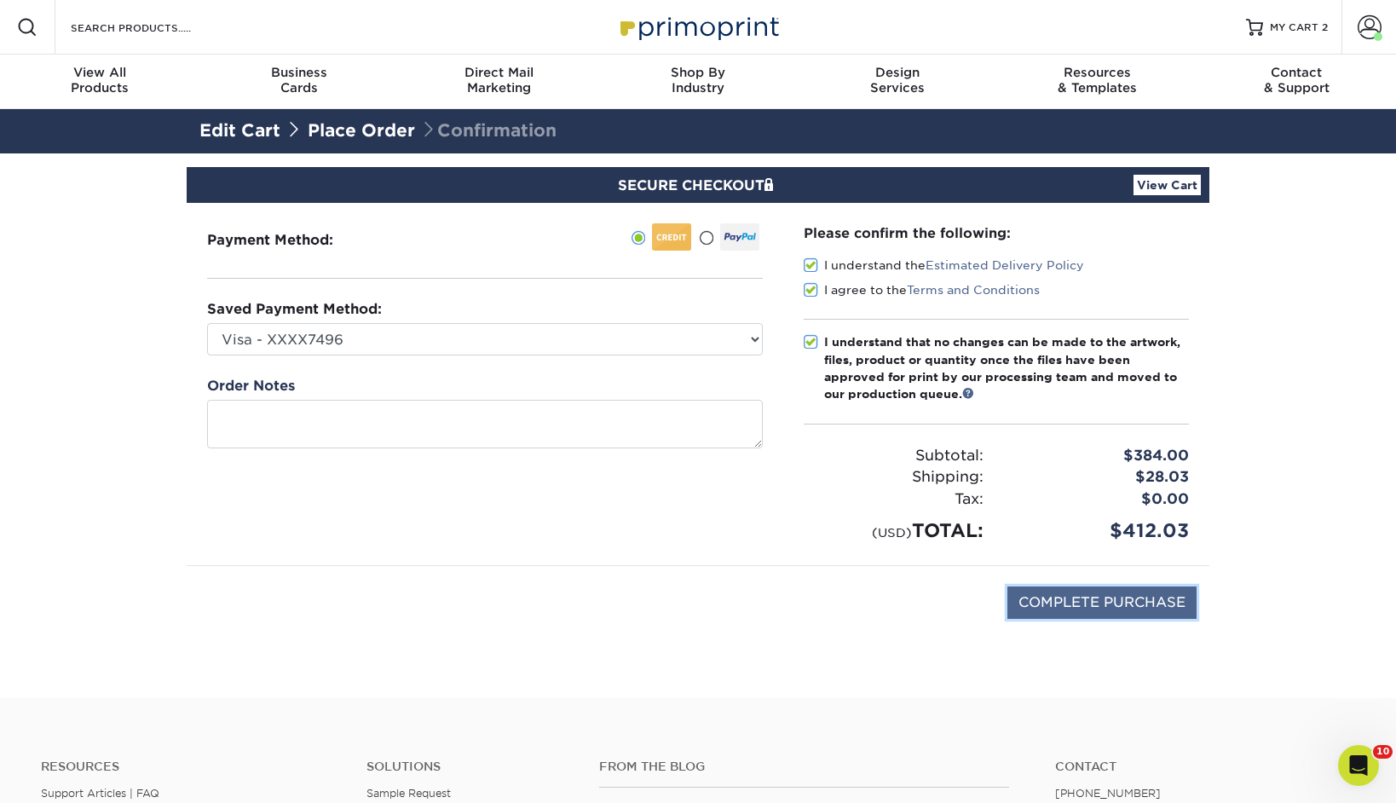
click at [1154, 607] on input "COMPLETE PURCHASE" at bounding box center [1101, 602] width 189 height 32
type input "COMPLETE PURCHASE"
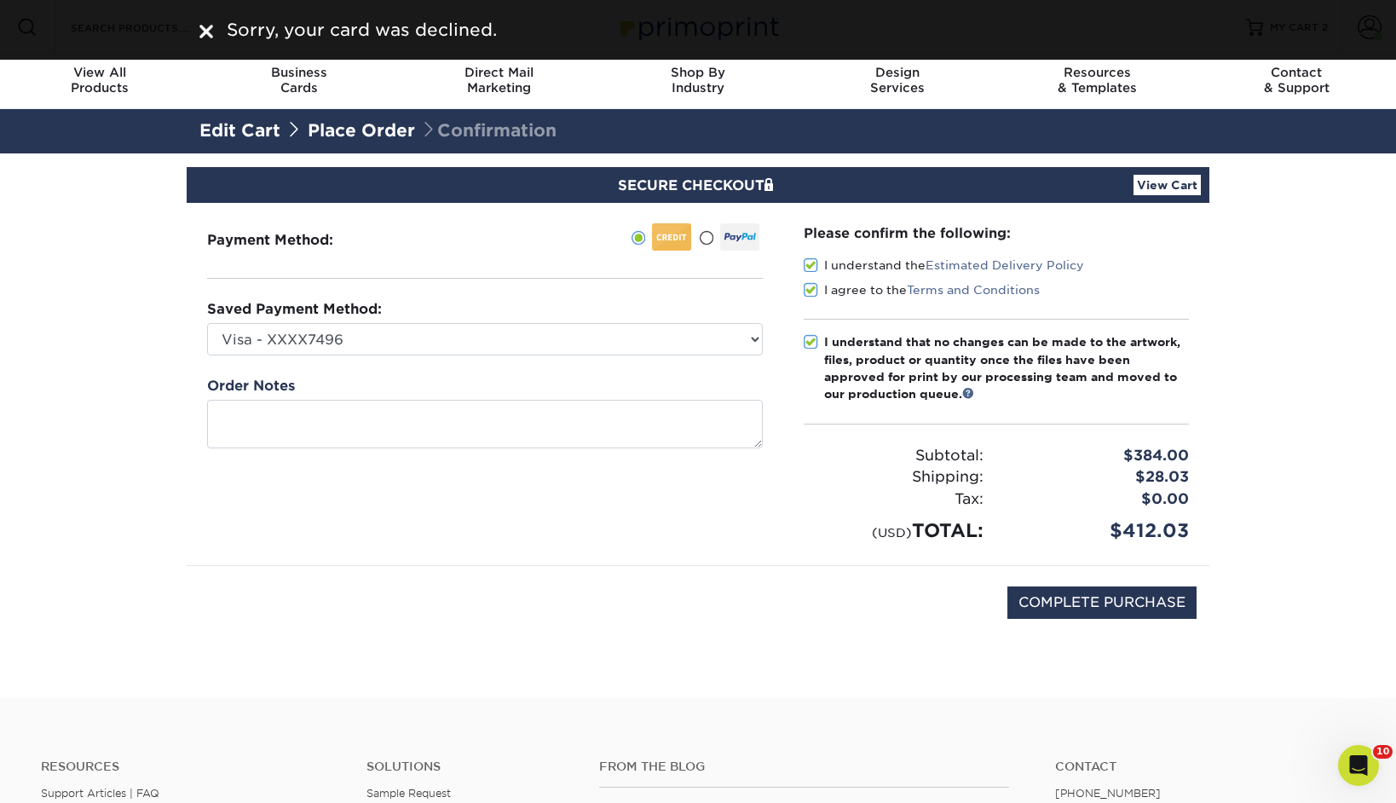
click at [1298, 210] on section "SECURE CHECKOUT View Cart Payment Method: Saved Payment Method:" at bounding box center [698, 425] width 1396 height 545
